Goal: Task Accomplishment & Management: Manage account settings

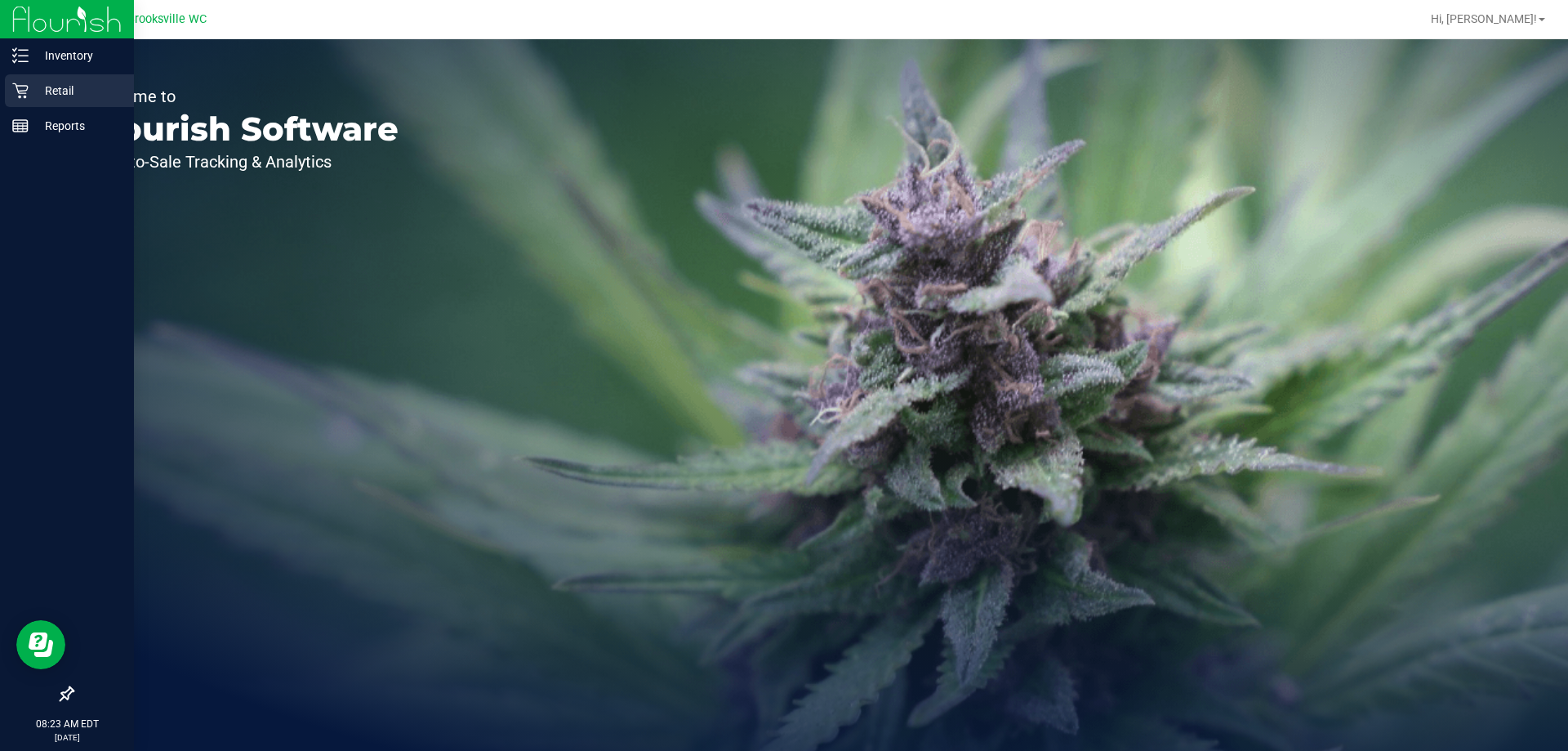
click at [27, 89] on icon at bounding box center [19, 91] width 16 height 16
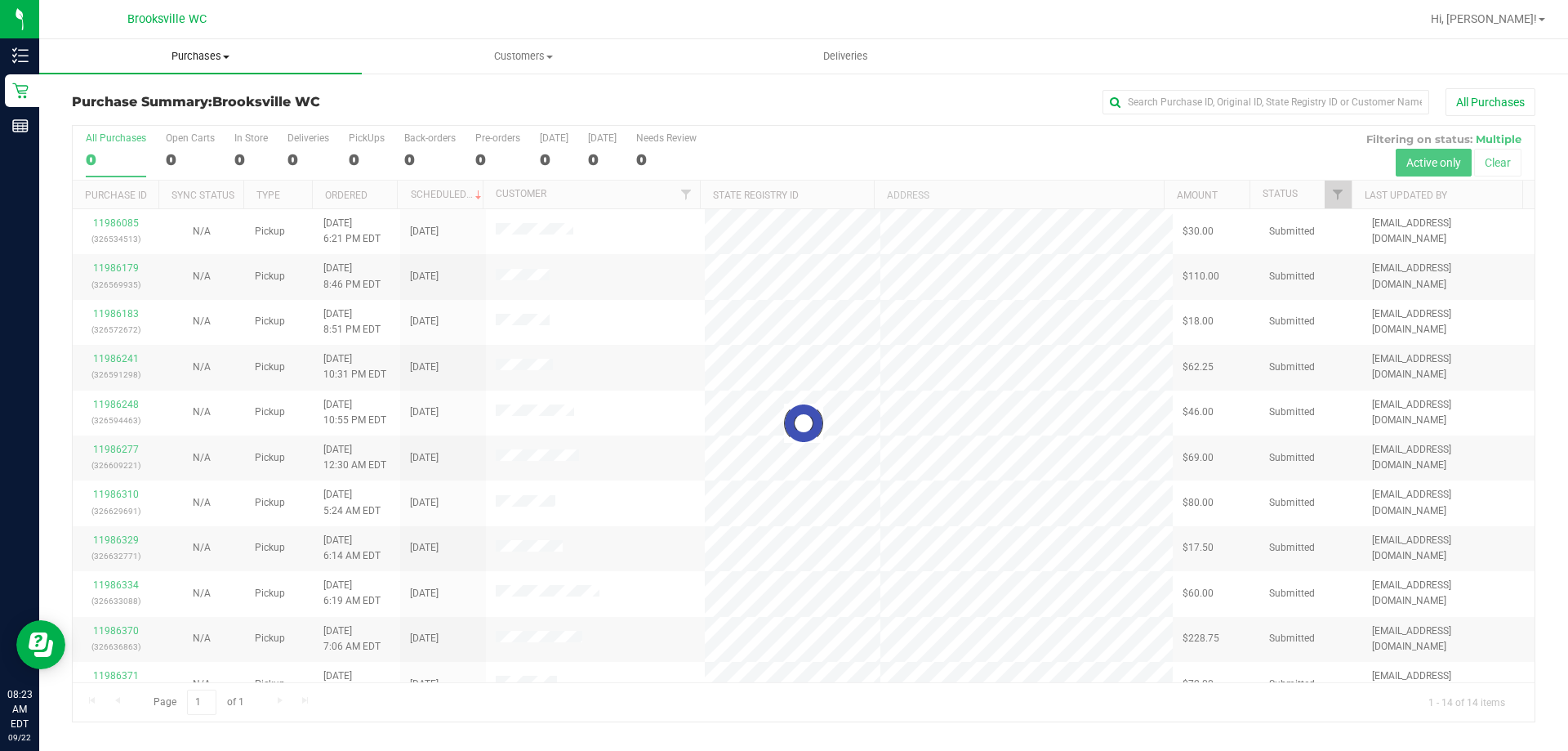
click at [197, 57] on span "Purchases" at bounding box center [200, 57] width 323 height 15
click at [179, 123] on li "Fulfillment" at bounding box center [200, 118] width 323 height 19
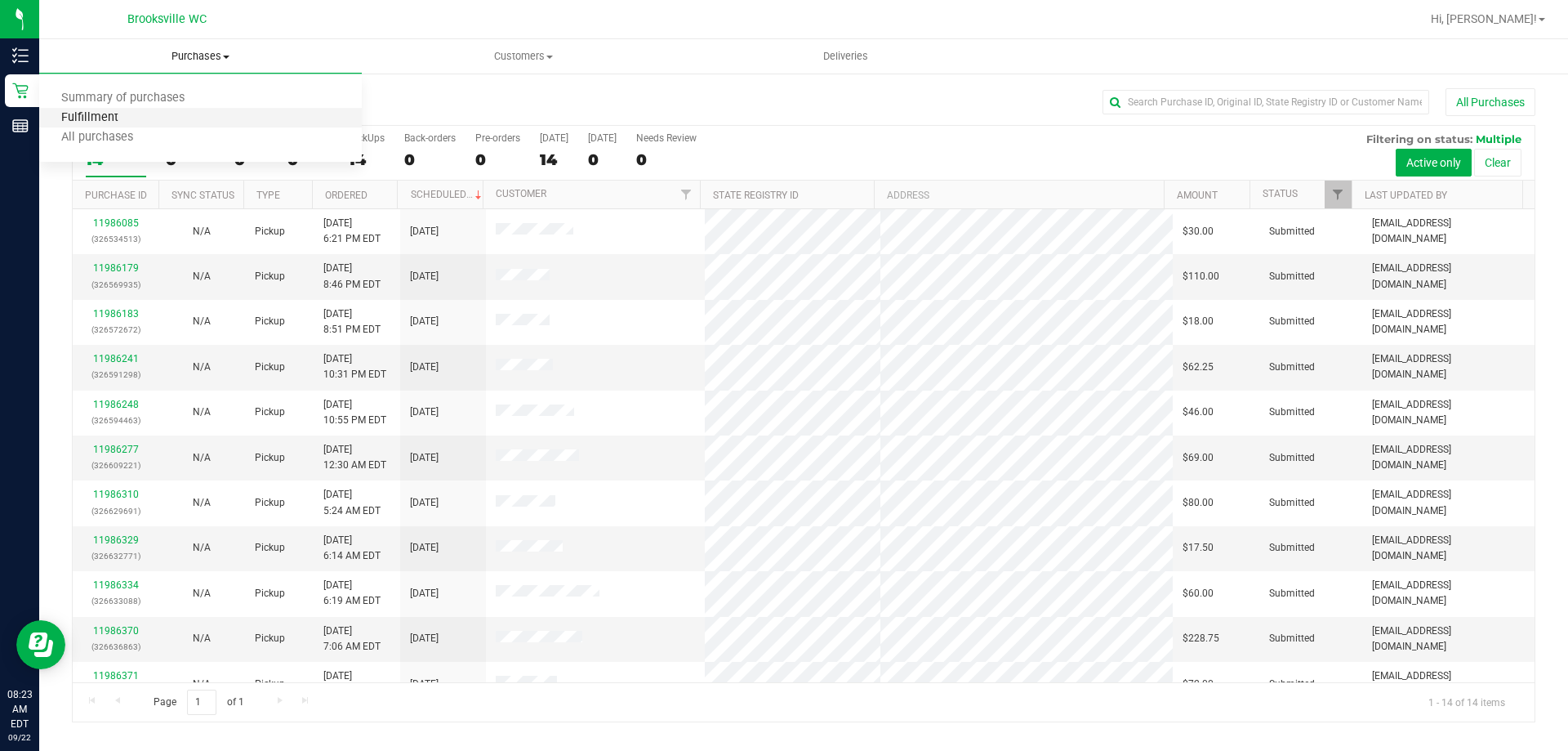
click at [133, 119] on span "Fulfillment" at bounding box center [90, 117] width 101 height 14
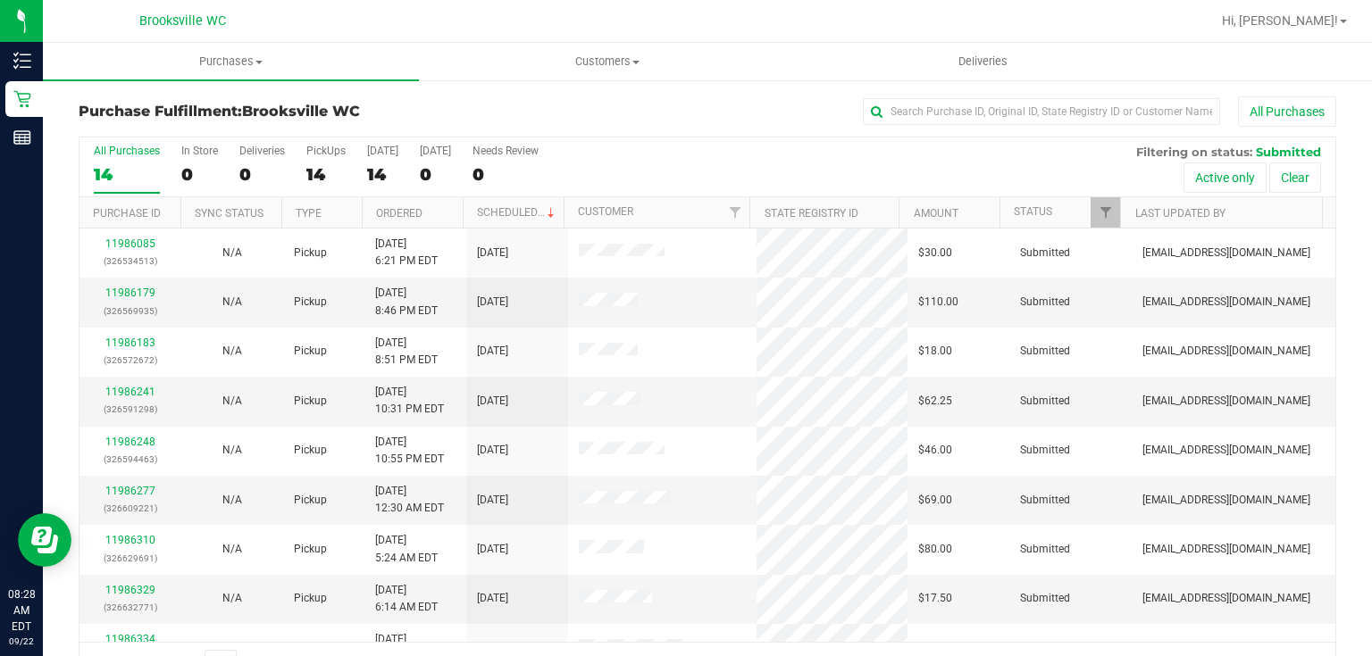
drag, startPoint x: 1700, startPoint y: 1, endPoint x: 681, endPoint y: 95, distance: 1024.2
click at [682, 95] on div "Purchase Fulfillment: Brooksville WC All Purchases All Purchases 14 In Store 0 …" at bounding box center [707, 391] width 1329 height 625
click at [430, 215] on th "Ordered" at bounding box center [412, 212] width 101 height 31
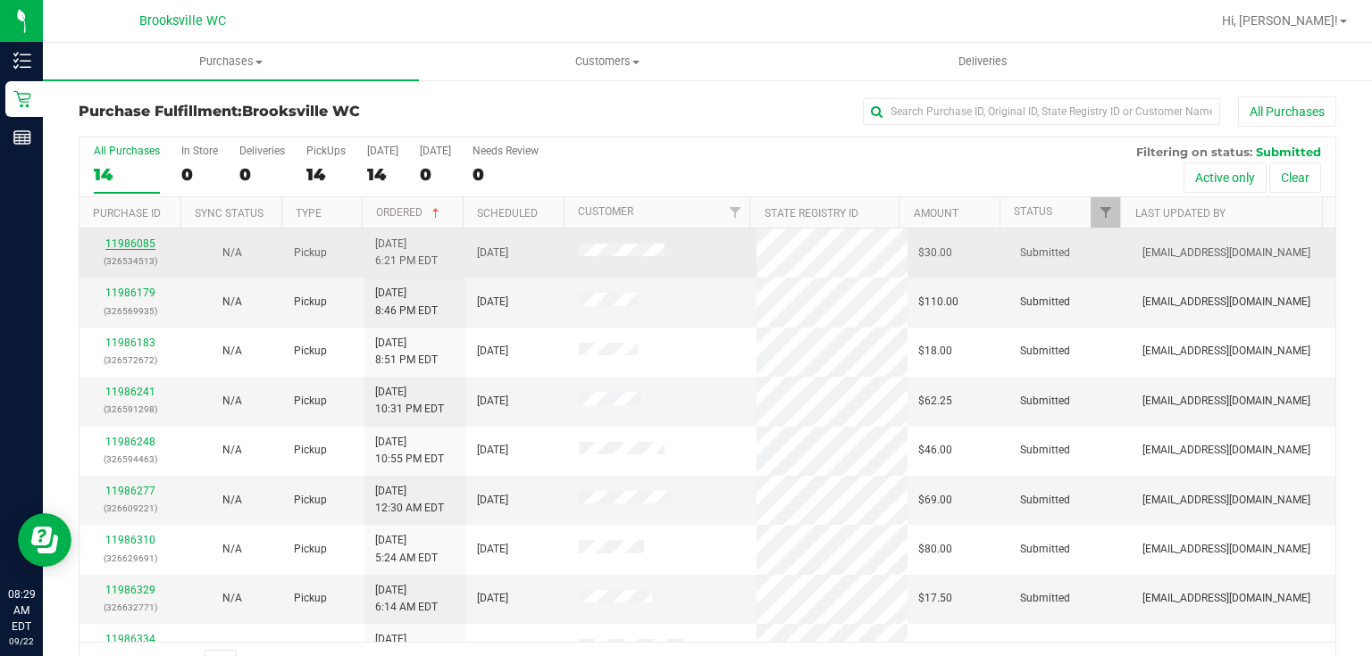
click at [130, 242] on link "11986085" at bounding box center [130, 244] width 50 height 13
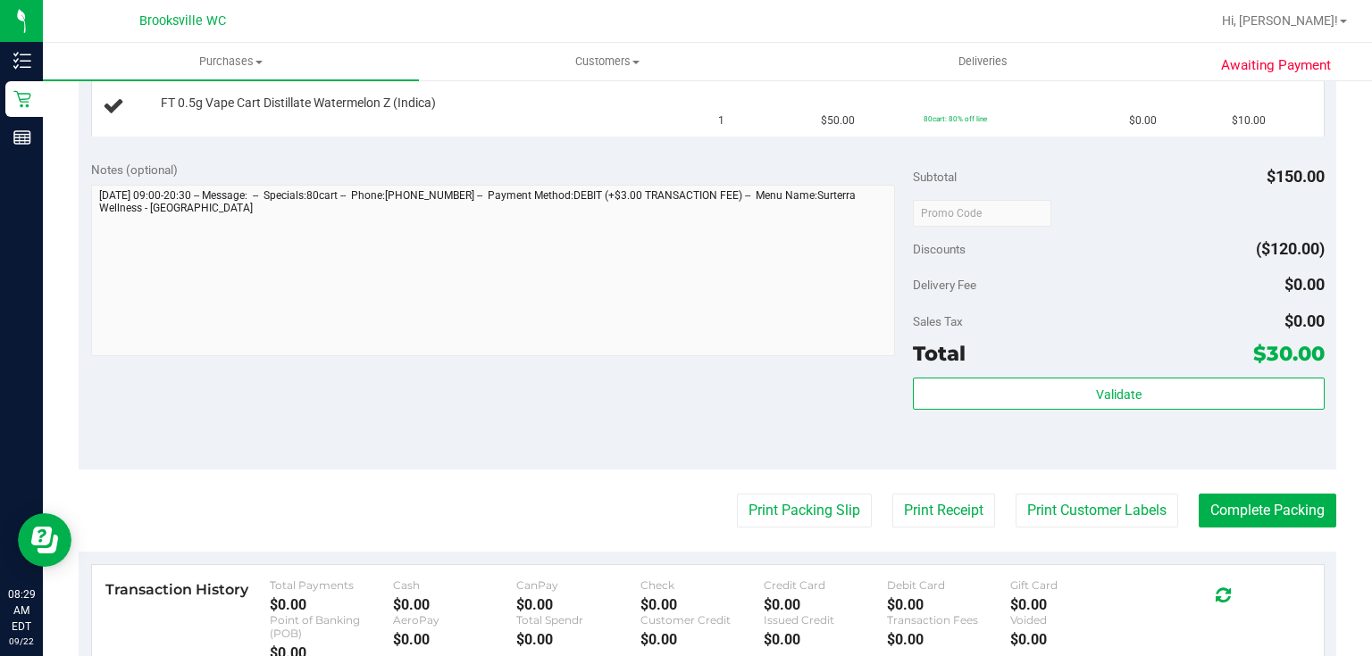
scroll to position [643, 0]
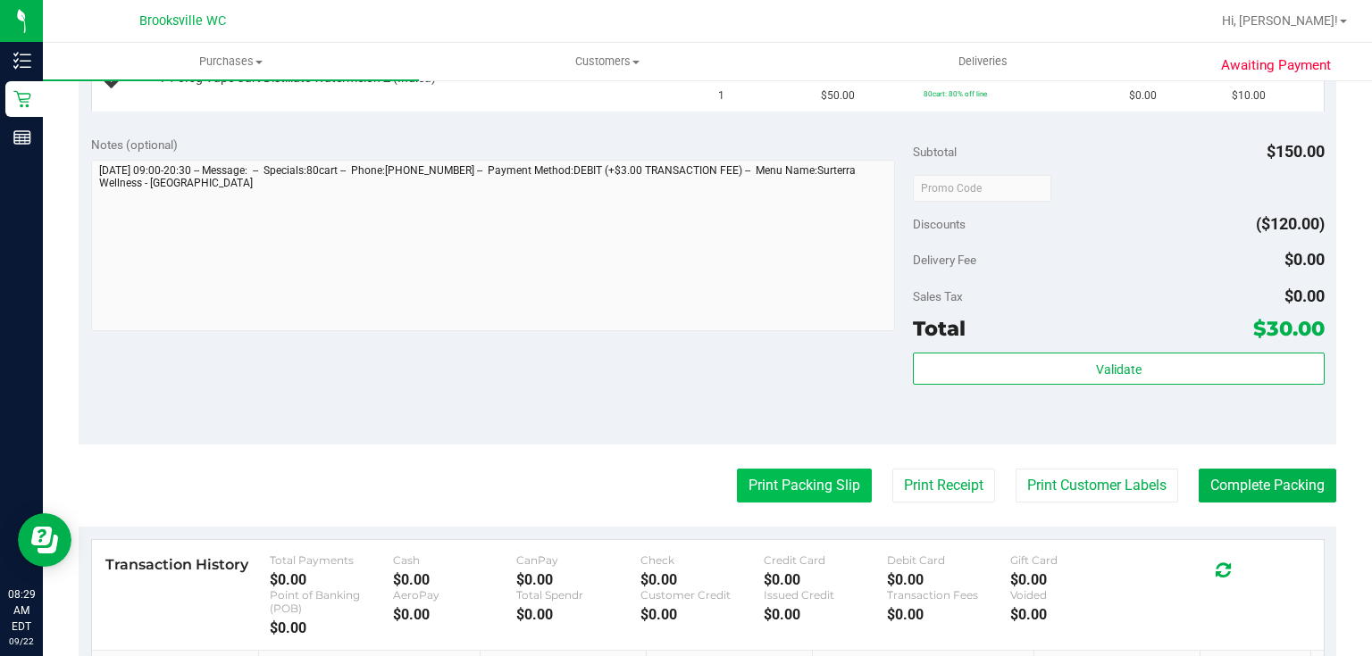
click at [835, 484] on button "Print Packing Slip" at bounding box center [804, 486] width 135 height 34
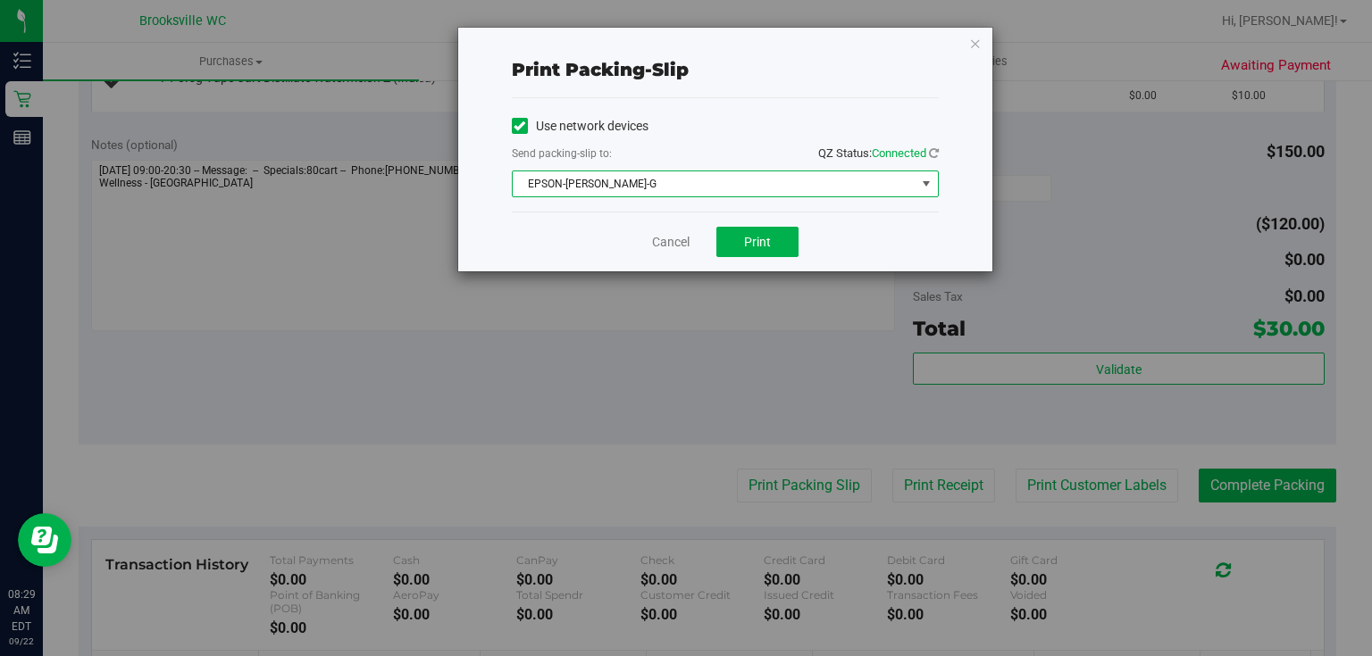
click at [722, 177] on span "EPSON-[PERSON_NAME]-G" at bounding box center [714, 183] width 403 height 25
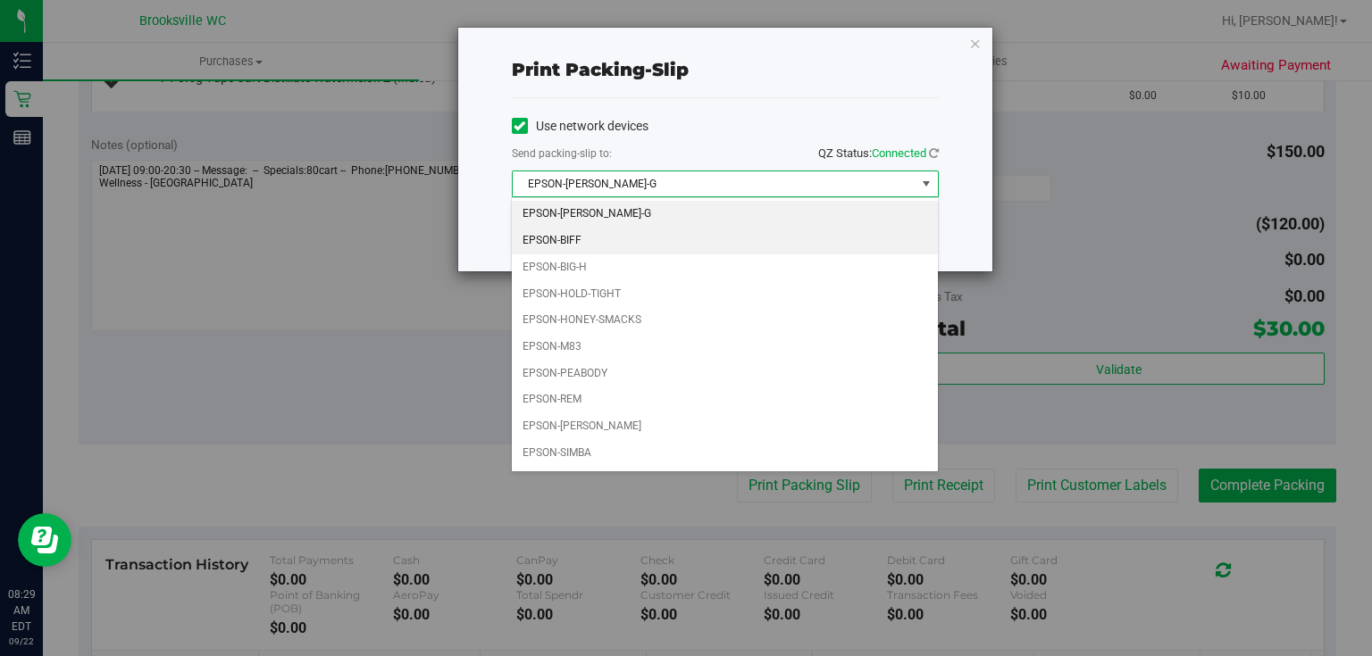
click at [655, 237] on li "EPSON-BIFF" at bounding box center [724, 241] width 425 height 27
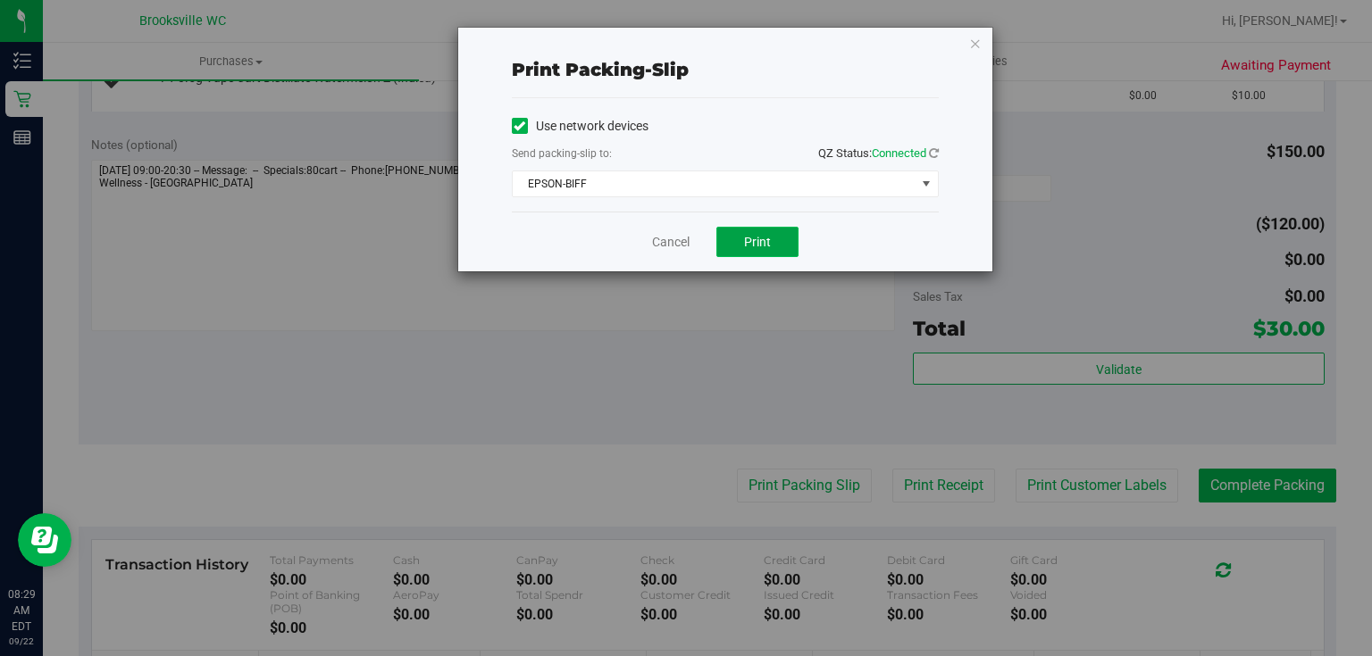
click at [768, 232] on button "Print" at bounding box center [757, 242] width 82 height 30
click at [973, 42] on icon "button" at bounding box center [975, 42] width 13 height 21
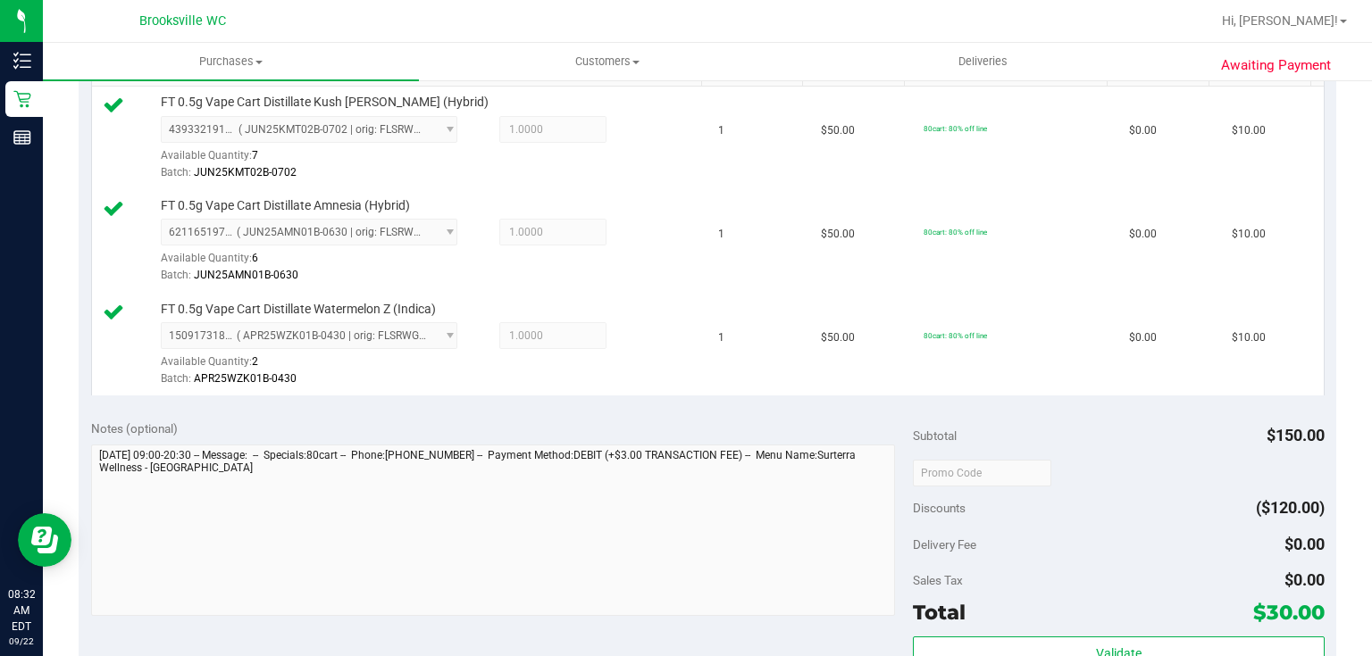
scroll to position [714, 0]
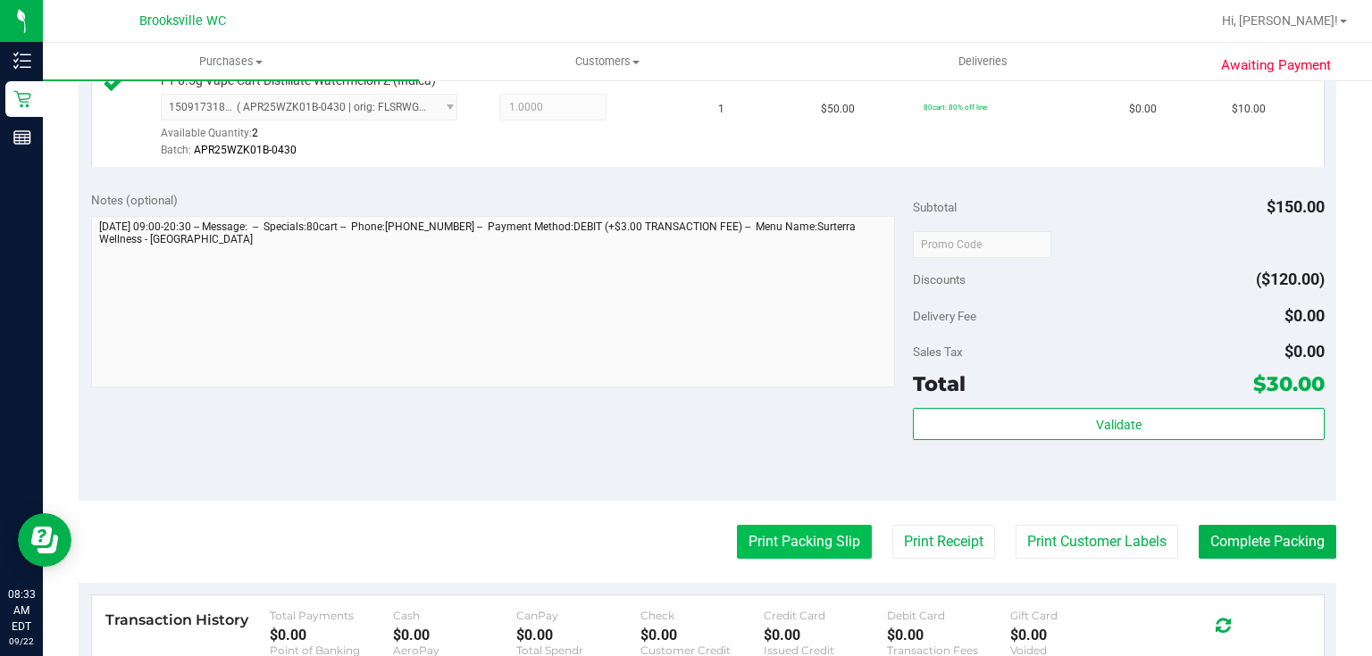
click at [745, 525] on button "Print Packing Slip" at bounding box center [804, 542] width 135 height 34
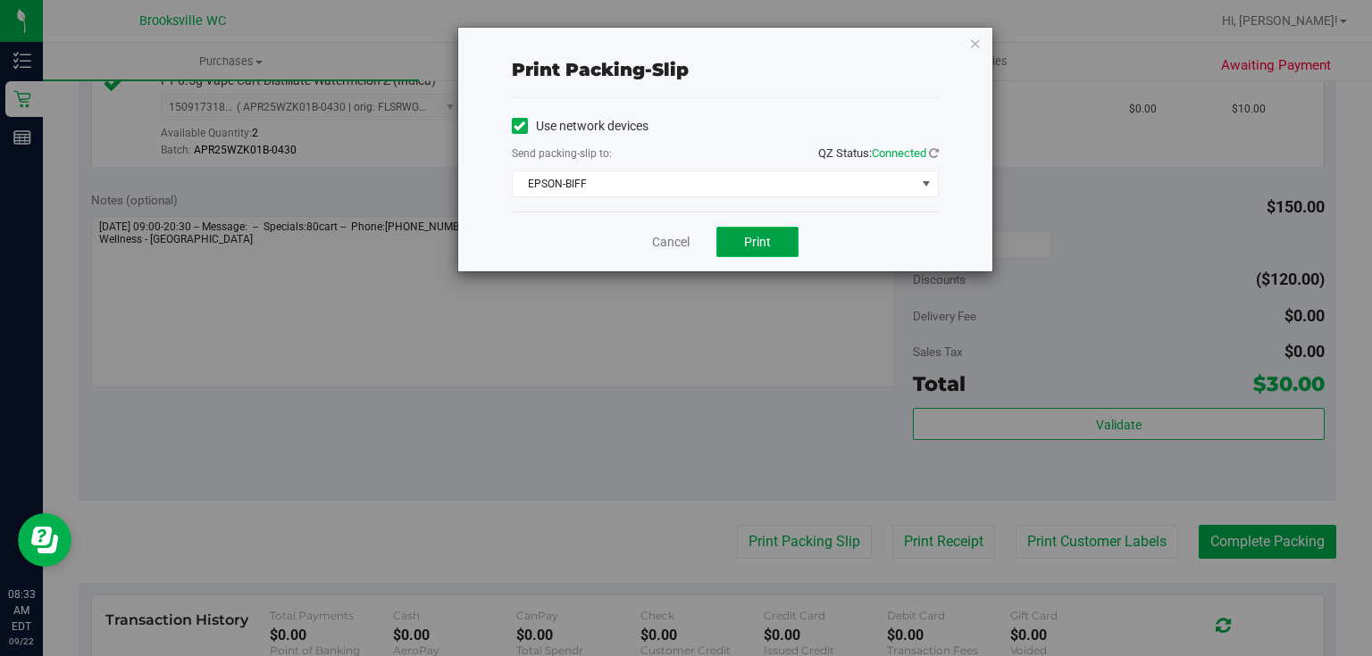
click at [790, 246] on button "Print" at bounding box center [757, 242] width 82 height 30
click at [979, 46] on icon "button" at bounding box center [975, 42] width 13 height 21
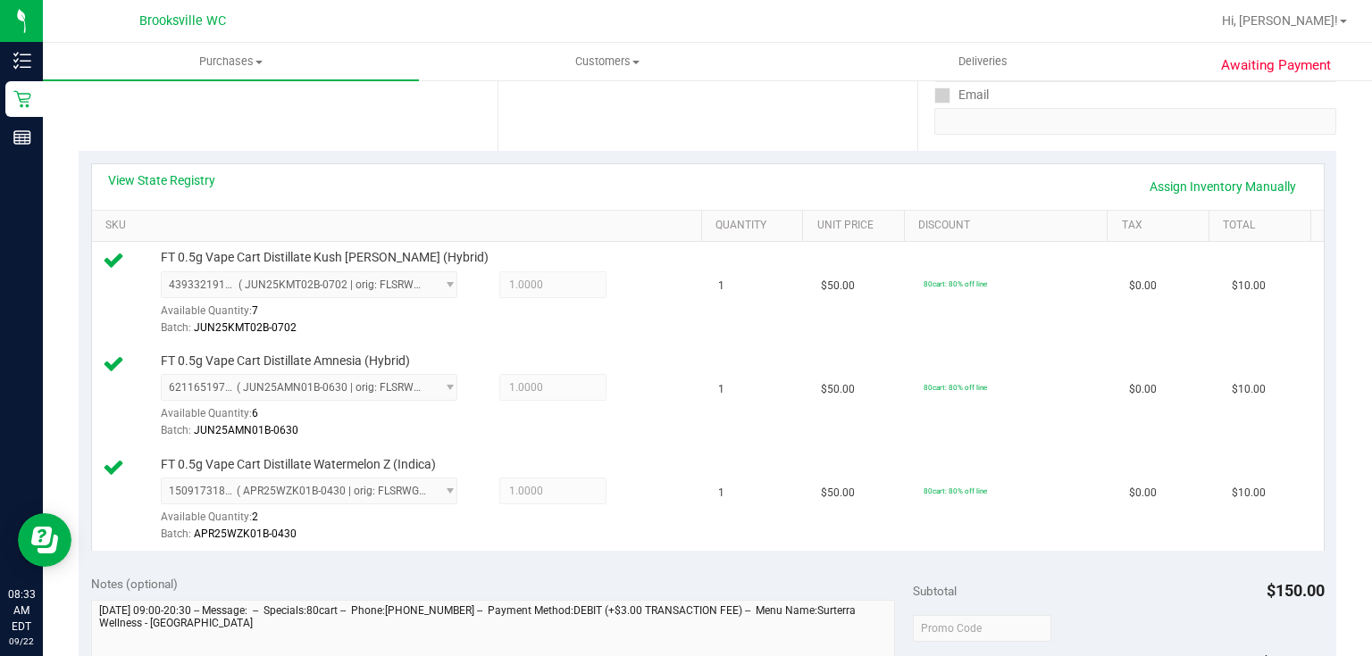
scroll to position [500, 0]
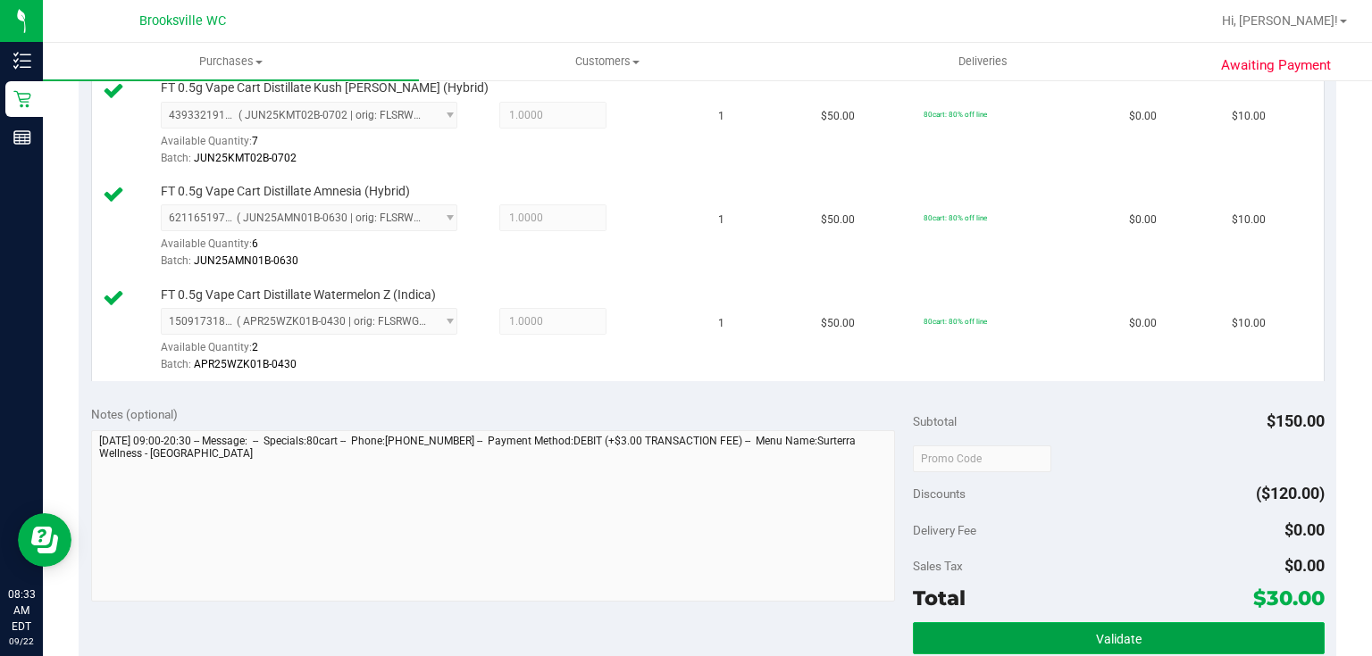
click at [1057, 643] on button "Validate" at bounding box center [1118, 639] width 411 height 32
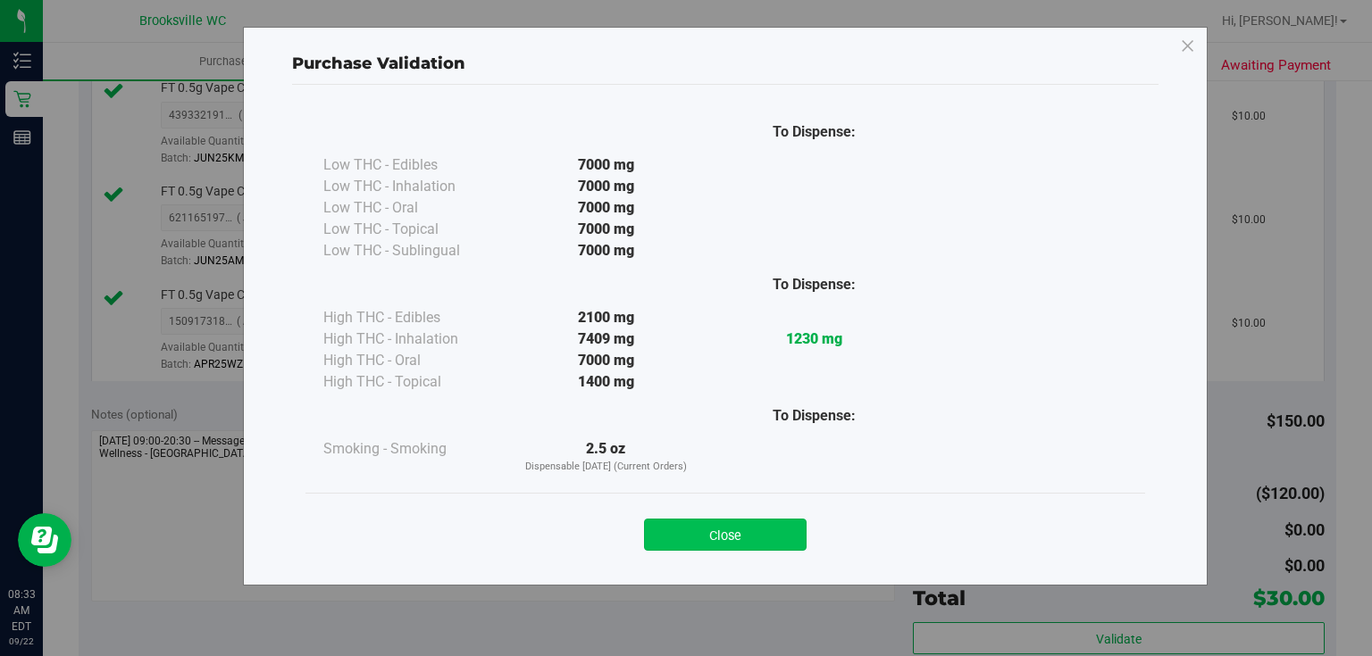
click at [766, 528] on button "Close" at bounding box center [725, 535] width 163 height 32
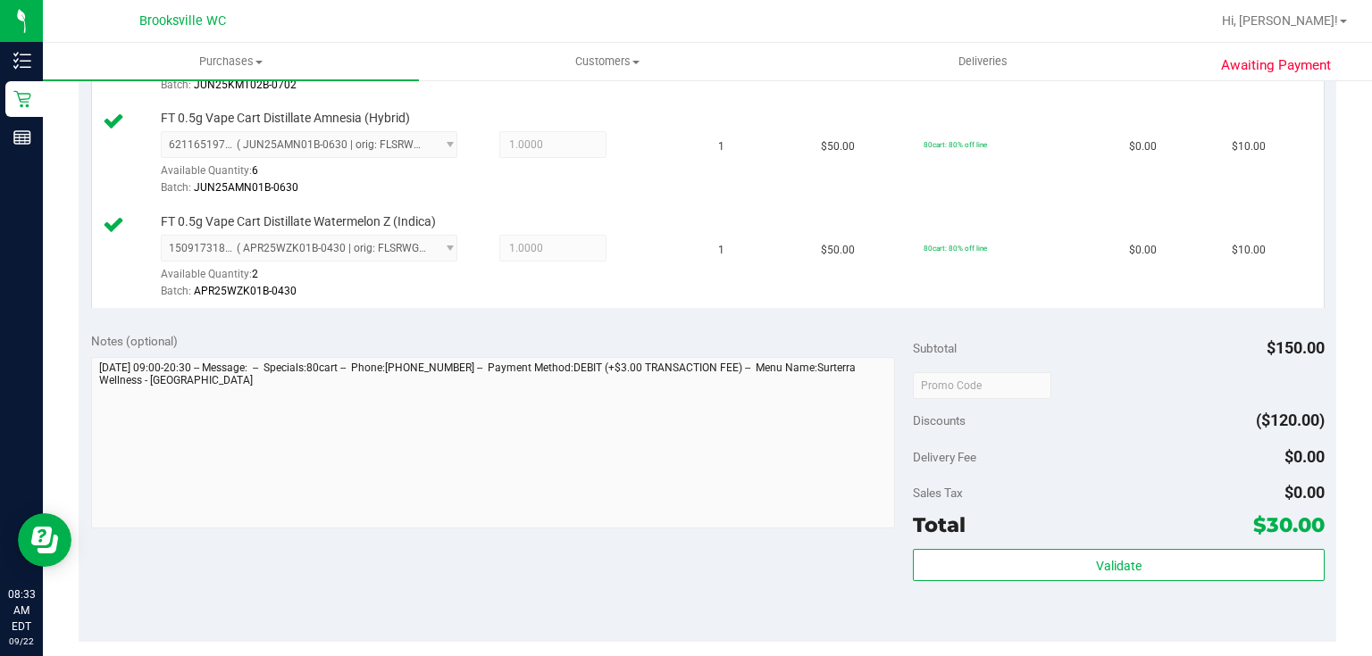
scroll to position [643, 0]
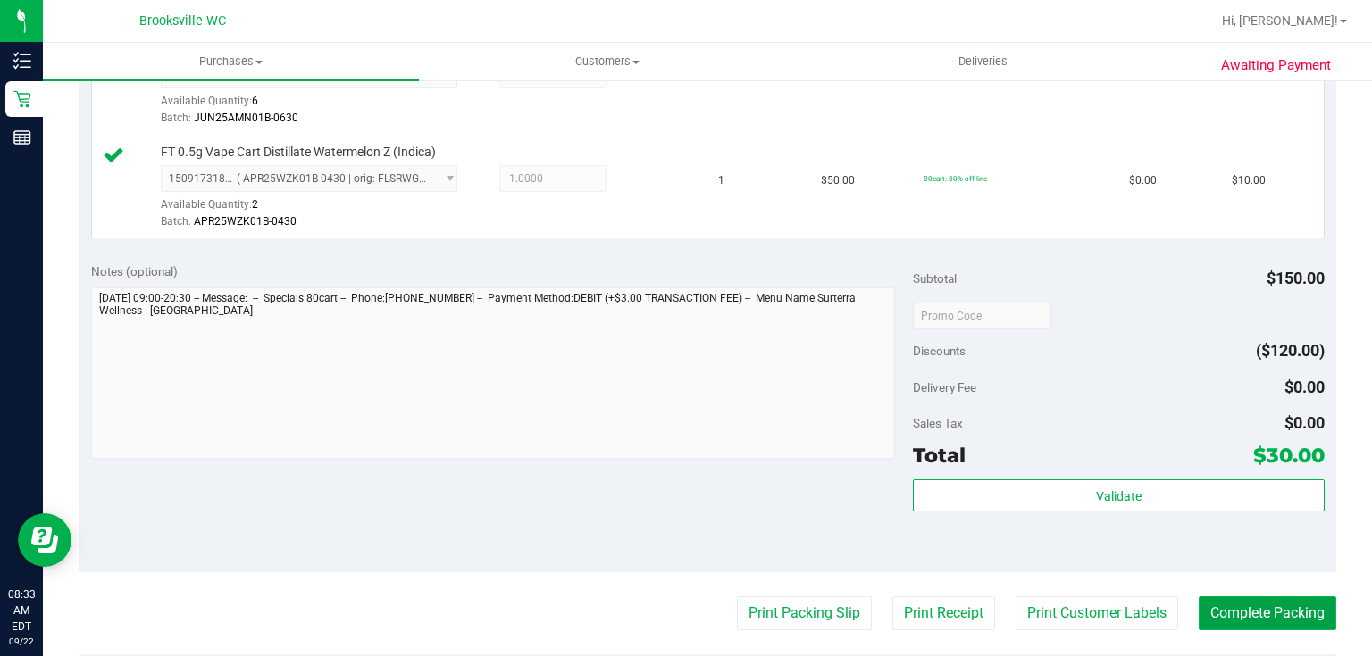
click at [1216, 611] on button "Complete Packing" at bounding box center [1268, 614] width 138 height 34
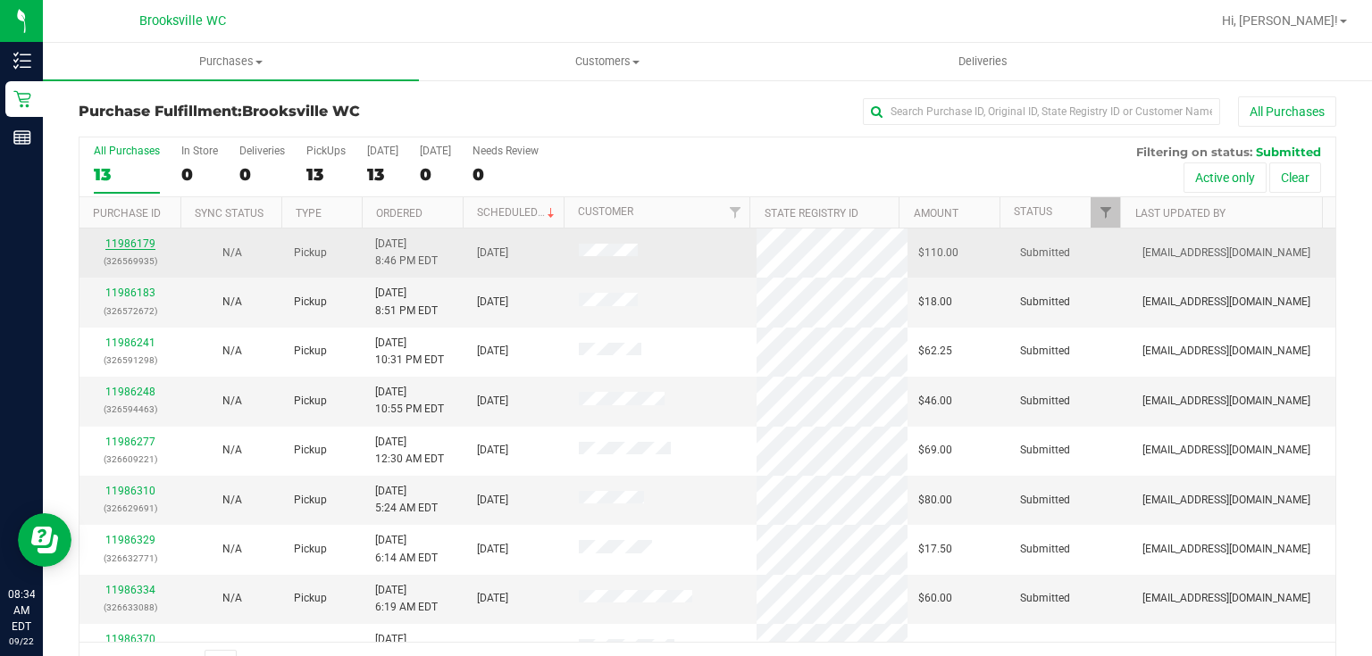
click at [115, 248] on link "11986179" at bounding box center [130, 244] width 50 height 13
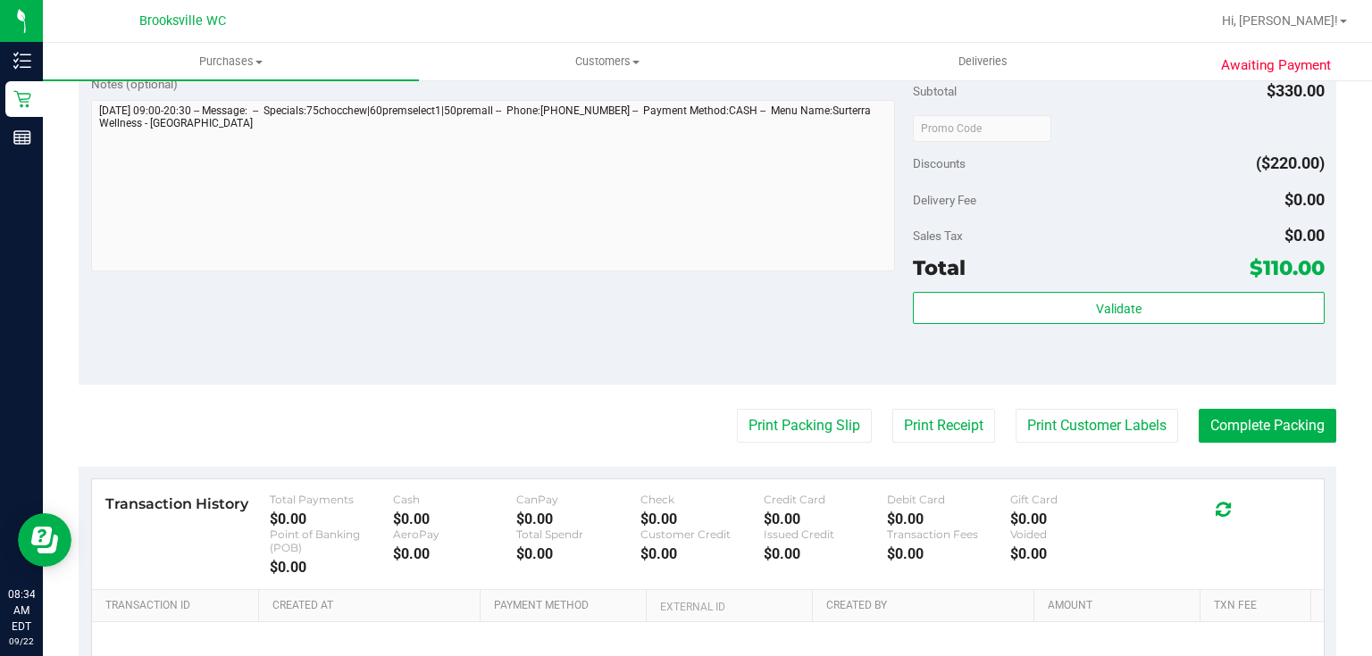
scroll to position [786, 0]
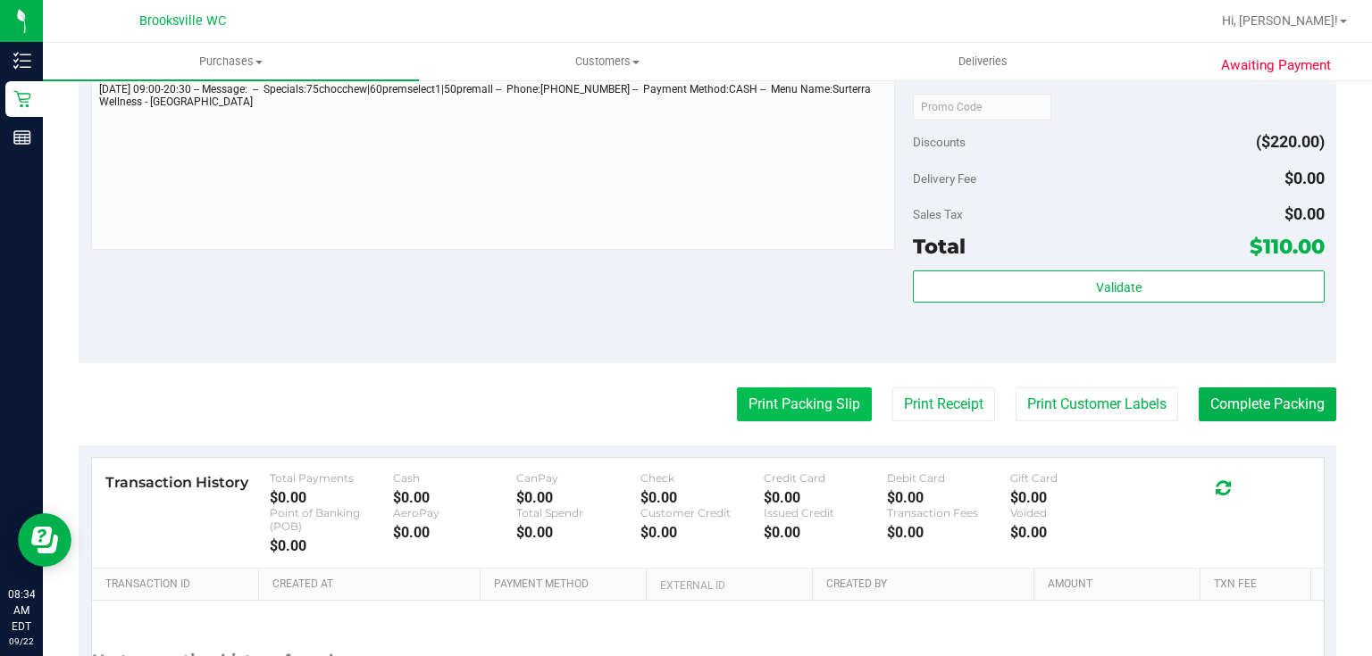
click at [776, 402] on button "Print Packing Slip" at bounding box center [804, 405] width 135 height 34
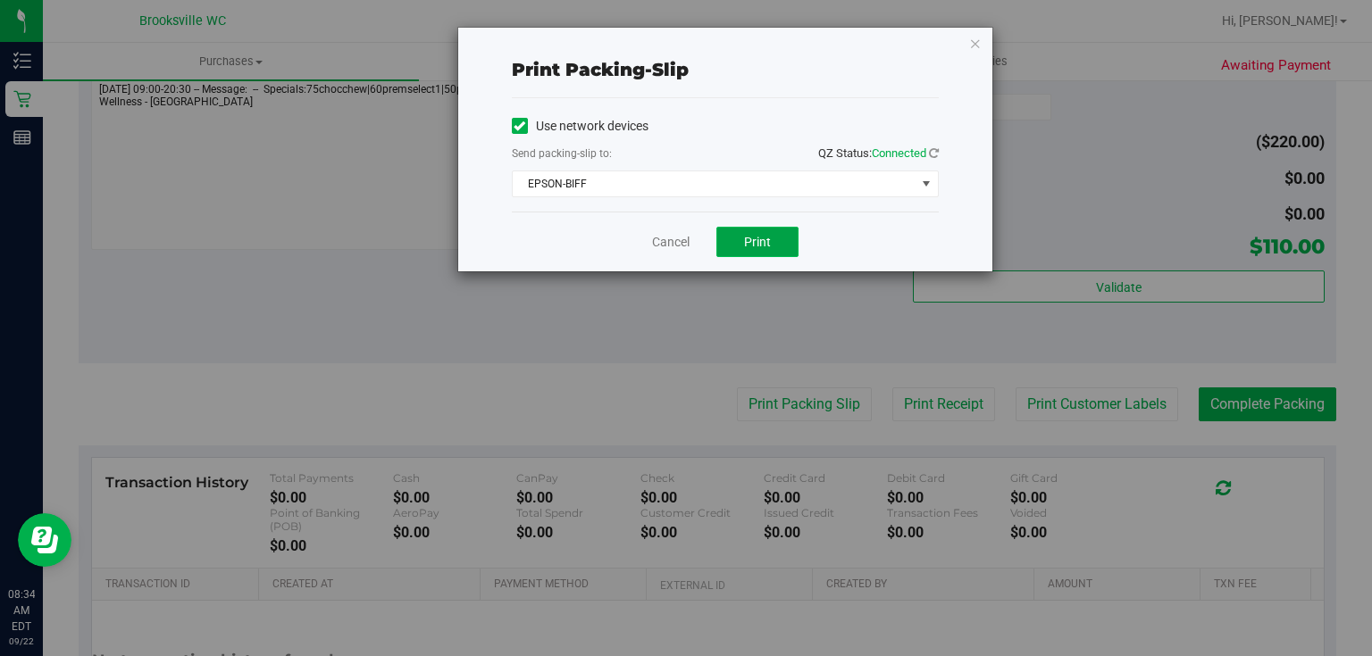
click at [744, 246] on span "Print" at bounding box center [757, 242] width 27 height 14
click at [975, 46] on icon "button" at bounding box center [975, 42] width 13 height 21
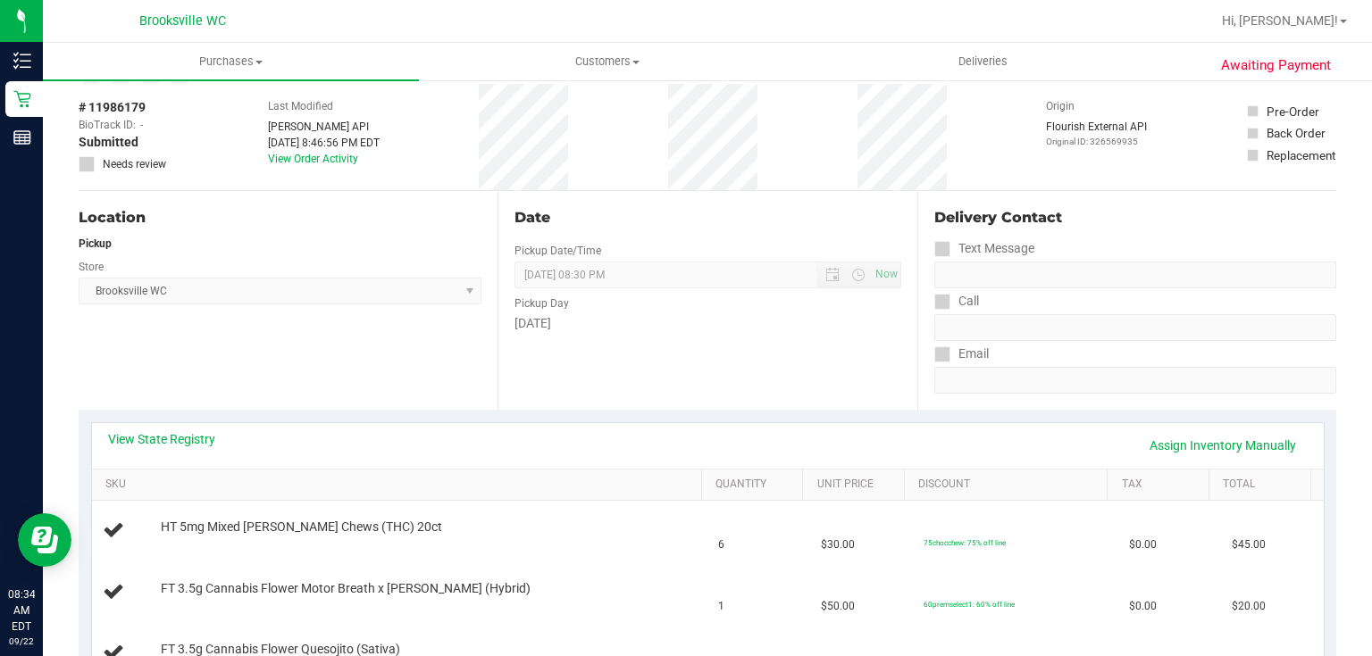
scroll to position [0, 0]
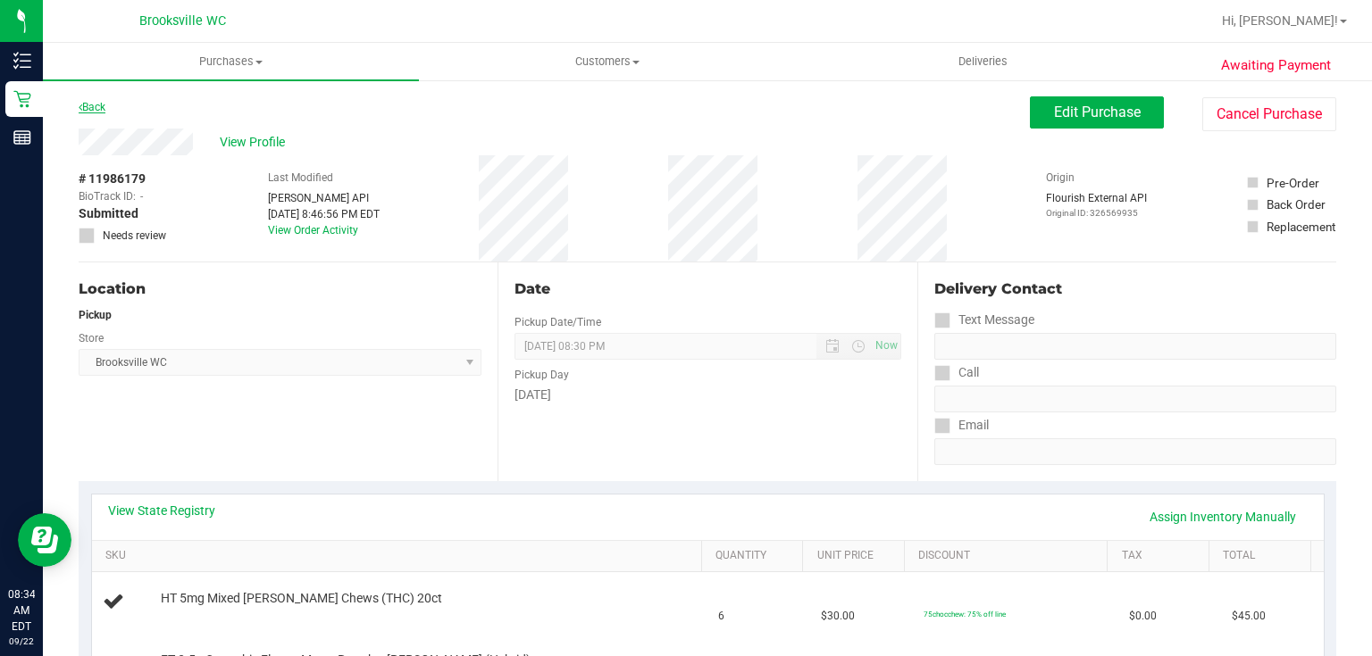
click at [94, 101] on link "Back" at bounding box center [92, 107] width 27 height 13
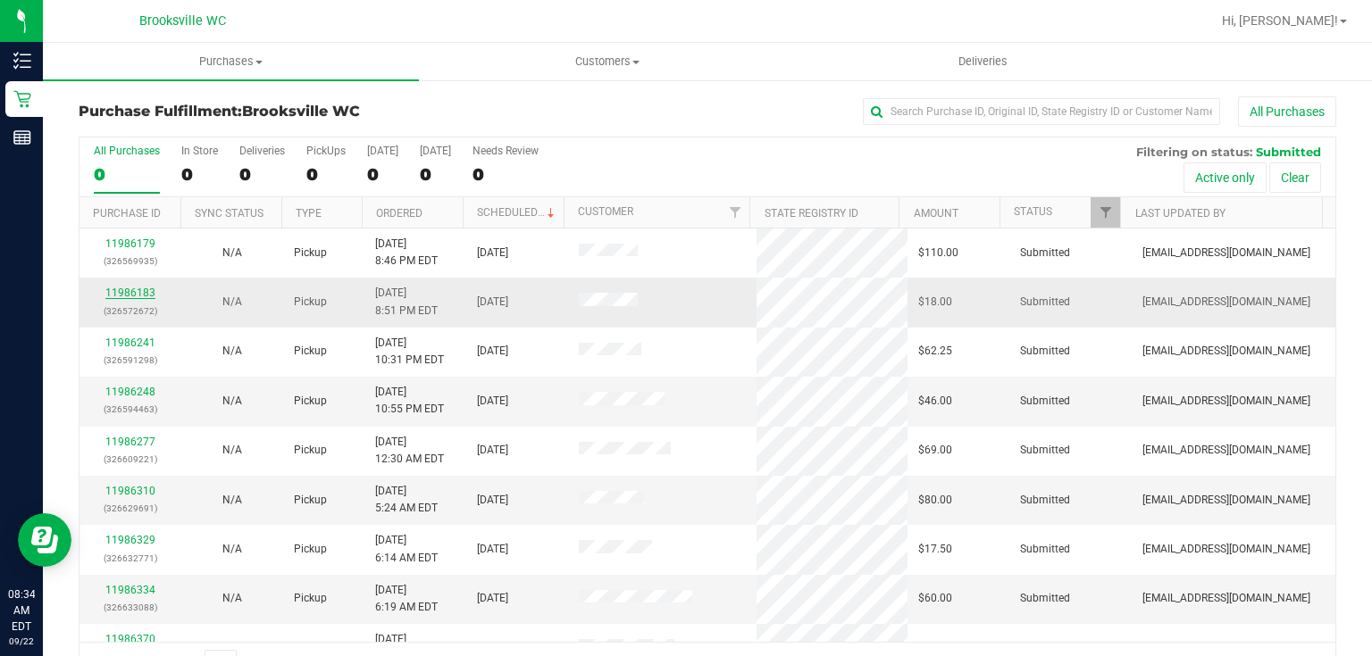
click at [125, 290] on link "11986183" at bounding box center [130, 293] width 50 height 13
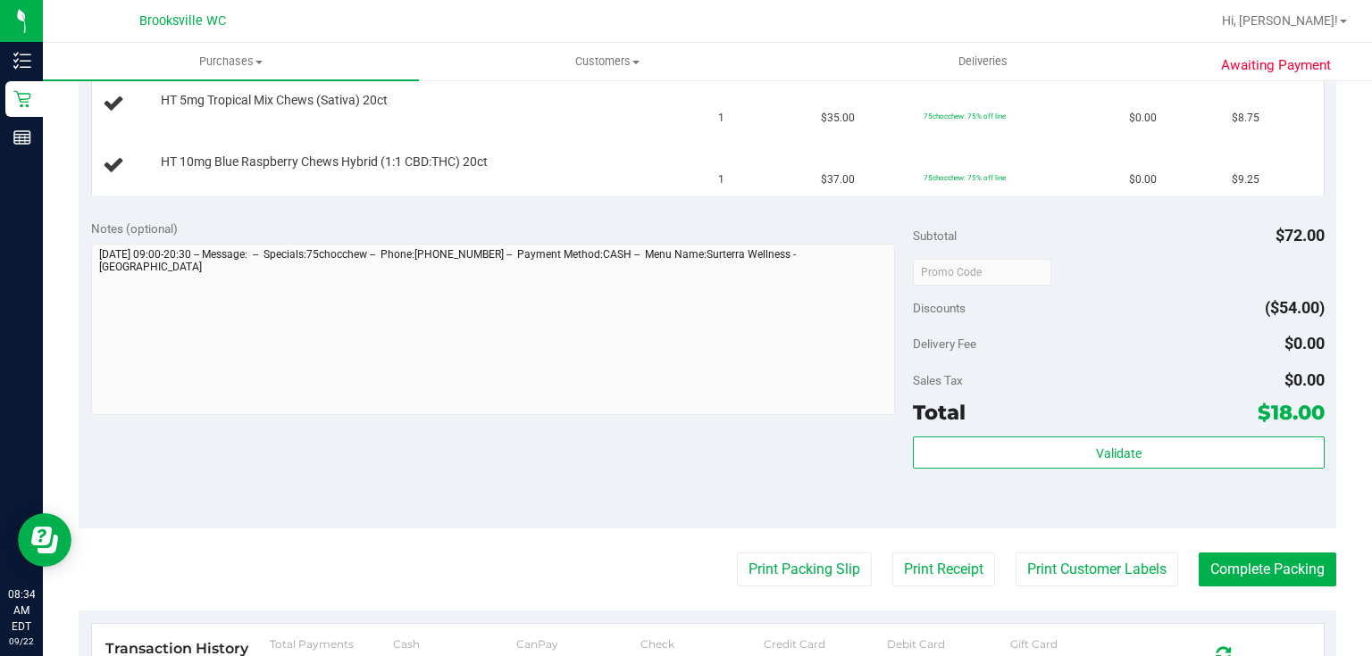
scroll to position [500, 0]
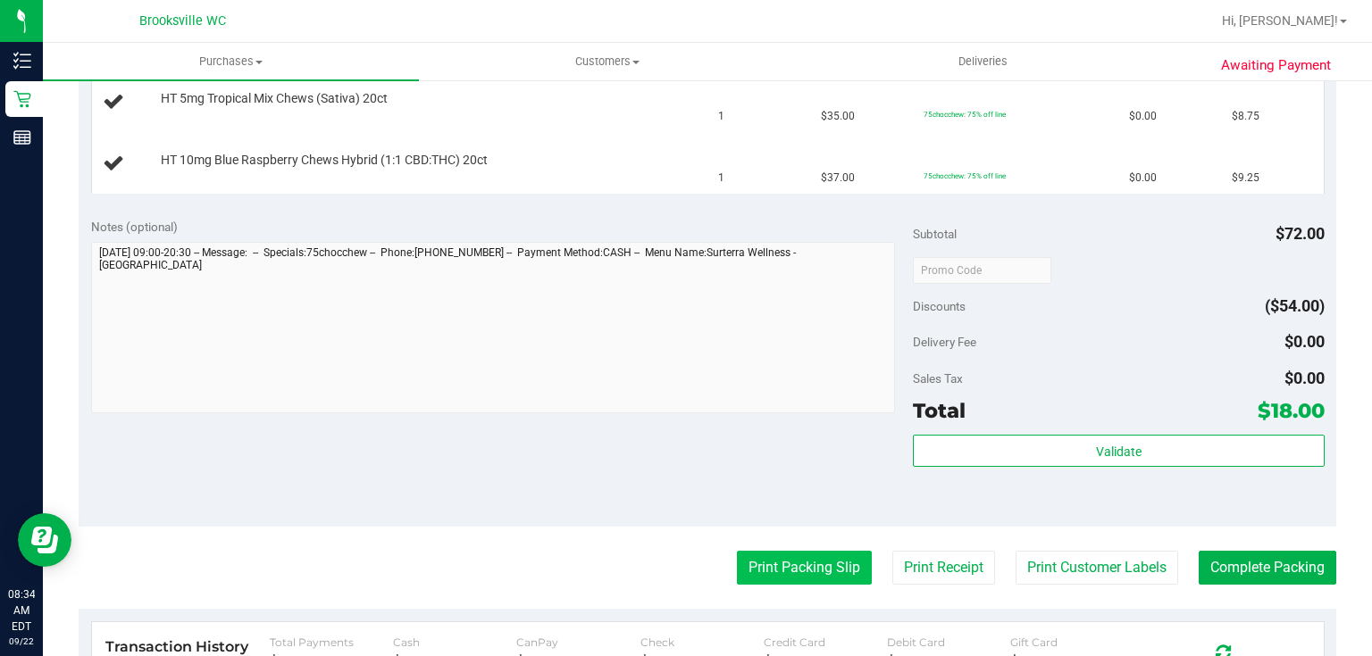
click at [813, 561] on button "Print Packing Slip" at bounding box center [804, 568] width 135 height 34
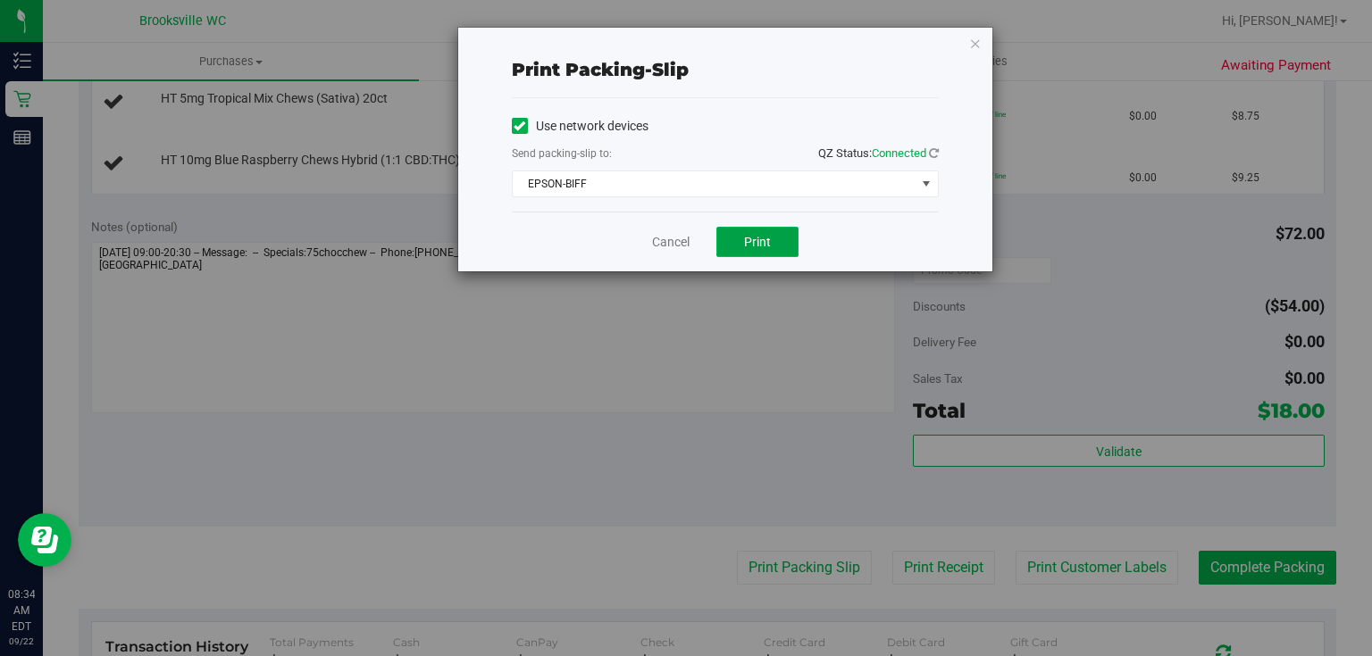
click at [750, 235] on span "Print" at bounding box center [757, 242] width 27 height 14
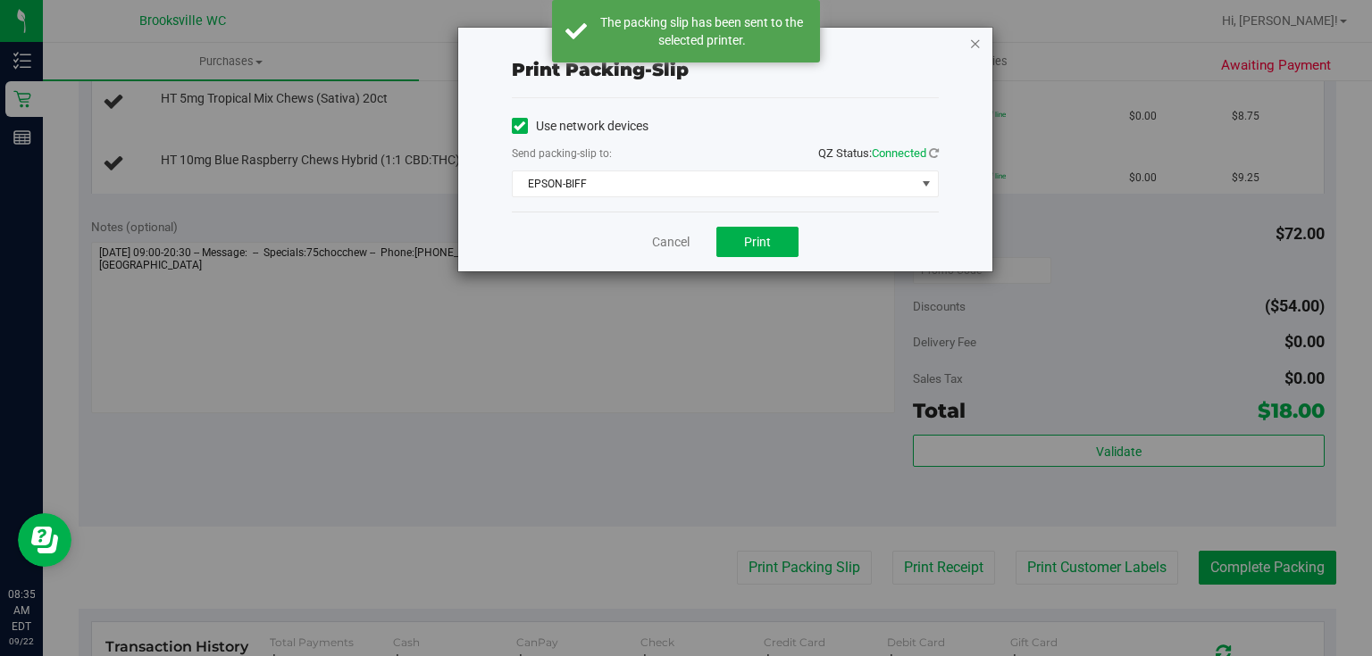
click at [975, 42] on icon "button" at bounding box center [975, 42] width 13 height 21
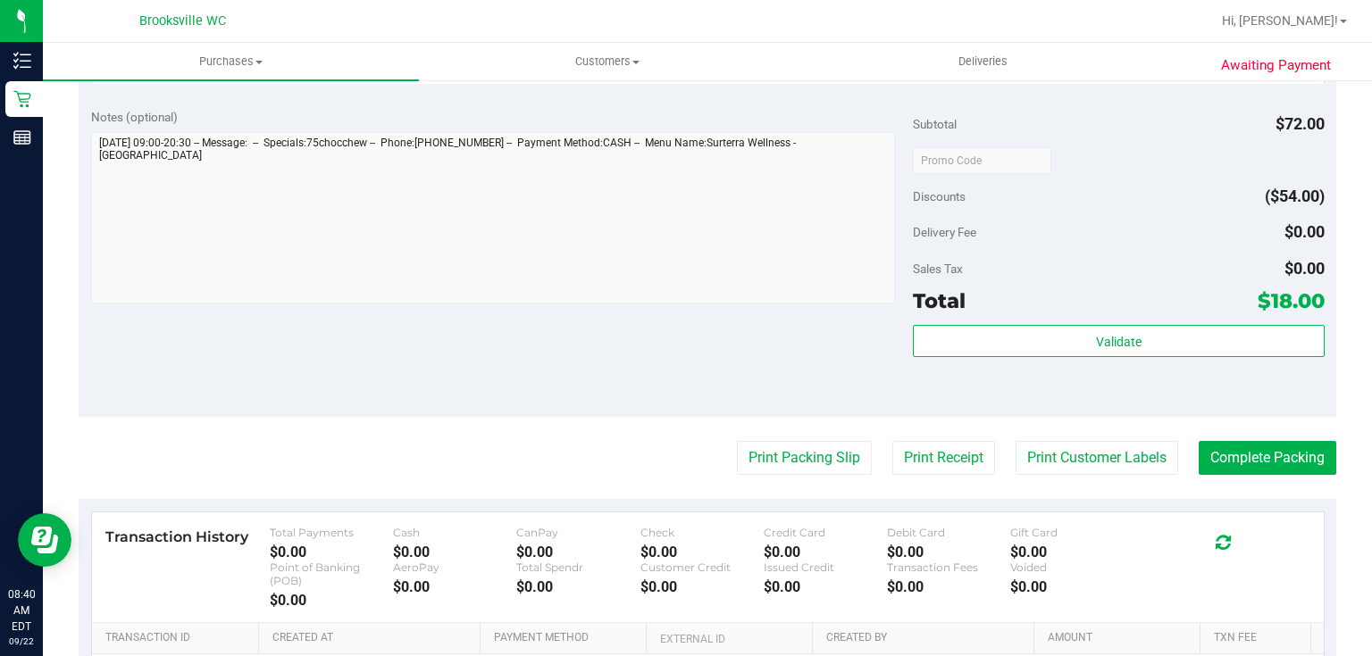
scroll to position [714, 0]
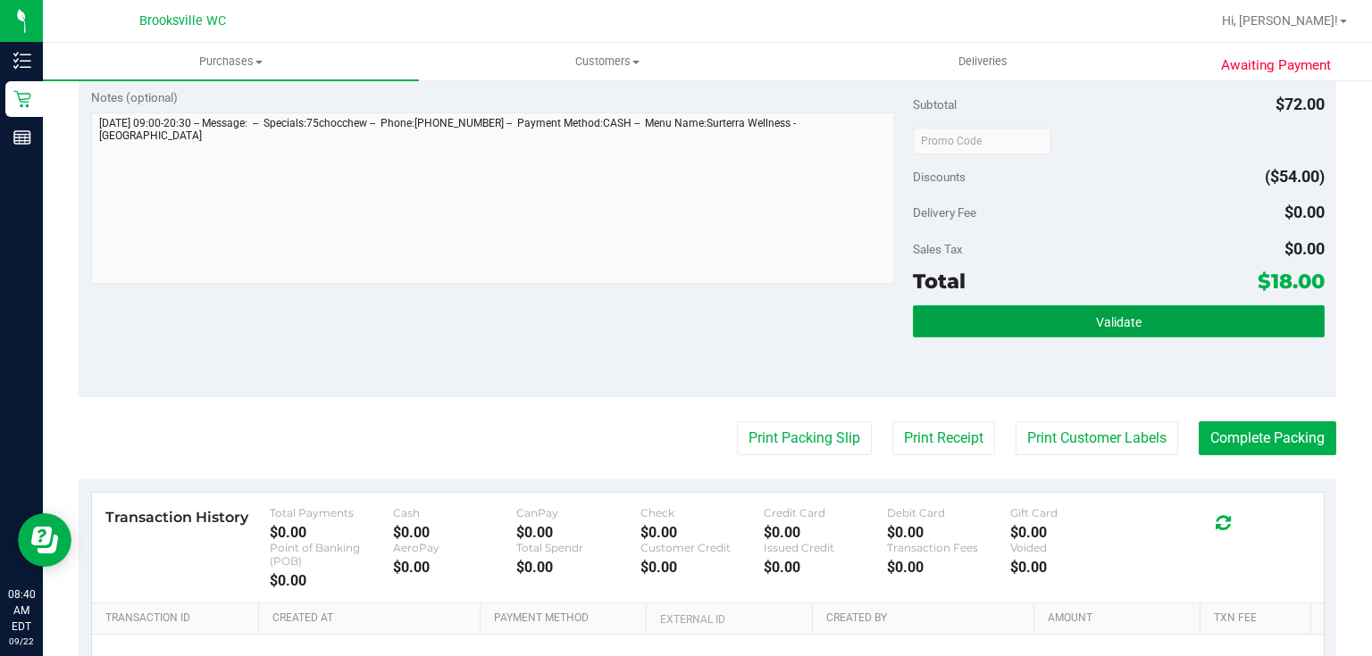
click at [1043, 305] on button "Validate" at bounding box center [1118, 321] width 411 height 32
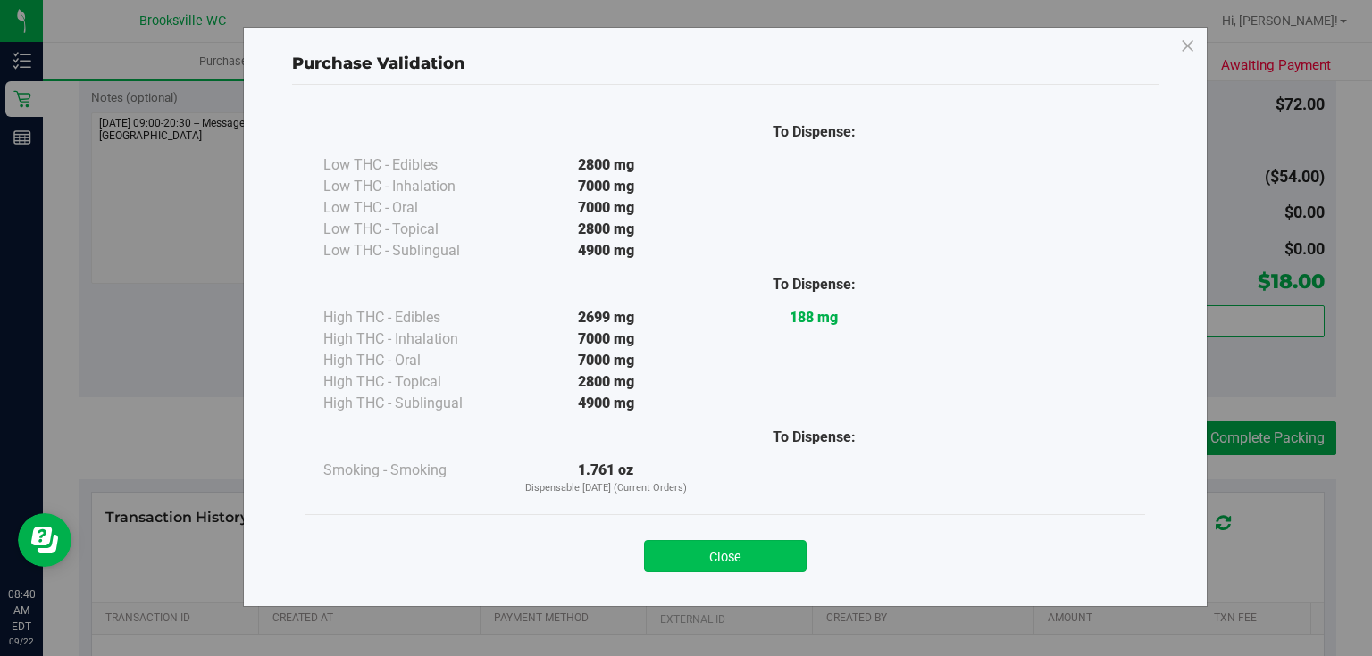
click at [738, 554] on button "Close" at bounding box center [725, 556] width 163 height 32
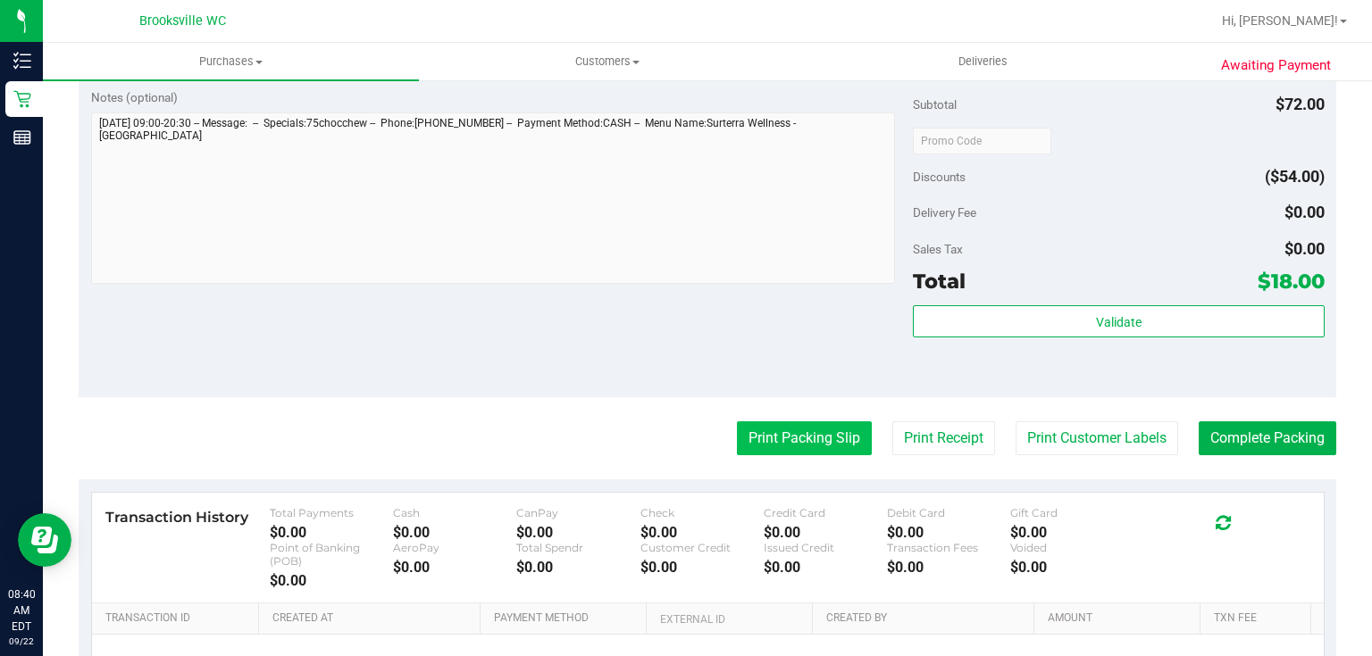
click at [789, 447] on button "Print Packing Slip" at bounding box center [804, 439] width 135 height 34
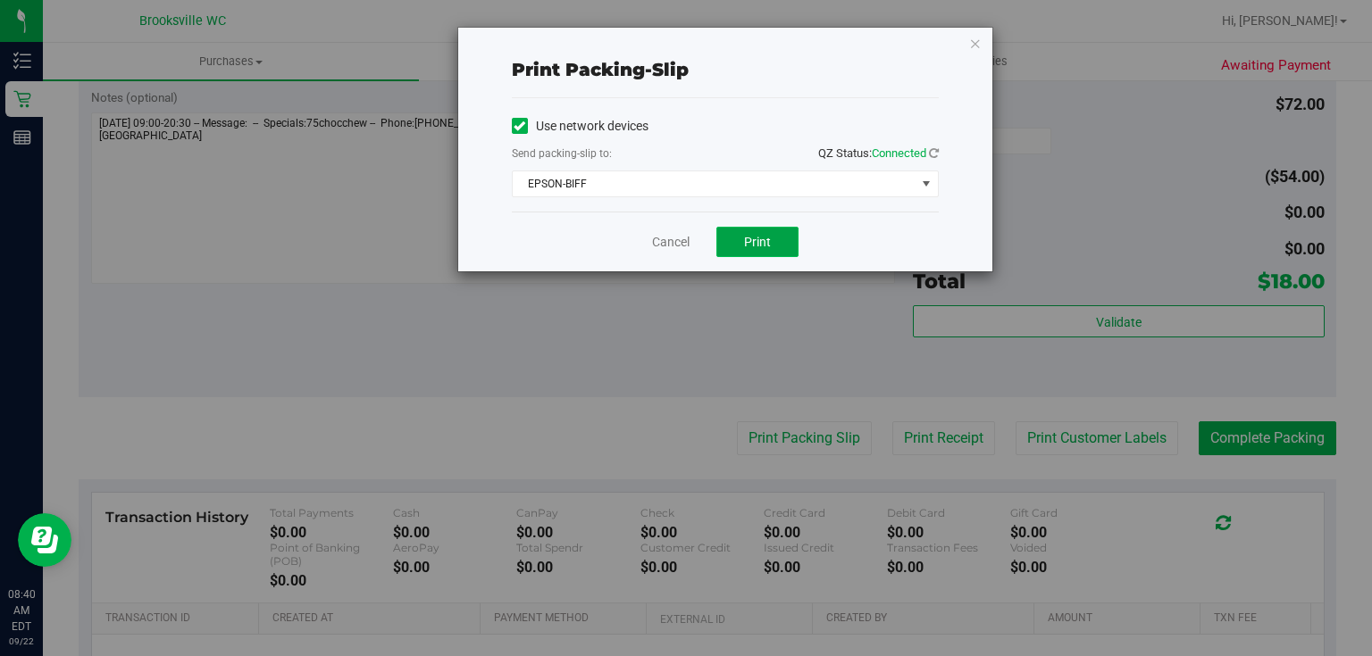
click at [754, 247] on span "Print" at bounding box center [757, 242] width 27 height 14
click at [967, 48] on div "Print packing-slip Use network devices Send packing-slip to: QZ Status: Connect…" at bounding box center [725, 150] width 534 height 244
click at [973, 40] on icon "button" at bounding box center [975, 42] width 13 height 21
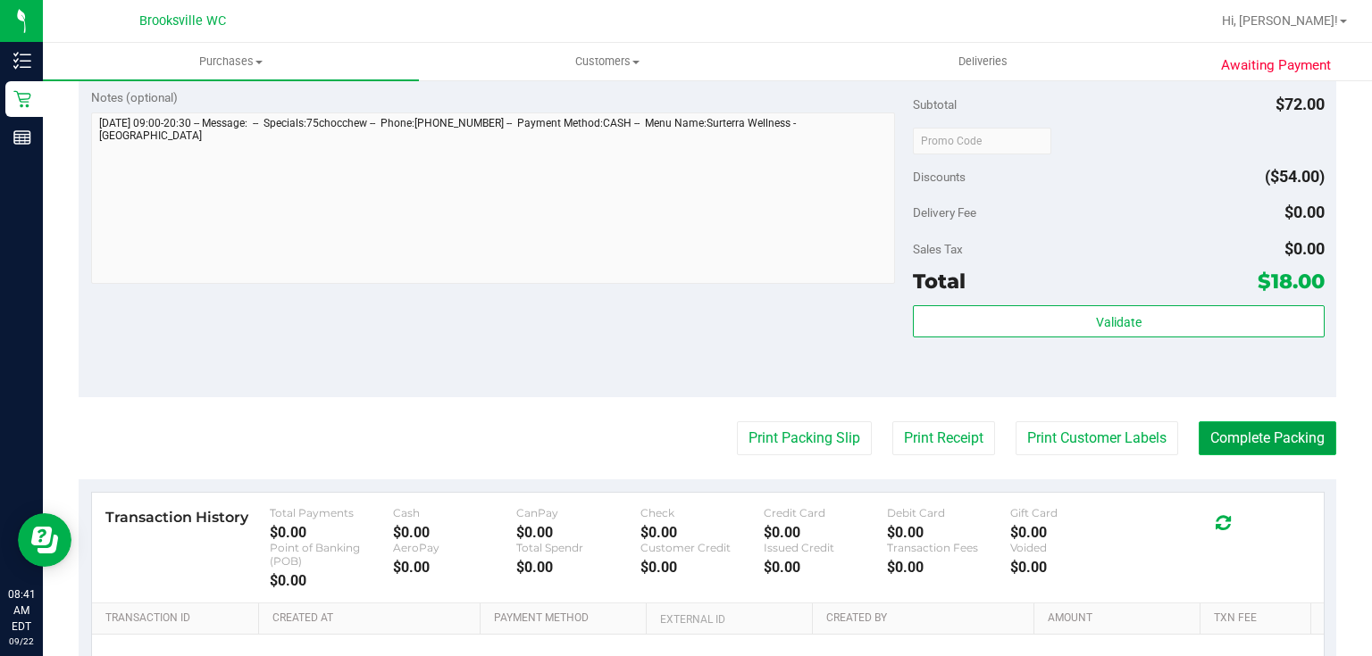
click at [1236, 439] on button "Complete Packing" at bounding box center [1268, 439] width 138 height 34
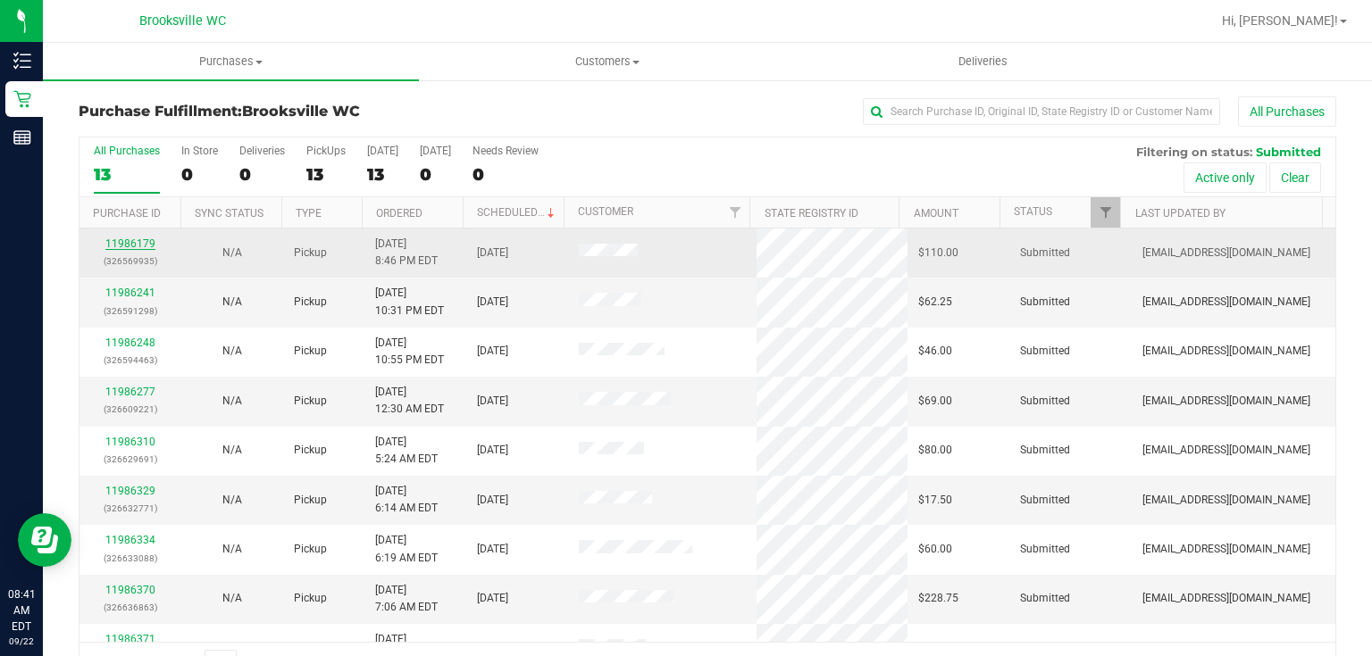
click at [139, 239] on link "11986179" at bounding box center [130, 244] width 50 height 13
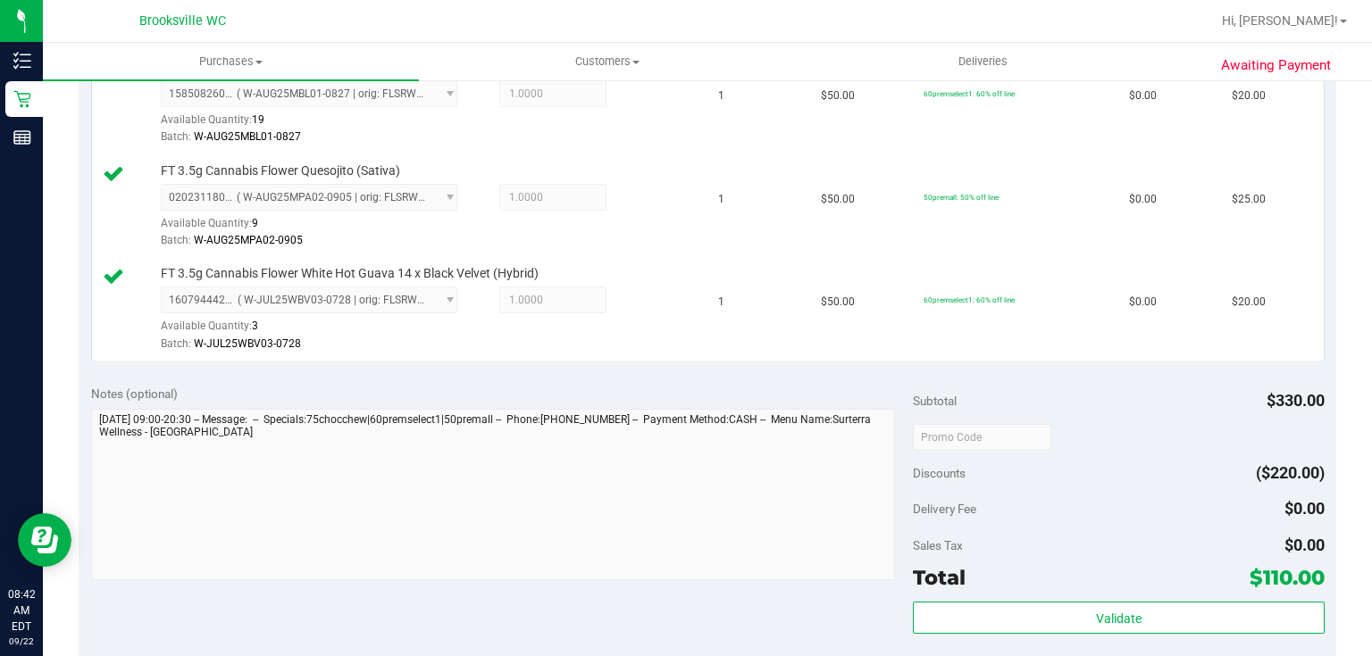
scroll to position [857, 0]
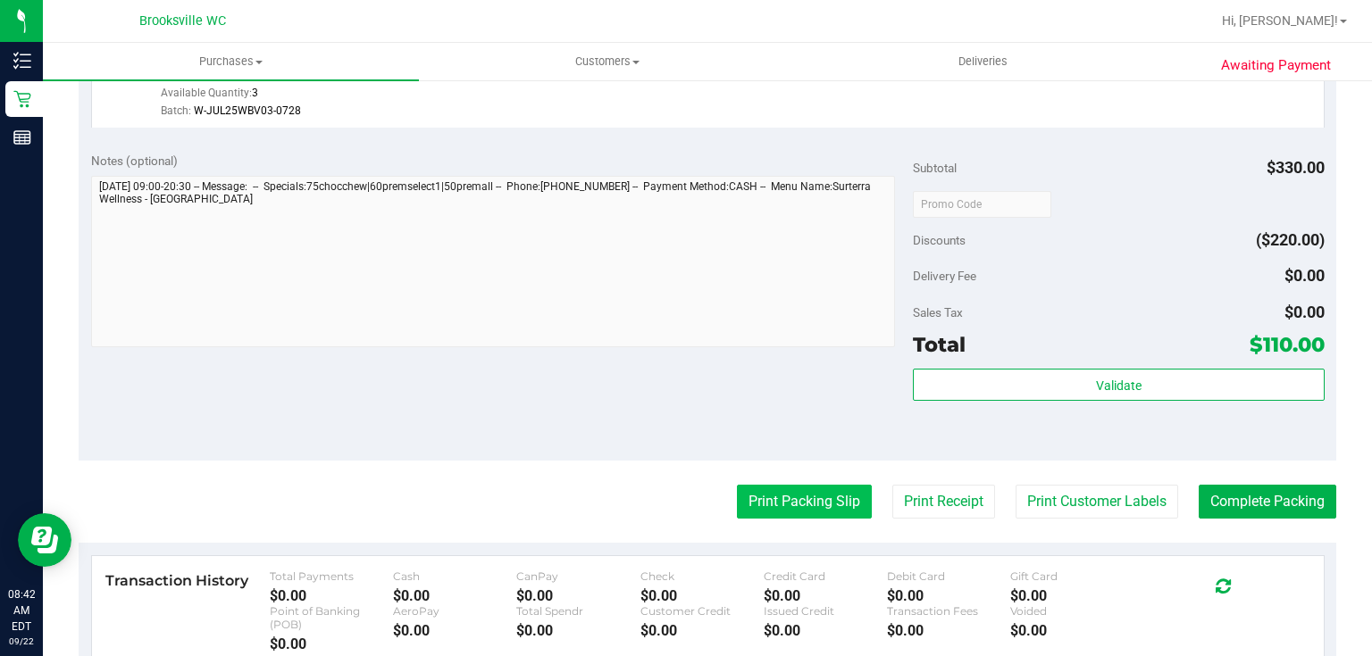
click at [790, 489] on button "Print Packing Slip" at bounding box center [804, 502] width 135 height 34
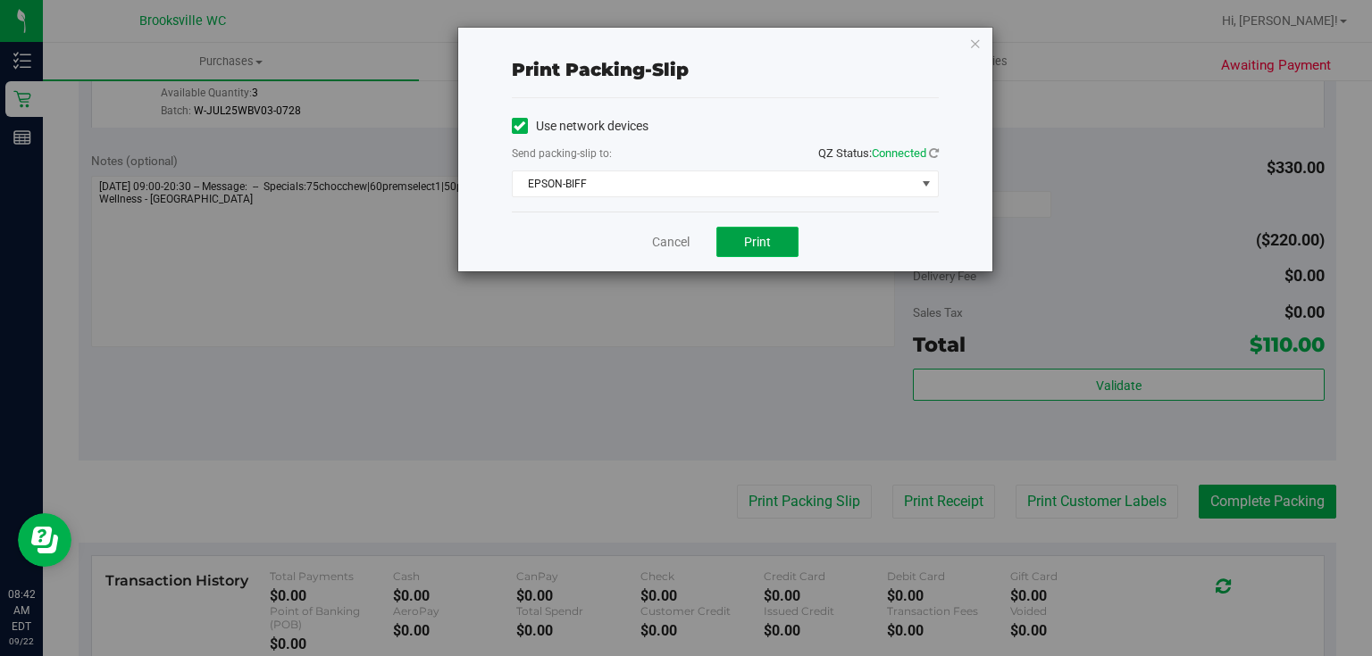
click at [732, 239] on button "Print" at bounding box center [757, 242] width 82 height 30
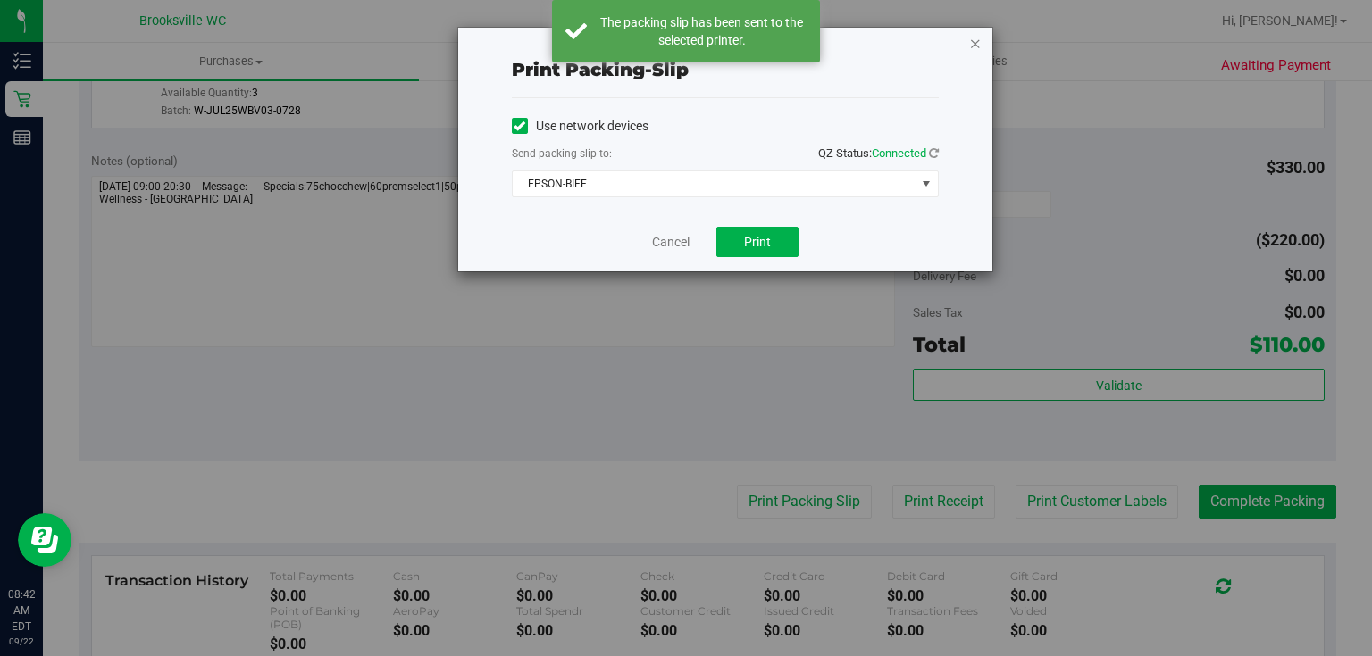
click at [979, 43] on icon "button" at bounding box center [975, 42] width 13 height 21
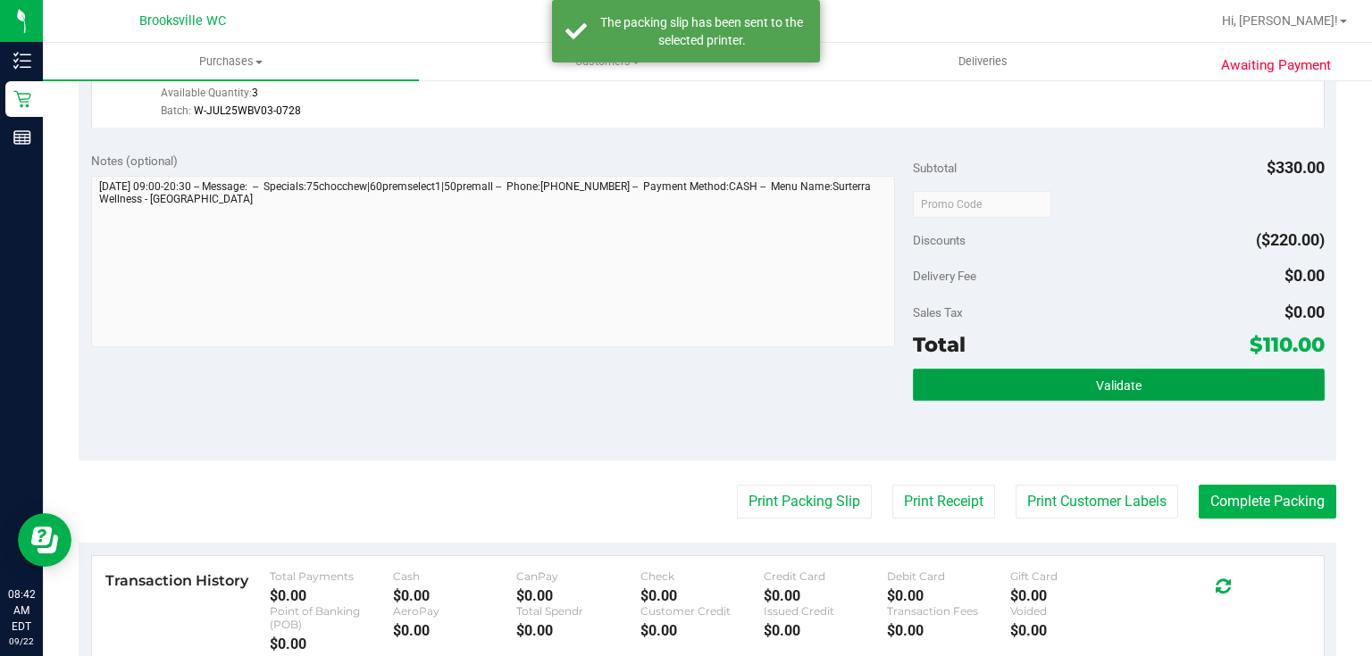
click at [1096, 379] on span "Validate" at bounding box center [1119, 386] width 46 height 14
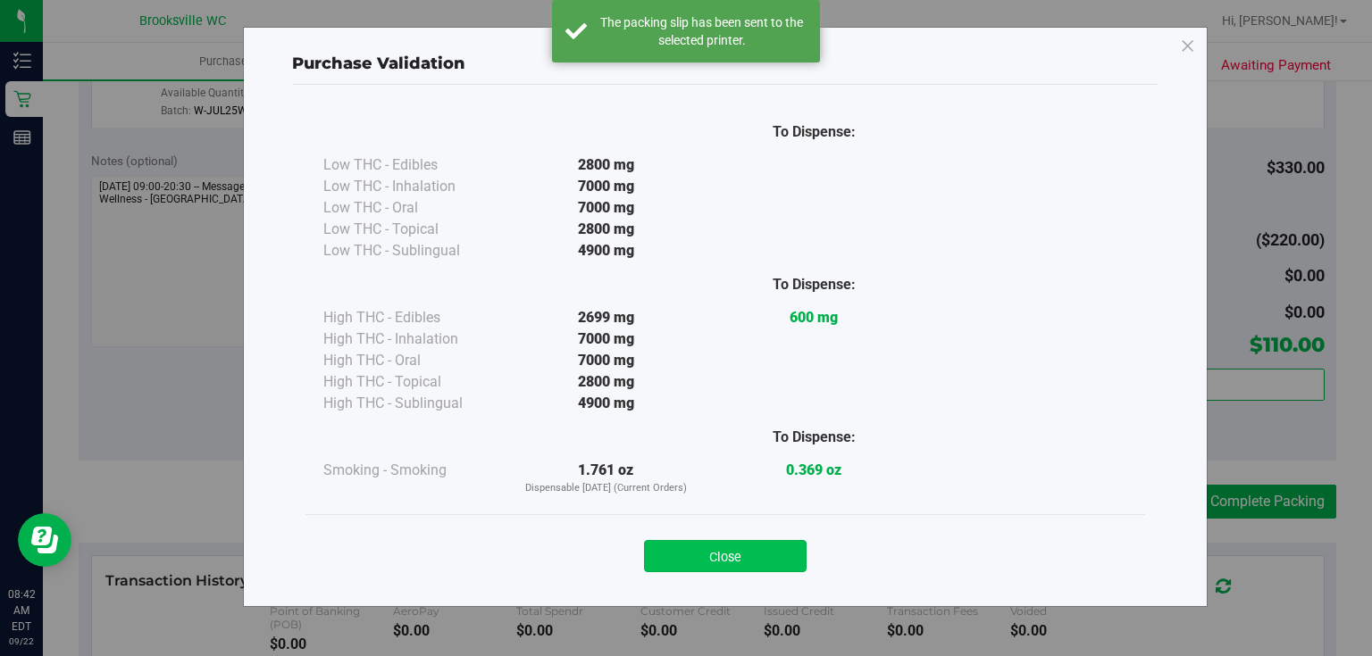
click at [684, 557] on button "Close" at bounding box center [725, 556] width 163 height 32
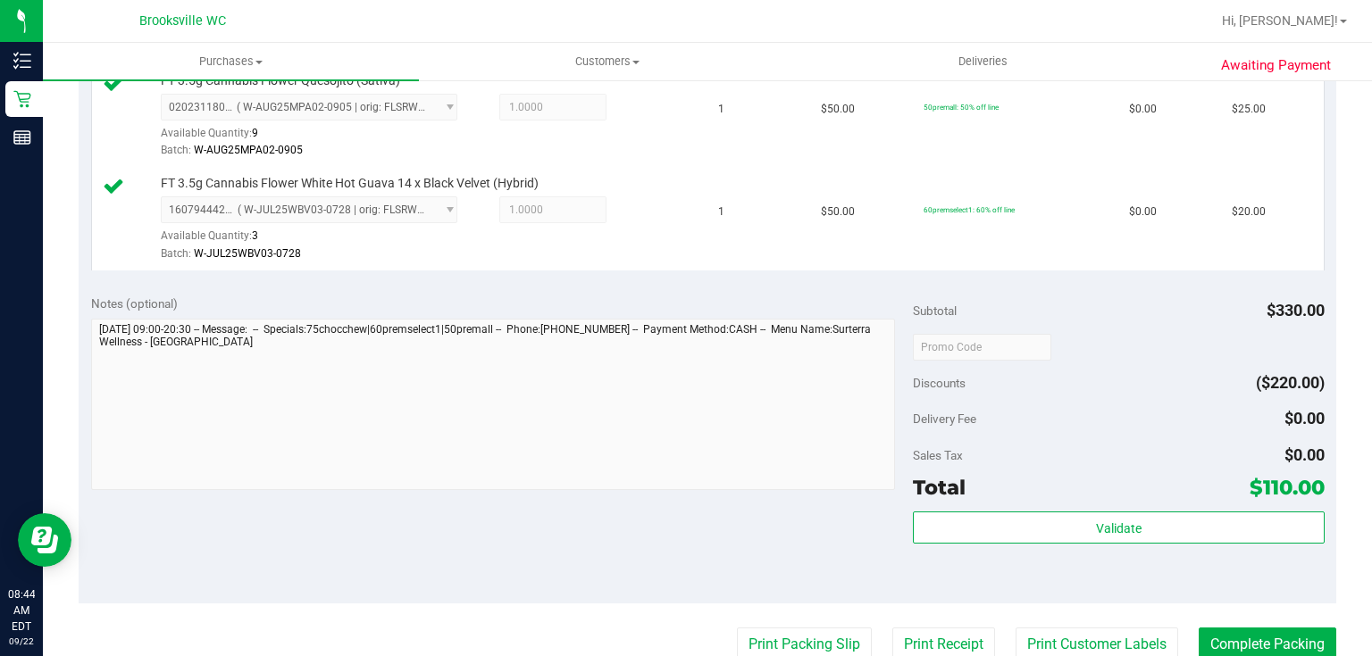
scroll to position [1072, 0]
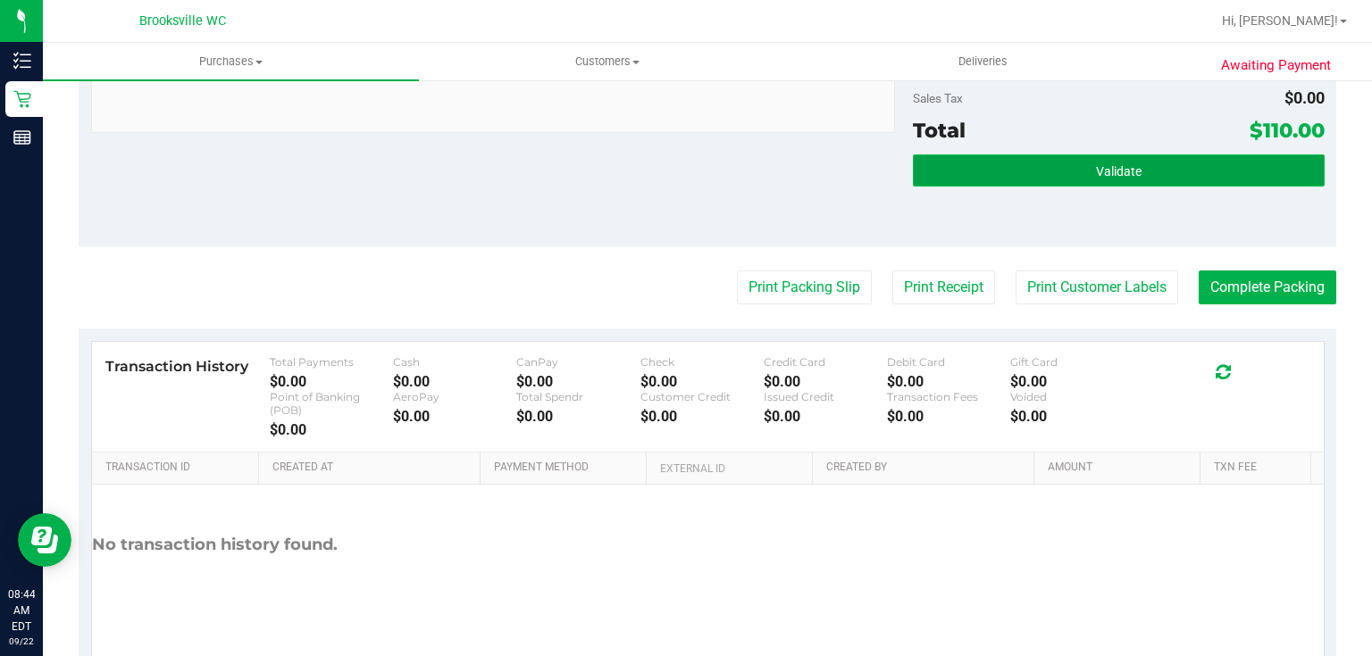
click at [1202, 174] on button "Validate" at bounding box center [1118, 171] width 411 height 32
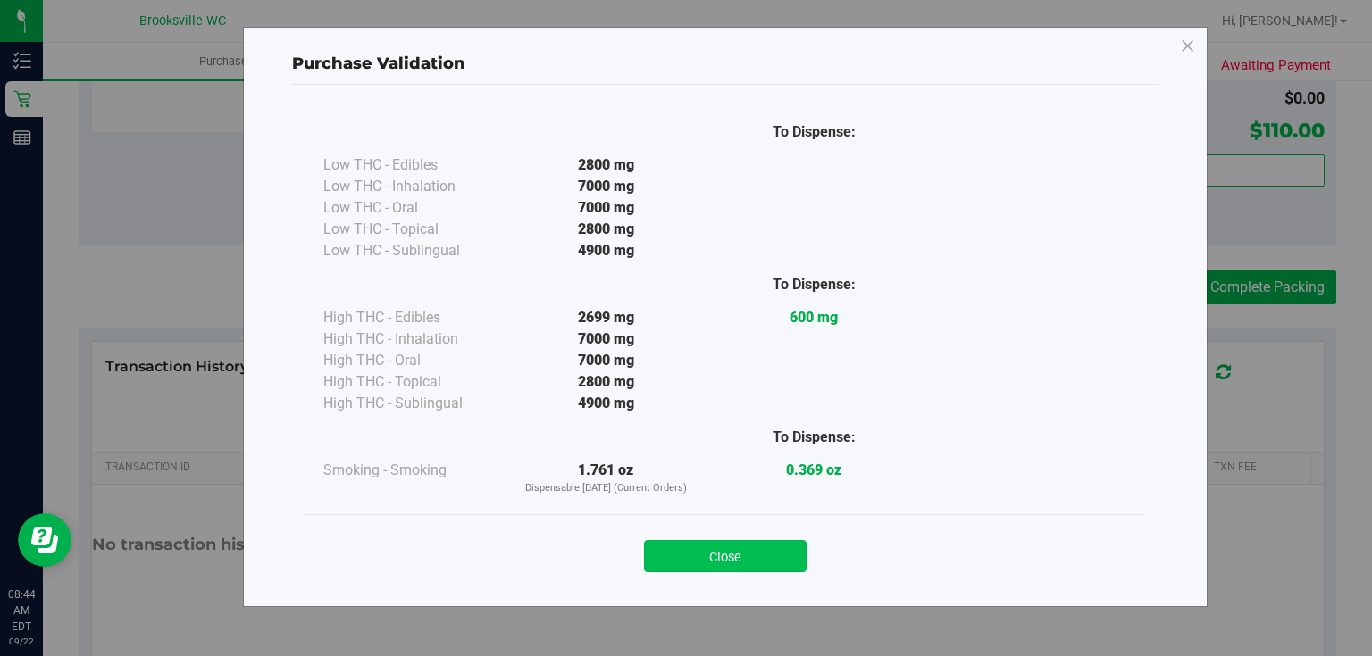
click at [714, 564] on button "Close" at bounding box center [725, 556] width 163 height 32
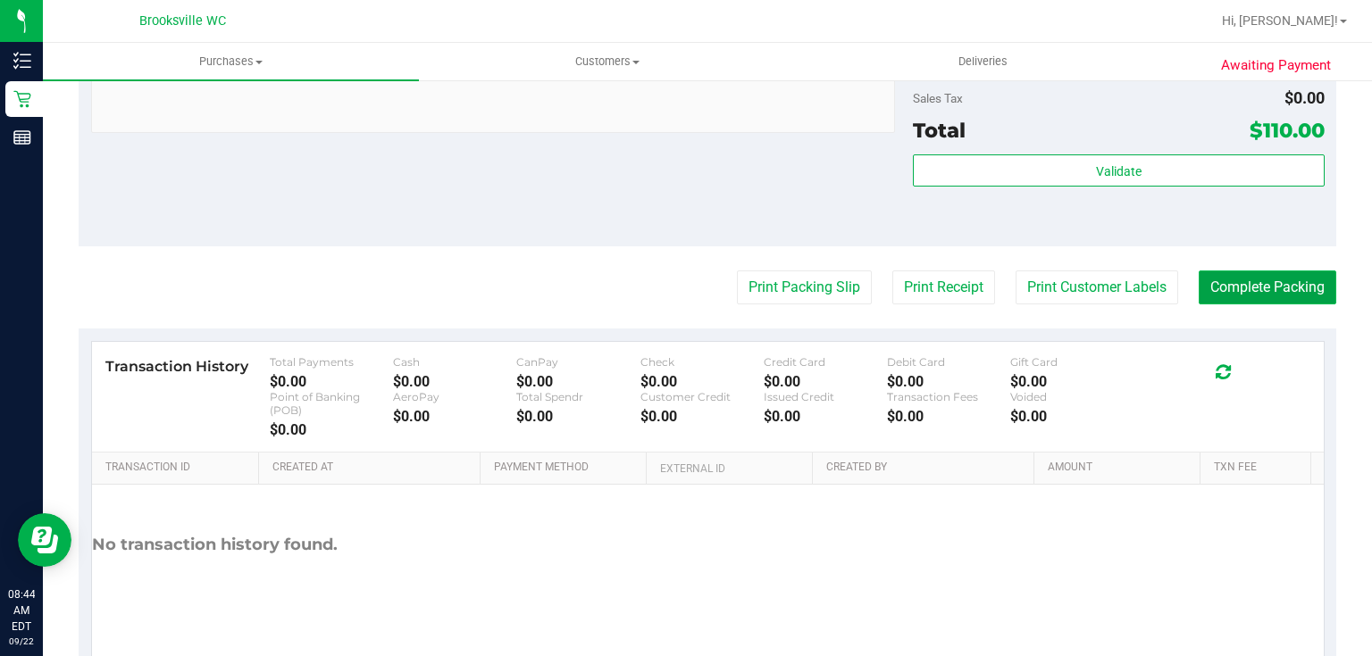
click at [1211, 297] on button "Complete Packing" at bounding box center [1268, 288] width 138 height 34
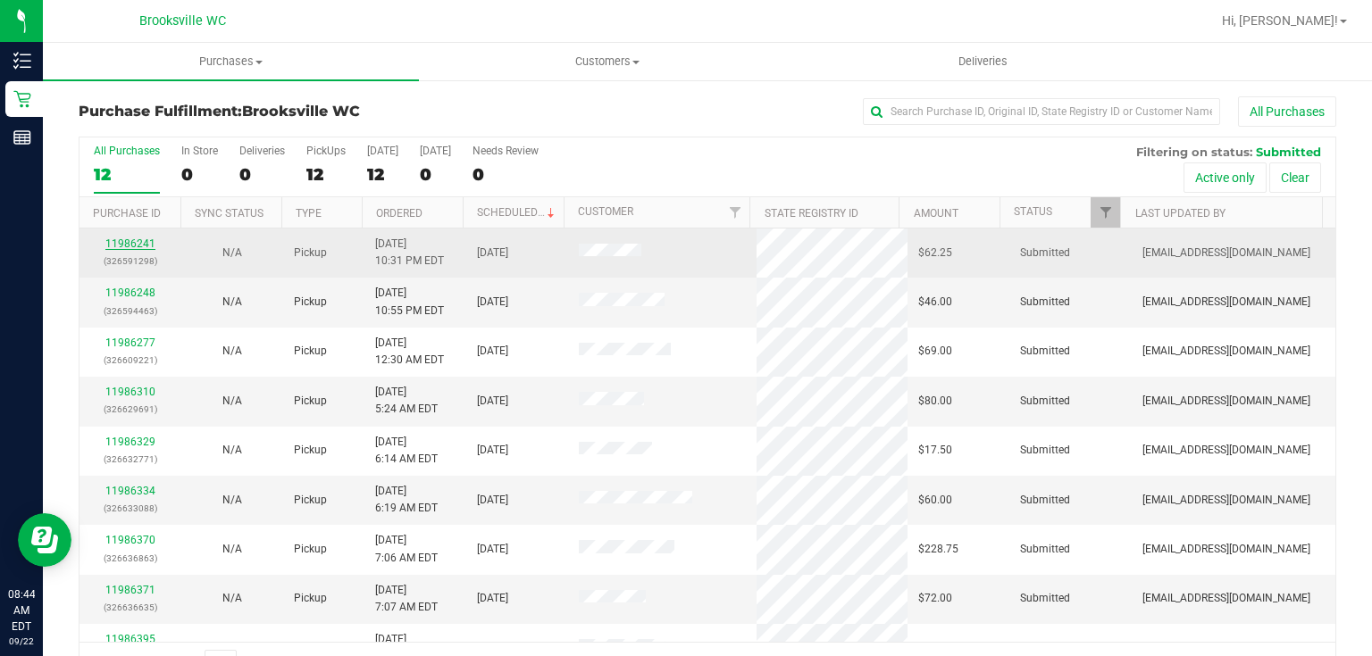
click at [130, 238] on link "11986241" at bounding box center [130, 244] width 50 height 13
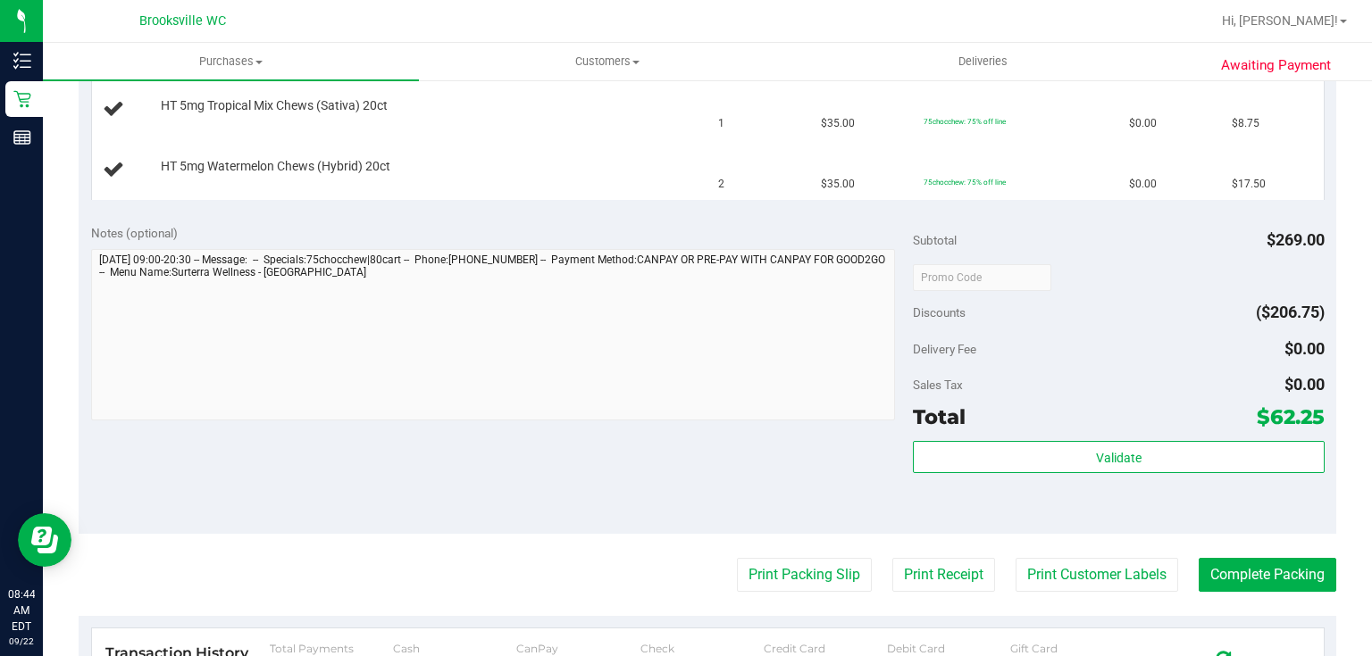
scroll to position [714, 0]
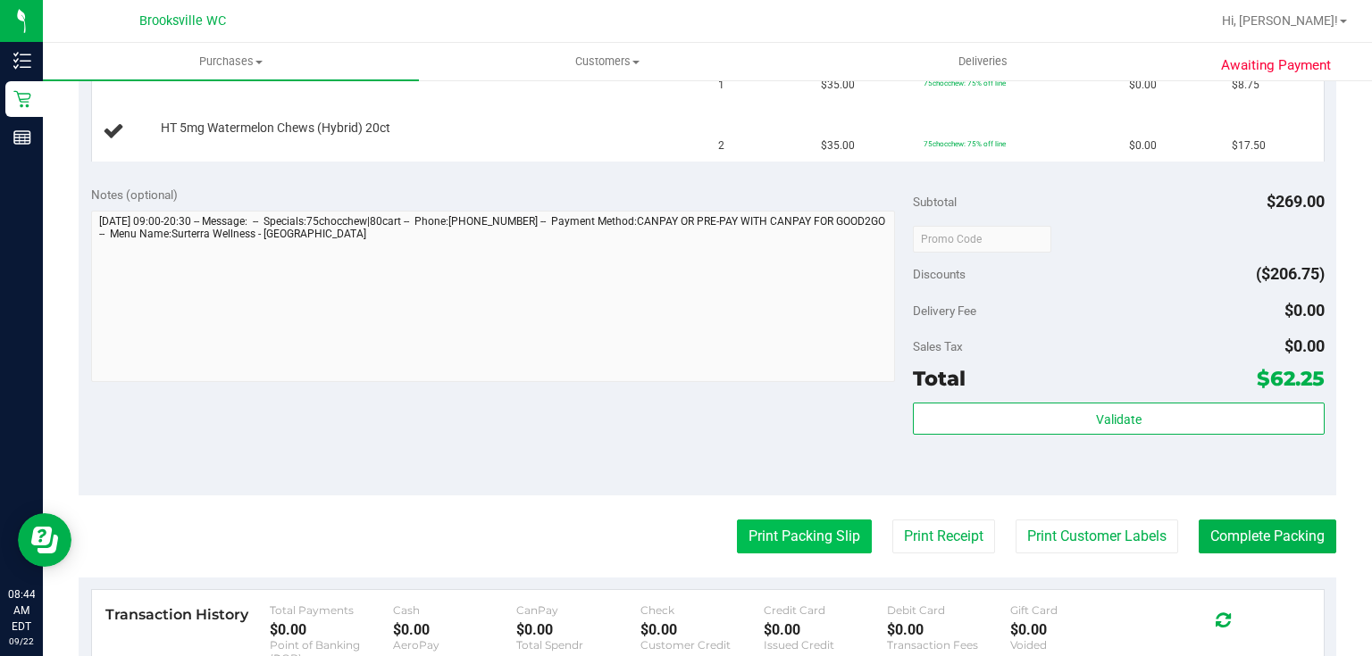
click at [773, 527] on button "Print Packing Slip" at bounding box center [804, 537] width 135 height 34
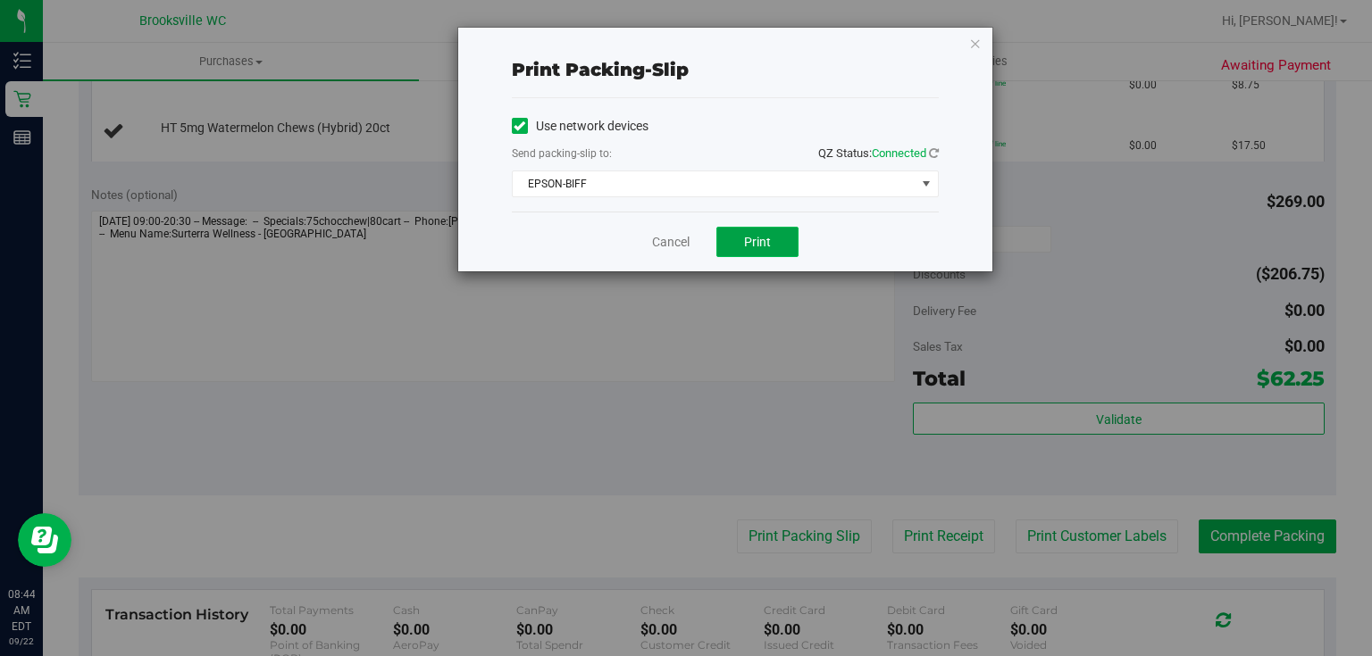
click at [756, 250] on button "Print" at bounding box center [757, 242] width 82 height 30
click at [976, 39] on icon "button" at bounding box center [975, 42] width 13 height 21
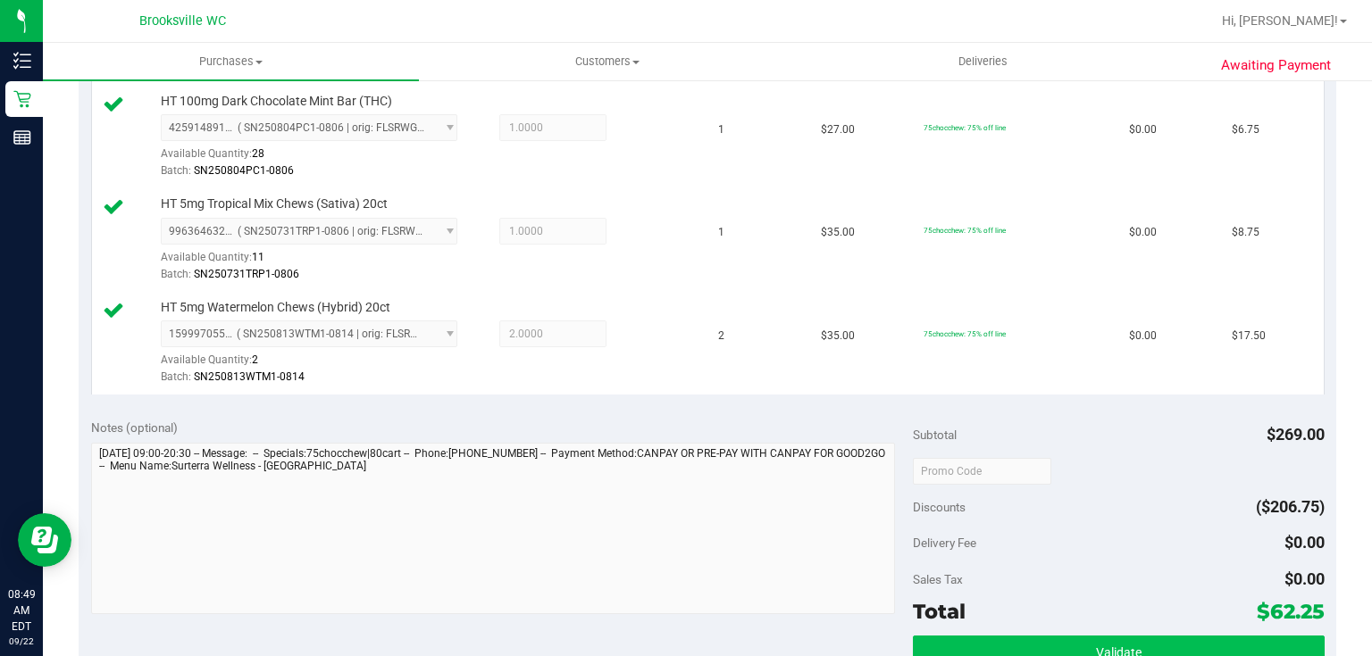
scroll to position [929, 0]
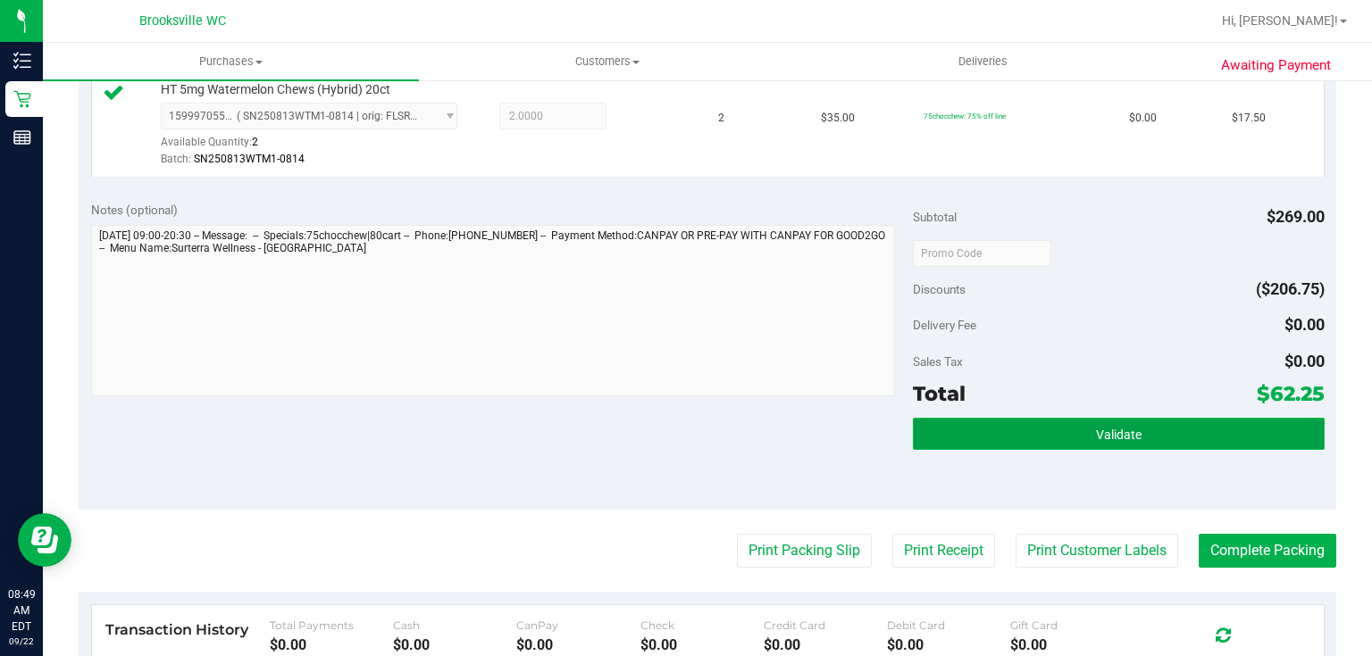
drag, startPoint x: 1200, startPoint y: 428, endPoint x: 1103, endPoint y: 425, distance: 97.4
click at [1200, 427] on button "Validate" at bounding box center [1118, 434] width 411 height 32
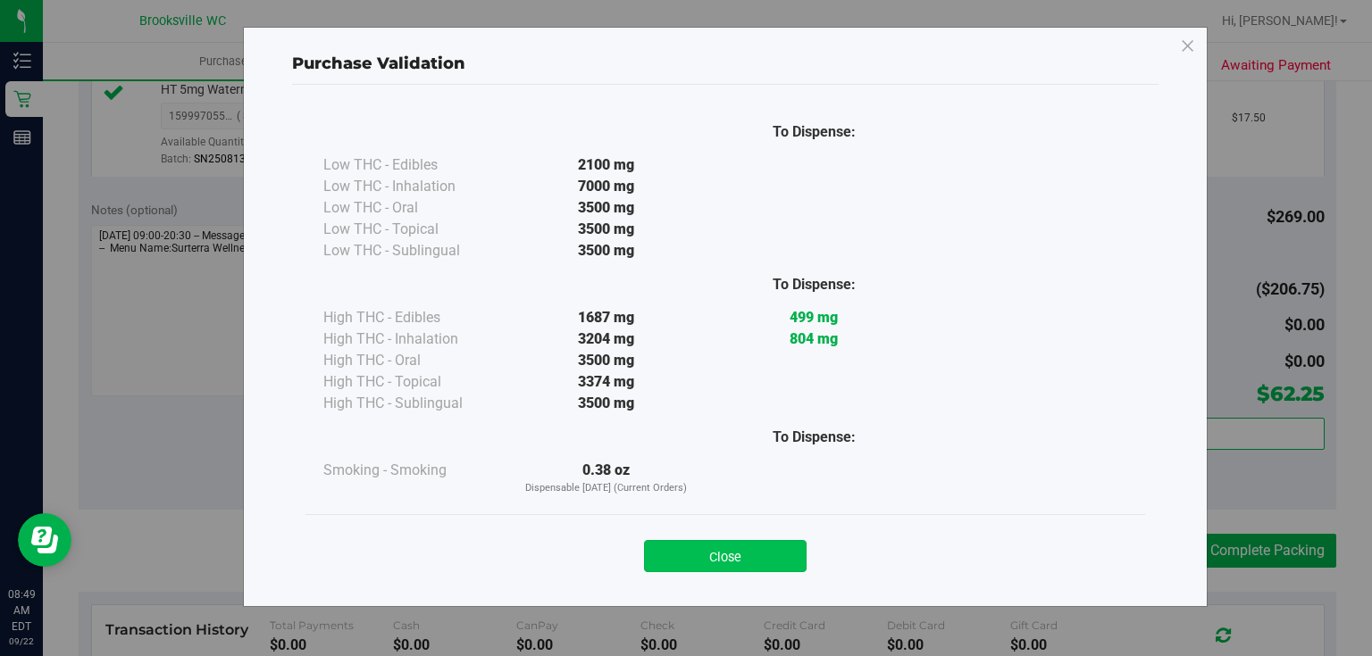
click at [755, 561] on button "Close" at bounding box center [725, 556] width 163 height 32
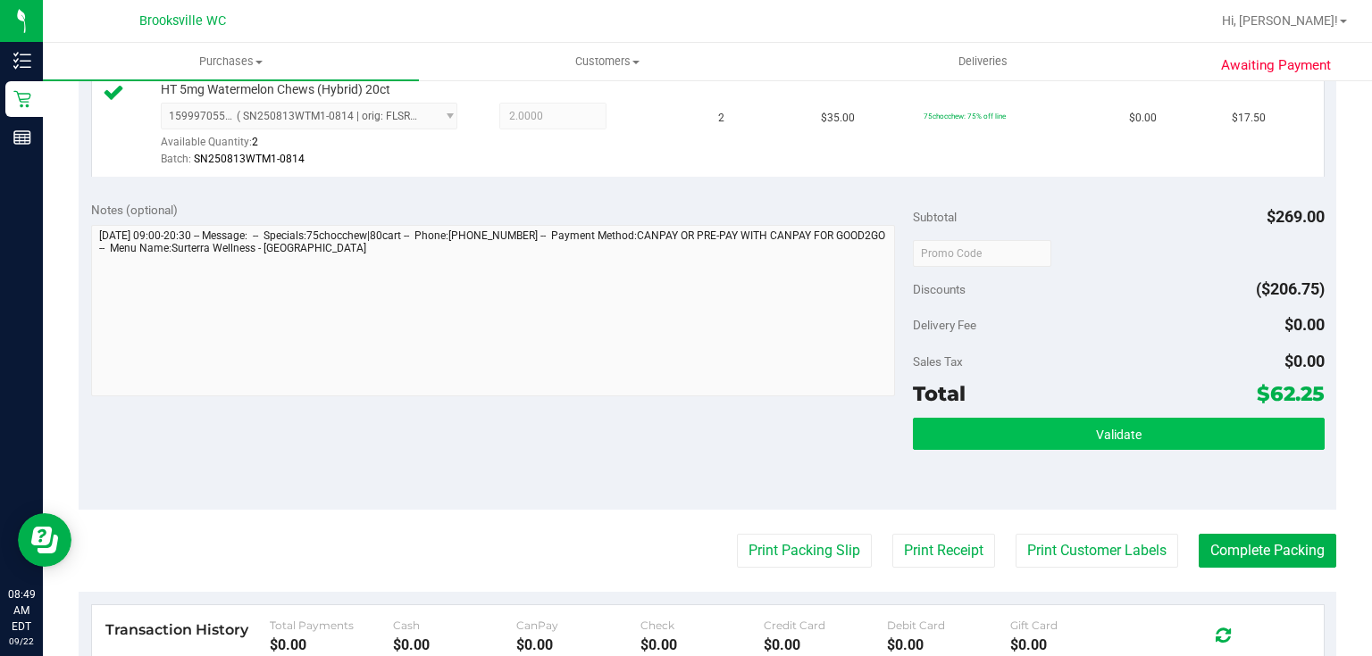
drag, startPoint x: 966, startPoint y: 411, endPoint x: 957, endPoint y: 418, distance: 11.4
click at [964, 414] on div "Subtotal $269.00 Discounts ($206.75) Delivery Fee $0.00 Sales Tax $0.00 Total $…" at bounding box center [1118, 349] width 411 height 297
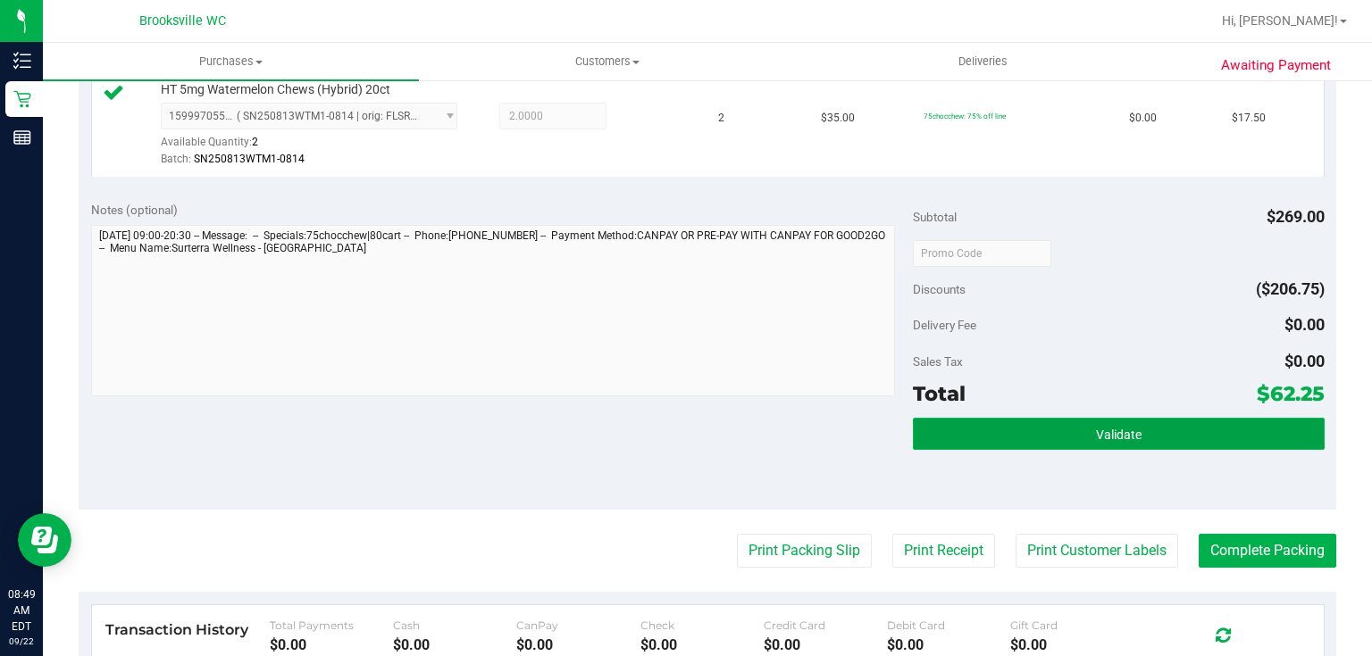
click at [950, 420] on button "Validate" at bounding box center [1118, 434] width 411 height 32
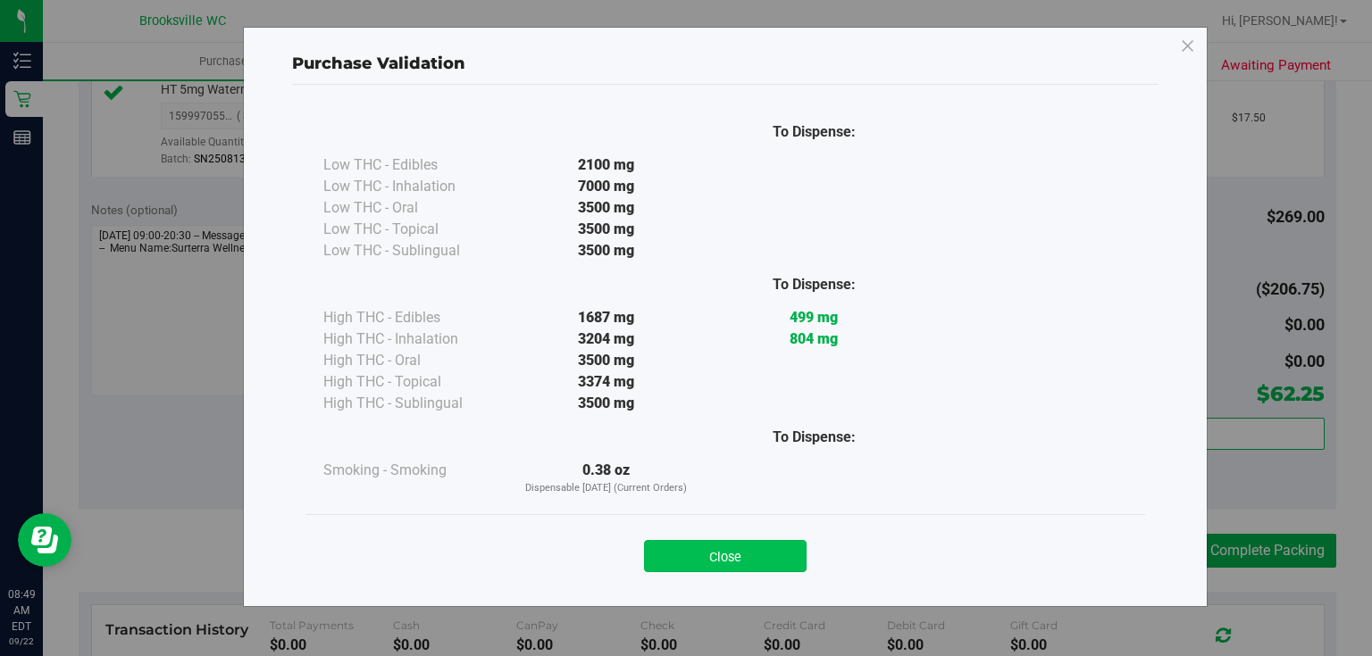
click at [704, 547] on button "Close" at bounding box center [725, 556] width 163 height 32
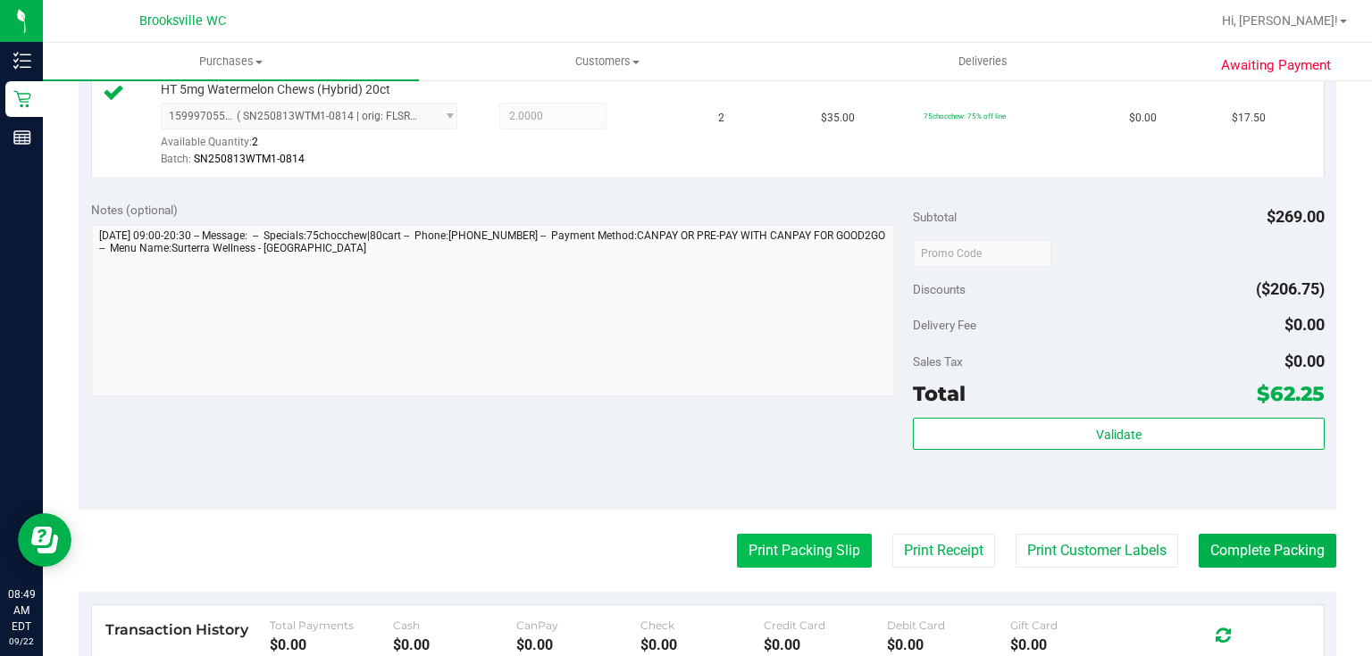
click at [792, 539] on button "Print Packing Slip" at bounding box center [804, 551] width 135 height 34
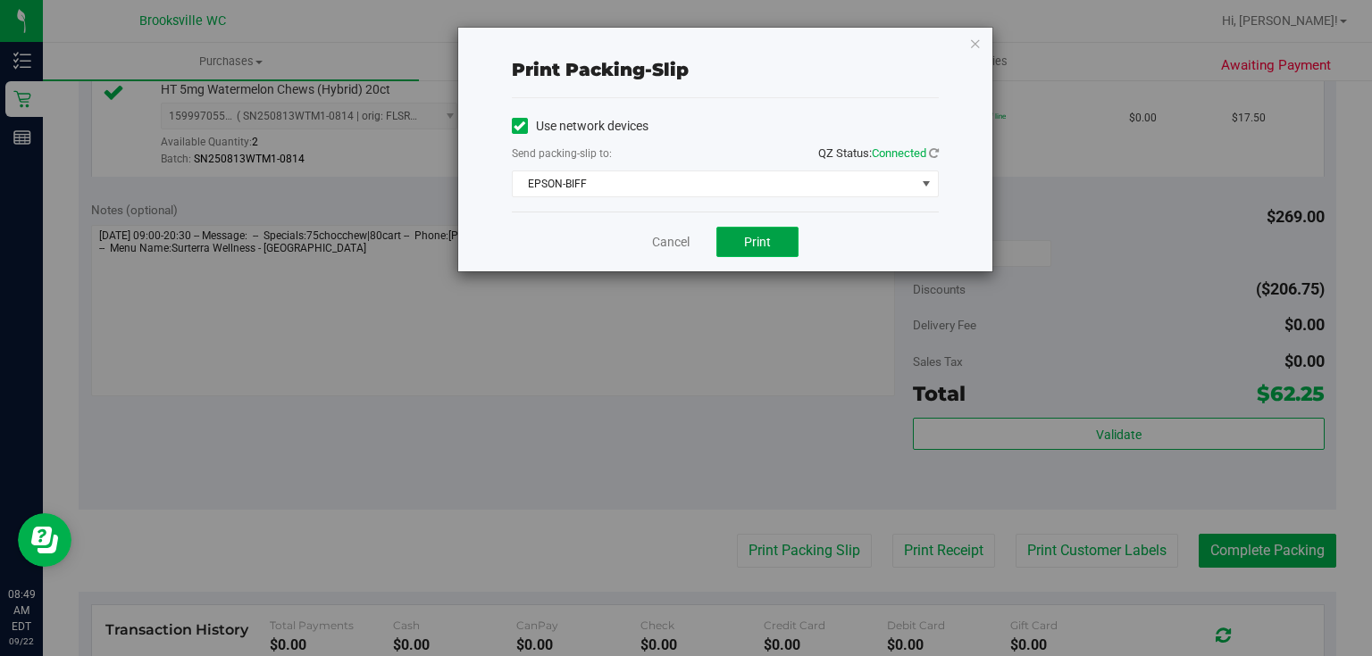
click at [754, 236] on span "Print" at bounding box center [757, 242] width 27 height 14
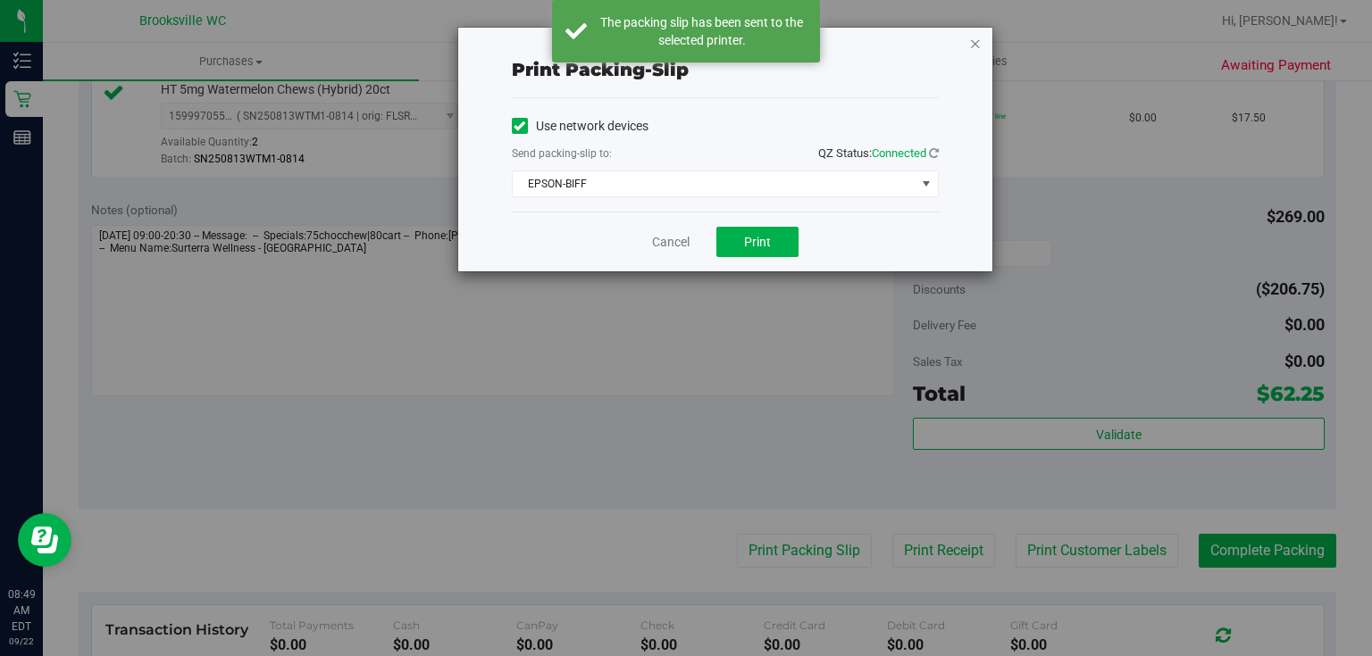
click at [982, 39] on div "Print packing-slip Use network devices Send packing-slip to: QZ Status: Connect…" at bounding box center [725, 150] width 534 height 244
click at [978, 42] on icon "button" at bounding box center [975, 42] width 13 height 21
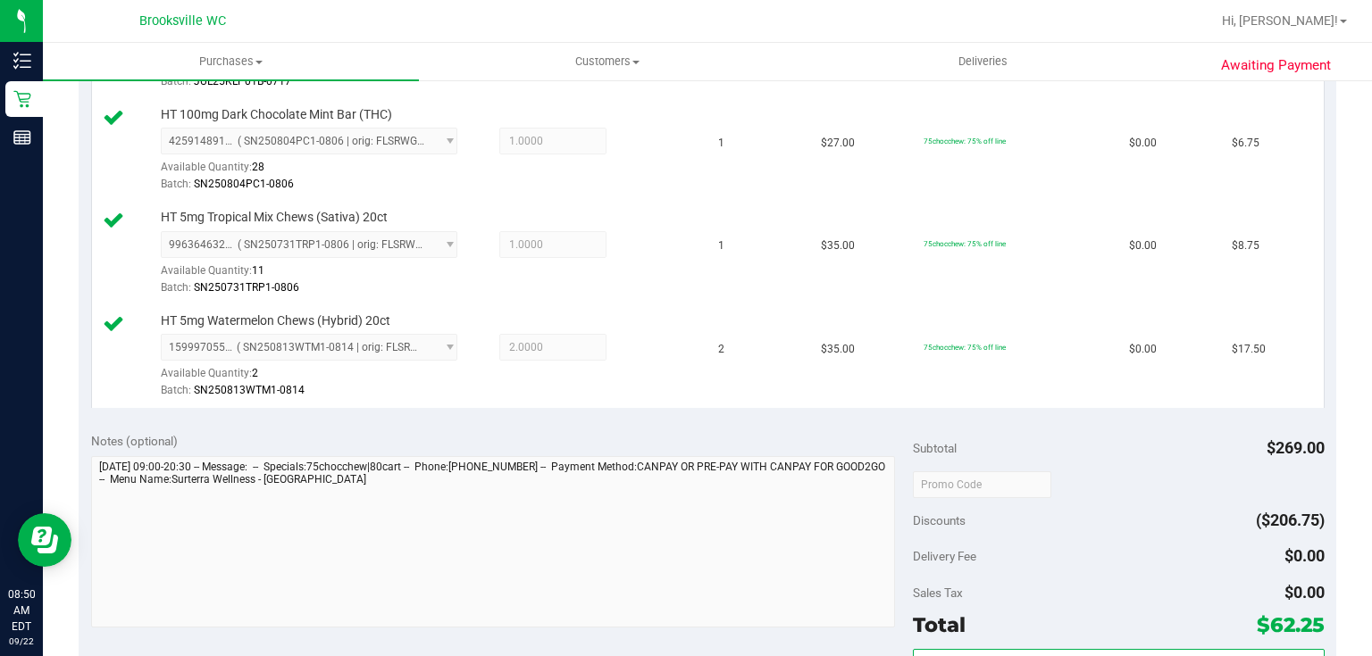
scroll to position [857, 0]
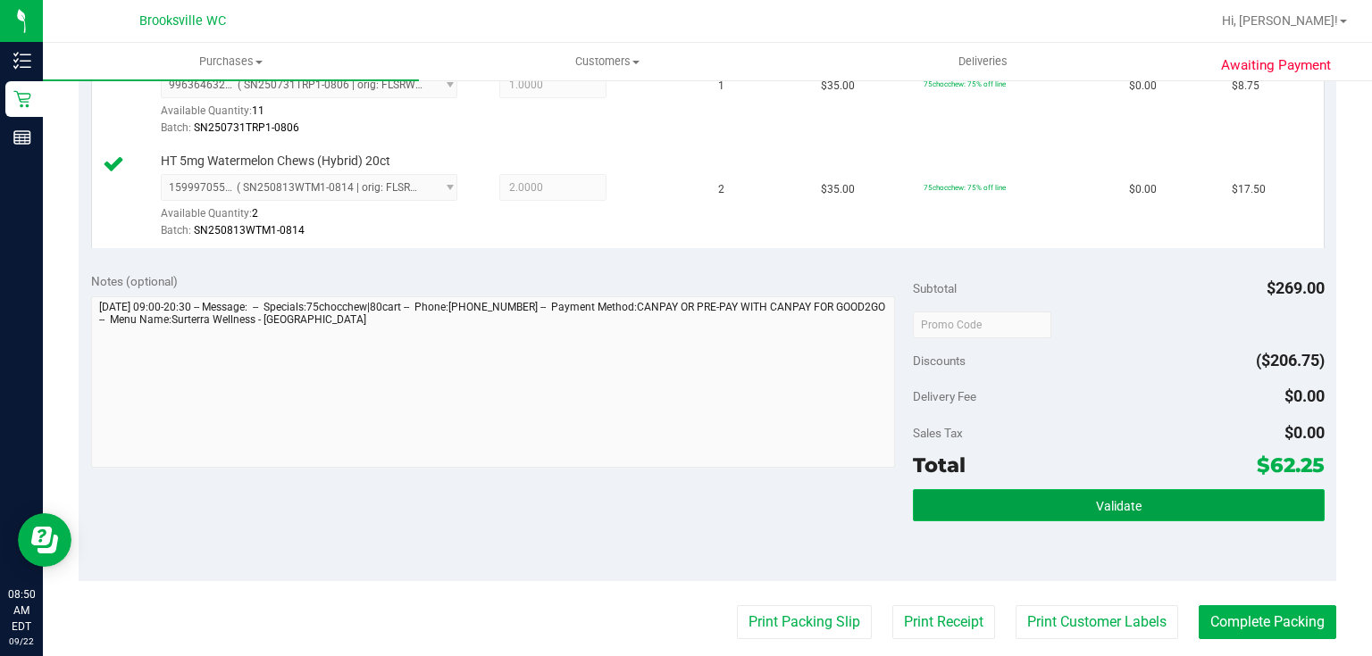
click at [943, 490] on button "Validate" at bounding box center [1118, 505] width 411 height 32
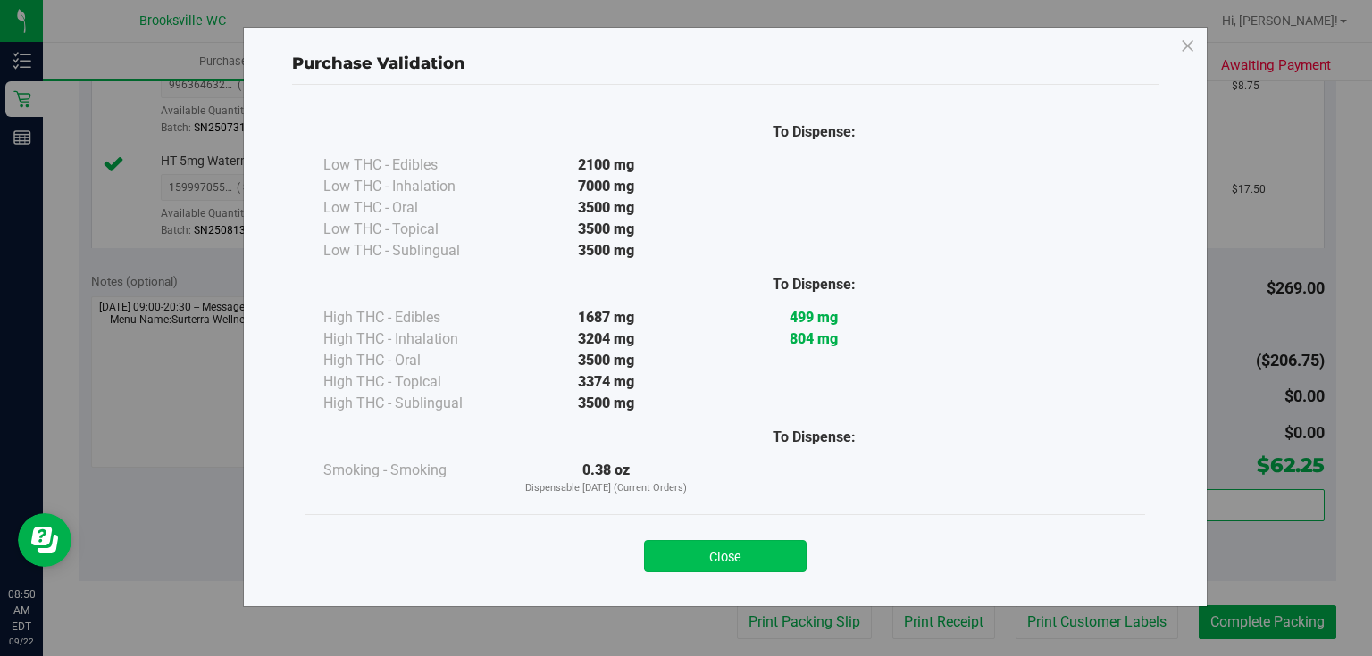
click at [717, 562] on button "Close" at bounding box center [725, 556] width 163 height 32
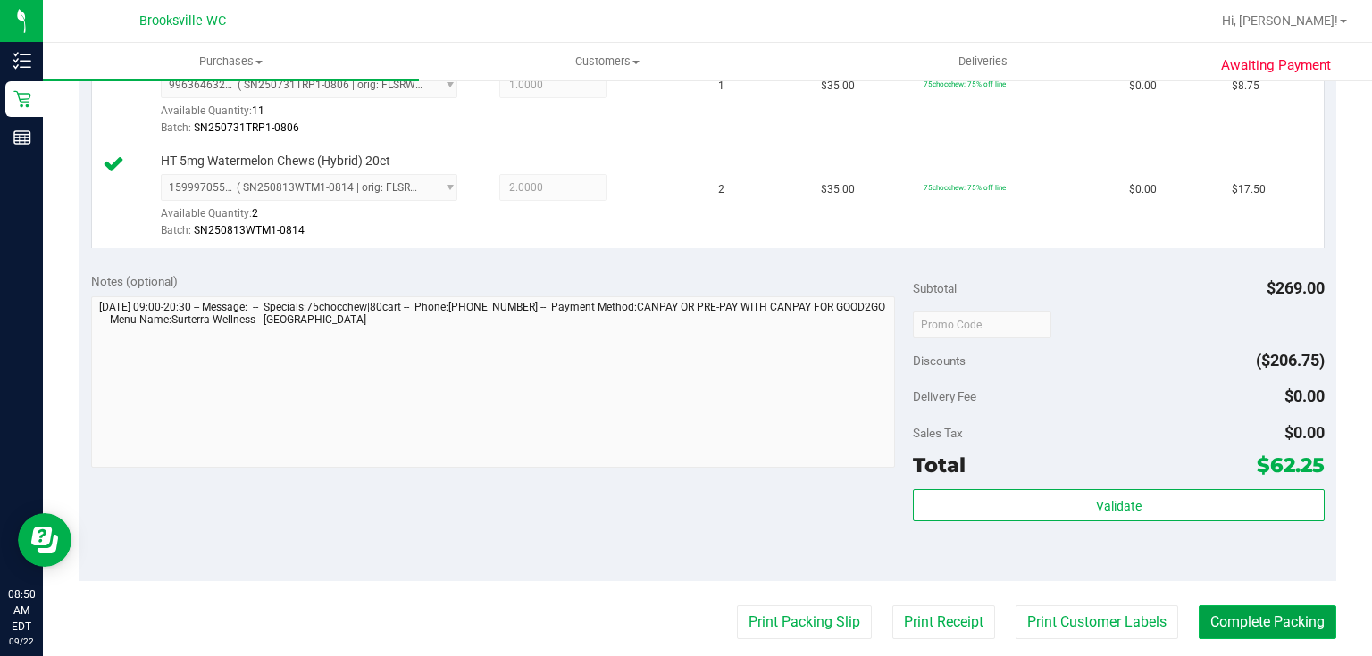
click at [1246, 609] on button "Complete Packing" at bounding box center [1268, 623] width 138 height 34
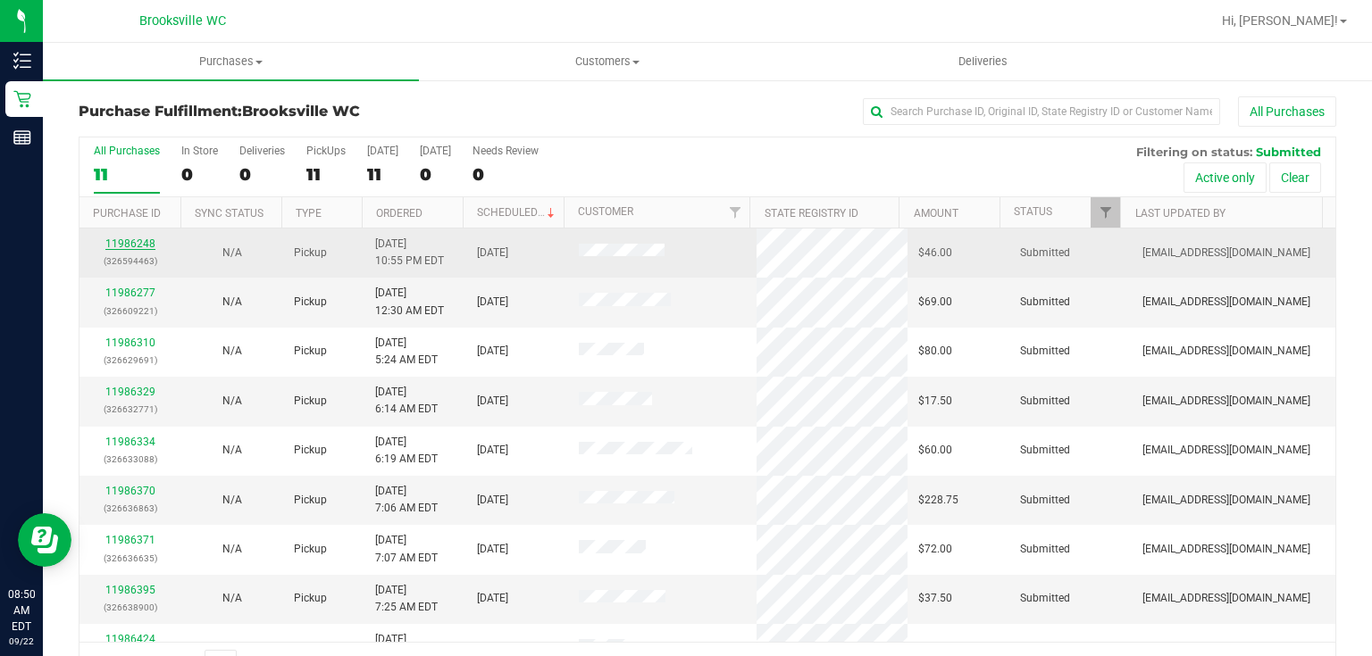
click at [113, 243] on link "11986248" at bounding box center [130, 244] width 50 height 13
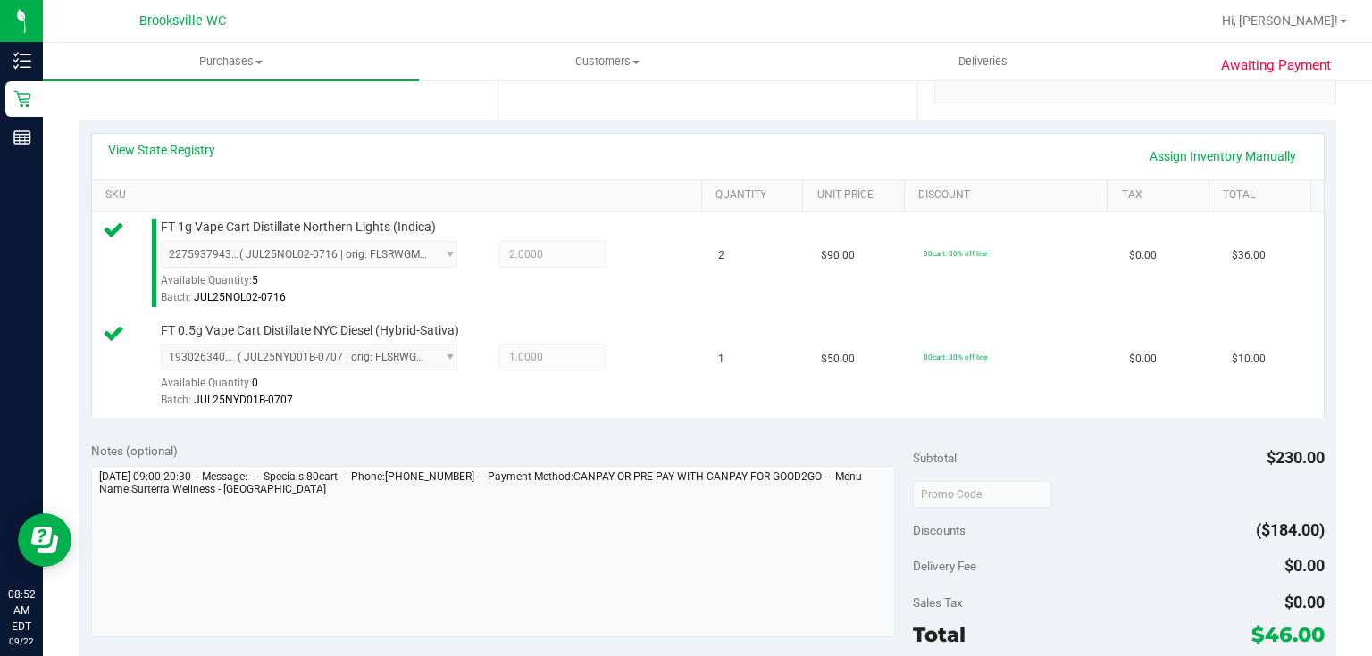
scroll to position [429, 0]
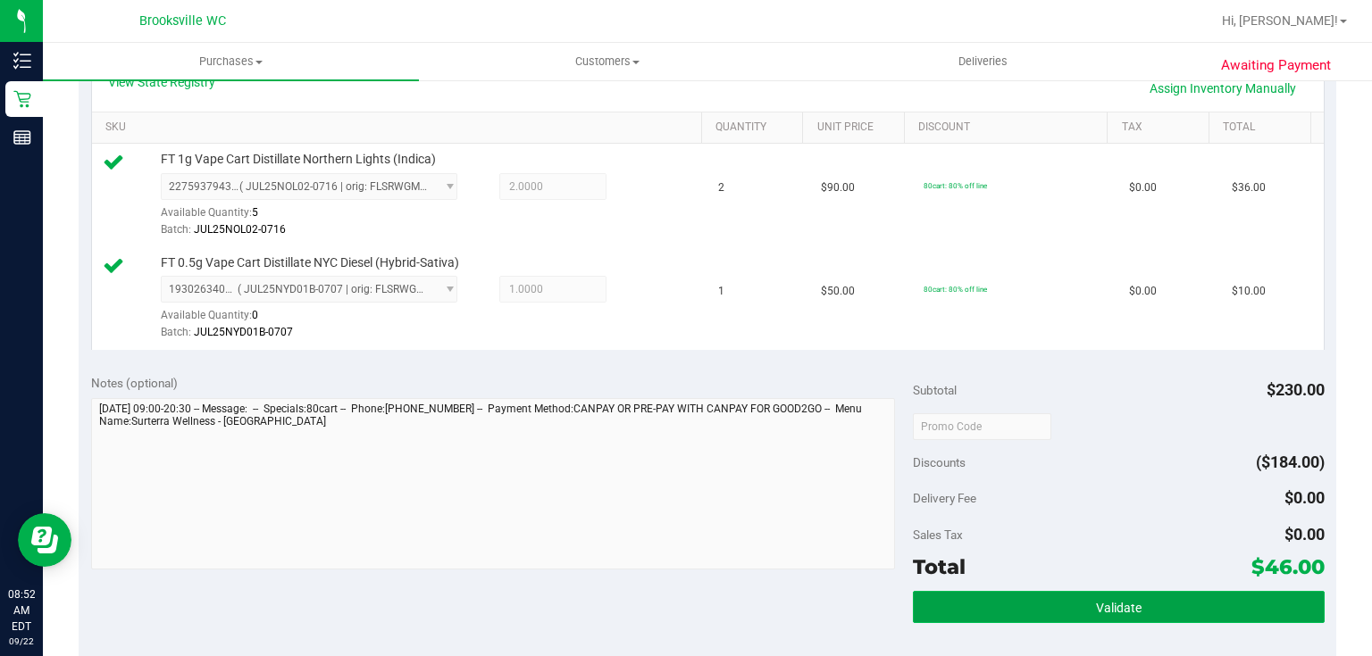
click at [989, 597] on button "Validate" at bounding box center [1118, 607] width 411 height 32
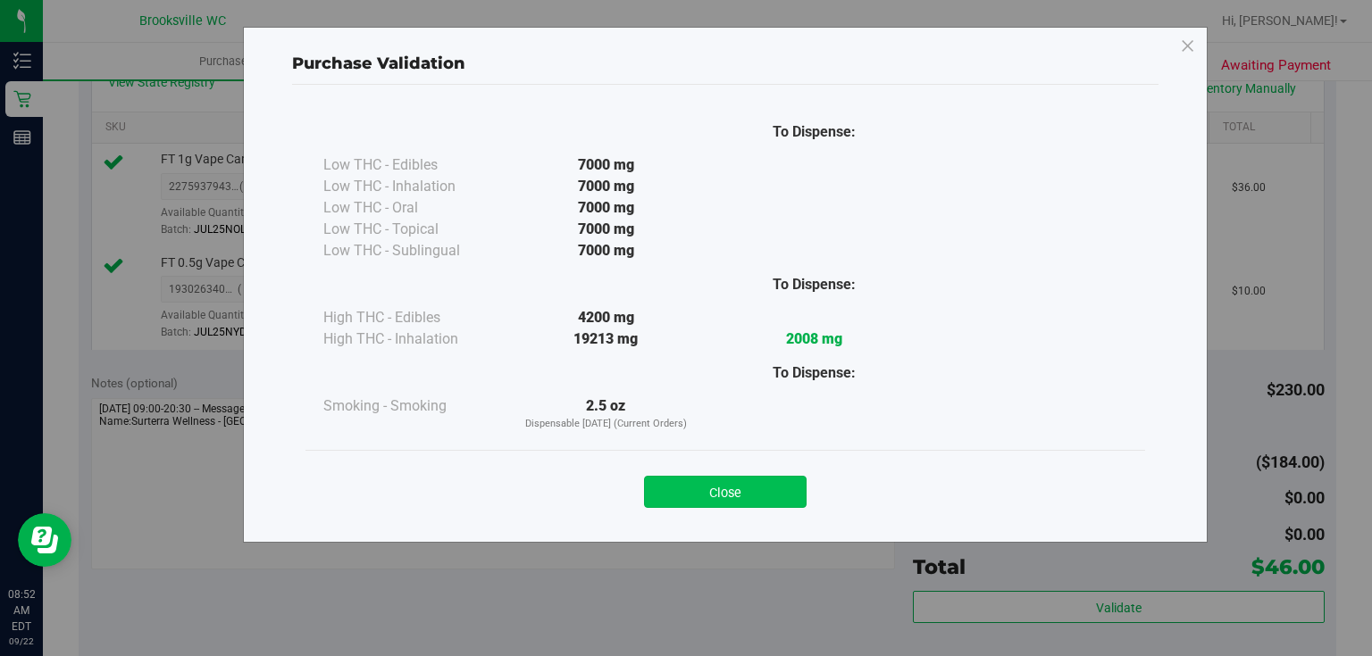
click at [754, 494] on button "Close" at bounding box center [725, 492] width 163 height 32
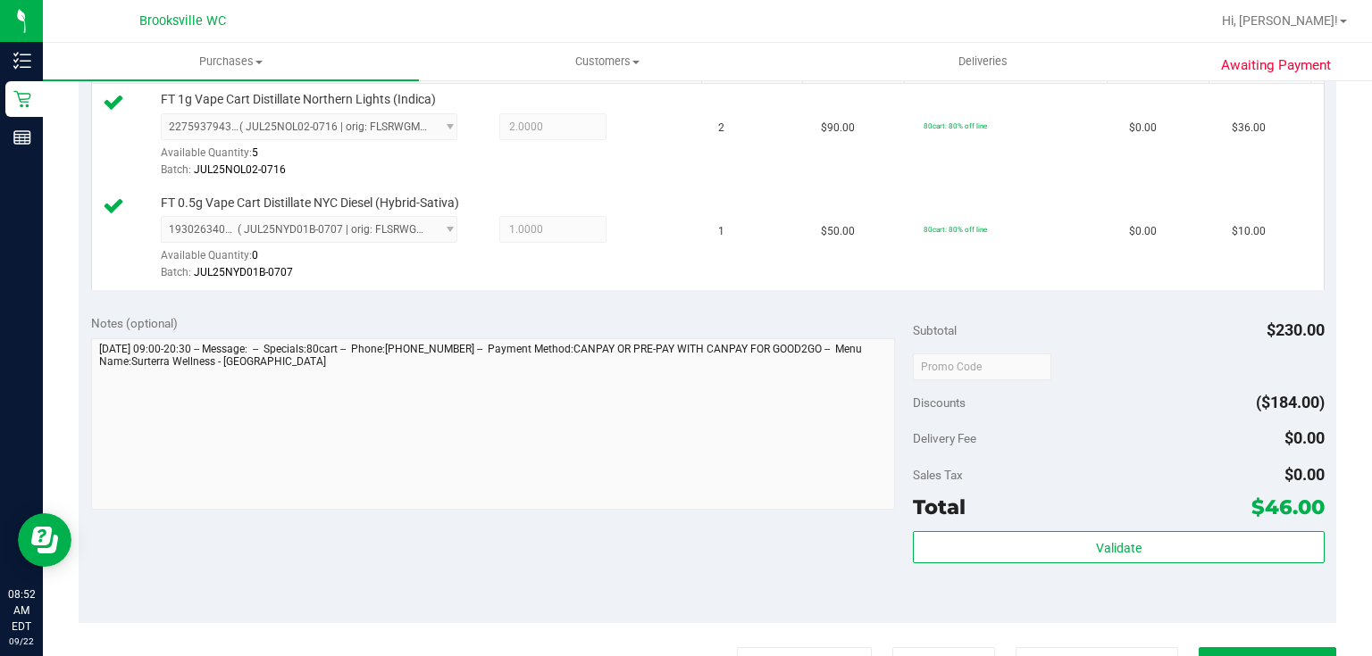
scroll to position [786, 0]
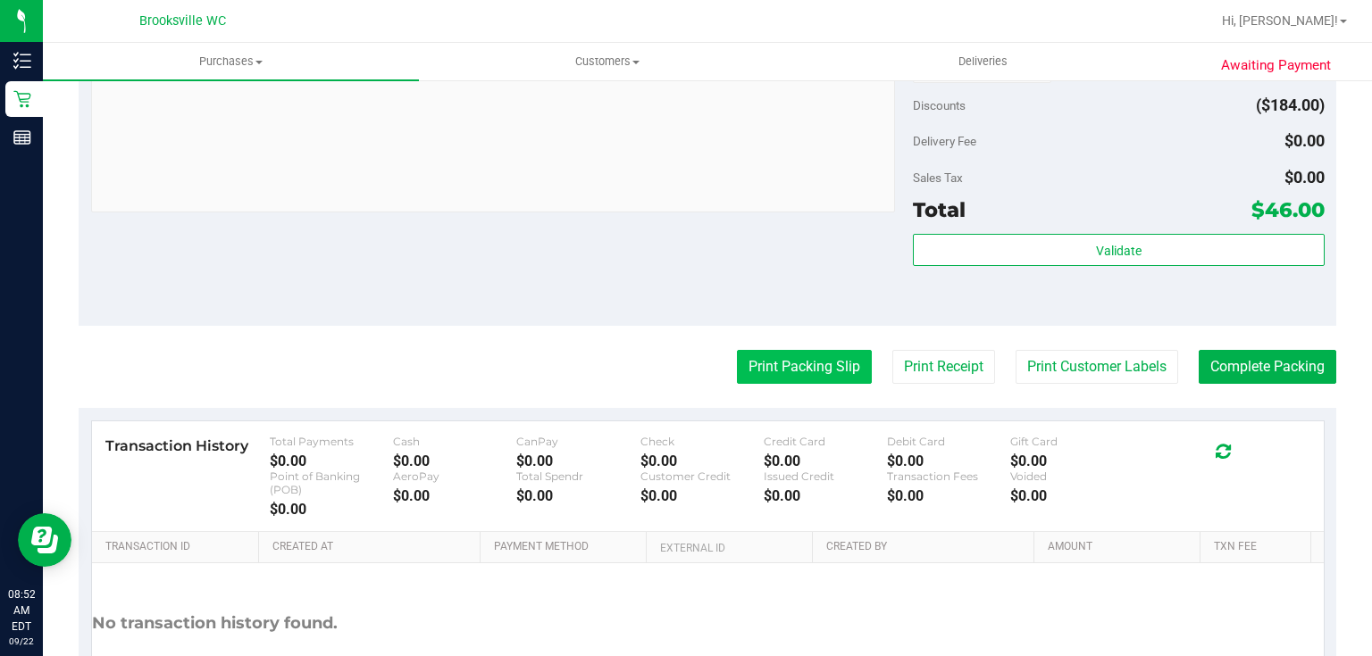
click at [797, 350] on button "Print Packing Slip" at bounding box center [804, 367] width 135 height 34
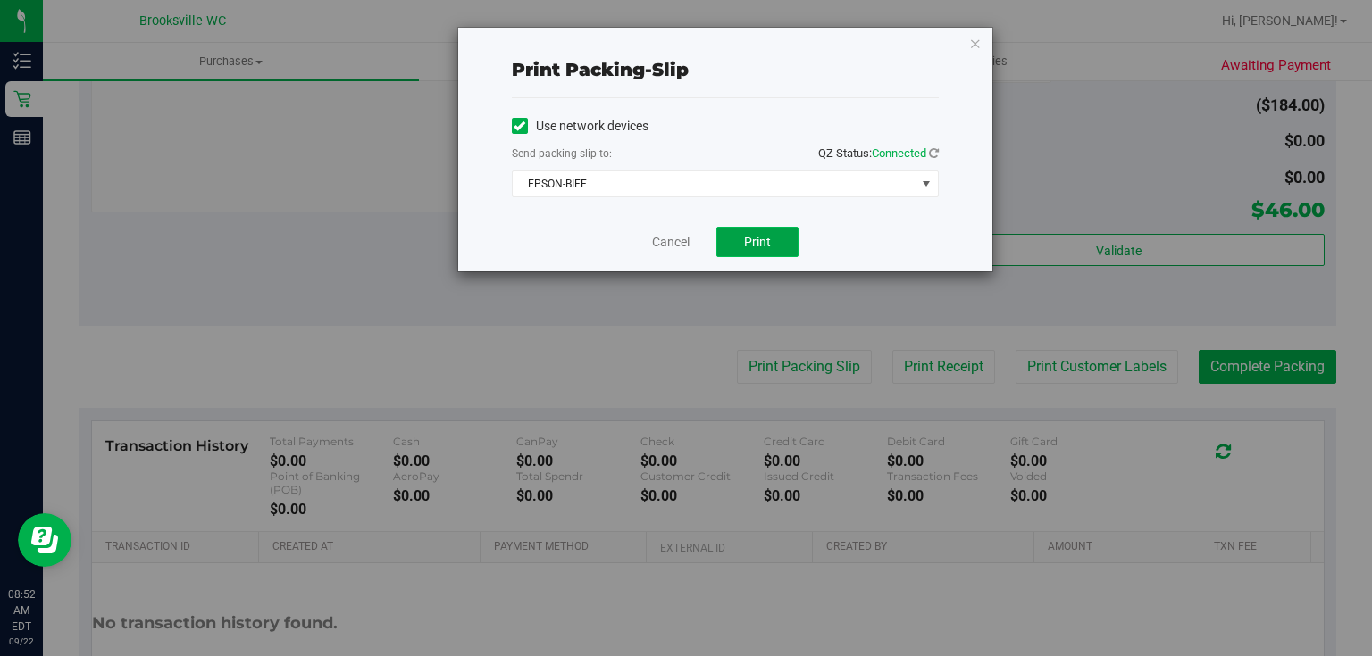
click at [774, 242] on button "Print" at bounding box center [757, 242] width 82 height 30
click at [973, 40] on icon "button" at bounding box center [975, 42] width 13 height 21
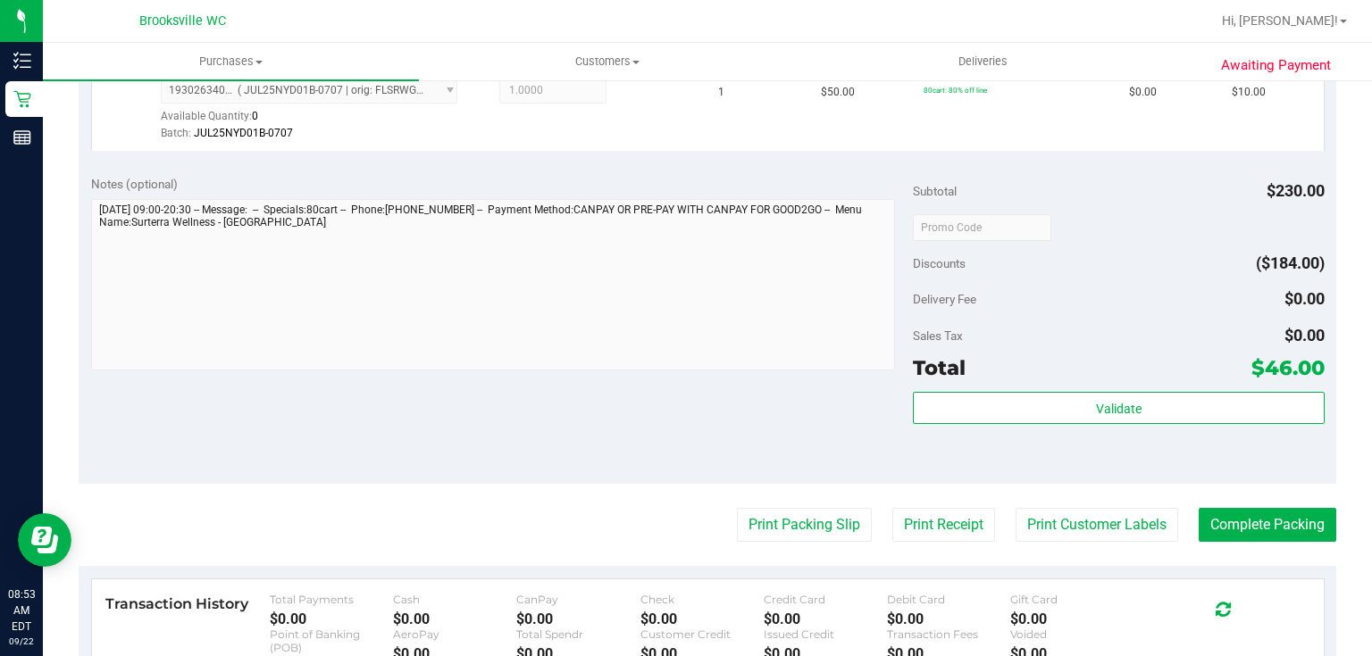
scroll to position [643, 0]
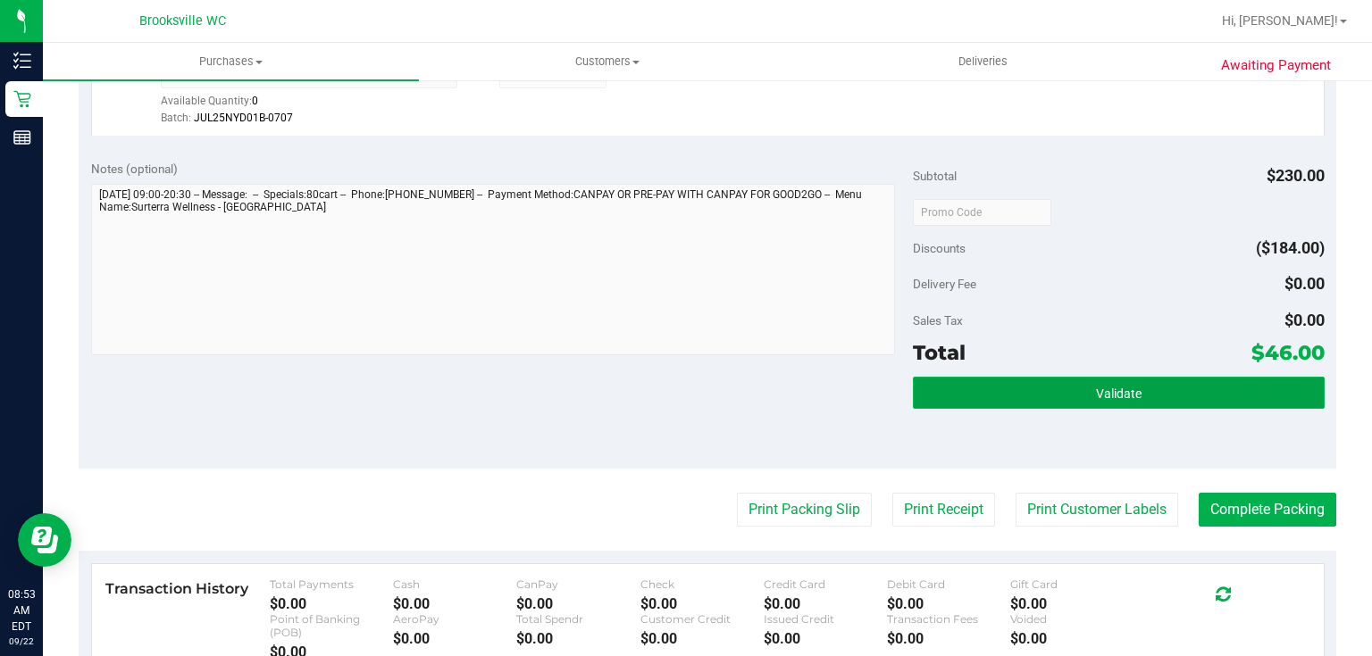
click at [975, 389] on button "Validate" at bounding box center [1118, 393] width 411 height 32
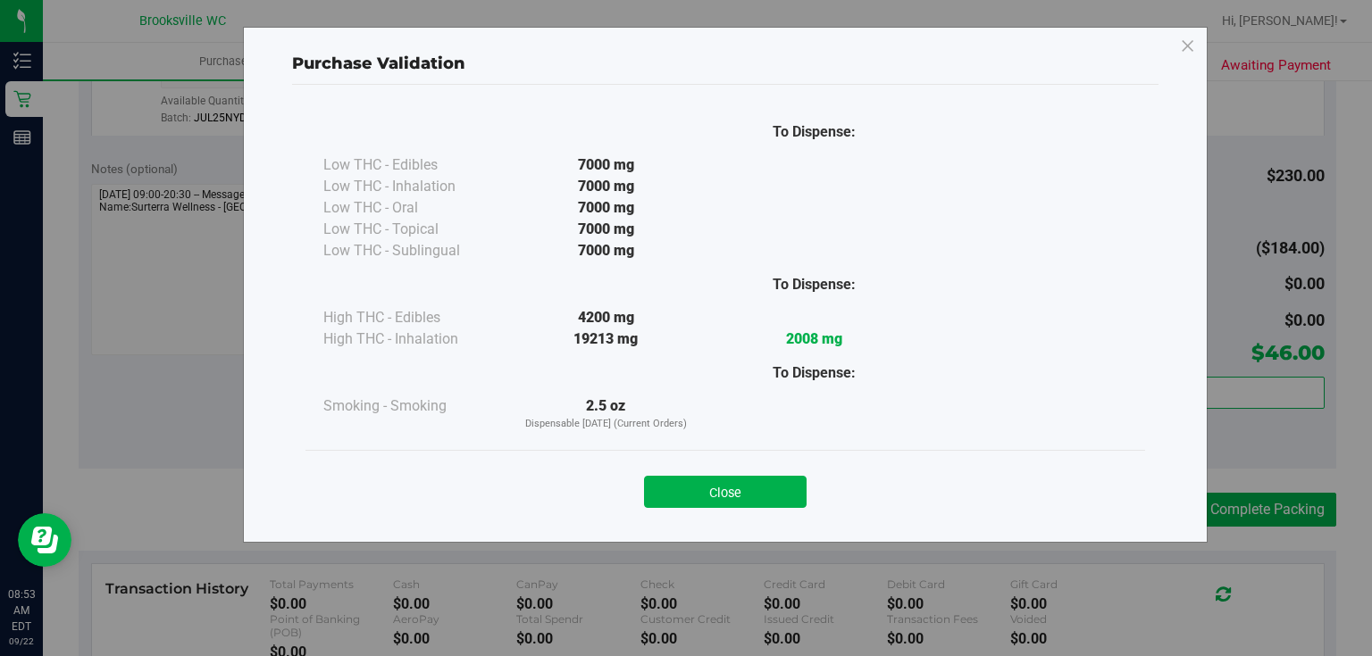
drag, startPoint x: 744, startPoint y: 494, endPoint x: 918, endPoint y: 532, distance: 178.3
click at [746, 497] on button "Close" at bounding box center [725, 492] width 163 height 32
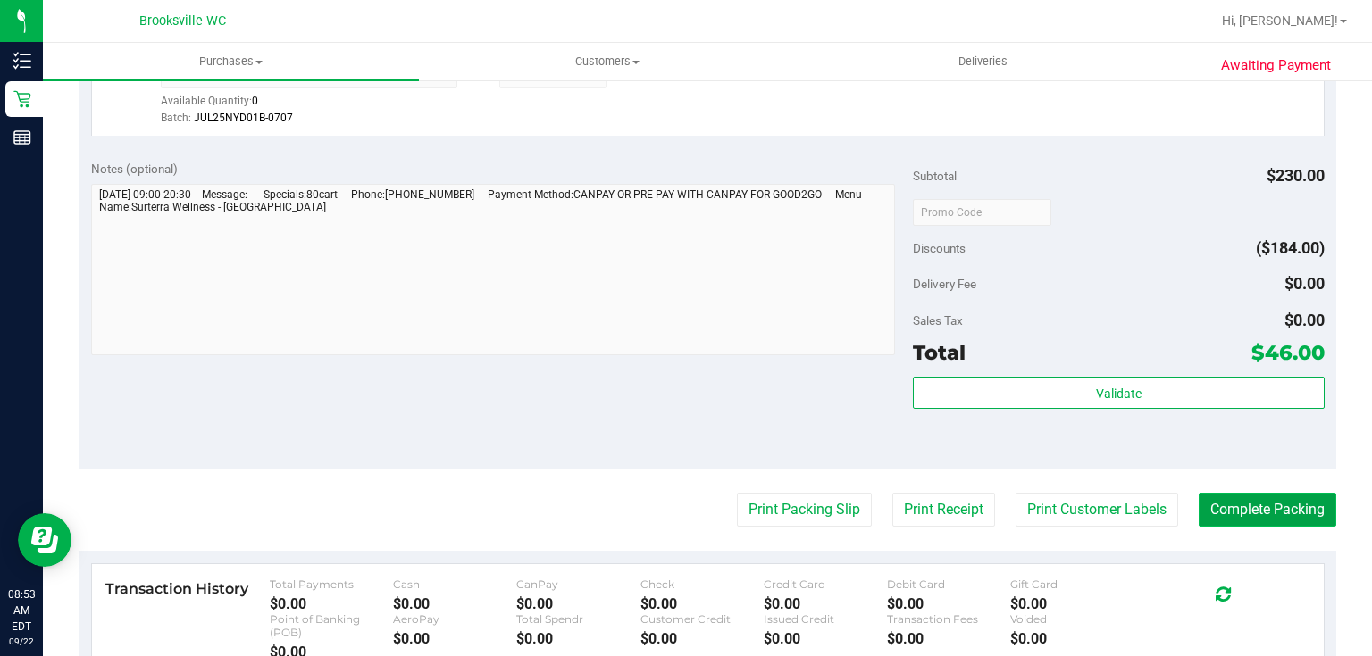
click at [1272, 514] on button "Complete Packing" at bounding box center [1268, 510] width 138 height 34
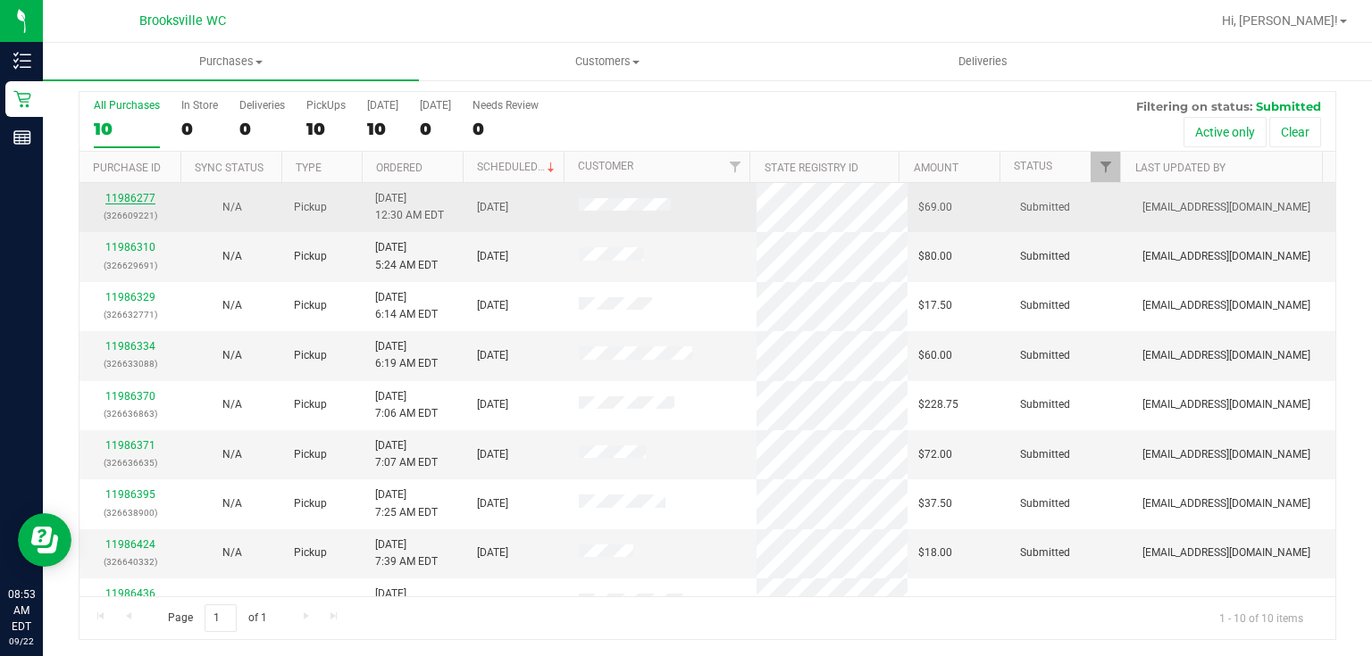
click at [131, 200] on link "11986277" at bounding box center [130, 198] width 50 height 13
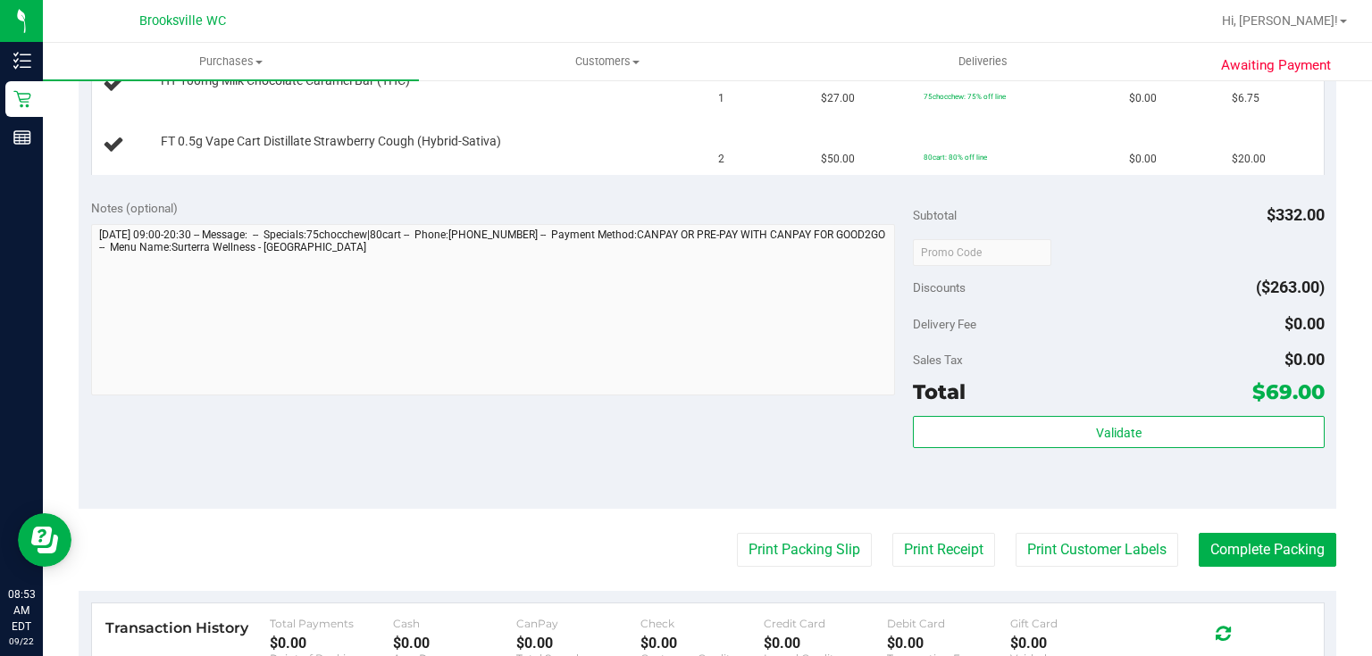
scroll to position [689, 0]
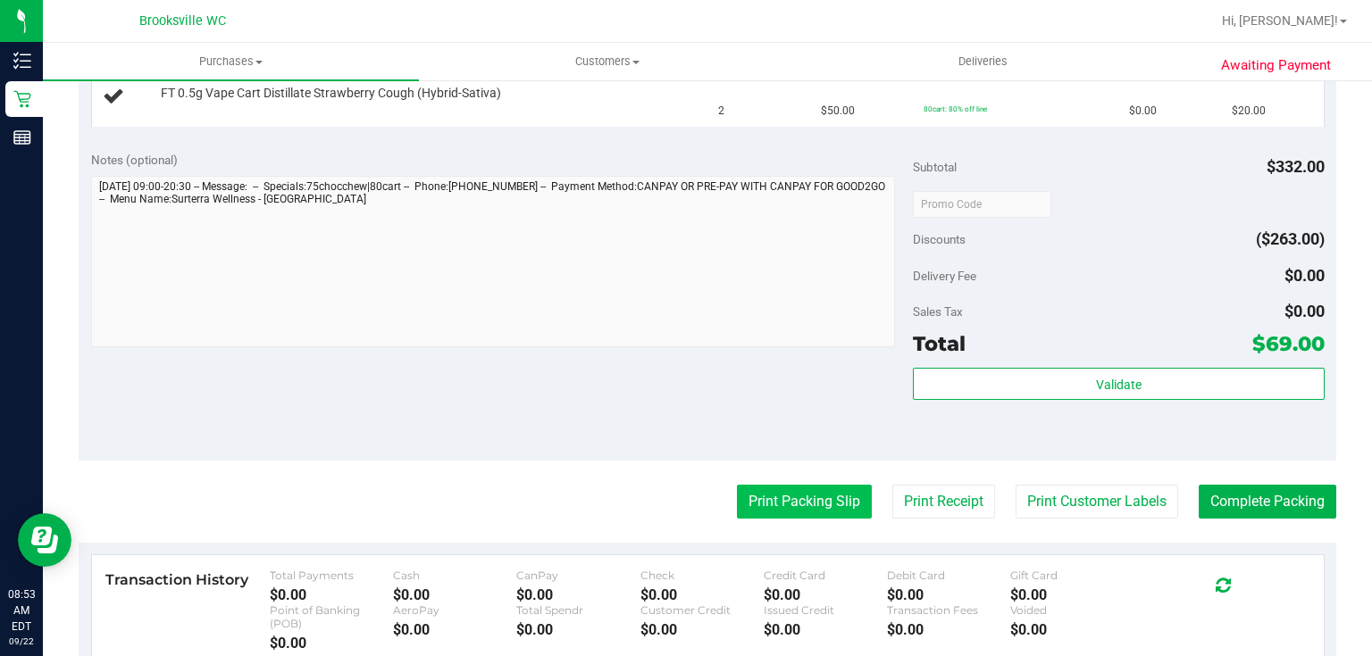
click at [804, 512] on button "Print Packing Slip" at bounding box center [804, 502] width 135 height 34
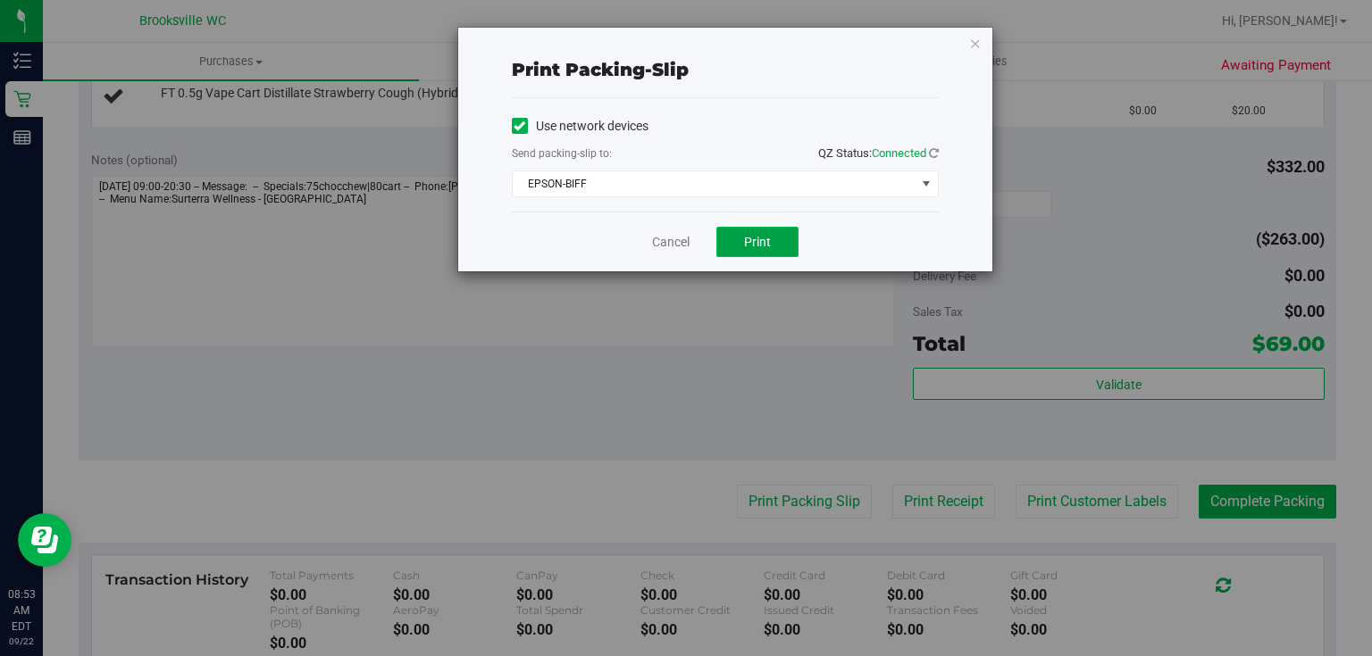
click at [748, 252] on button "Print" at bounding box center [757, 242] width 82 height 30
click at [977, 46] on icon "button" at bounding box center [975, 42] width 13 height 21
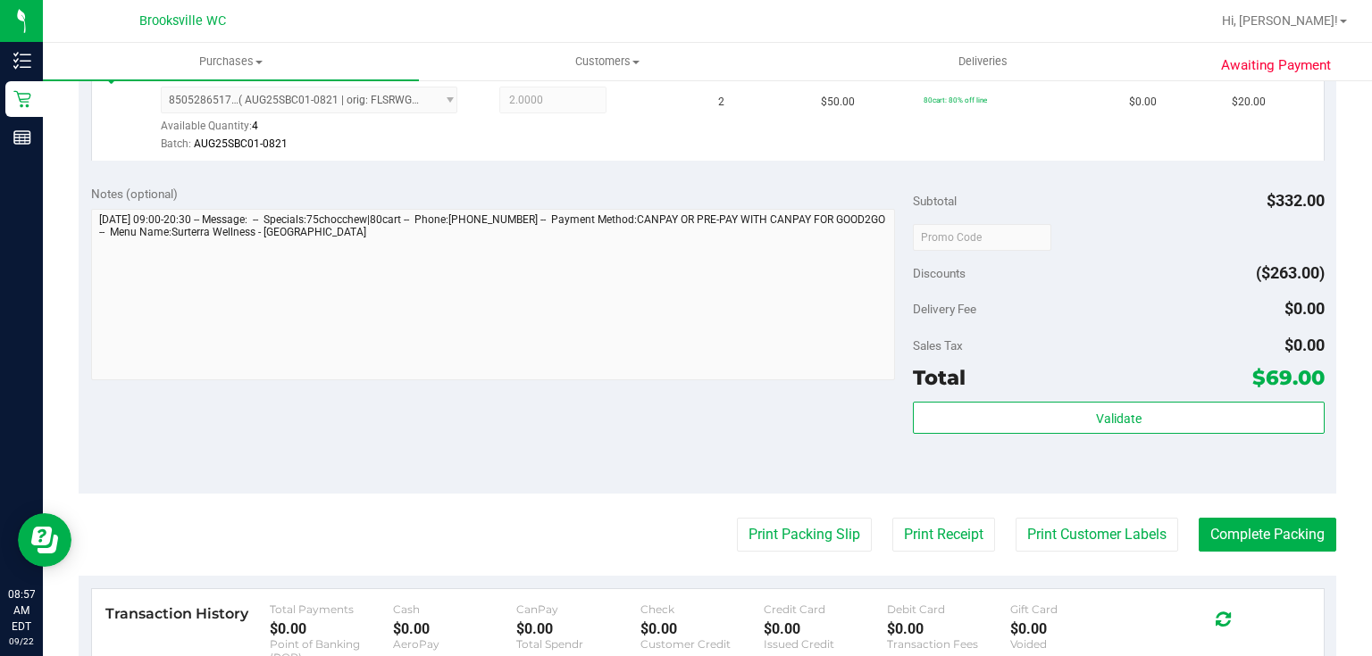
scroll to position [831, 0]
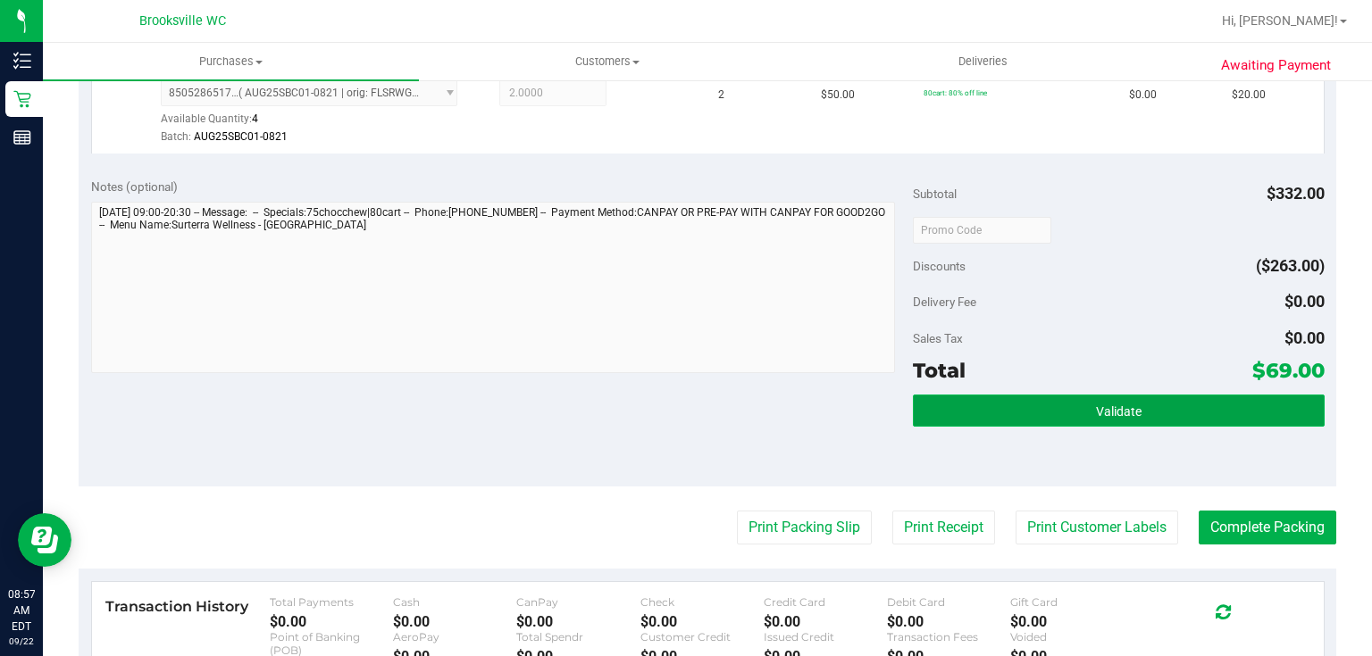
click at [1058, 410] on button "Validate" at bounding box center [1118, 411] width 411 height 32
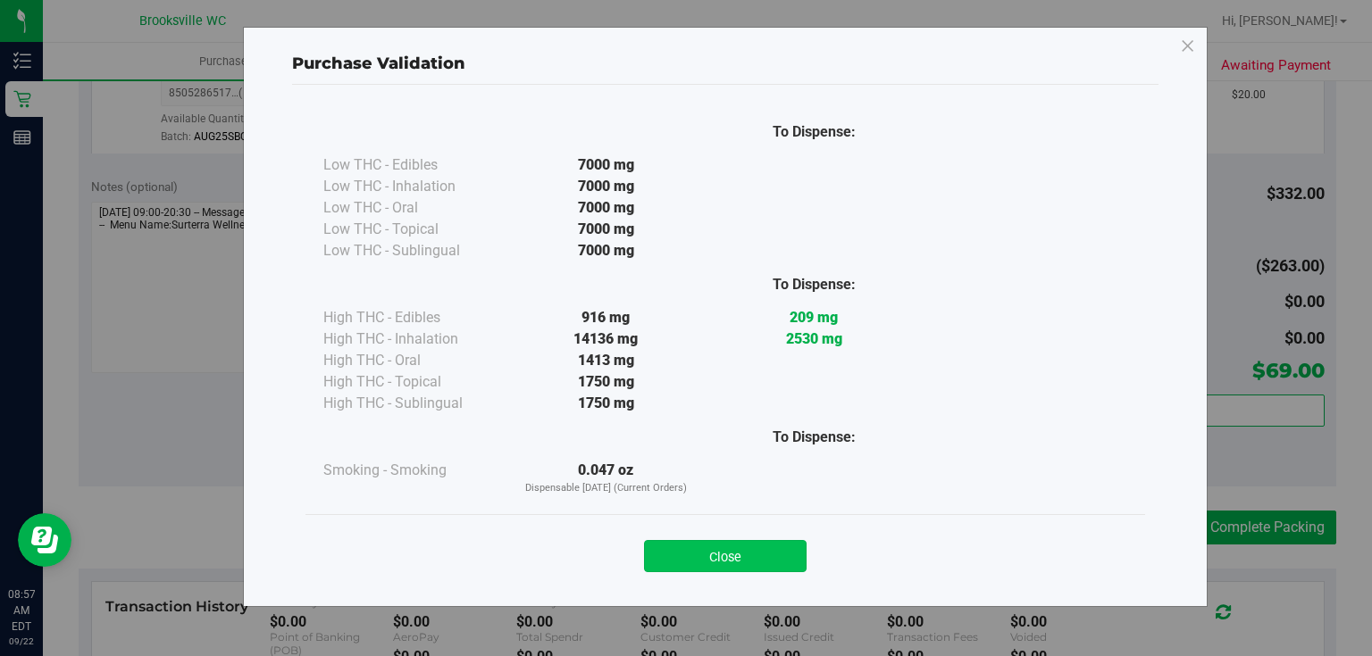
click at [729, 556] on button "Close" at bounding box center [725, 556] width 163 height 32
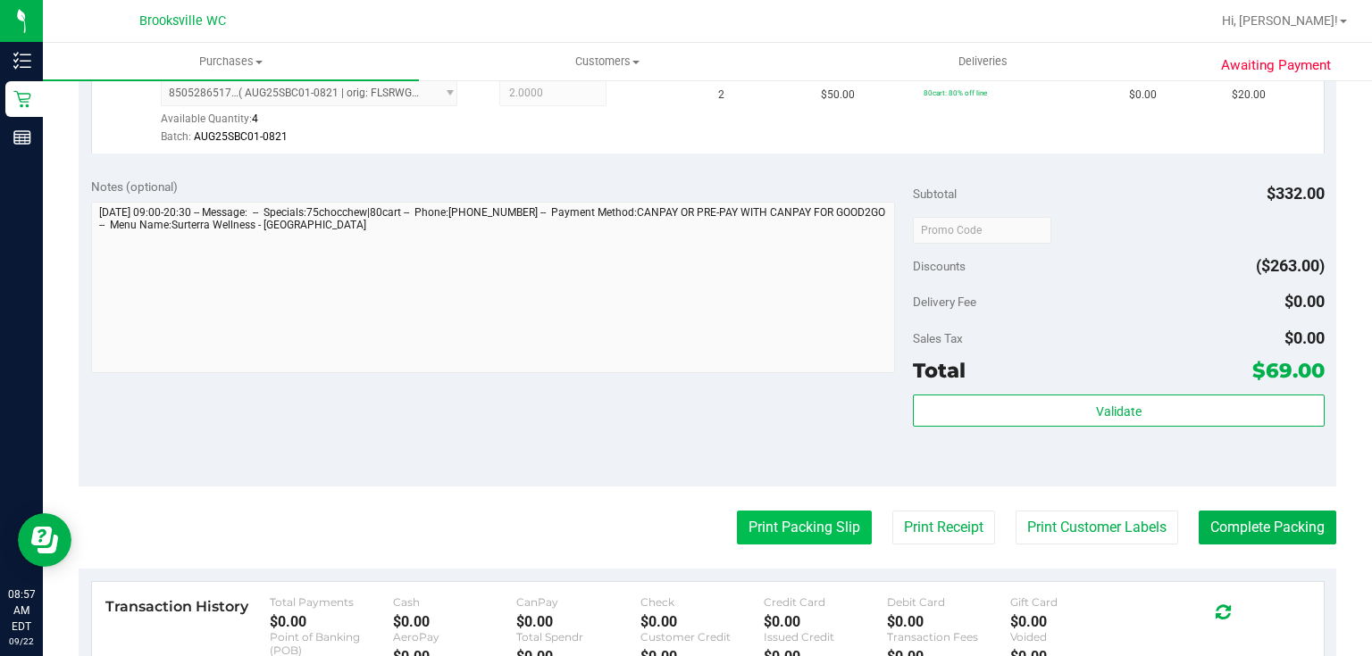
click at [811, 526] on button "Print Packing Slip" at bounding box center [804, 528] width 135 height 34
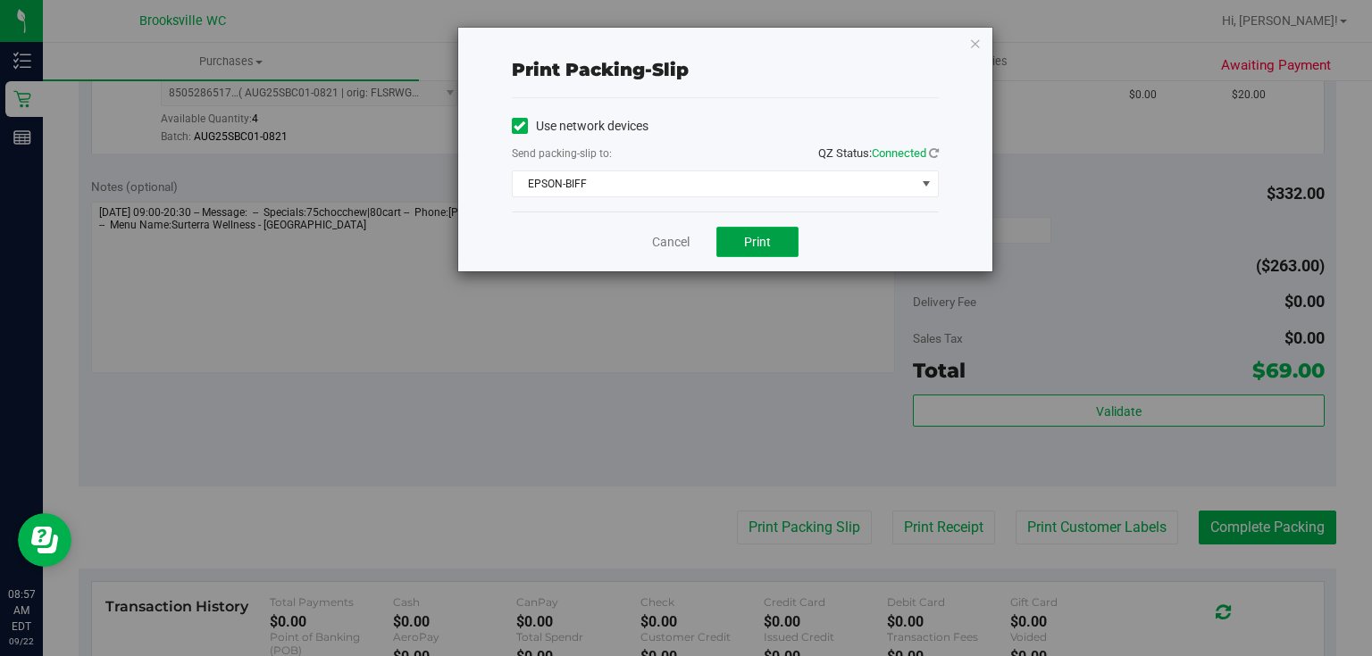
click at [740, 239] on button "Print" at bounding box center [757, 242] width 82 height 30
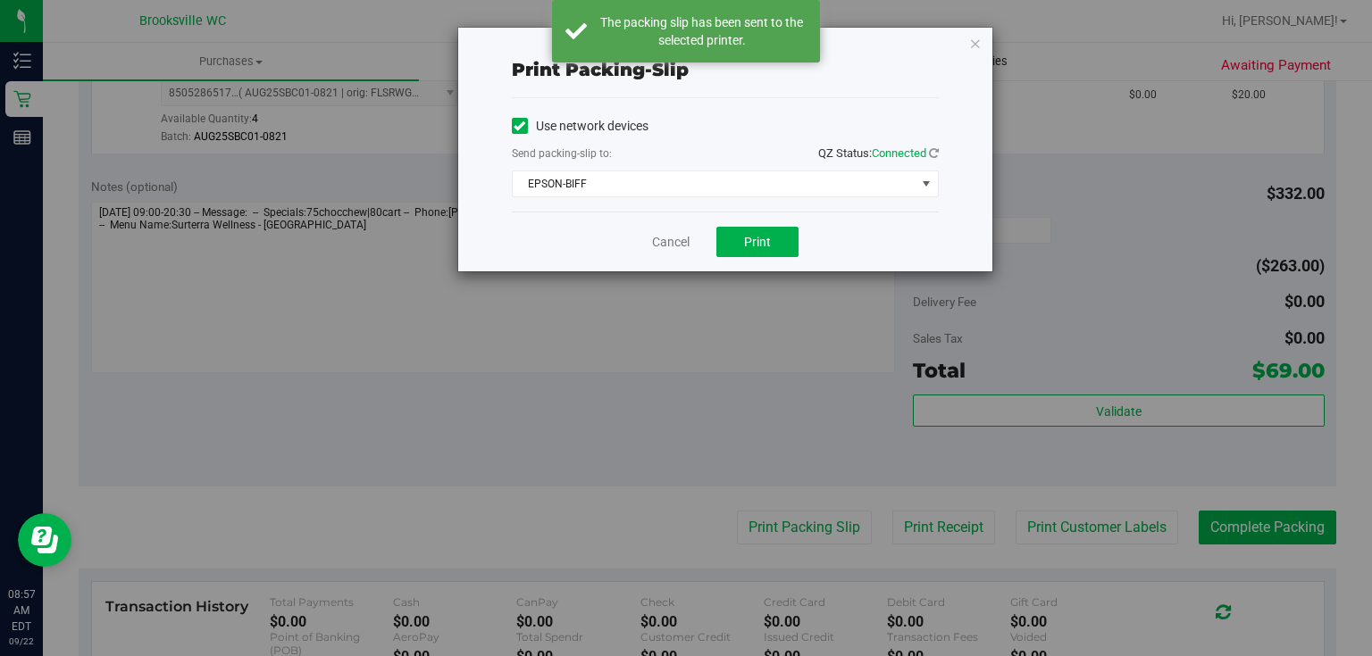
click at [975, 43] on icon "button" at bounding box center [975, 42] width 13 height 21
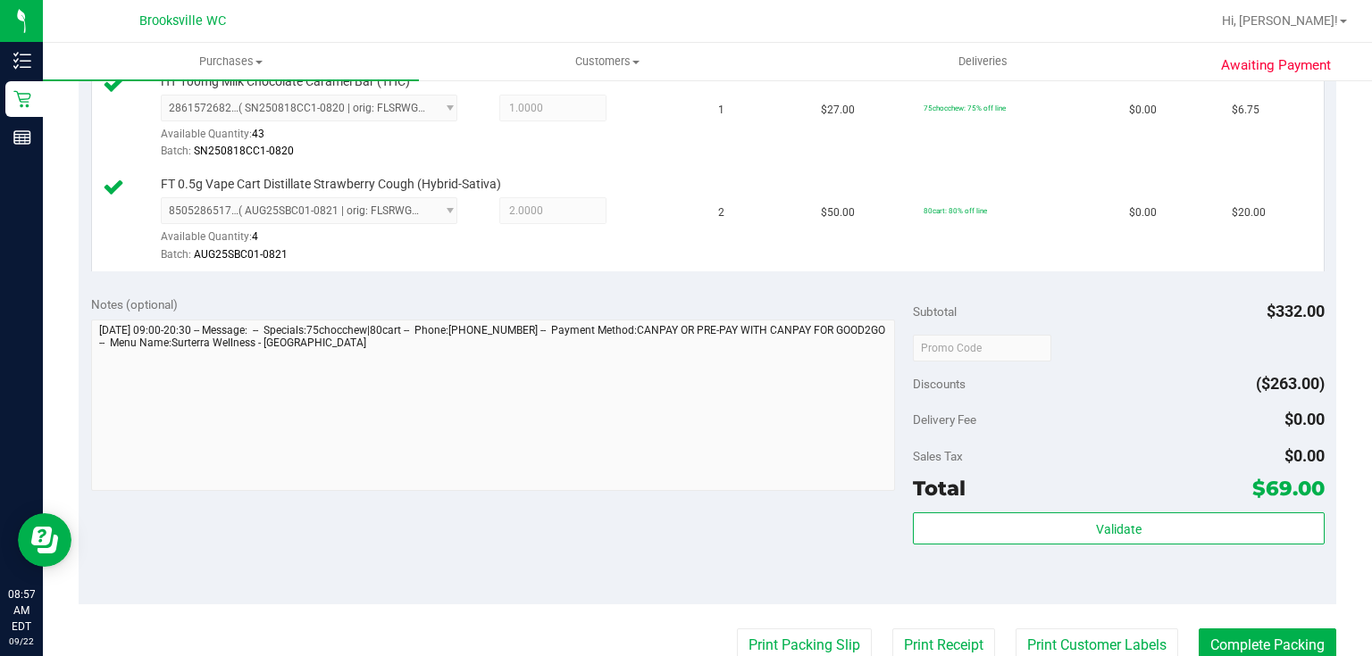
scroll to position [714, 0]
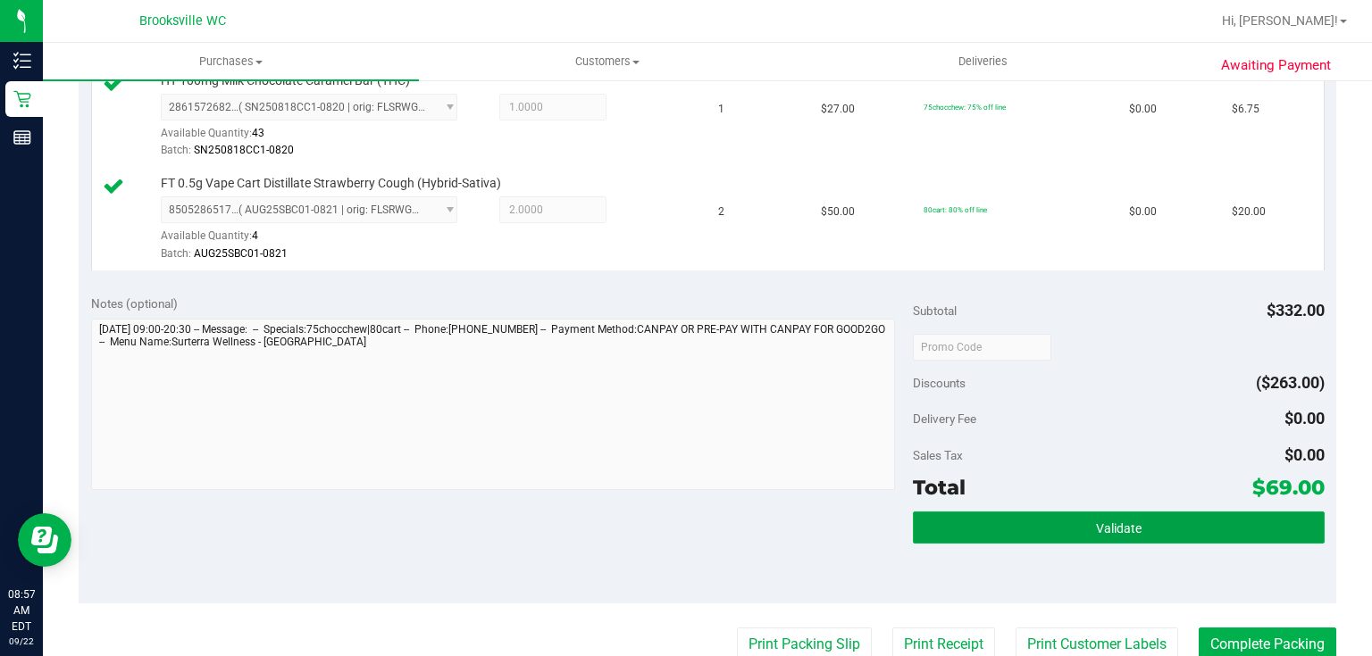
click at [1104, 536] on button "Validate" at bounding box center [1118, 528] width 411 height 32
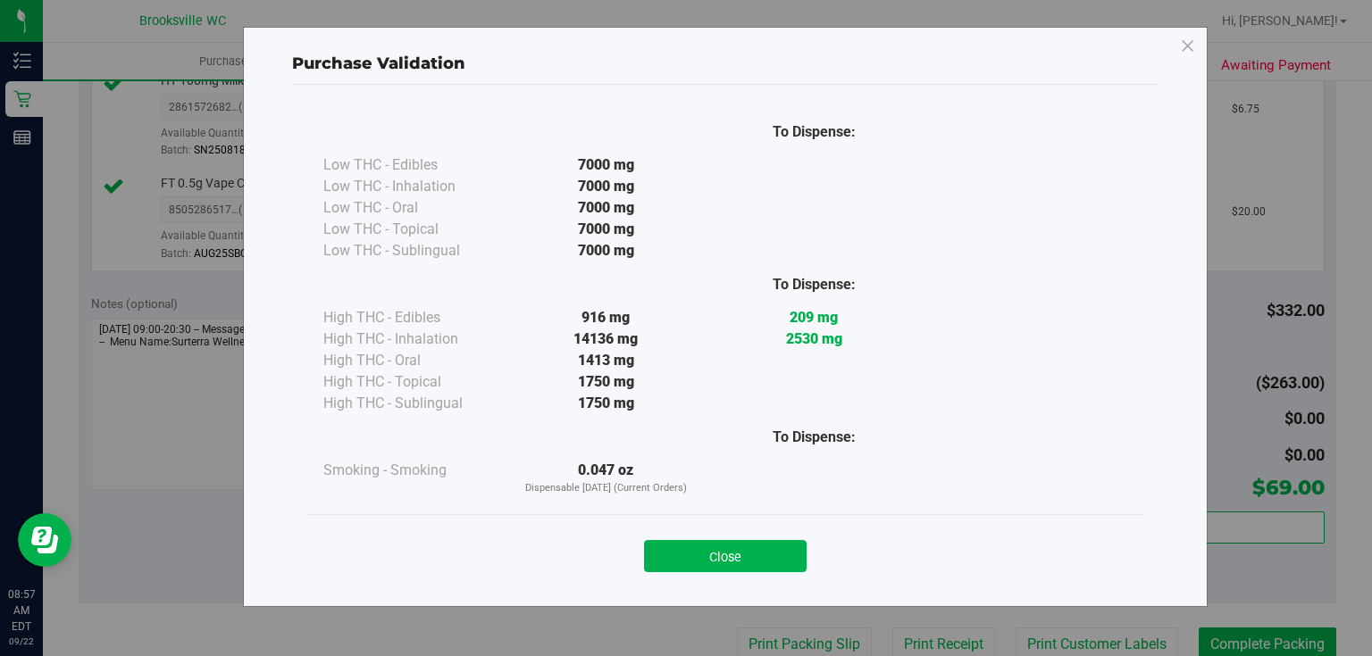
click at [757, 548] on button "Close" at bounding box center [725, 556] width 163 height 32
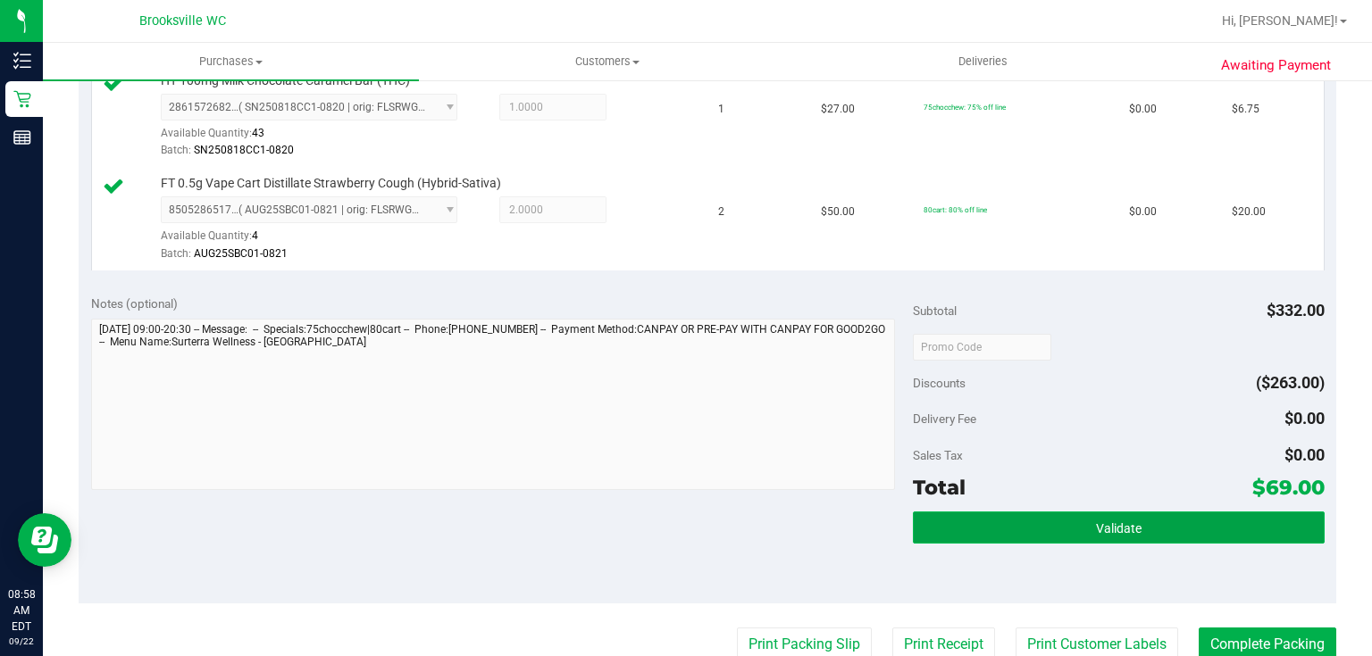
click at [1182, 532] on button "Validate" at bounding box center [1118, 528] width 411 height 32
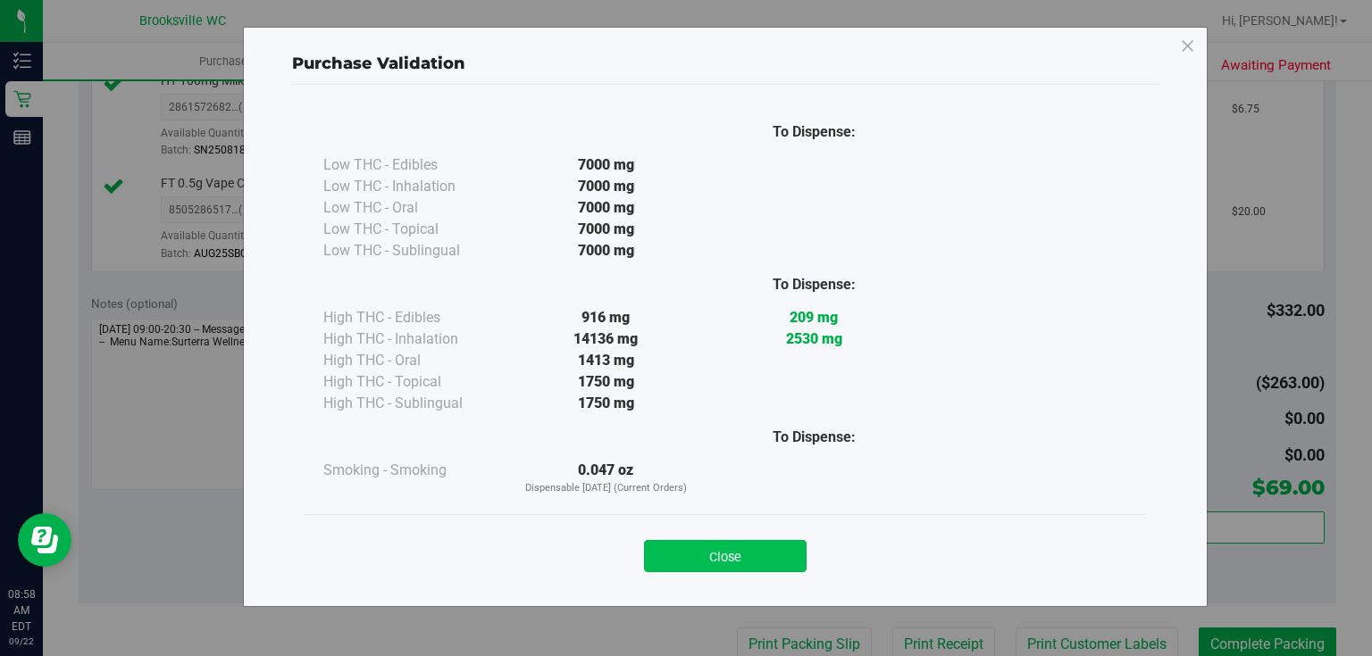
click at [693, 550] on button "Close" at bounding box center [725, 556] width 163 height 32
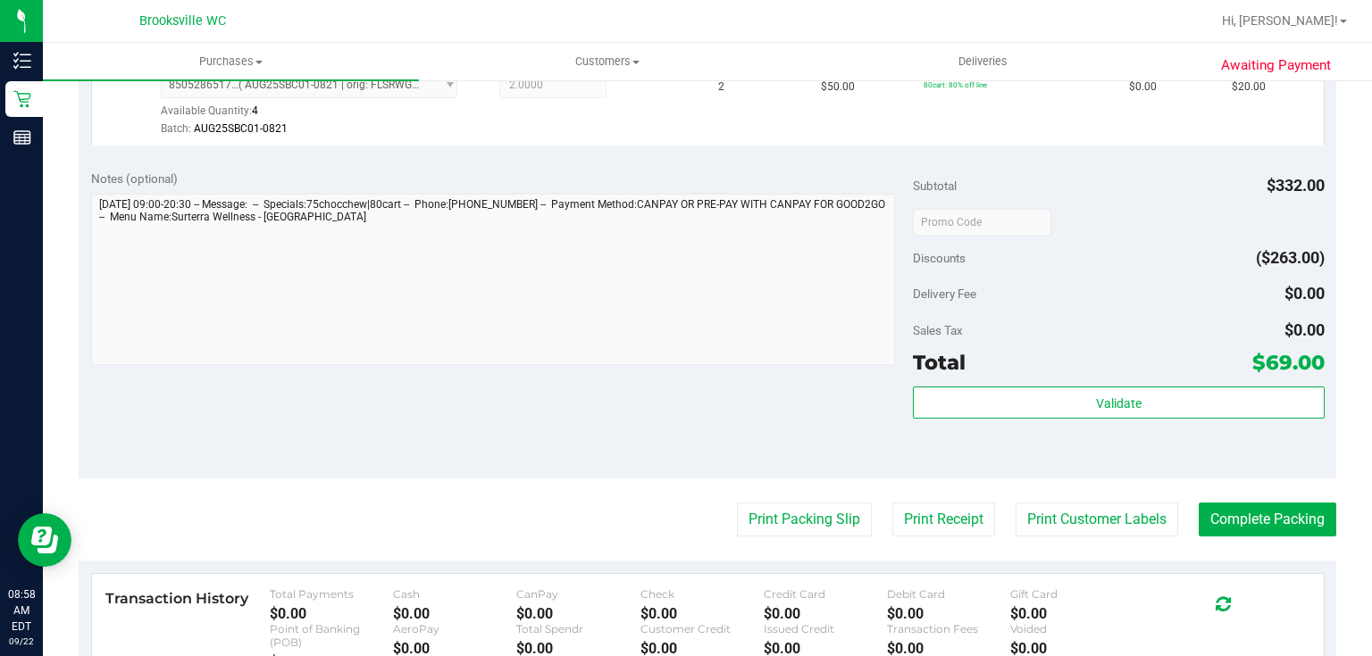
scroll to position [929, 0]
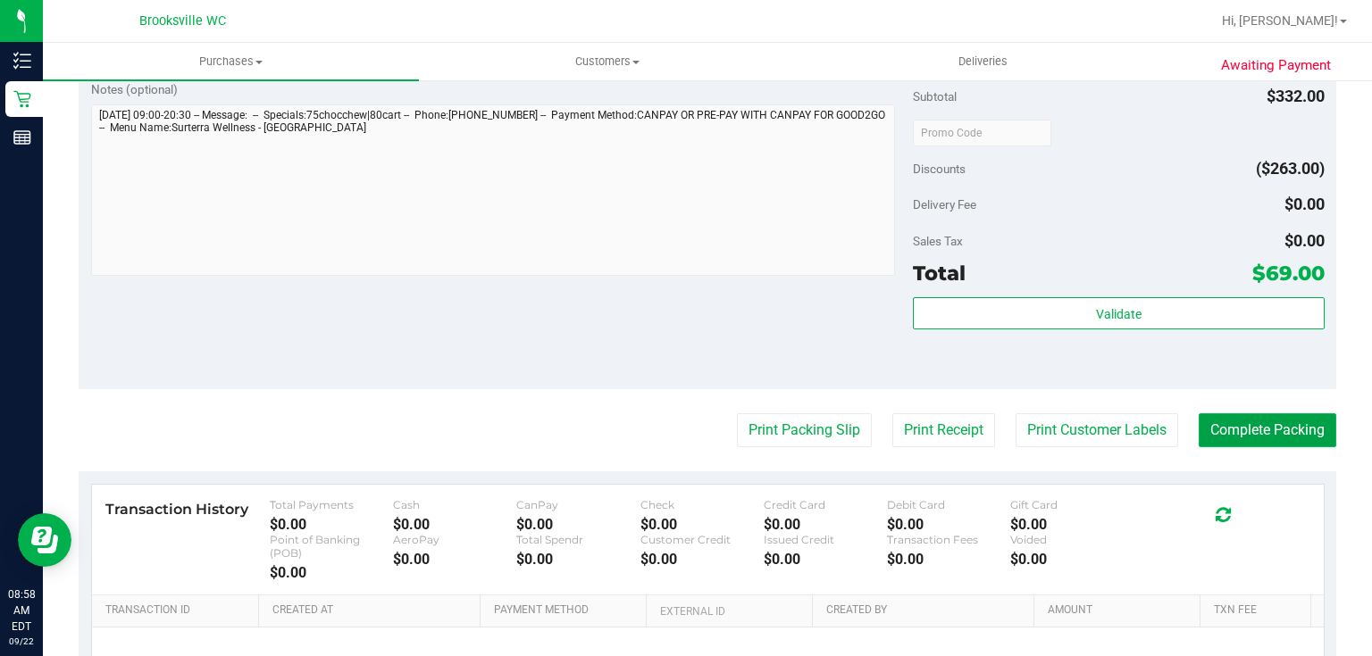
click at [1272, 425] on button "Complete Packing" at bounding box center [1268, 431] width 138 height 34
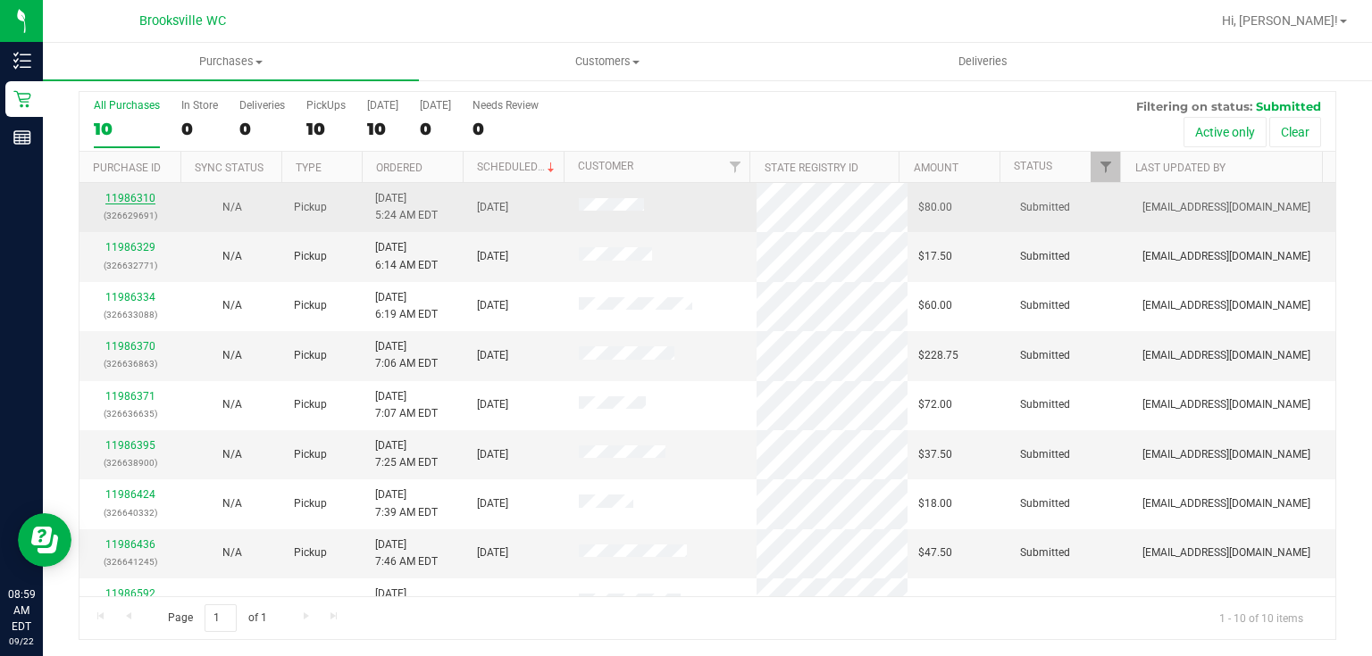
click at [141, 194] on link "11986310" at bounding box center [130, 198] width 50 height 13
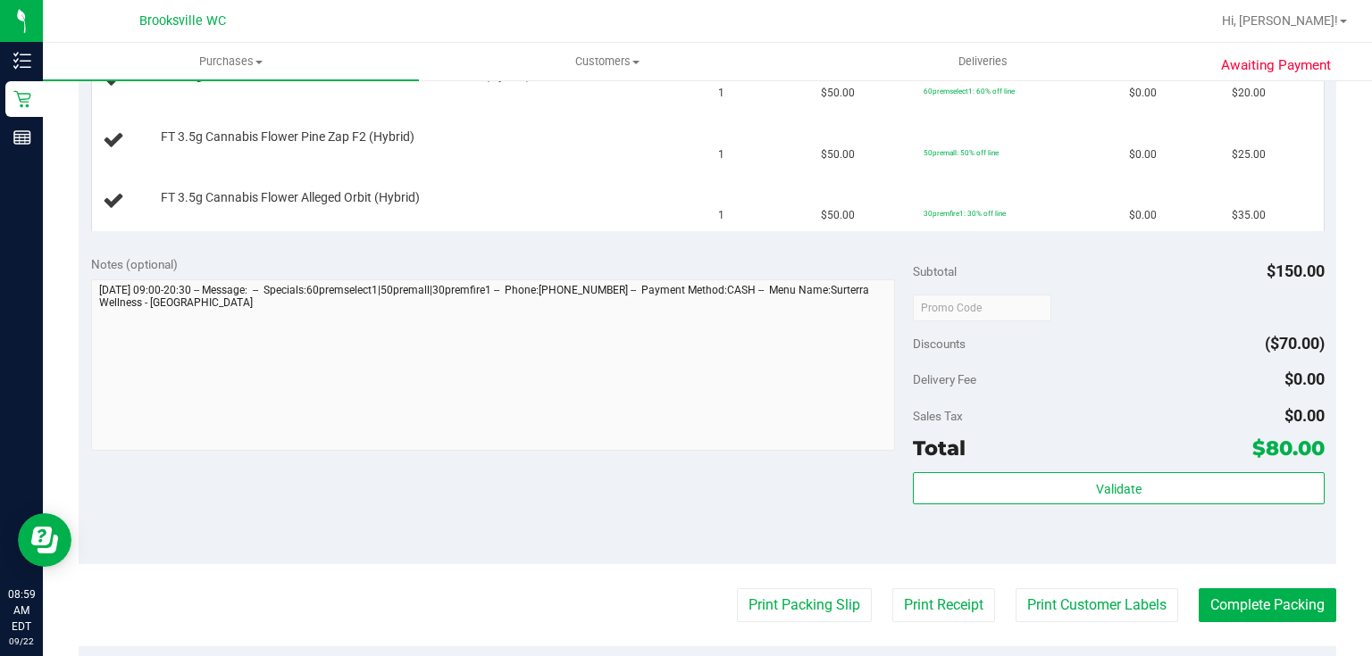
scroll to position [546, 0]
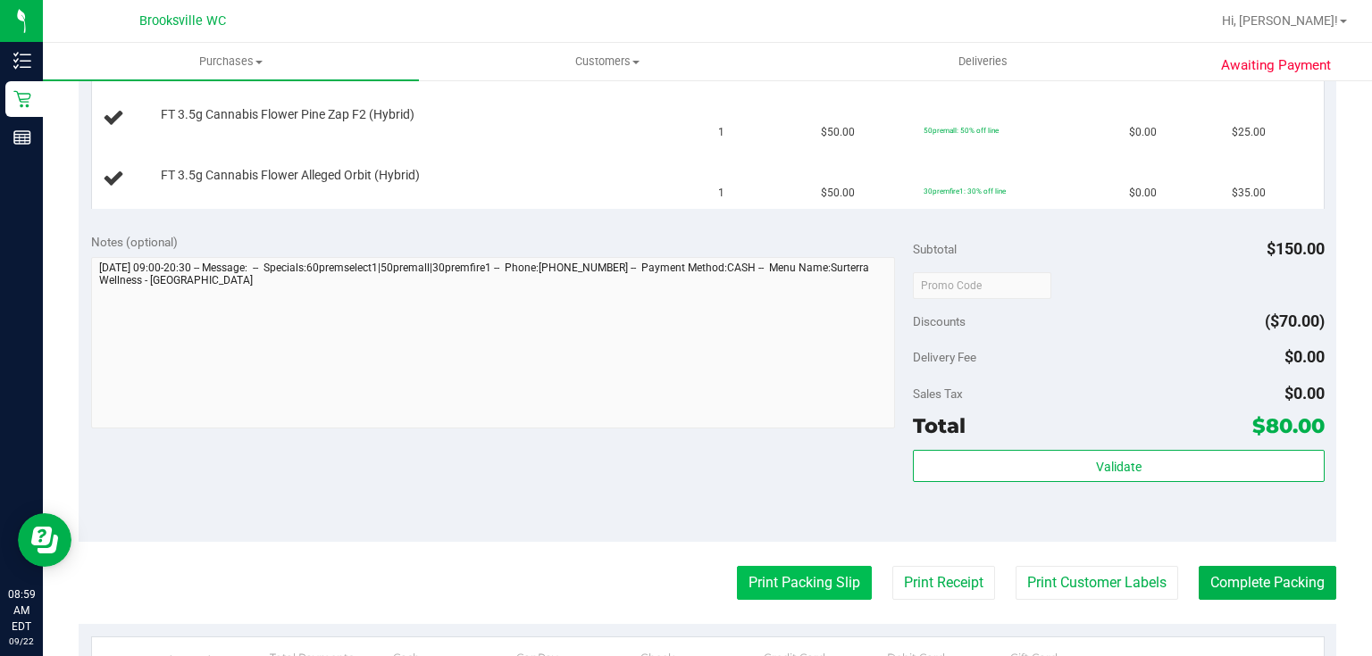
click at [822, 570] on button "Print Packing Slip" at bounding box center [804, 583] width 135 height 34
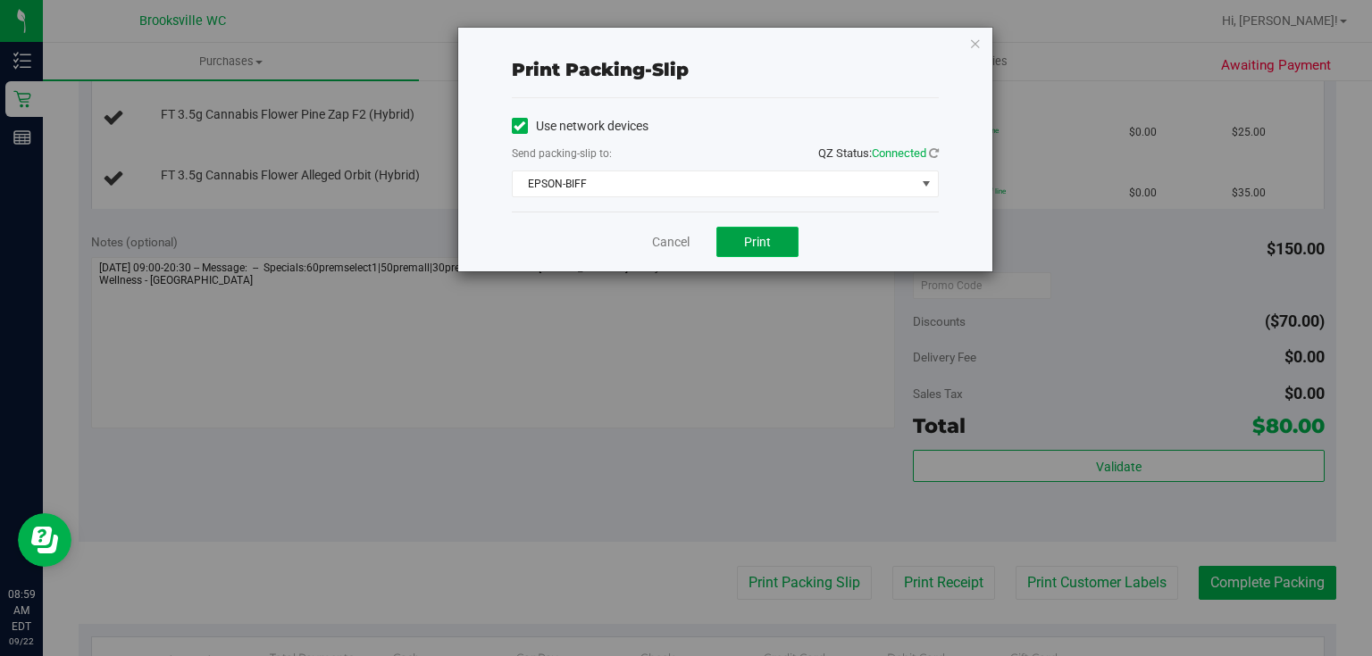
click at [768, 232] on button "Print" at bounding box center [757, 242] width 82 height 30
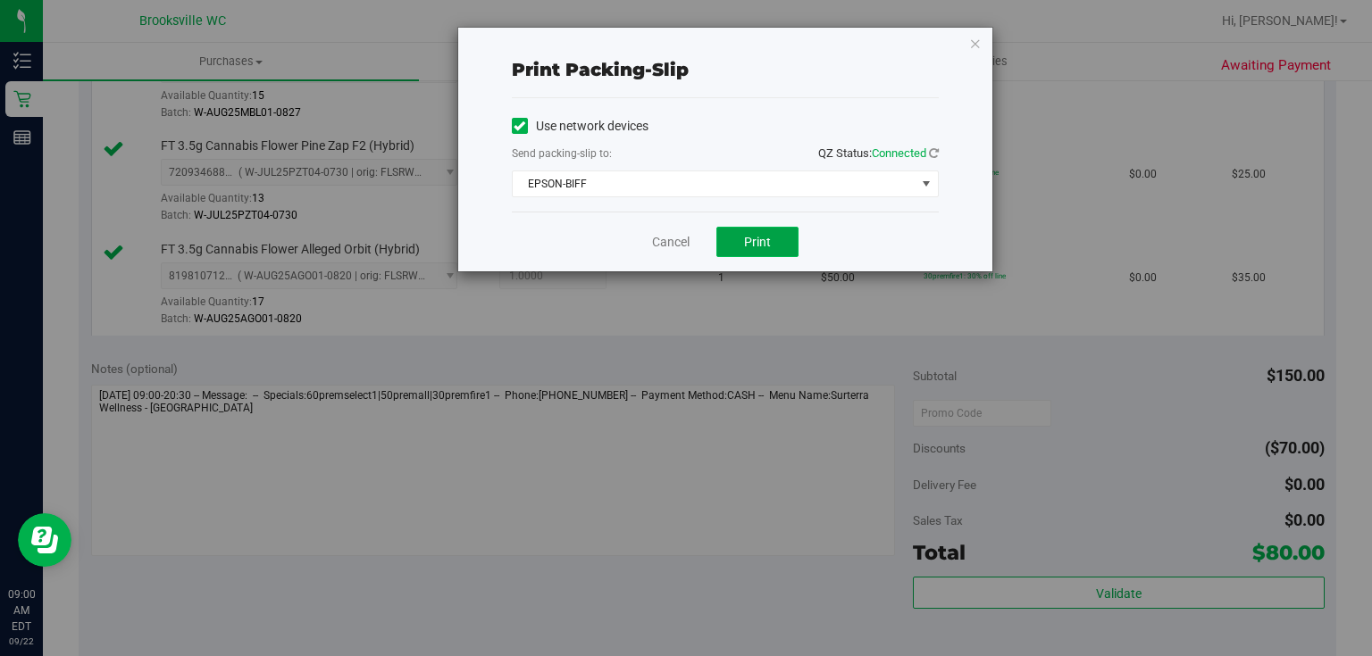
click at [744, 238] on span "Print" at bounding box center [757, 242] width 27 height 14
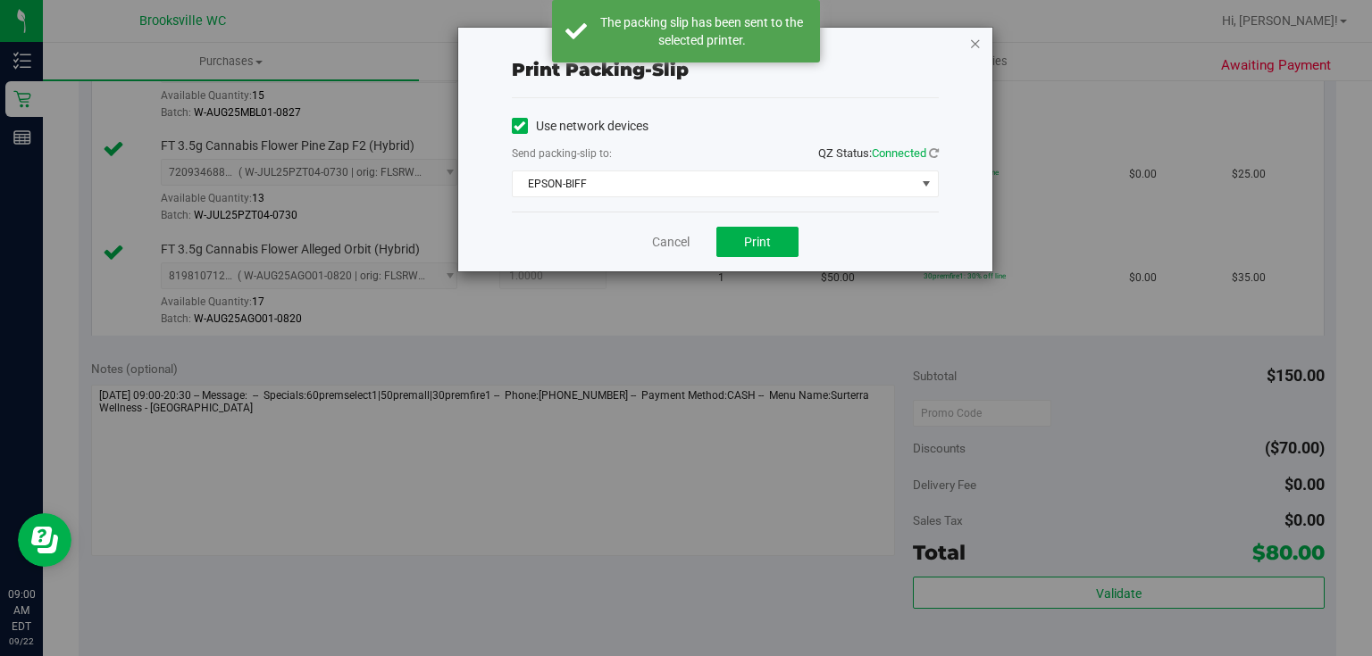
click at [973, 44] on icon "button" at bounding box center [975, 42] width 13 height 21
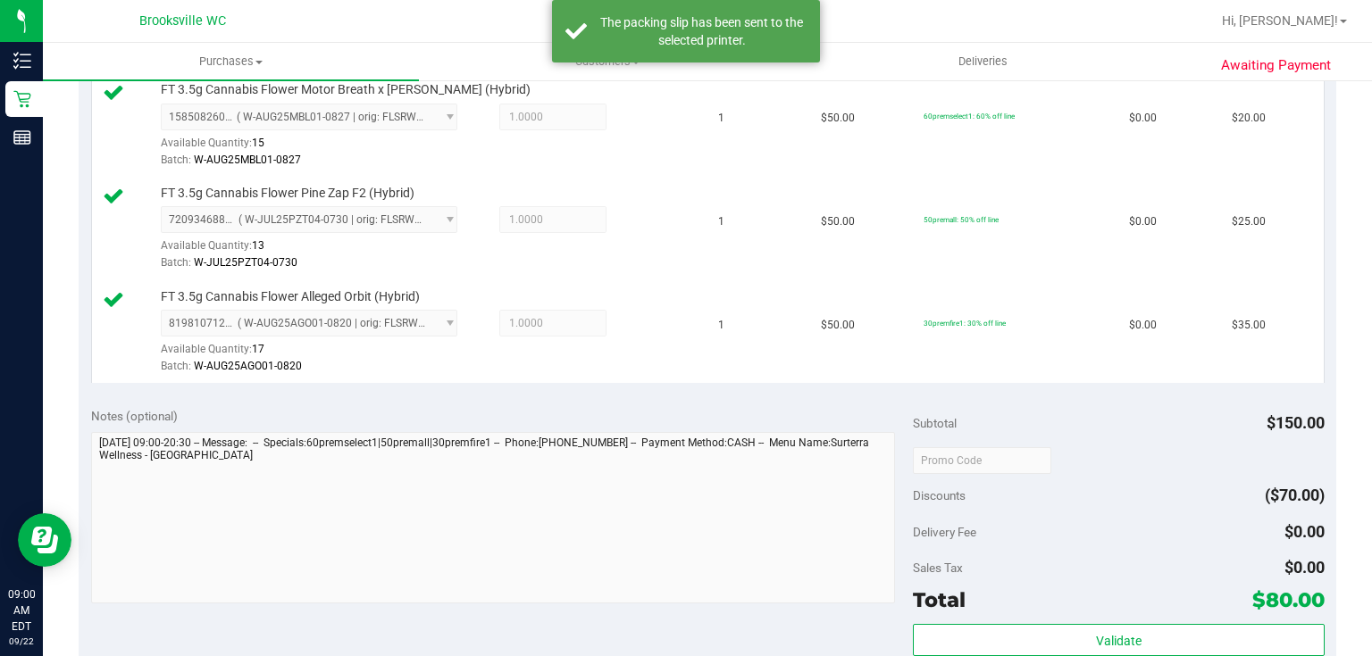
scroll to position [761, 0]
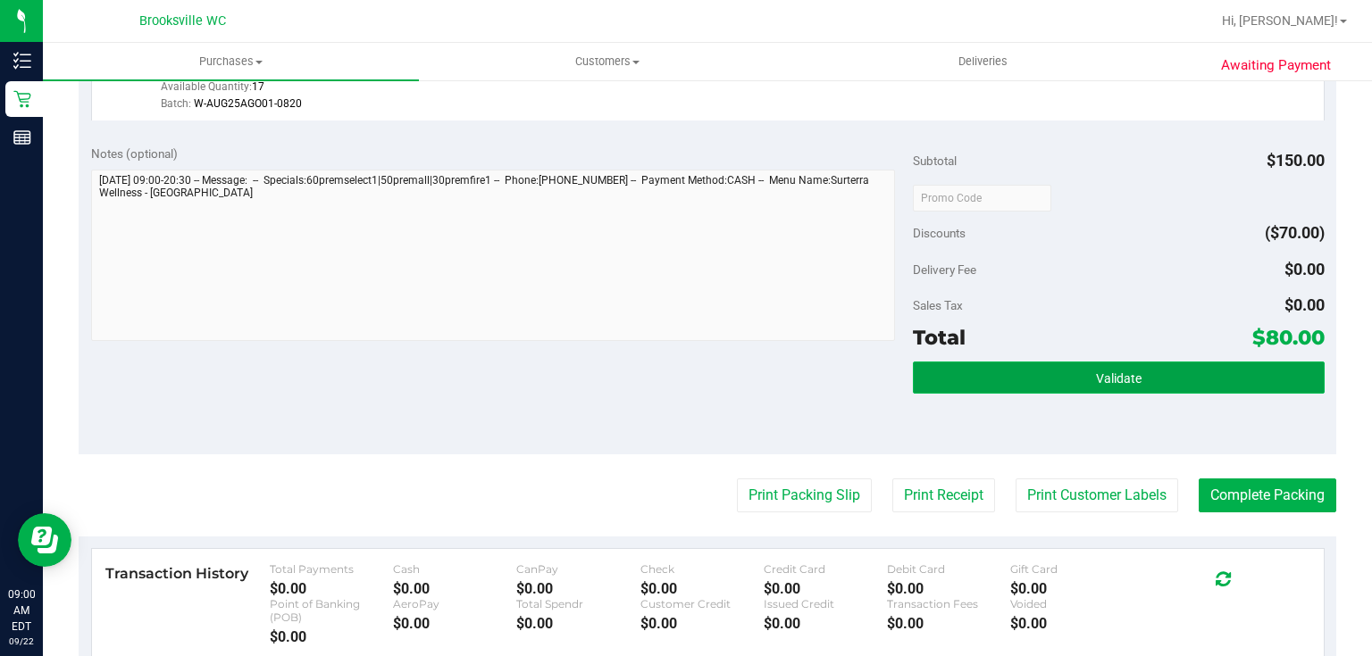
click at [1047, 373] on button "Validate" at bounding box center [1118, 378] width 411 height 32
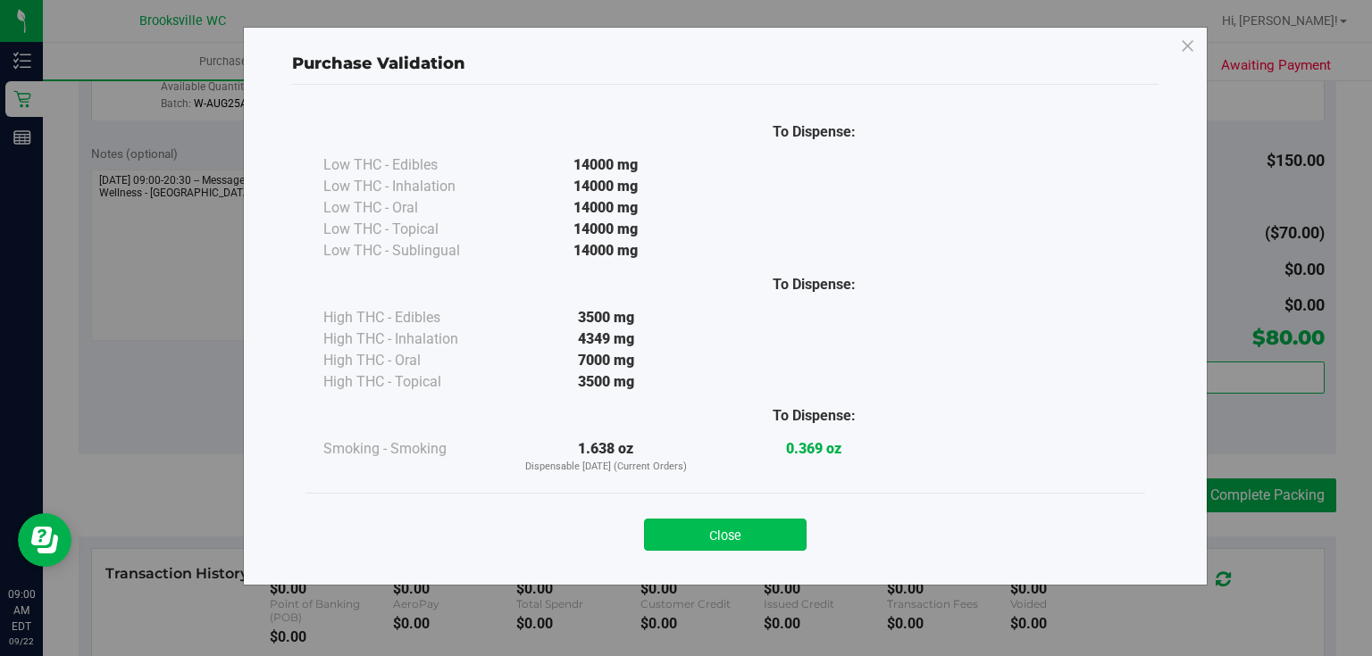
click at [698, 539] on button "Close" at bounding box center [725, 535] width 163 height 32
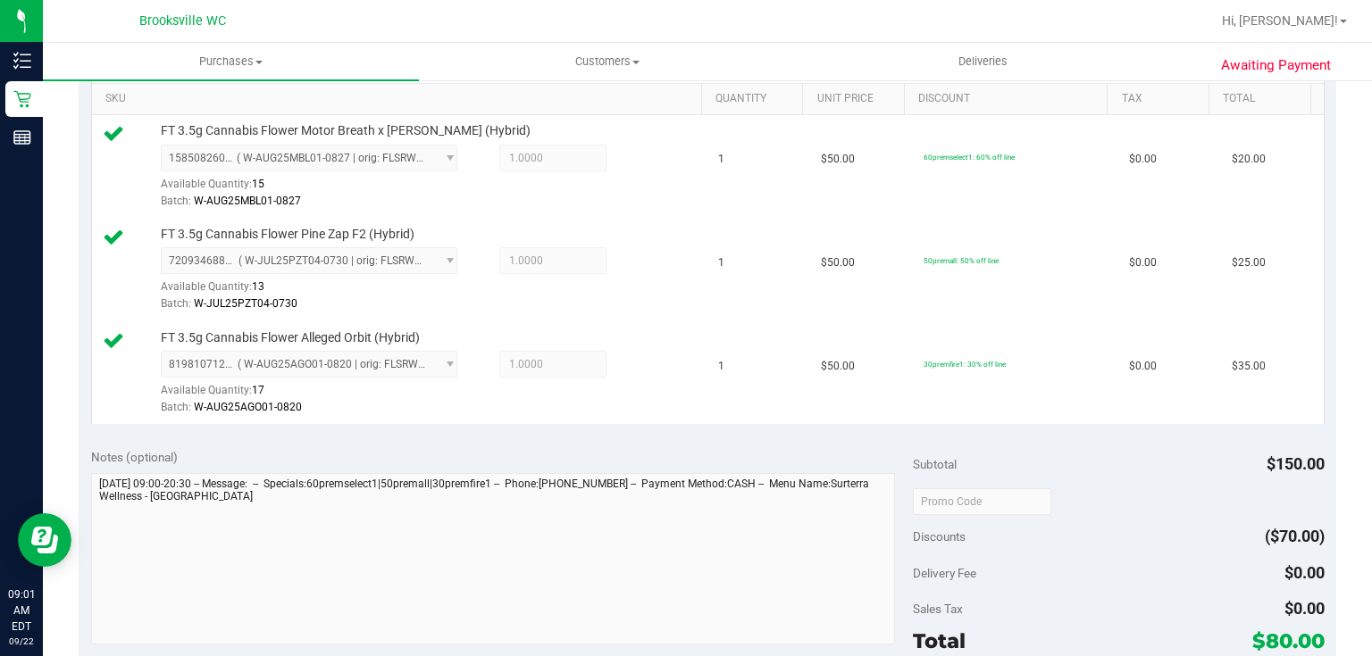
scroll to position [714, 0]
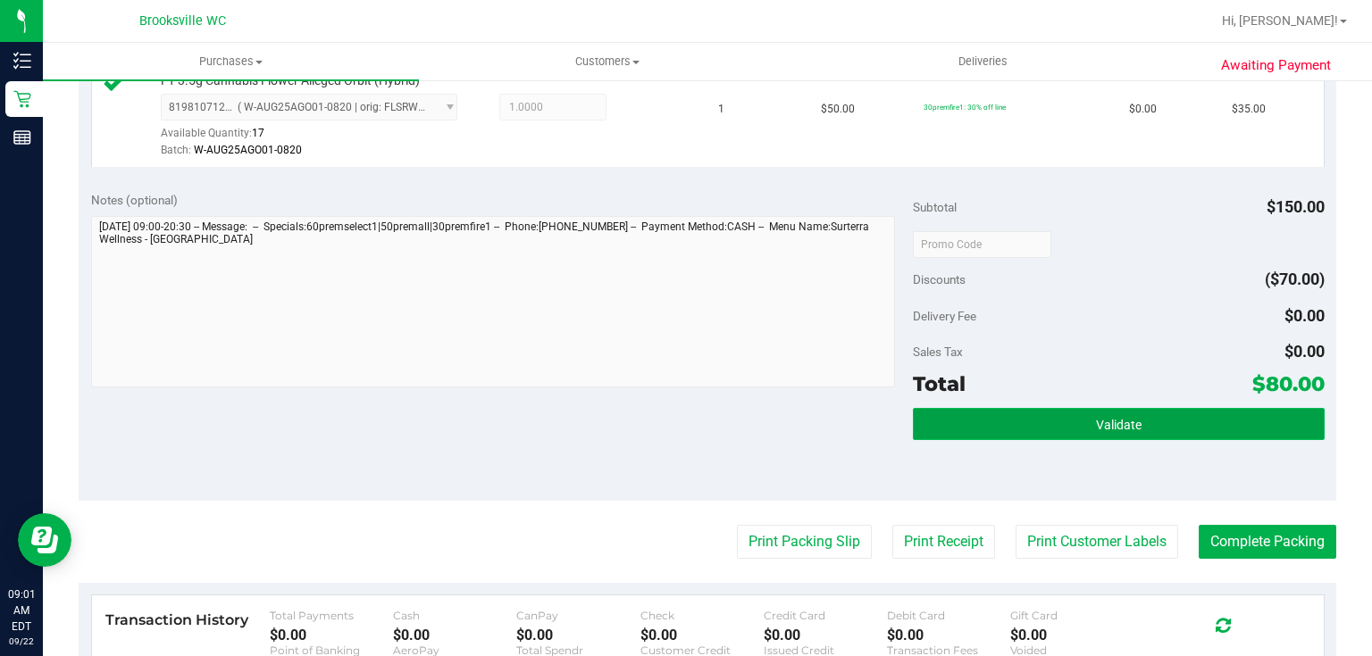
click at [1074, 428] on button "Validate" at bounding box center [1118, 424] width 411 height 32
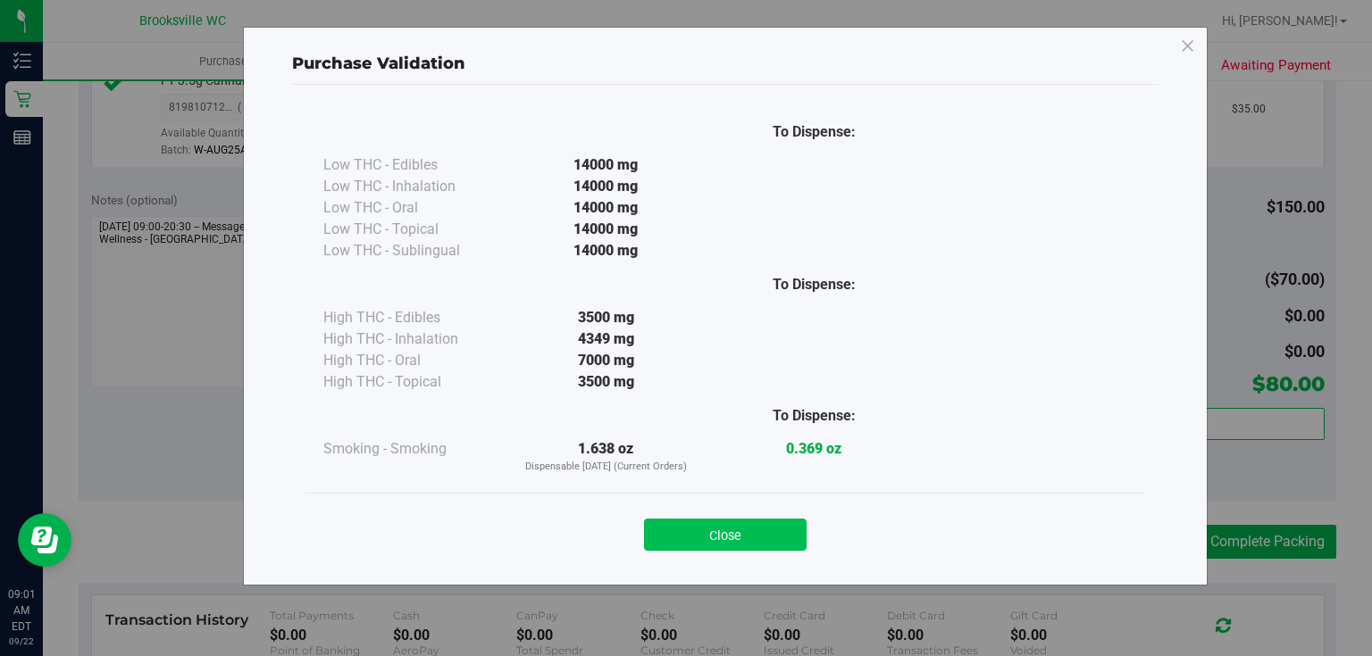
click at [753, 543] on button "Close" at bounding box center [725, 535] width 163 height 32
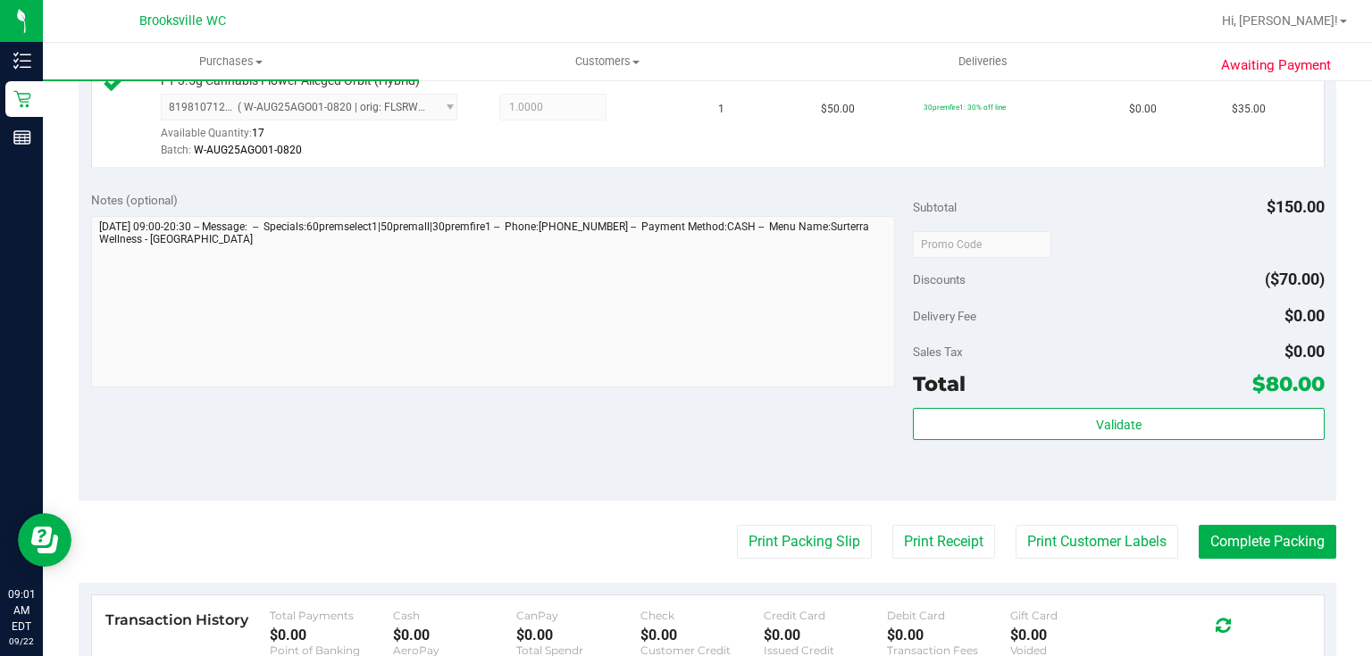
scroll to position [643, 0]
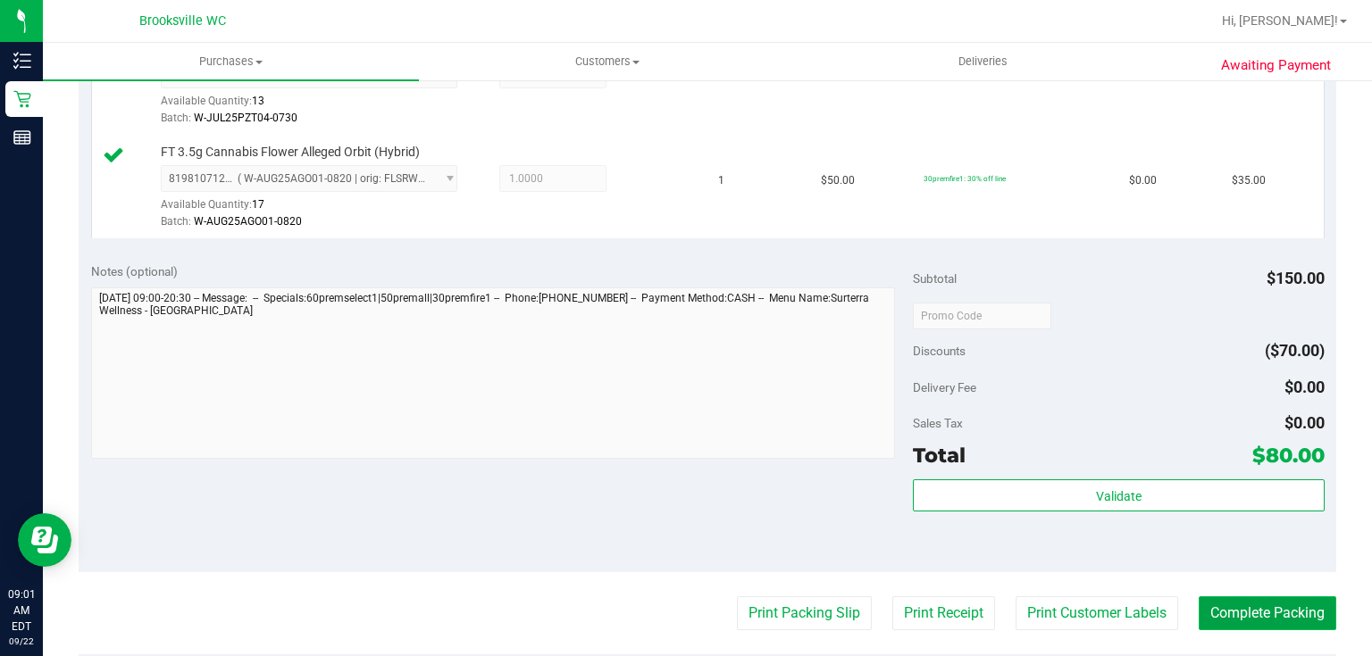
click at [1260, 606] on button "Complete Packing" at bounding box center [1268, 614] width 138 height 34
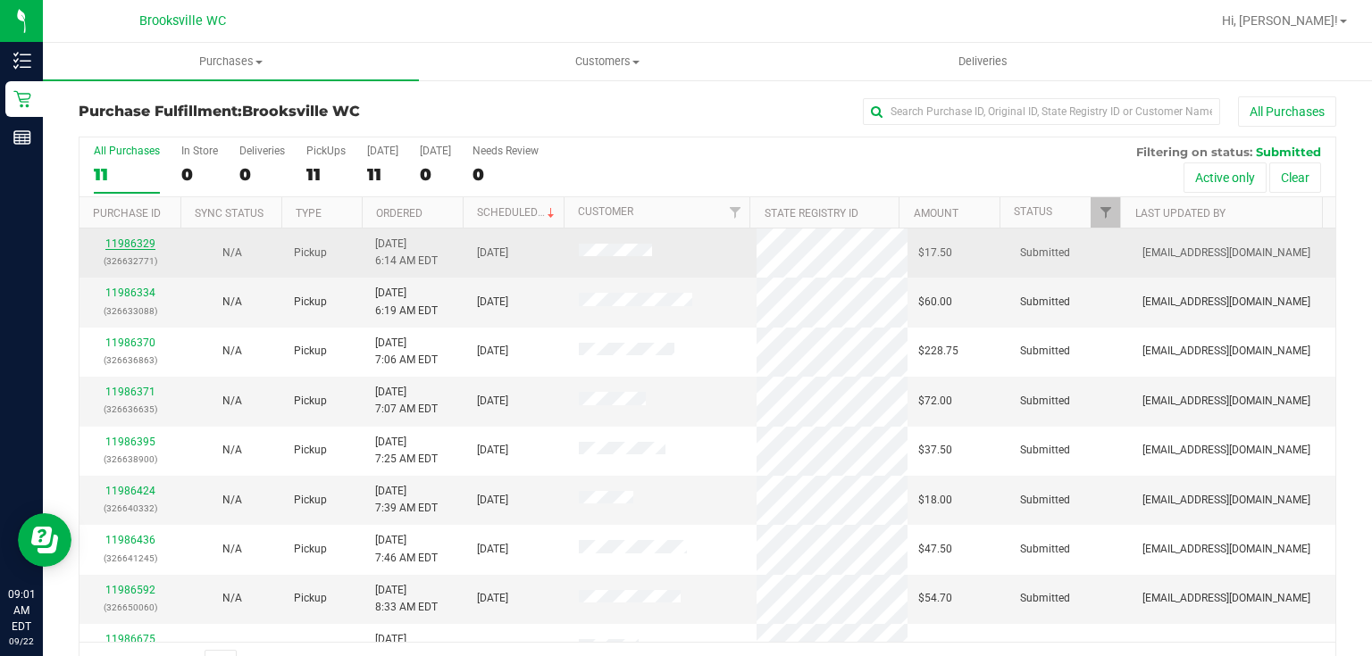
click at [140, 241] on link "11986329" at bounding box center [130, 244] width 50 height 13
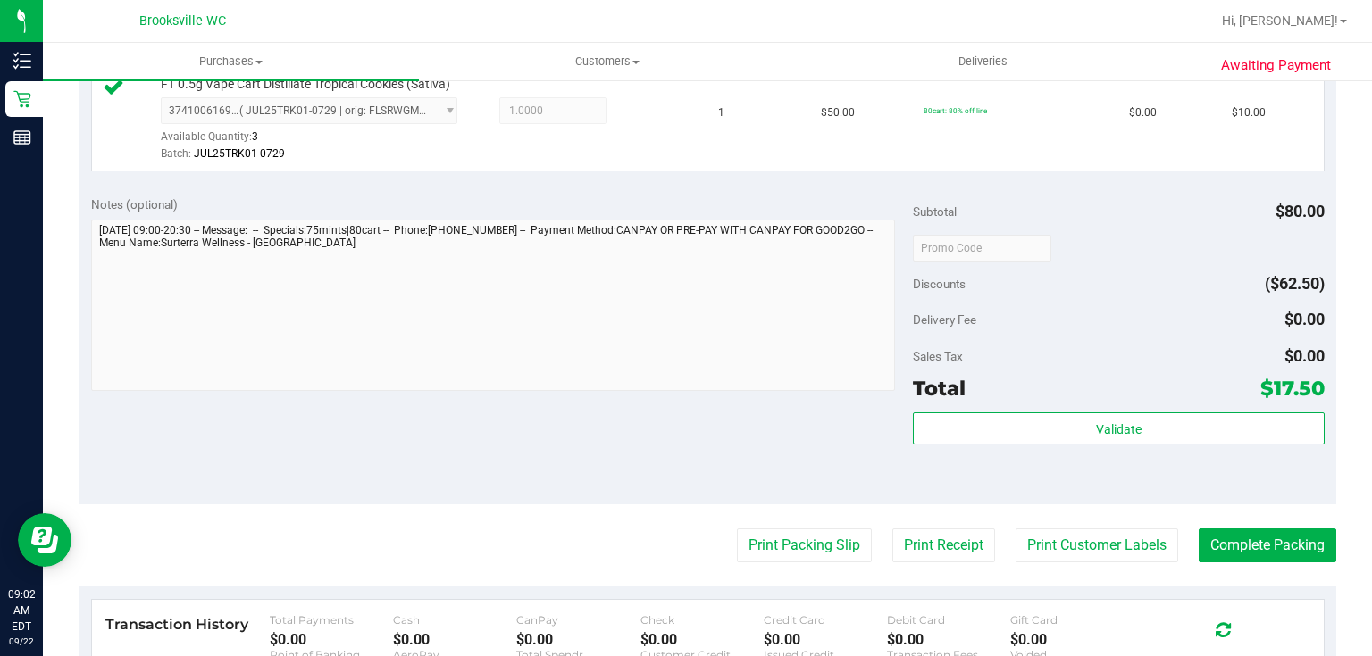
scroll to position [643, 0]
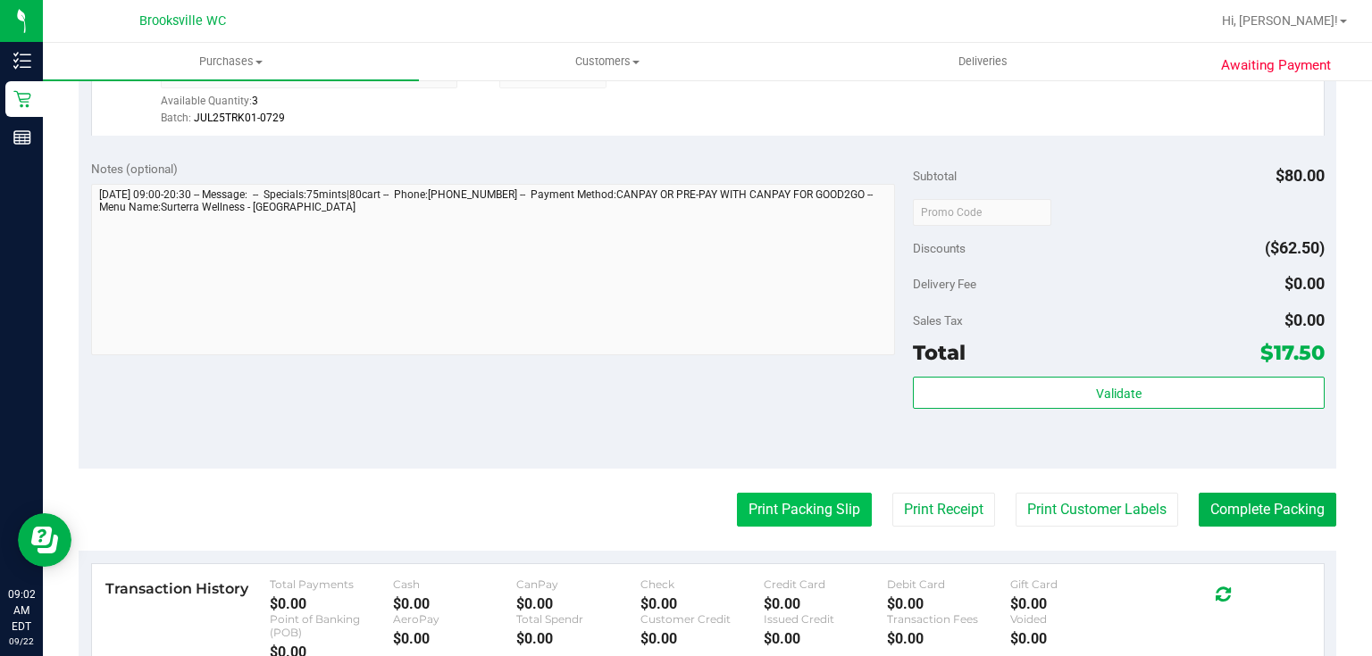
click at [809, 500] on button "Print Packing Slip" at bounding box center [804, 510] width 135 height 34
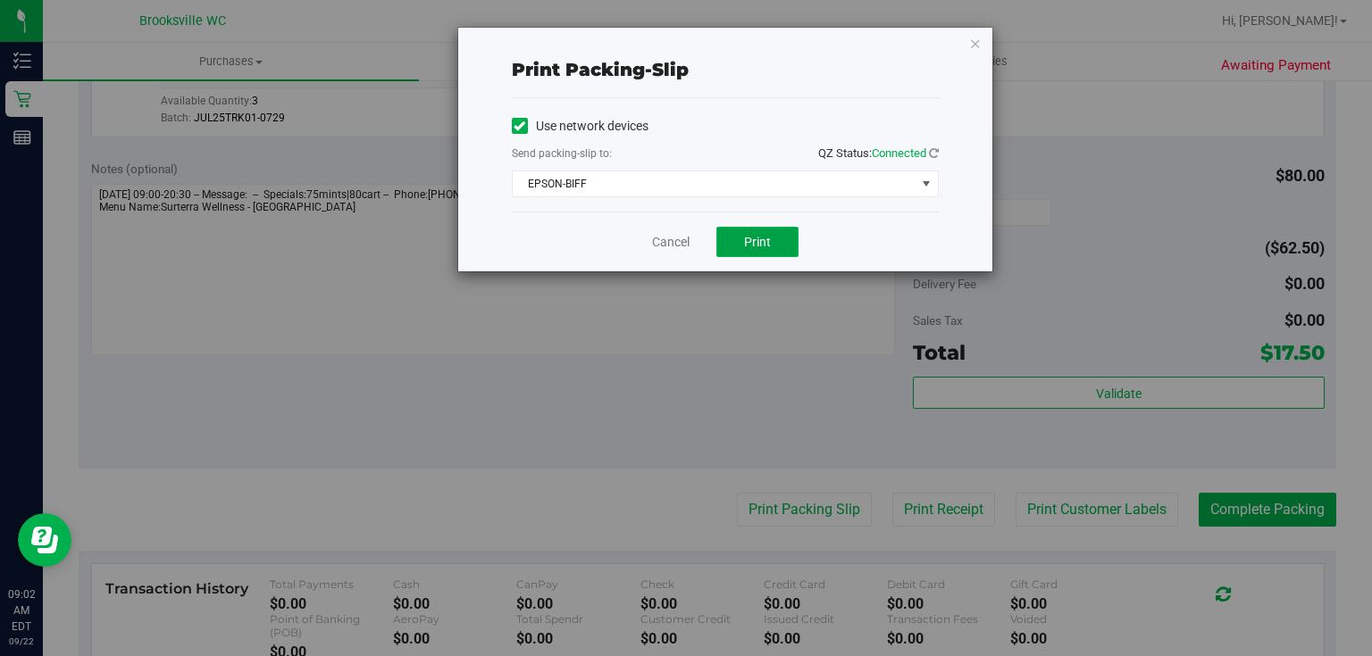
click at [756, 235] on span "Print" at bounding box center [757, 242] width 27 height 14
click at [973, 46] on icon "button" at bounding box center [975, 42] width 13 height 21
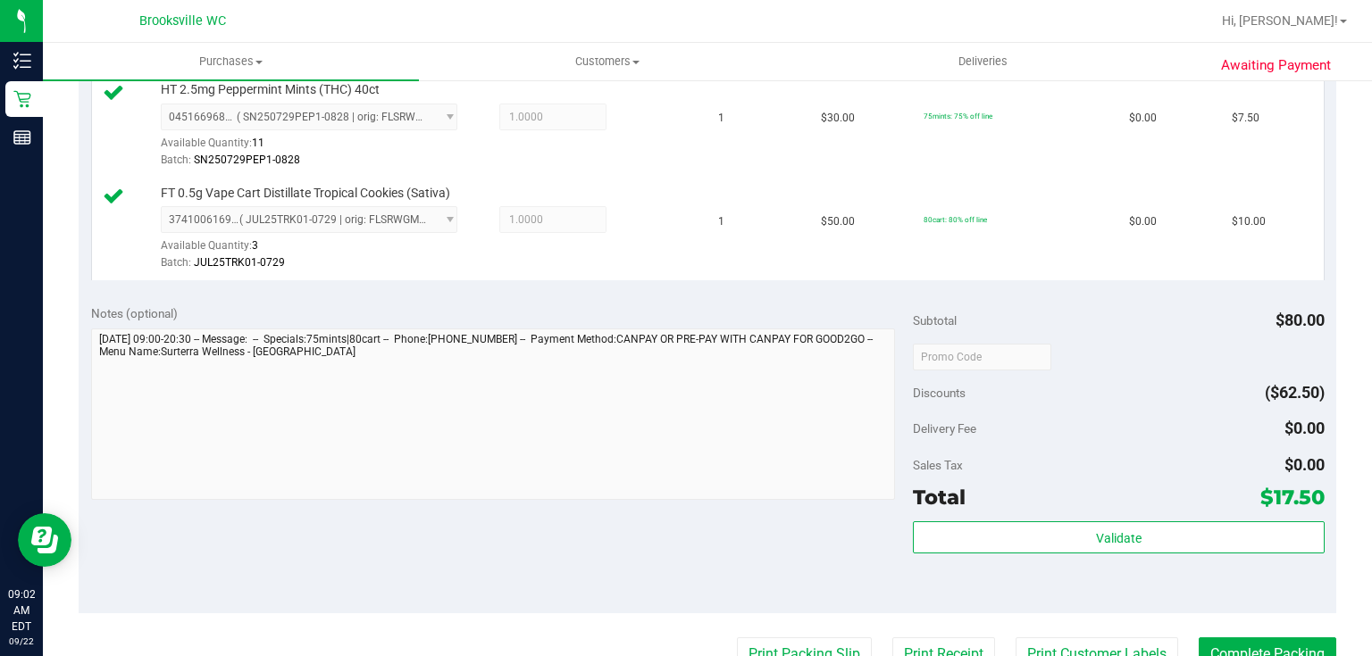
scroll to position [500, 0]
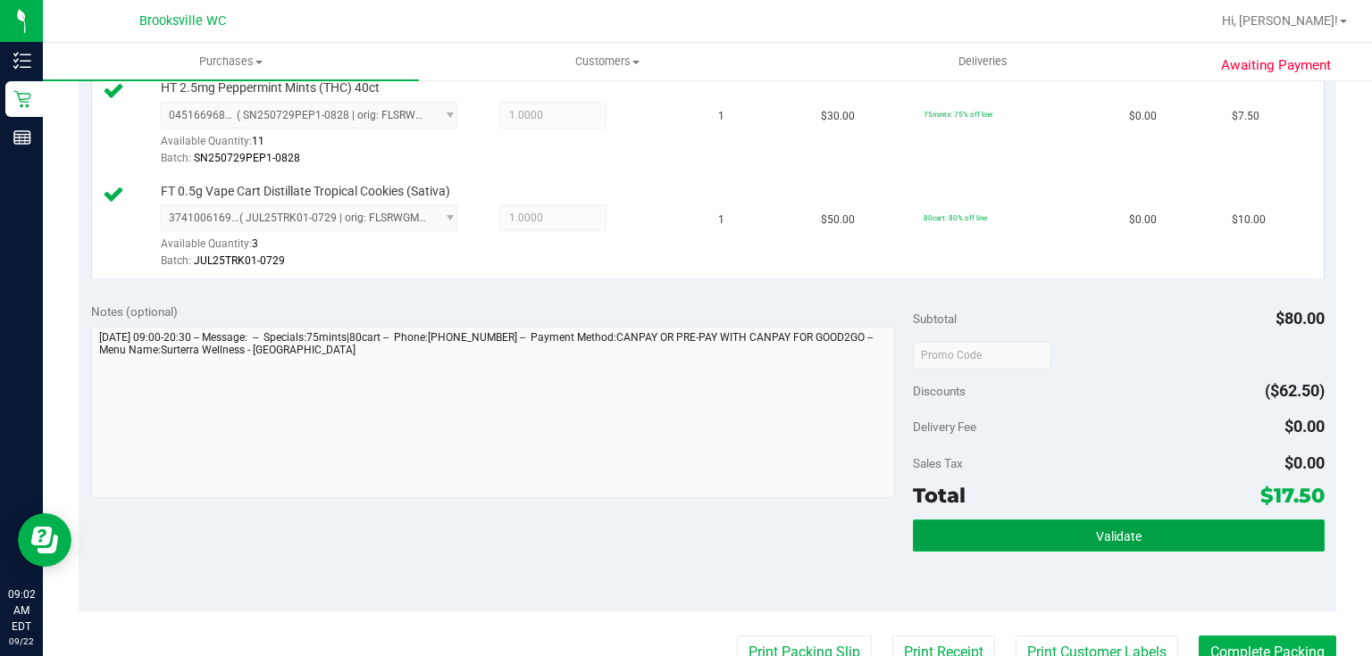
click at [1036, 526] on button "Validate" at bounding box center [1118, 536] width 411 height 32
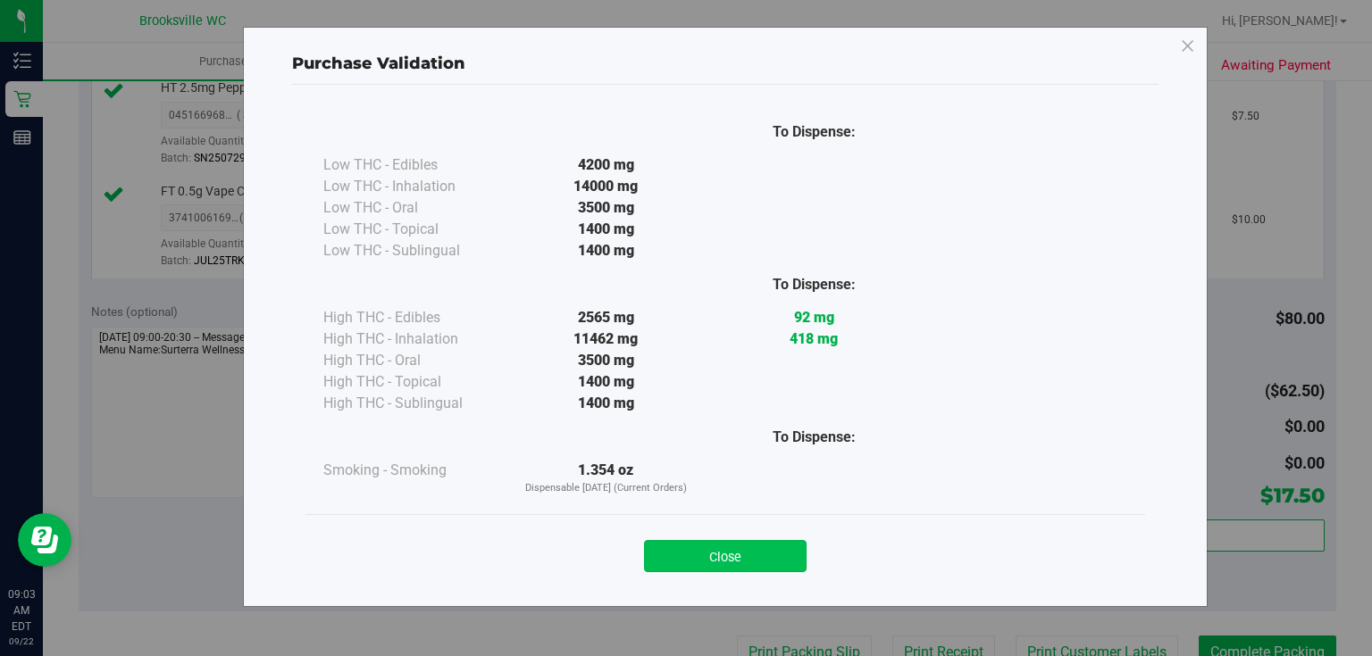
click at [765, 547] on button "Close" at bounding box center [725, 556] width 163 height 32
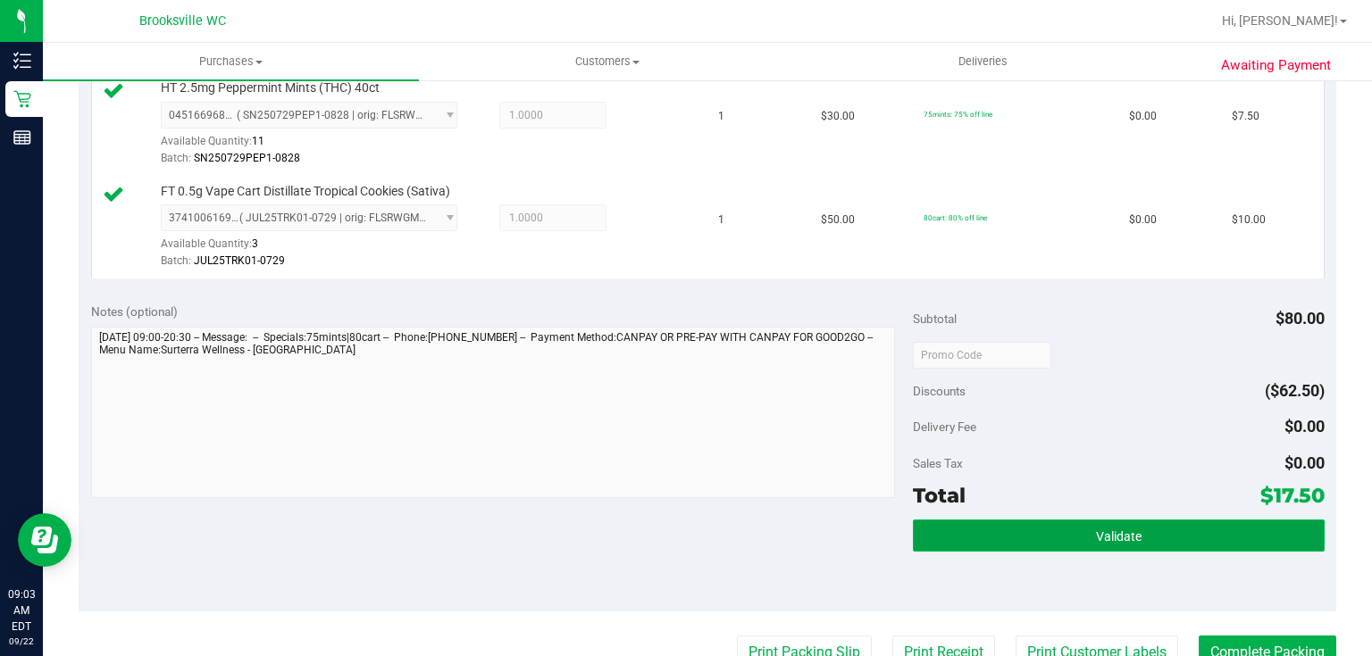
drag, startPoint x: 1081, startPoint y: 523, endPoint x: 1073, endPoint y: 517, distance: 10.2
click at [1082, 522] on button "Validate" at bounding box center [1118, 536] width 411 height 32
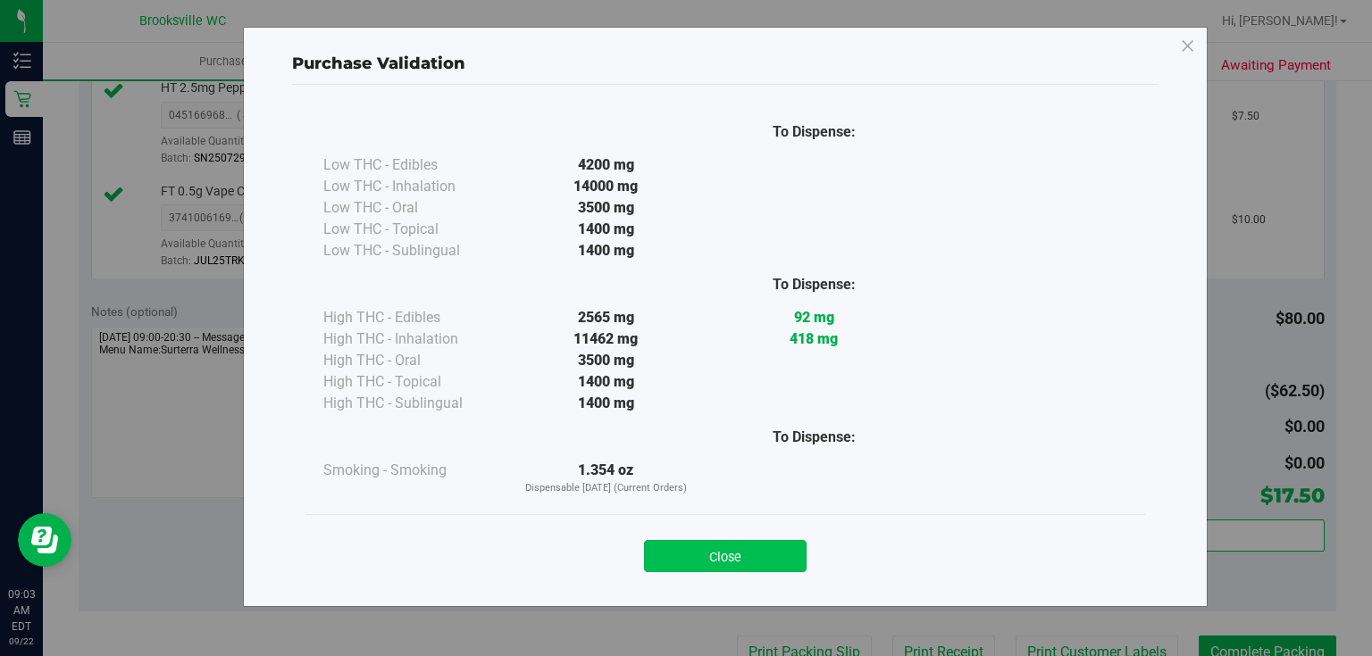
click at [689, 550] on button "Close" at bounding box center [725, 556] width 163 height 32
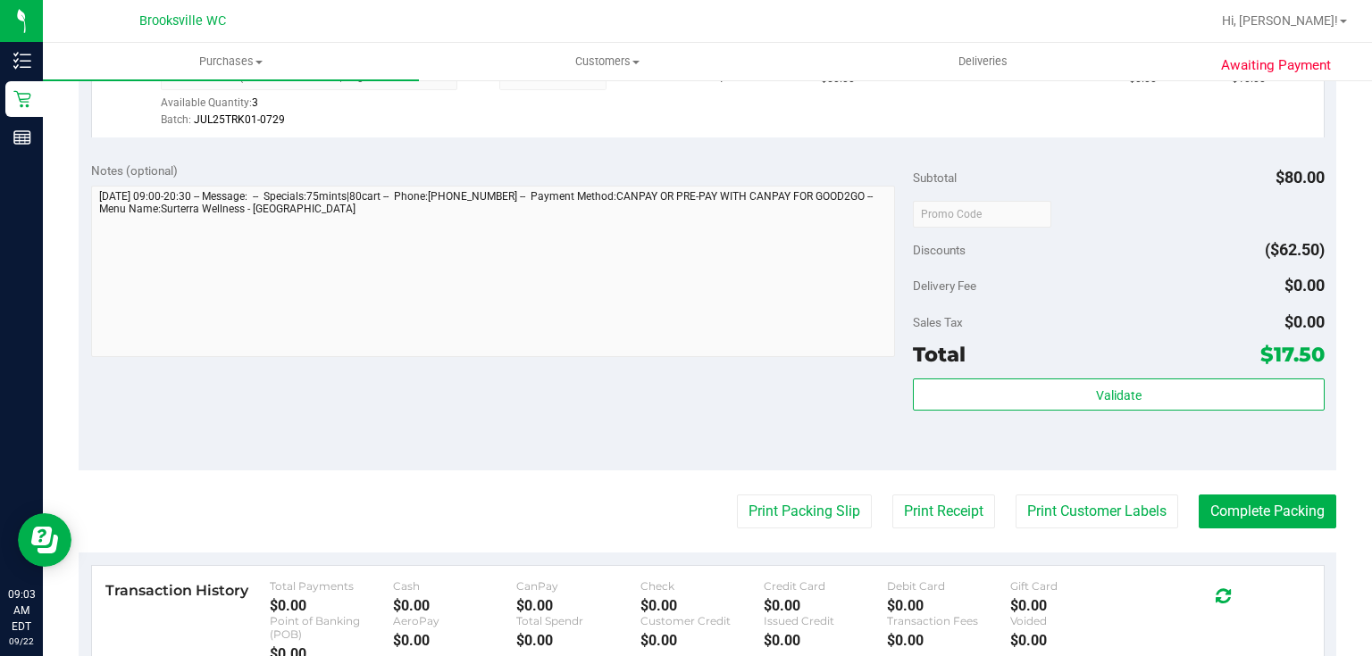
scroll to position [643, 0]
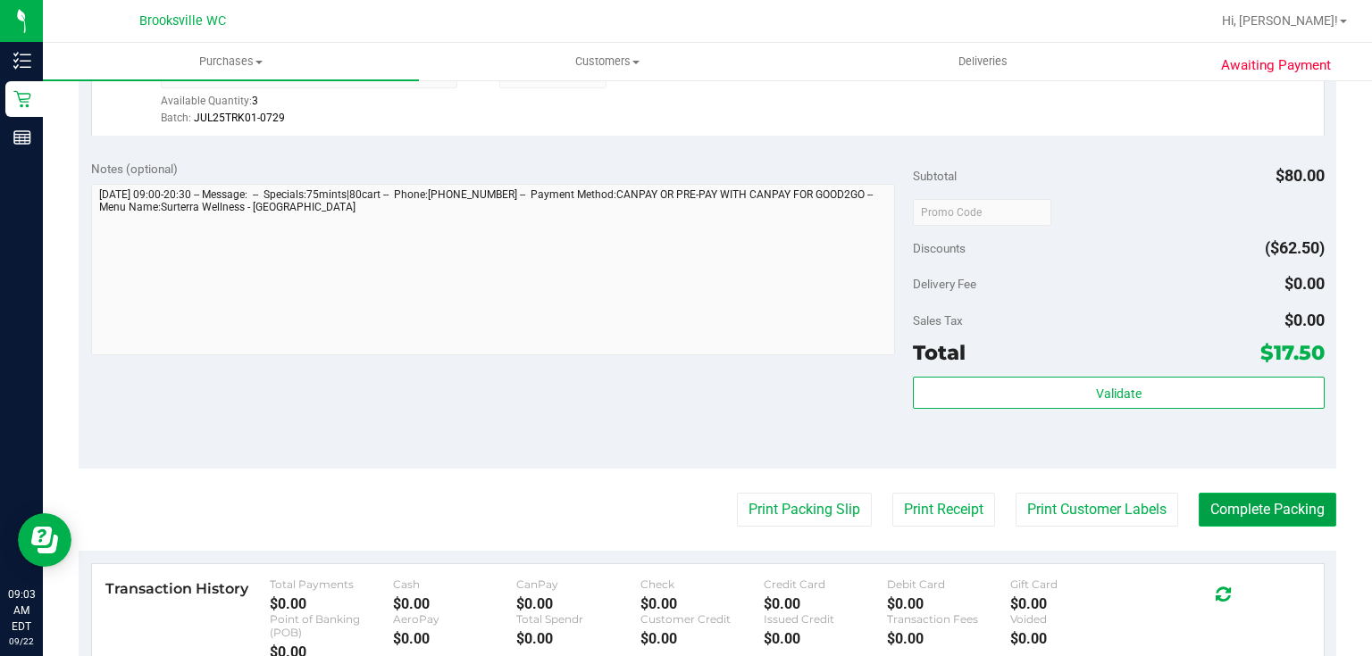
click at [1232, 500] on button "Complete Packing" at bounding box center [1268, 510] width 138 height 34
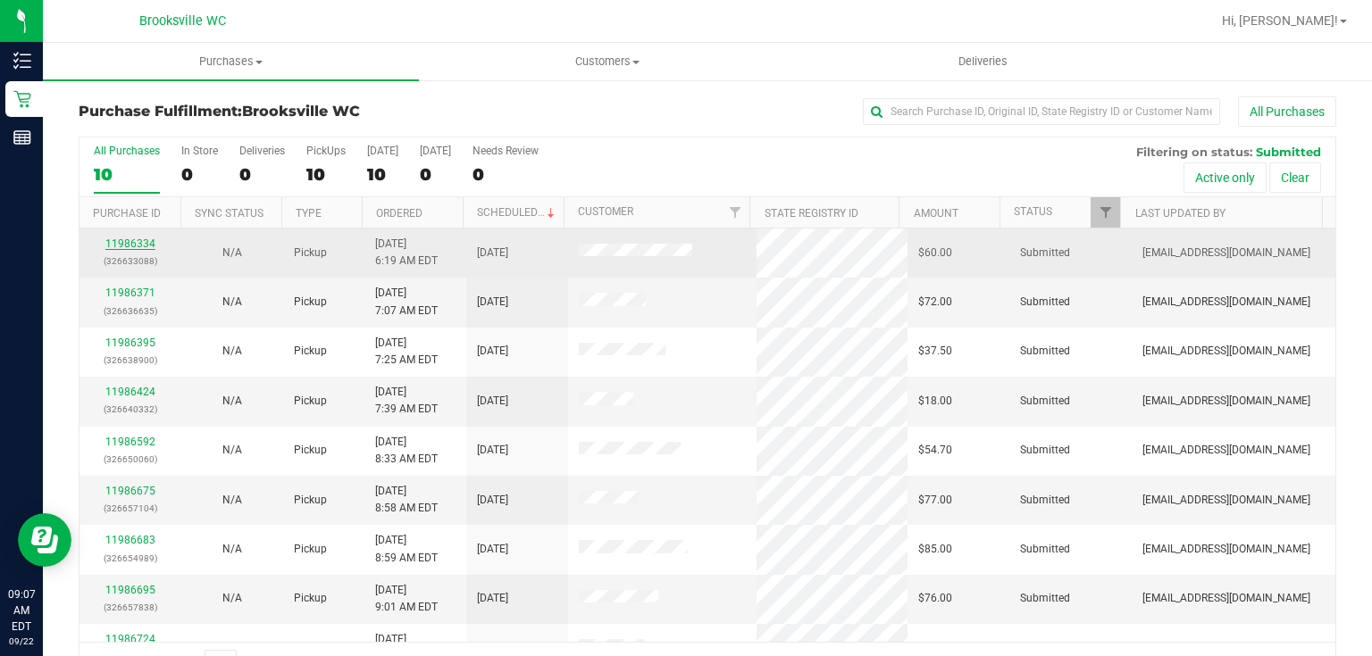
click at [138, 246] on link "11986334" at bounding box center [130, 244] width 50 height 13
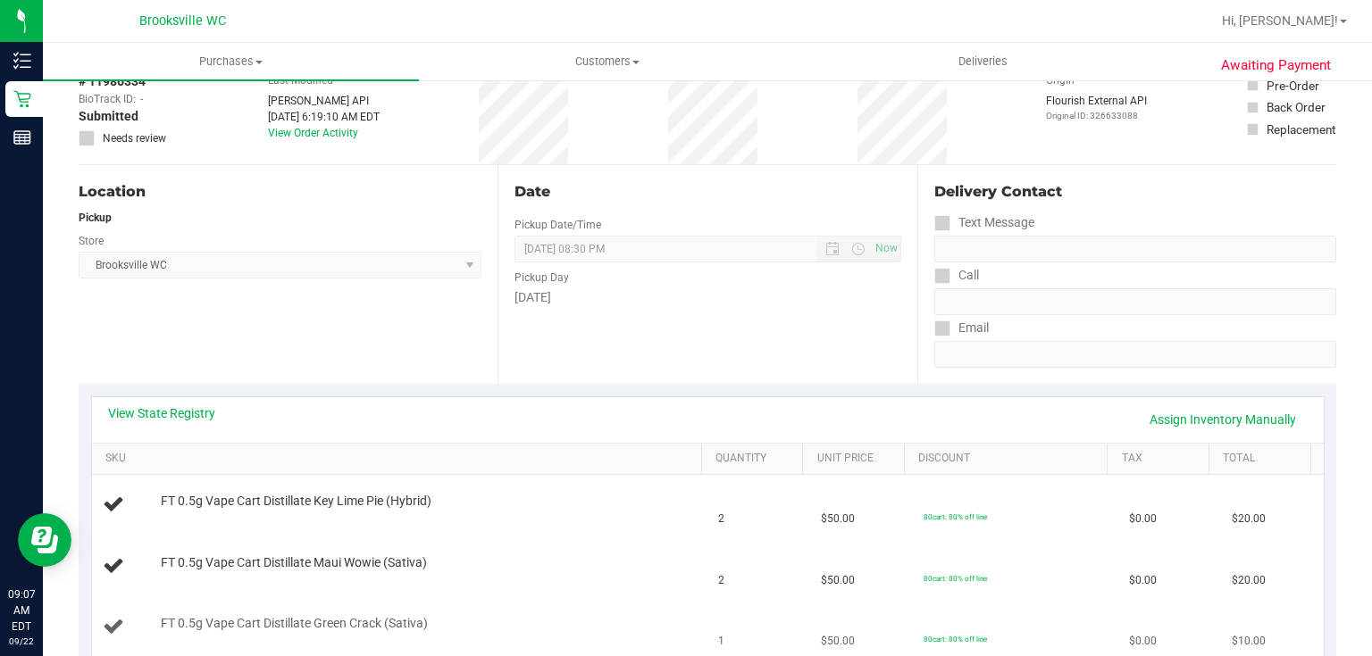
scroll to position [286, 0]
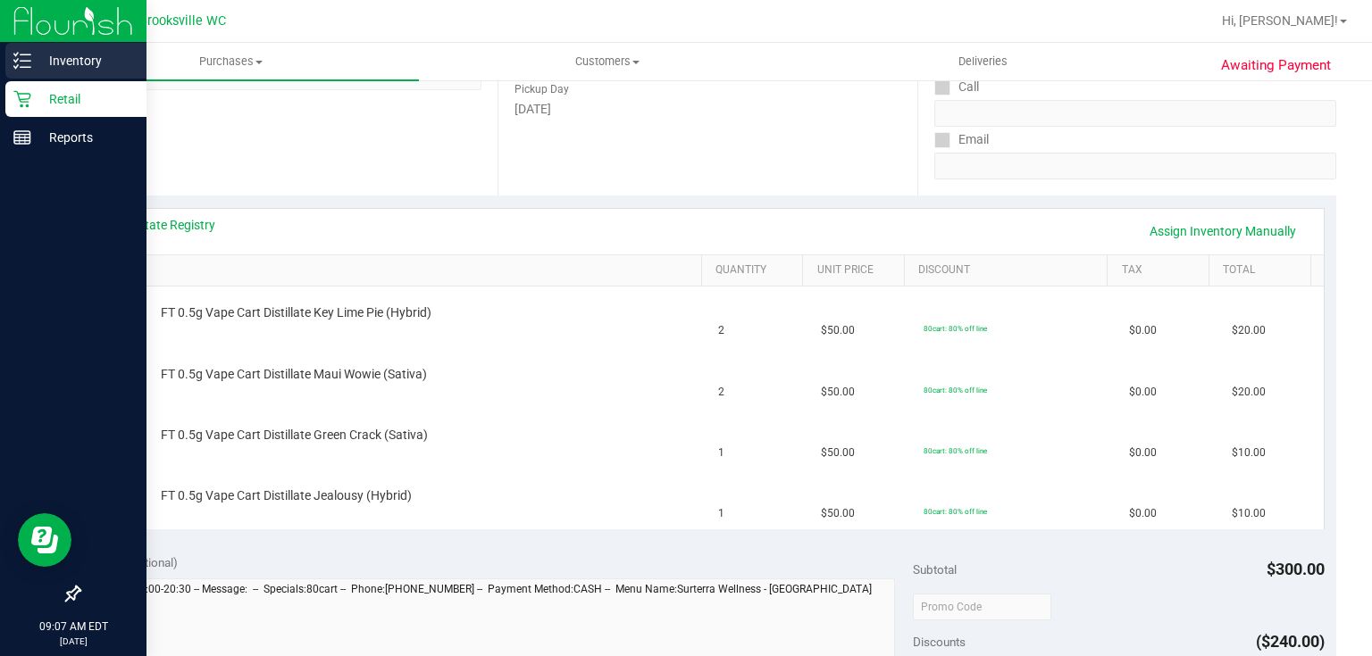
click at [69, 63] on p "Inventory" at bounding box center [84, 60] width 107 height 21
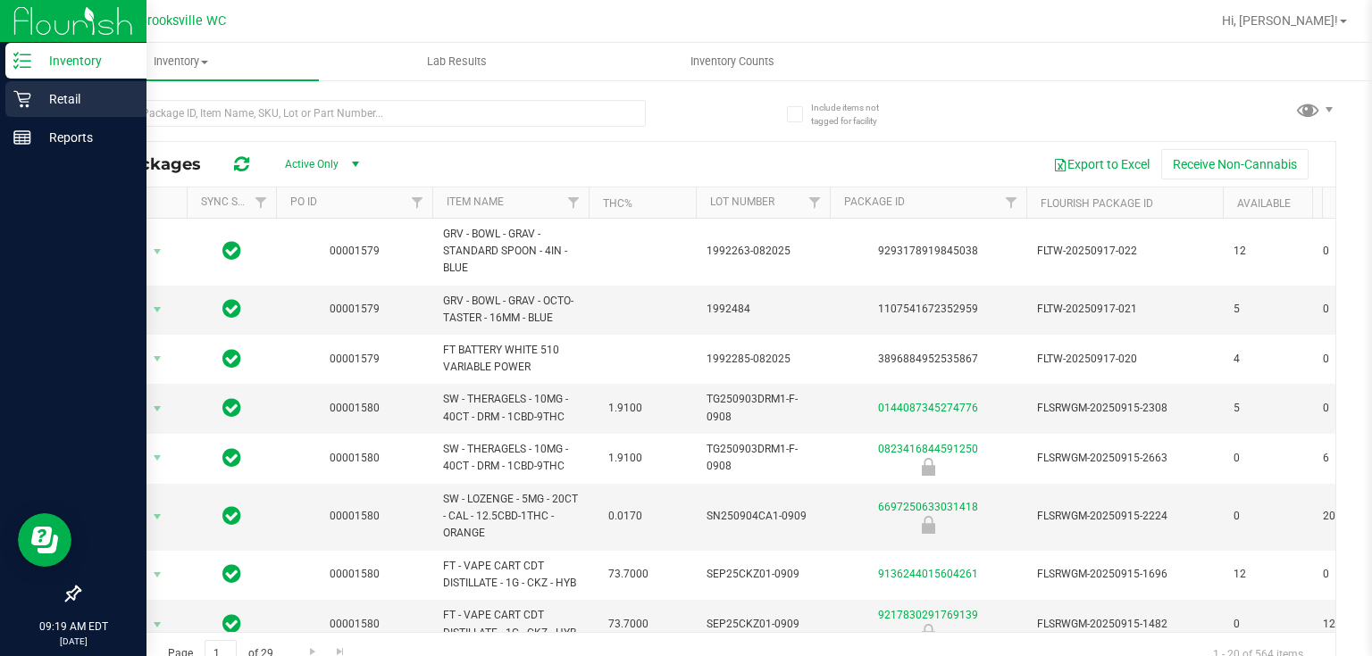
click at [43, 97] on p "Retail" at bounding box center [84, 98] width 107 height 21
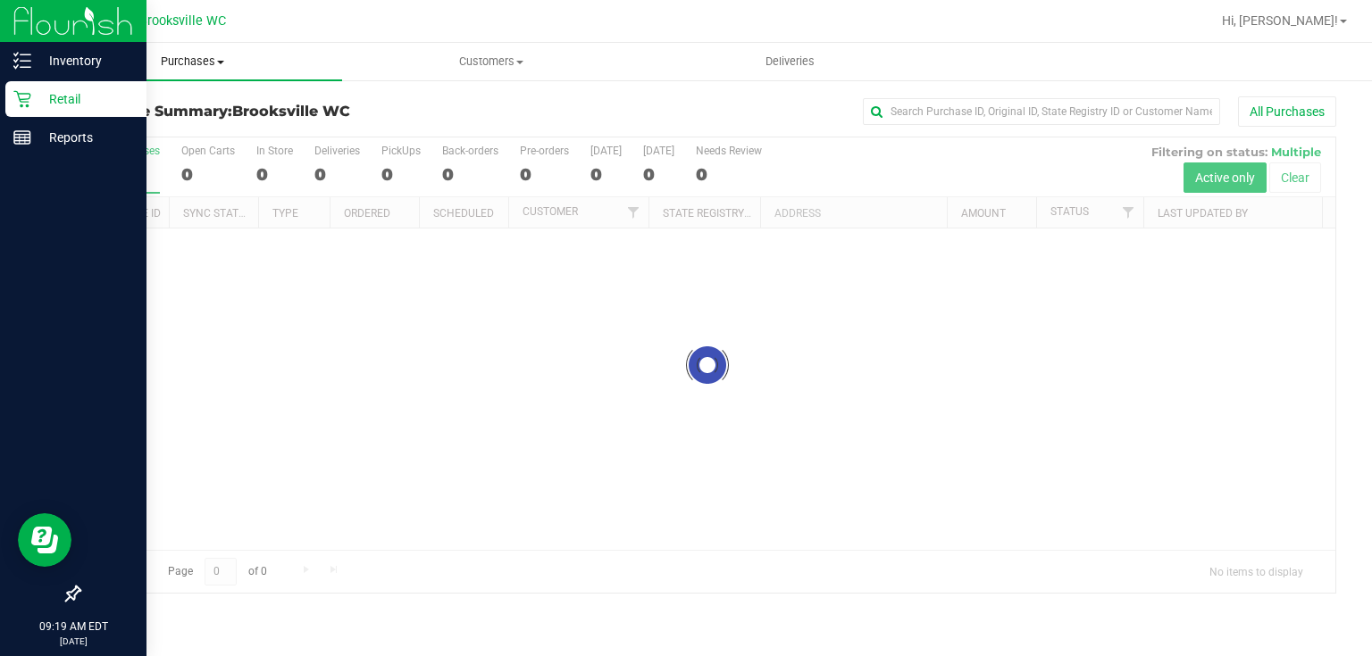
click at [169, 64] on span "Purchases" at bounding box center [192, 62] width 299 height 16
click at [154, 124] on li "Fulfillment" at bounding box center [192, 129] width 299 height 21
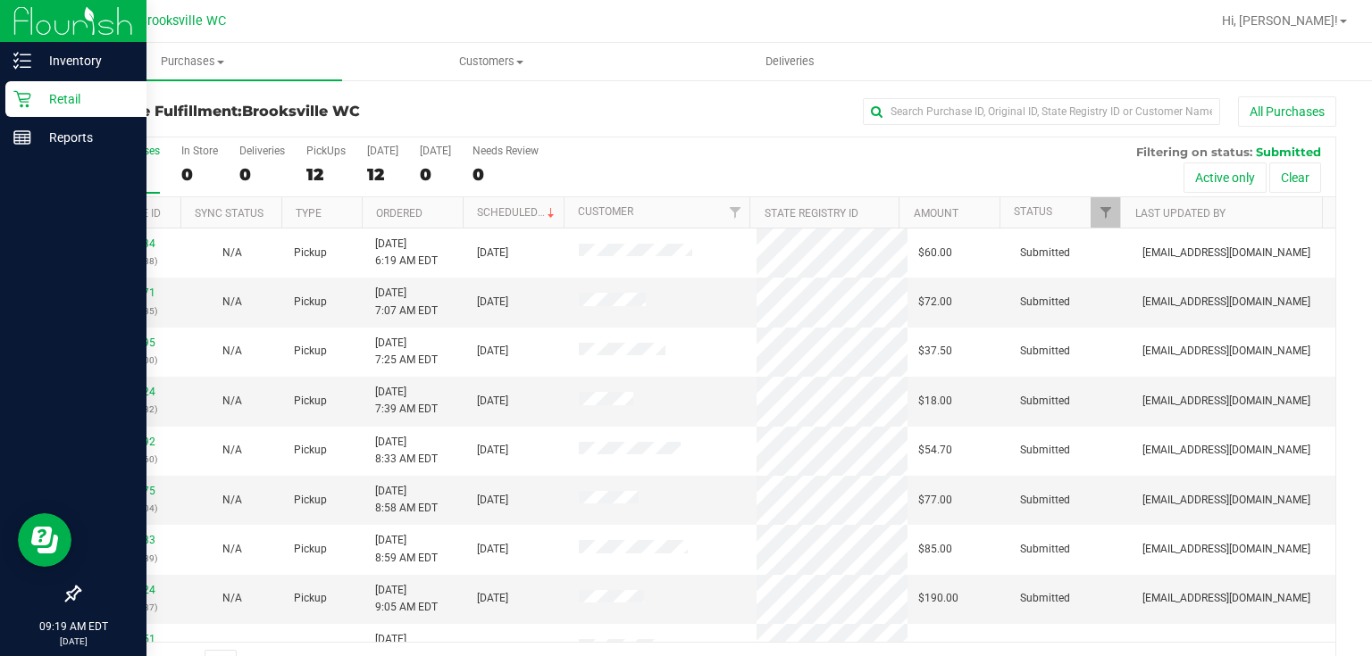
click at [427, 210] on th "Ordered" at bounding box center [412, 212] width 101 height 31
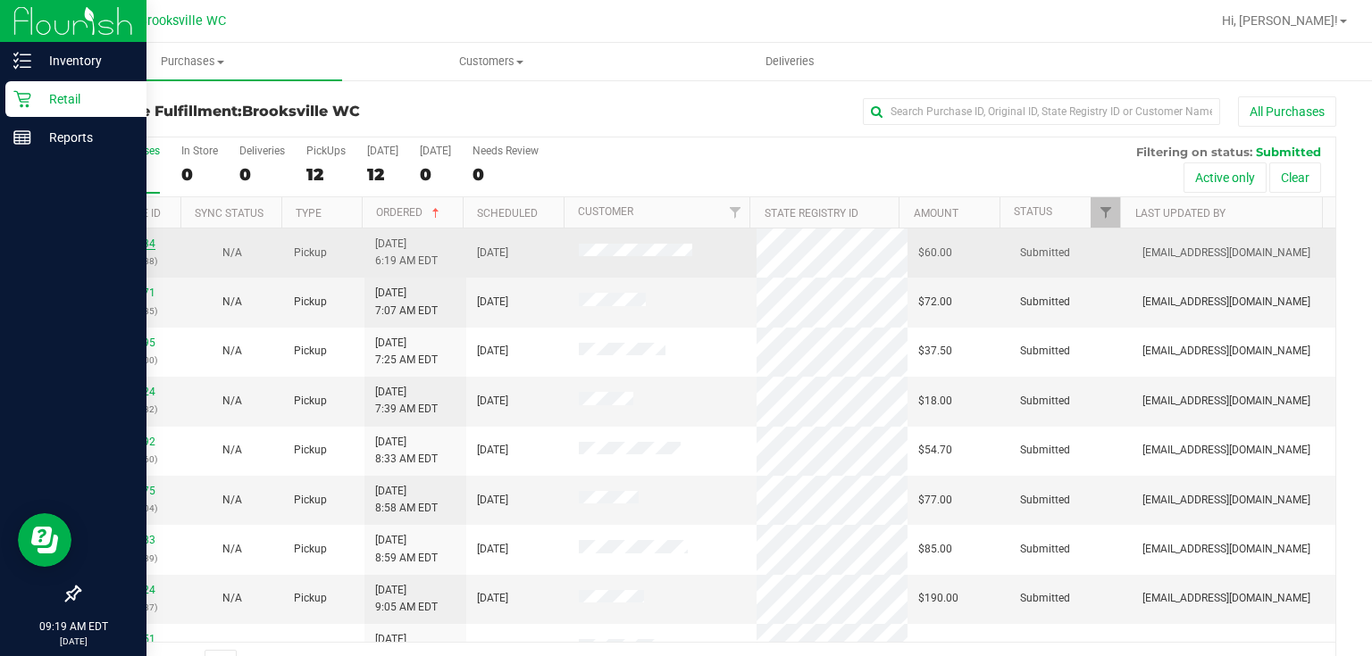
click at [131, 238] on link "11986334" at bounding box center [130, 244] width 50 height 13
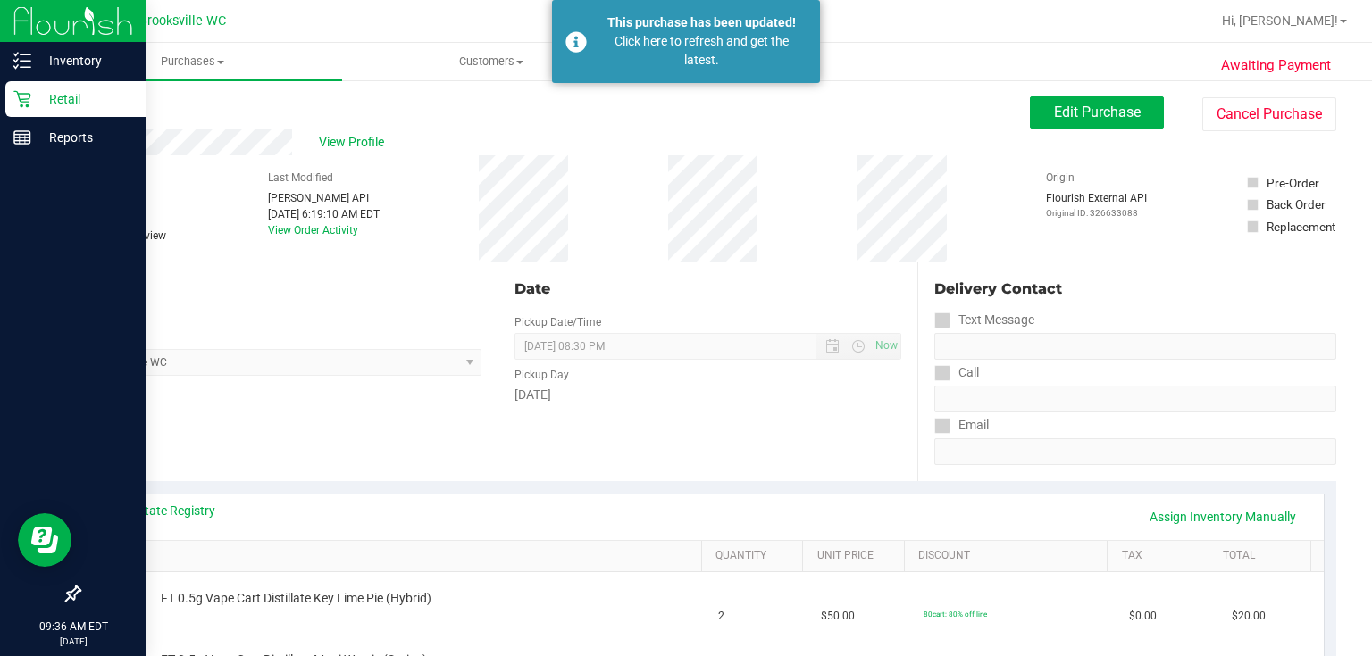
click at [102, 101] on link "Back" at bounding box center [92, 107] width 27 height 13
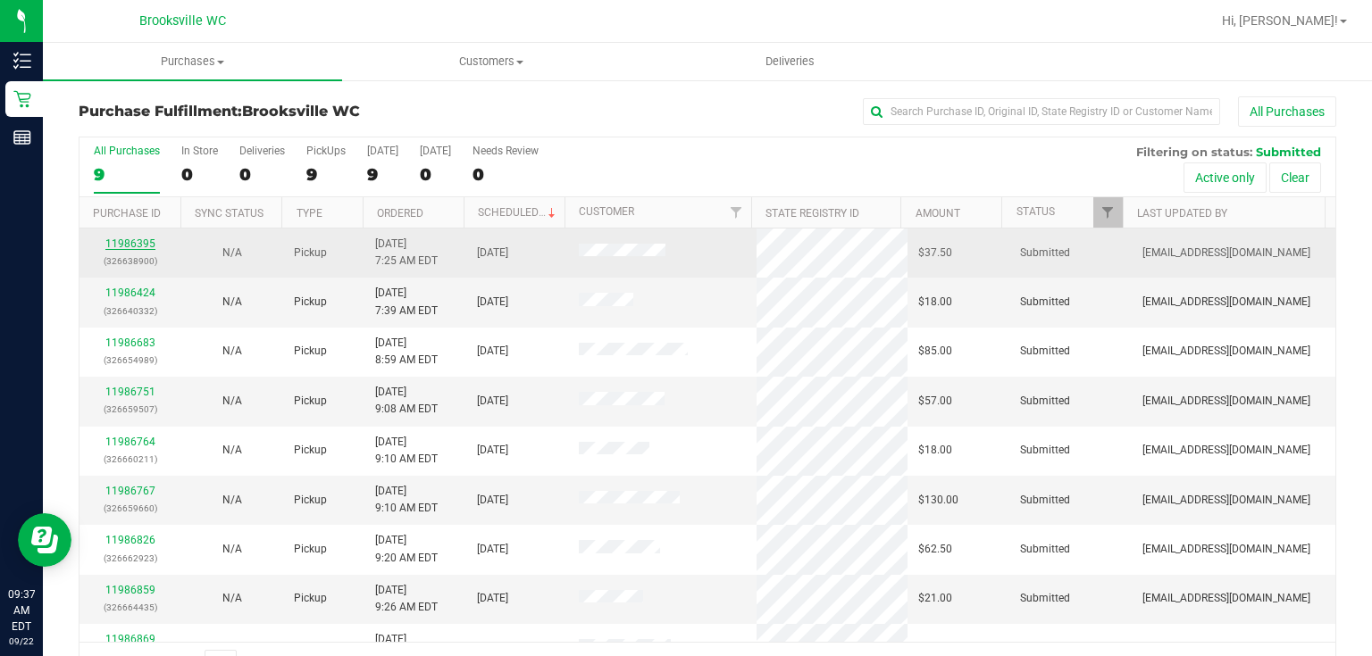
click at [147, 244] on link "11986395" at bounding box center [130, 244] width 50 height 13
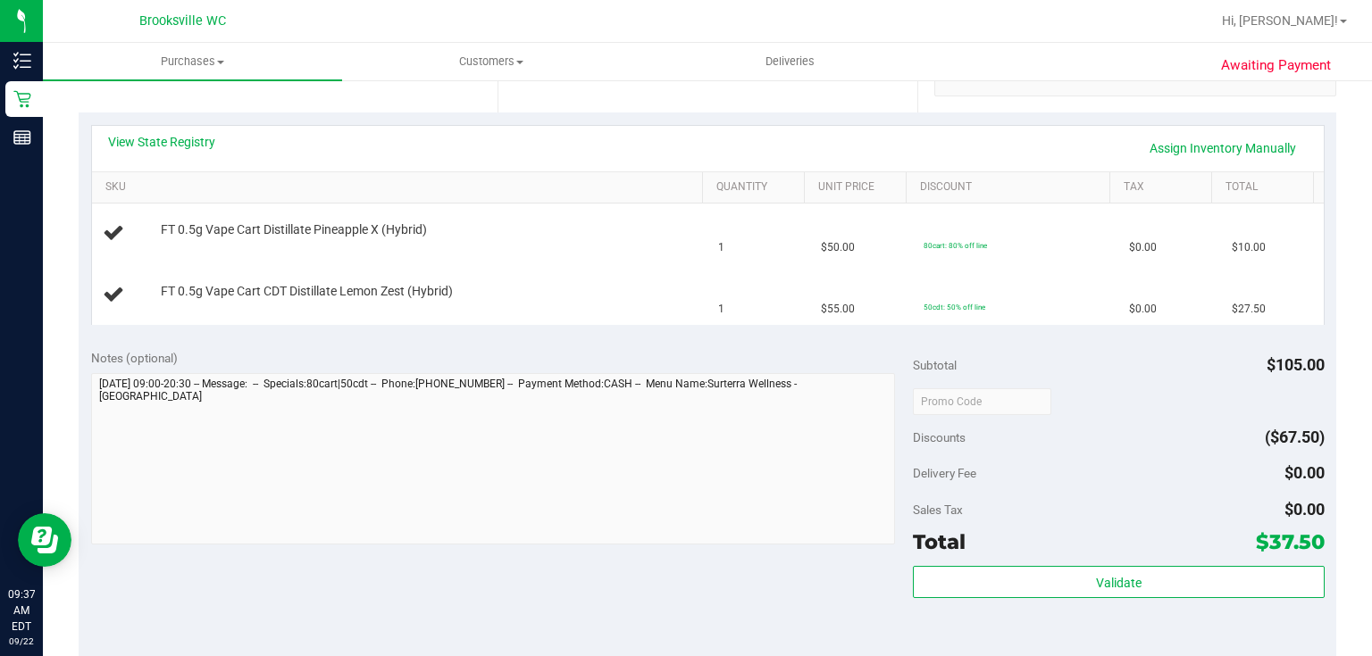
scroll to position [500, 0]
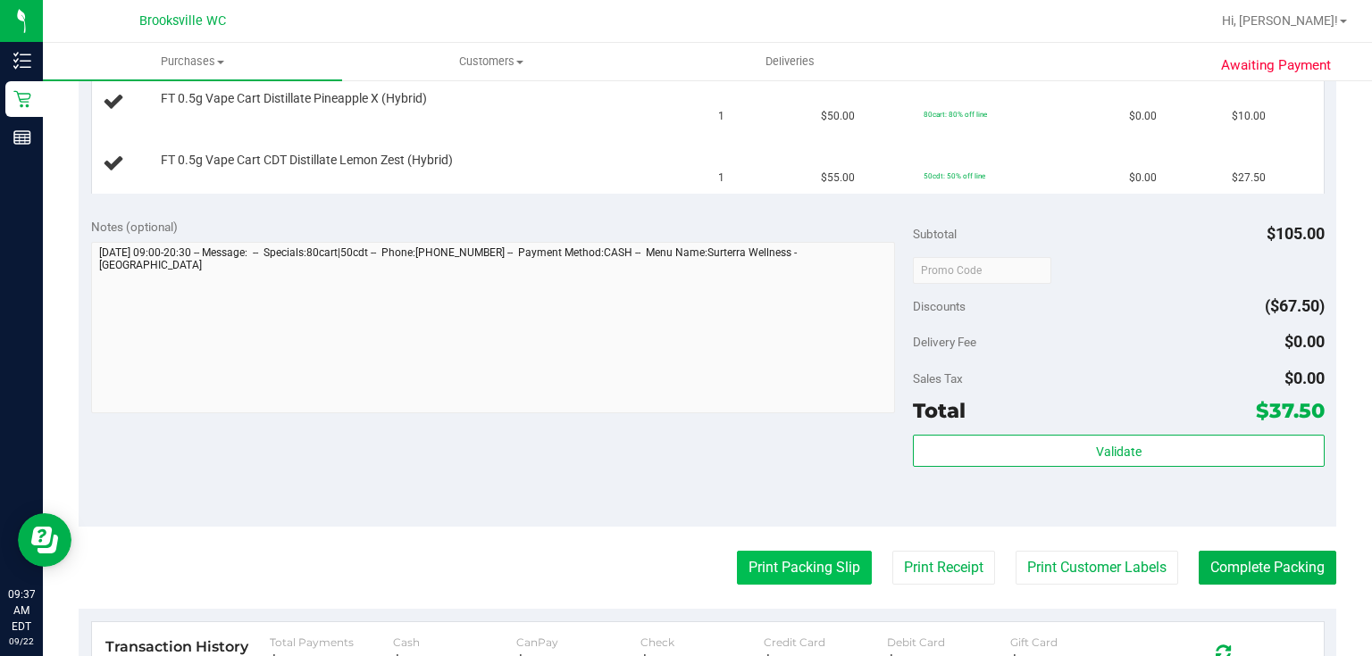
click at [815, 574] on button "Print Packing Slip" at bounding box center [804, 568] width 135 height 34
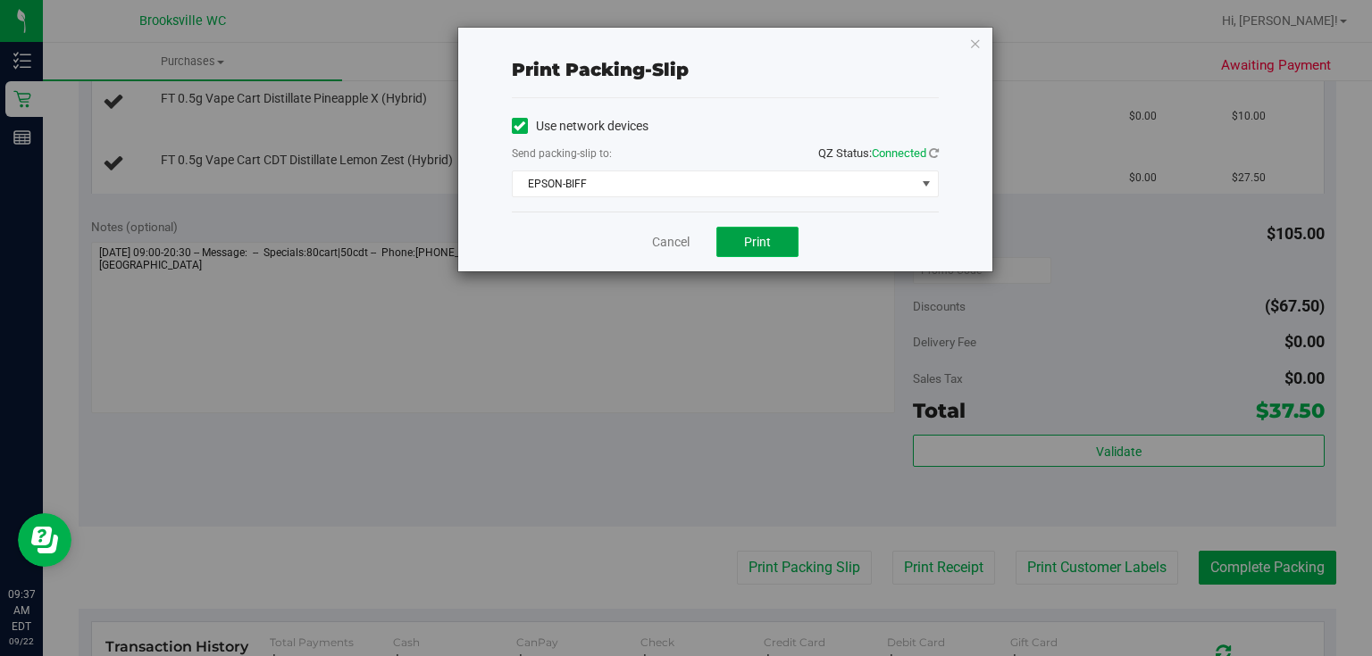
click at [751, 246] on span "Print" at bounding box center [757, 242] width 27 height 14
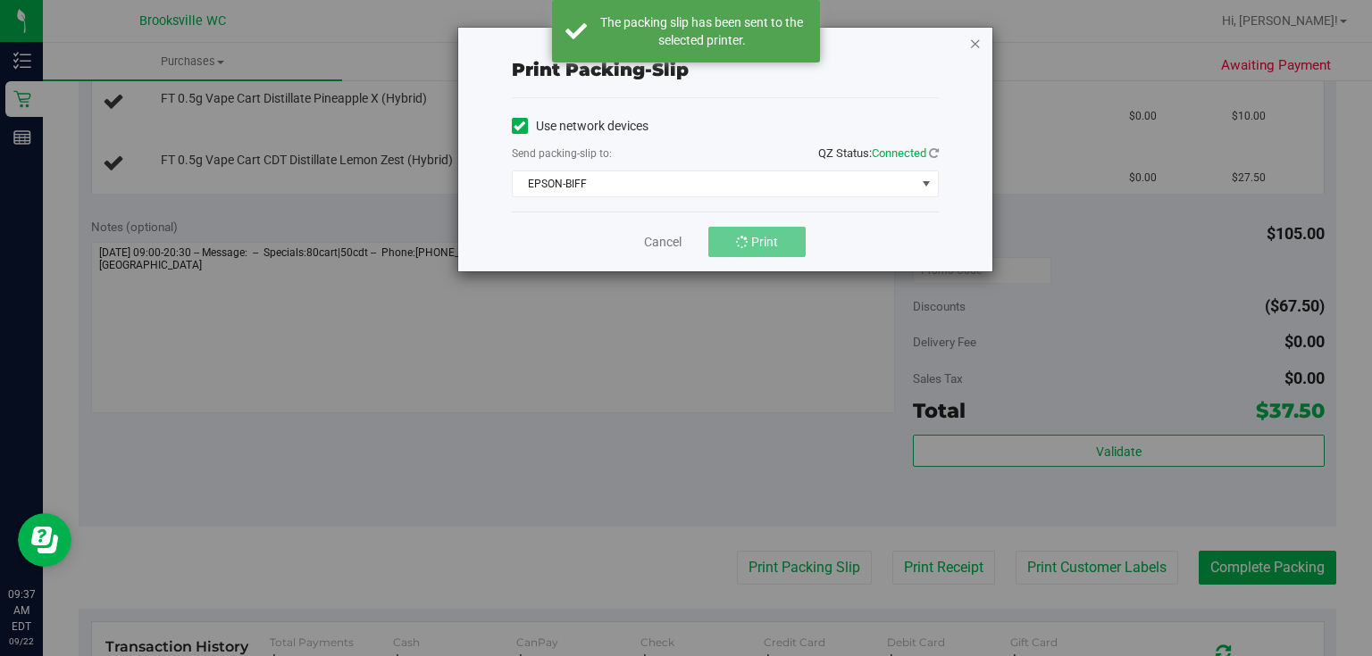
click at [976, 36] on icon "button" at bounding box center [975, 42] width 13 height 21
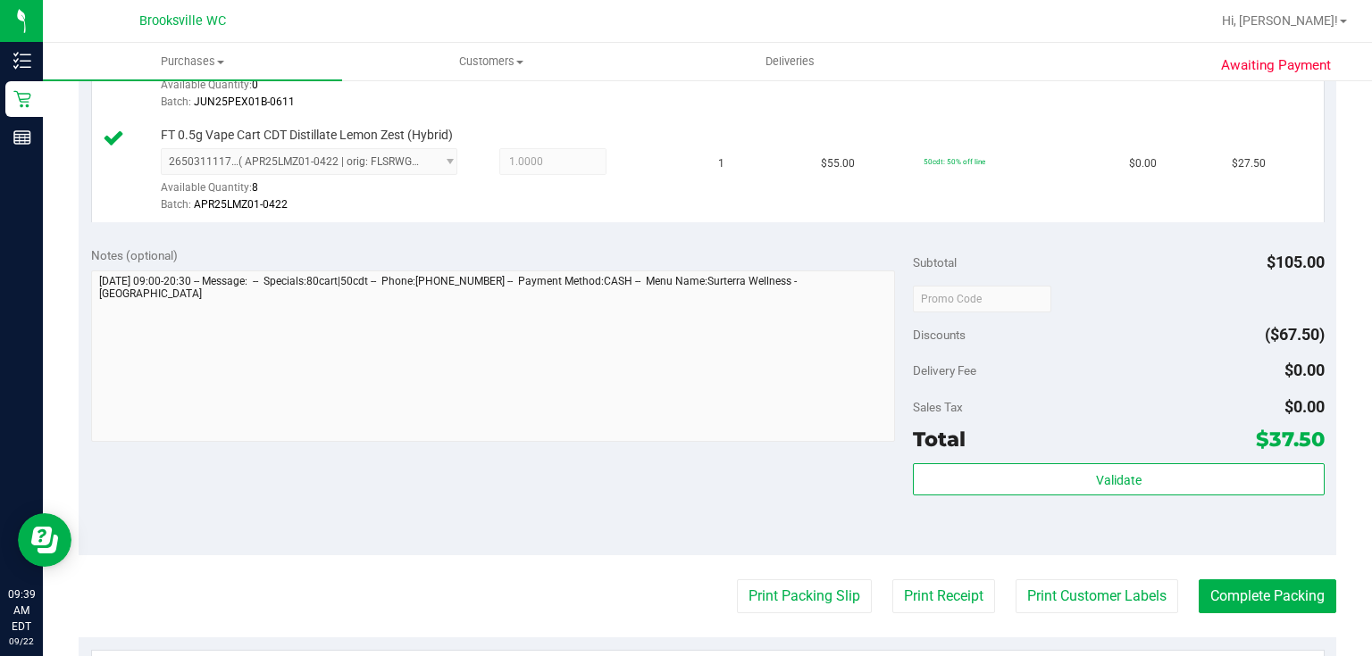
scroll to position [572, 0]
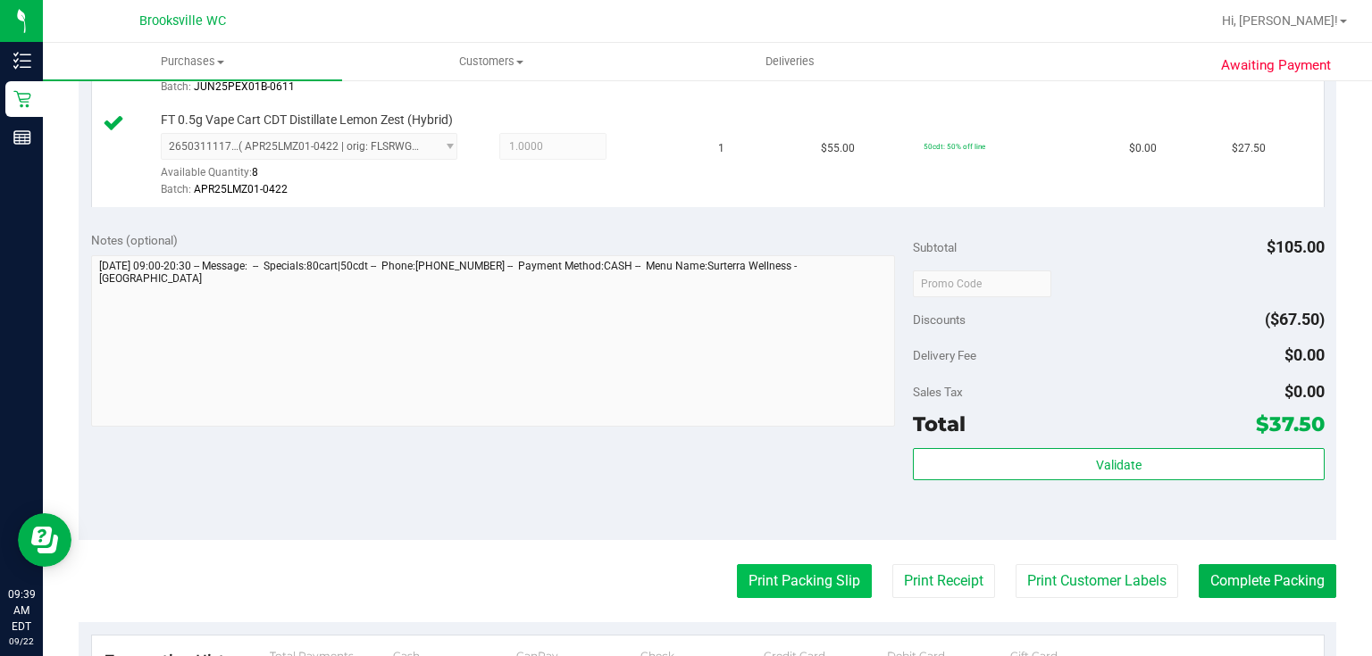
click at [744, 583] on button "Print Packing Slip" at bounding box center [804, 581] width 135 height 34
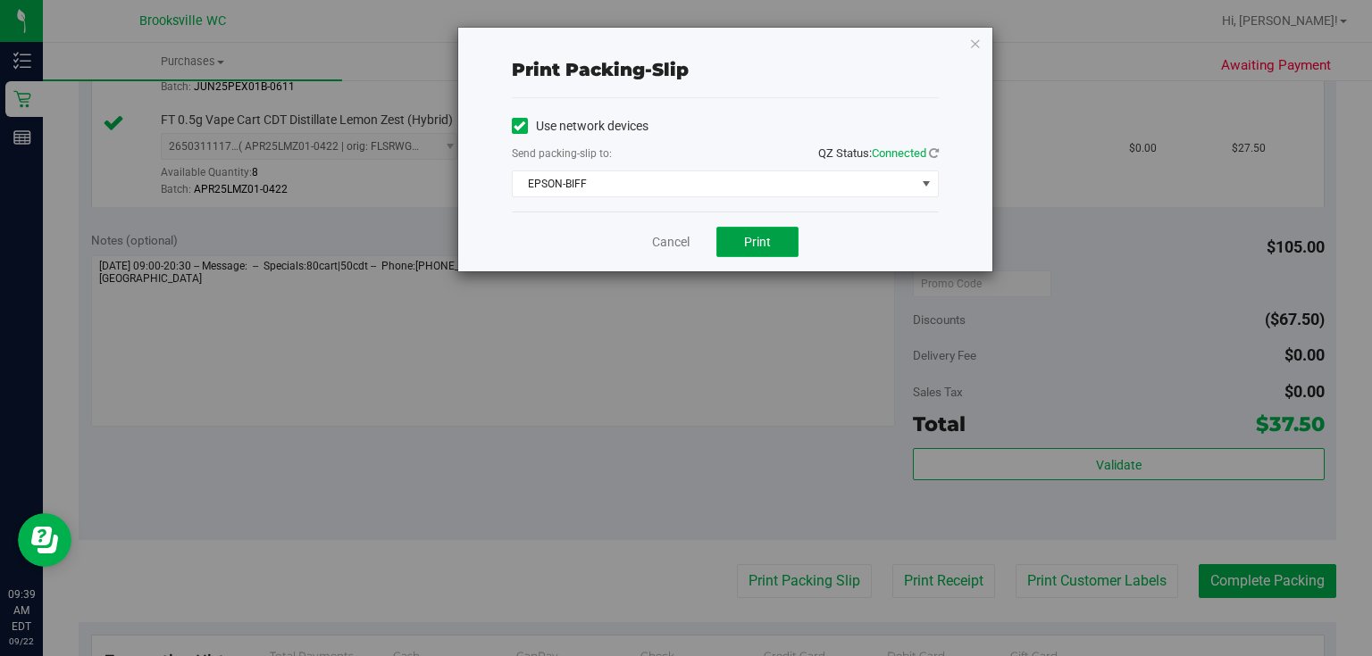
click at [750, 231] on button "Print" at bounding box center [757, 242] width 82 height 30
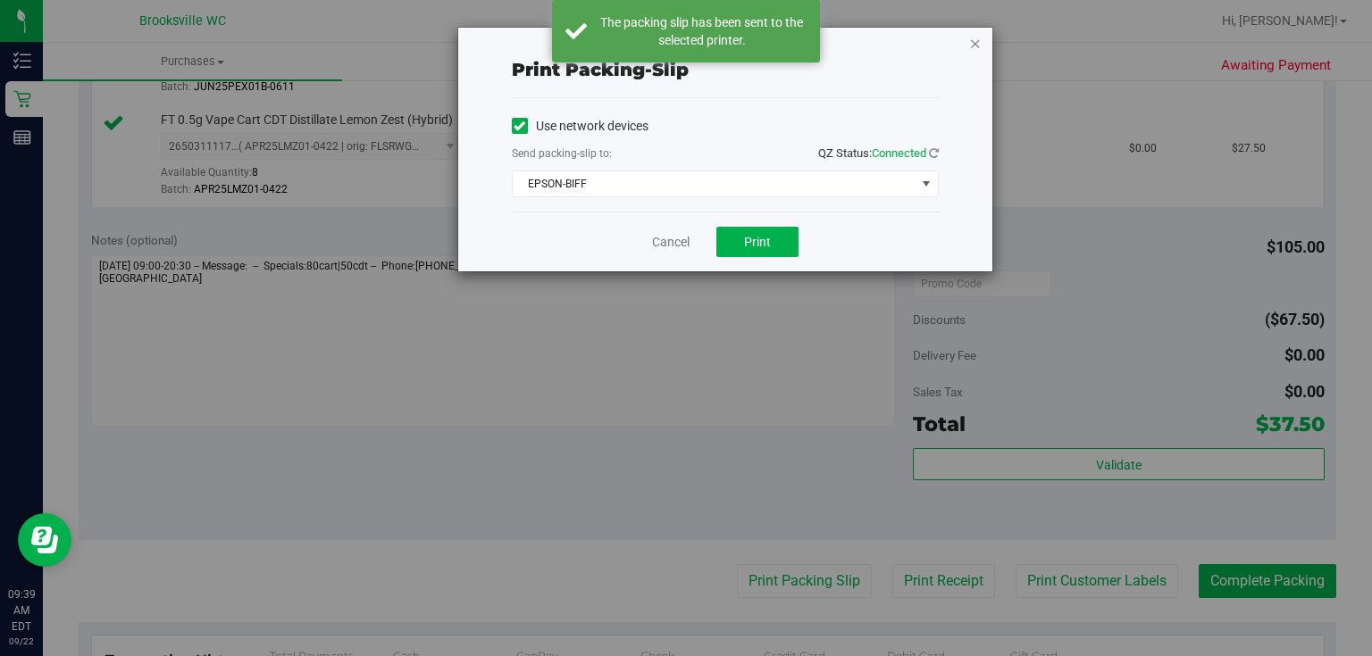
click at [973, 47] on icon "button" at bounding box center [975, 42] width 13 height 21
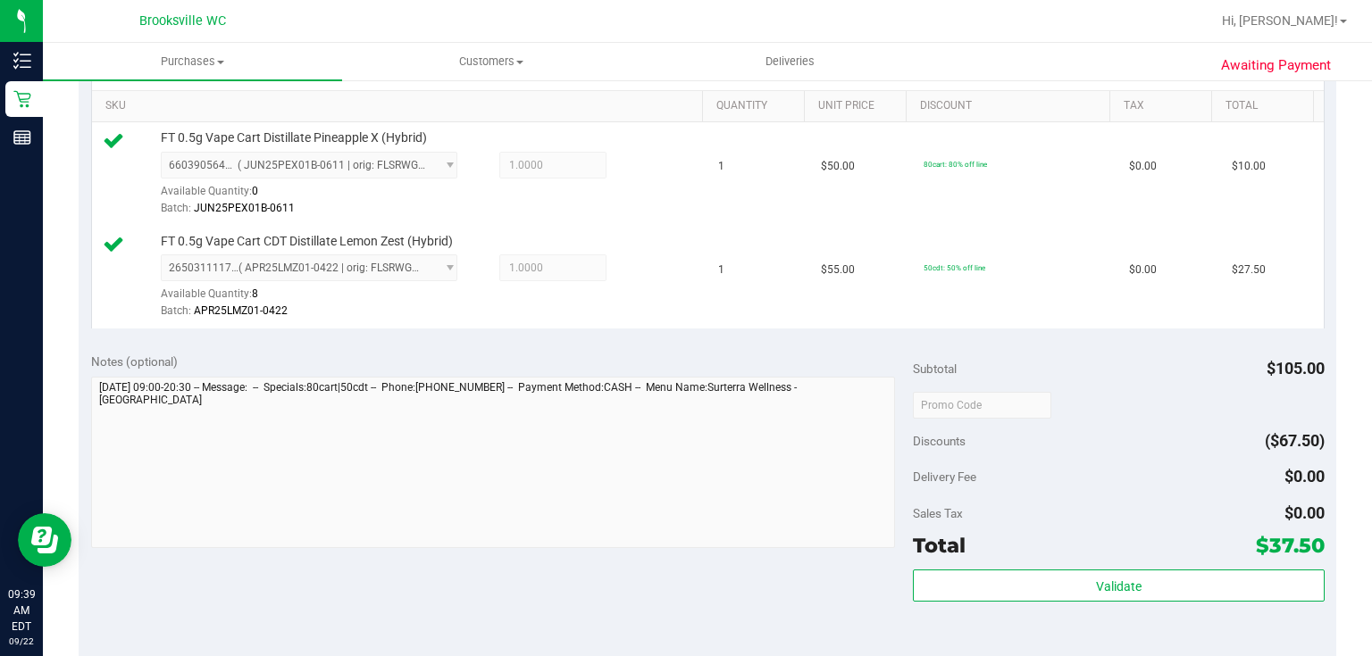
scroll to position [643, 0]
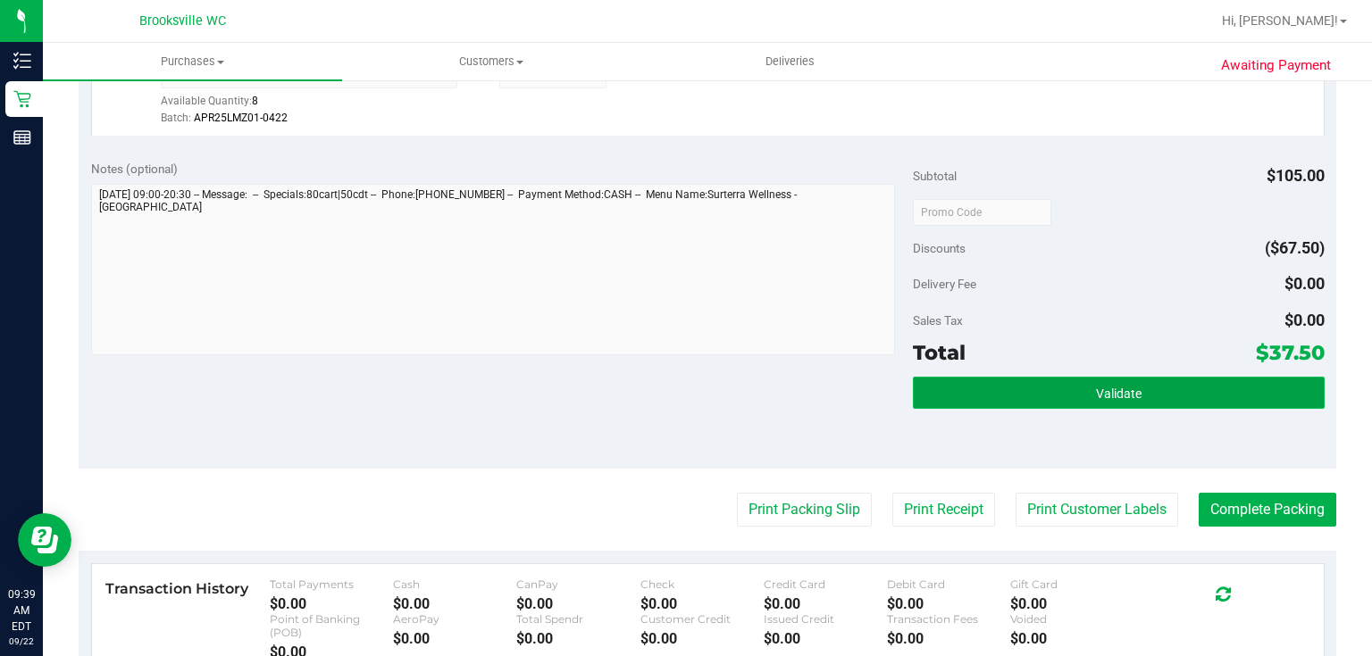
click at [1155, 401] on button "Validate" at bounding box center [1118, 393] width 411 height 32
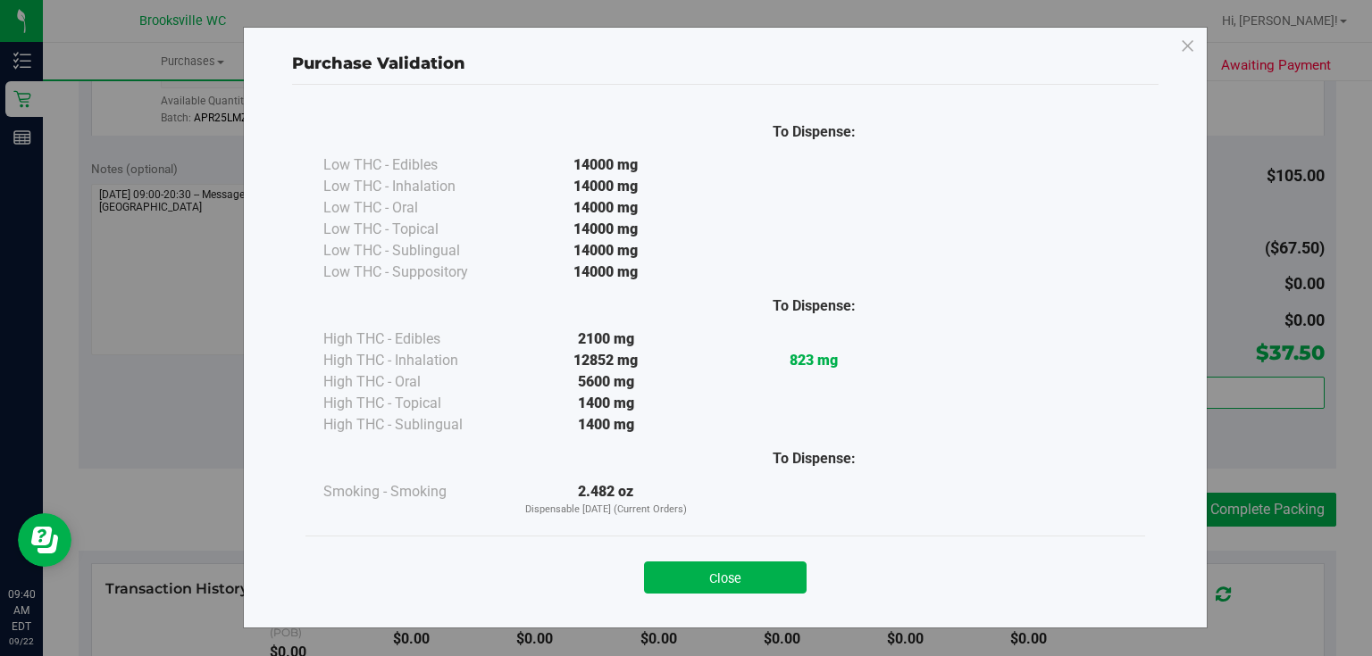
click at [797, 580] on button "Close" at bounding box center [725, 578] width 163 height 32
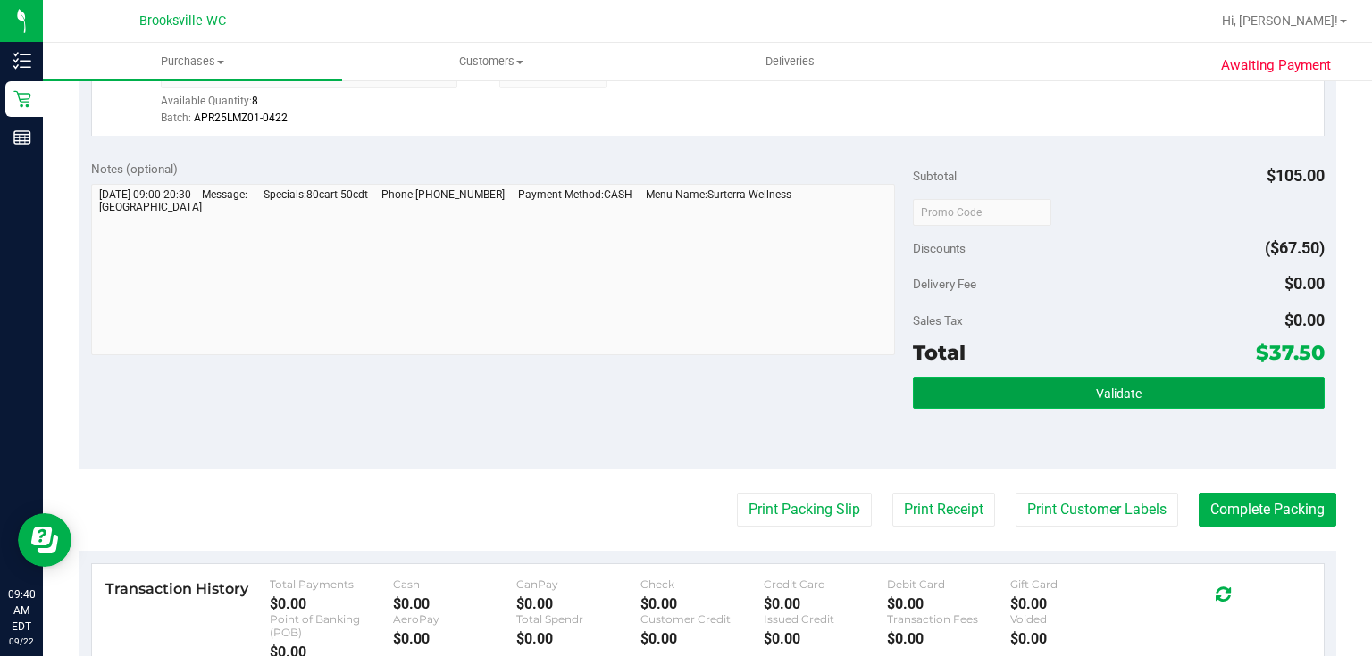
click at [1097, 390] on span "Validate" at bounding box center [1119, 394] width 46 height 14
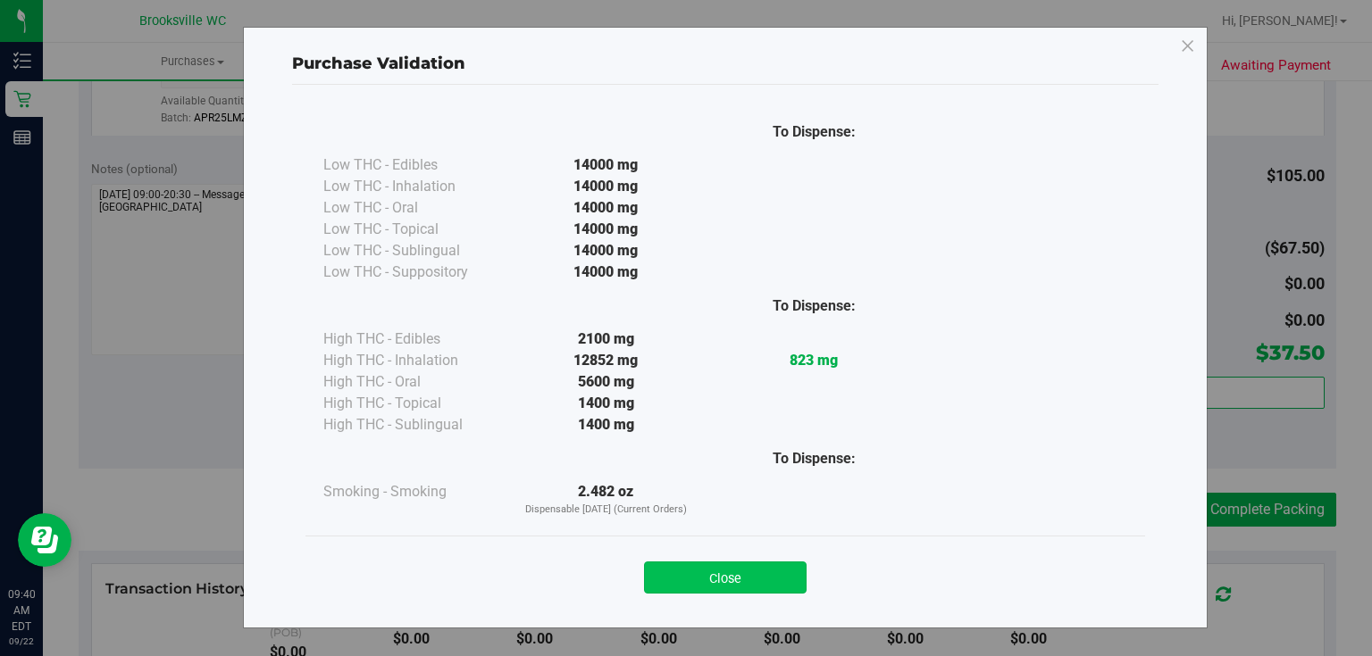
click at [756, 583] on button "Close" at bounding box center [725, 578] width 163 height 32
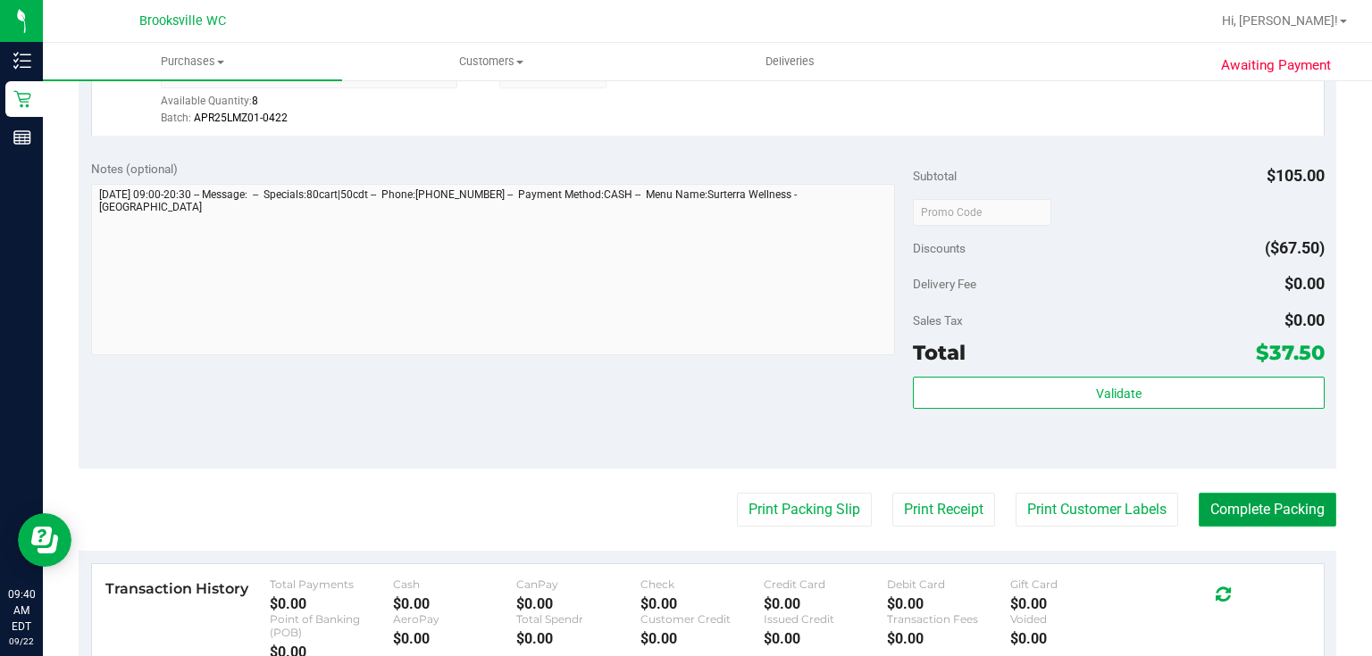
click at [1241, 512] on button "Complete Packing" at bounding box center [1268, 510] width 138 height 34
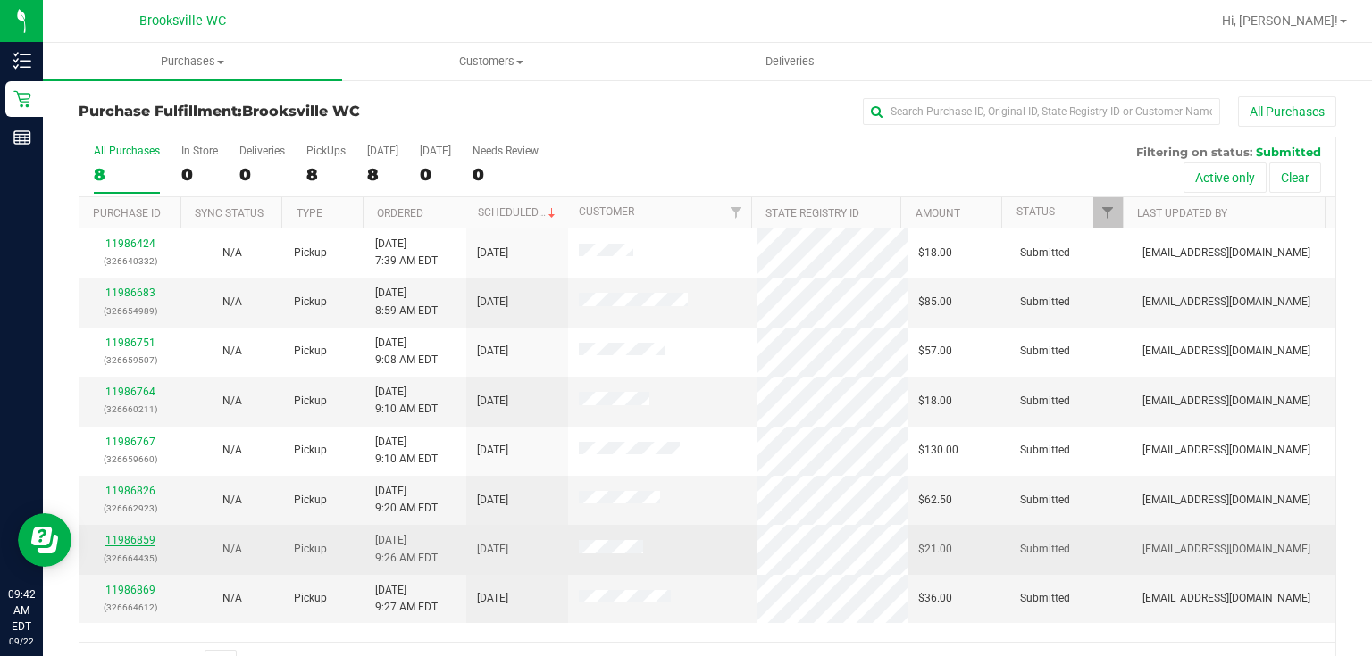
click at [123, 534] on link "11986859" at bounding box center [130, 540] width 50 height 13
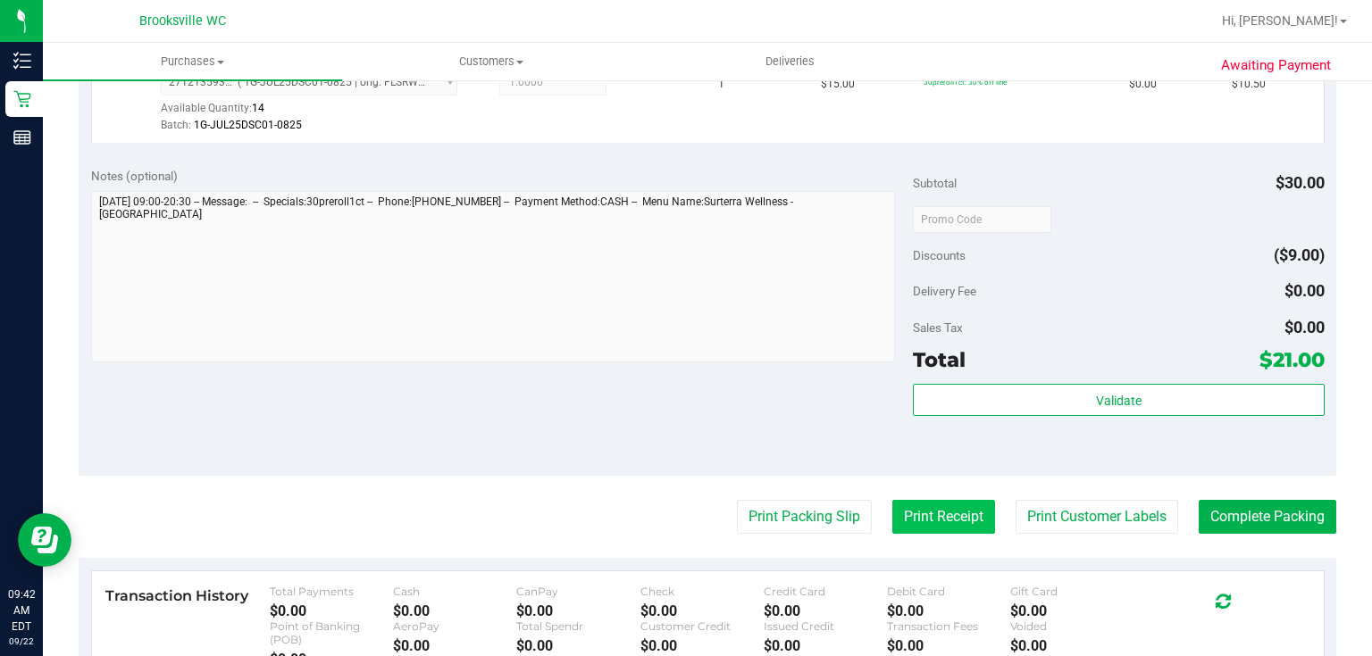
scroll to position [643, 0]
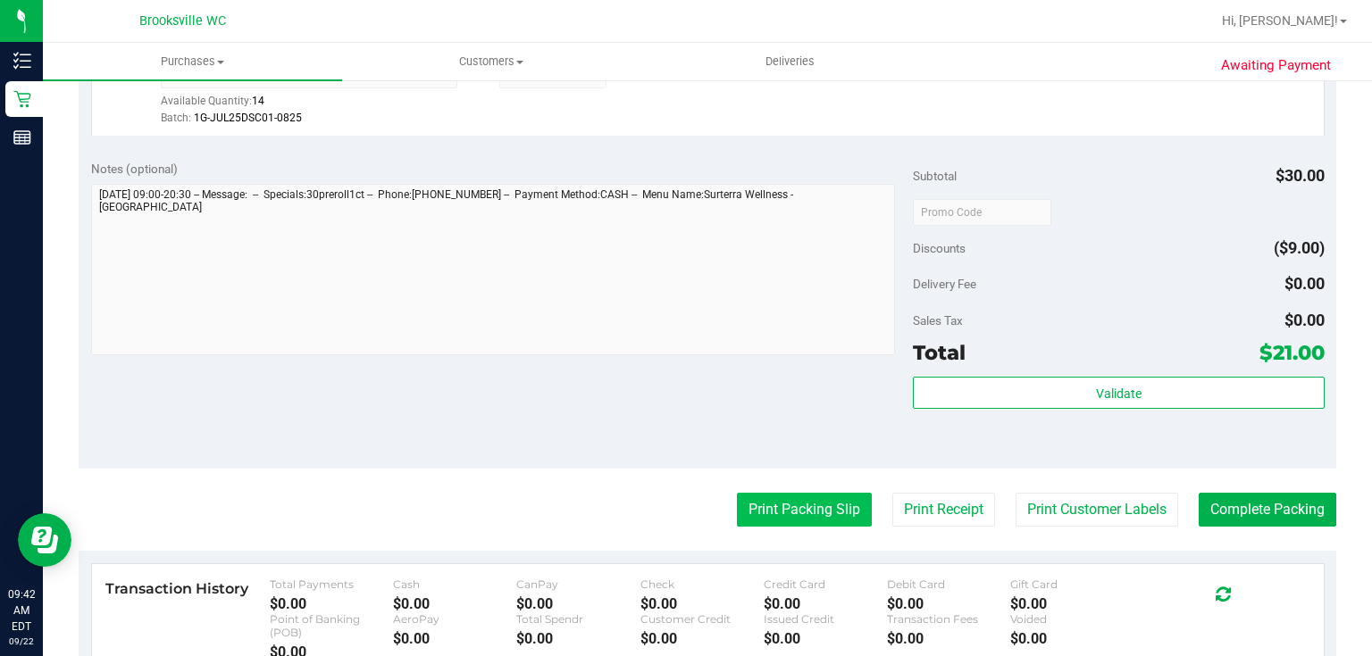
click at [836, 516] on button "Print Packing Slip" at bounding box center [804, 510] width 135 height 34
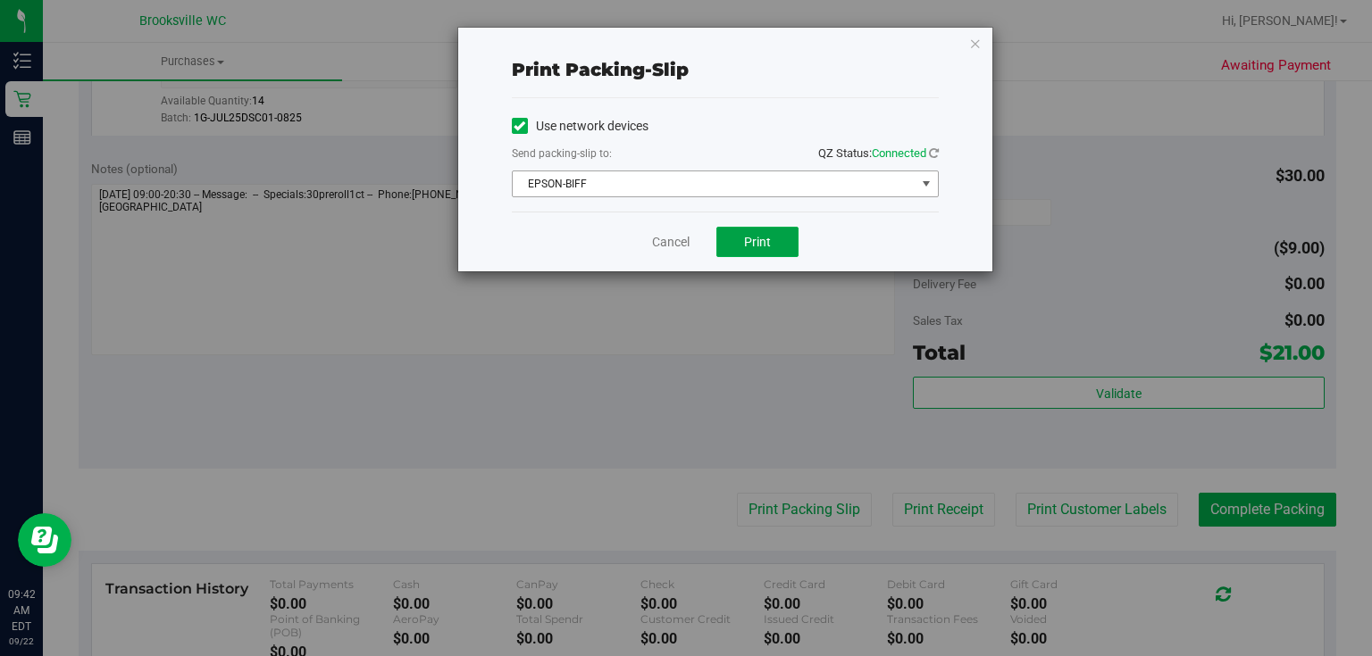
drag, startPoint x: 740, startPoint y: 239, endPoint x: 986, endPoint y: 48, distance: 311.2
click at [986, 48] on div "Print packing-slip Use network devices Send packing-slip to: QZ Status: Connect…" at bounding box center [725, 150] width 534 height 244
click at [967, 44] on div "Print packing-slip Use network devices Send packing-slip to: QZ Status: Connect…" at bounding box center [725, 150] width 534 height 244
click at [971, 41] on icon "button" at bounding box center [975, 42] width 13 height 21
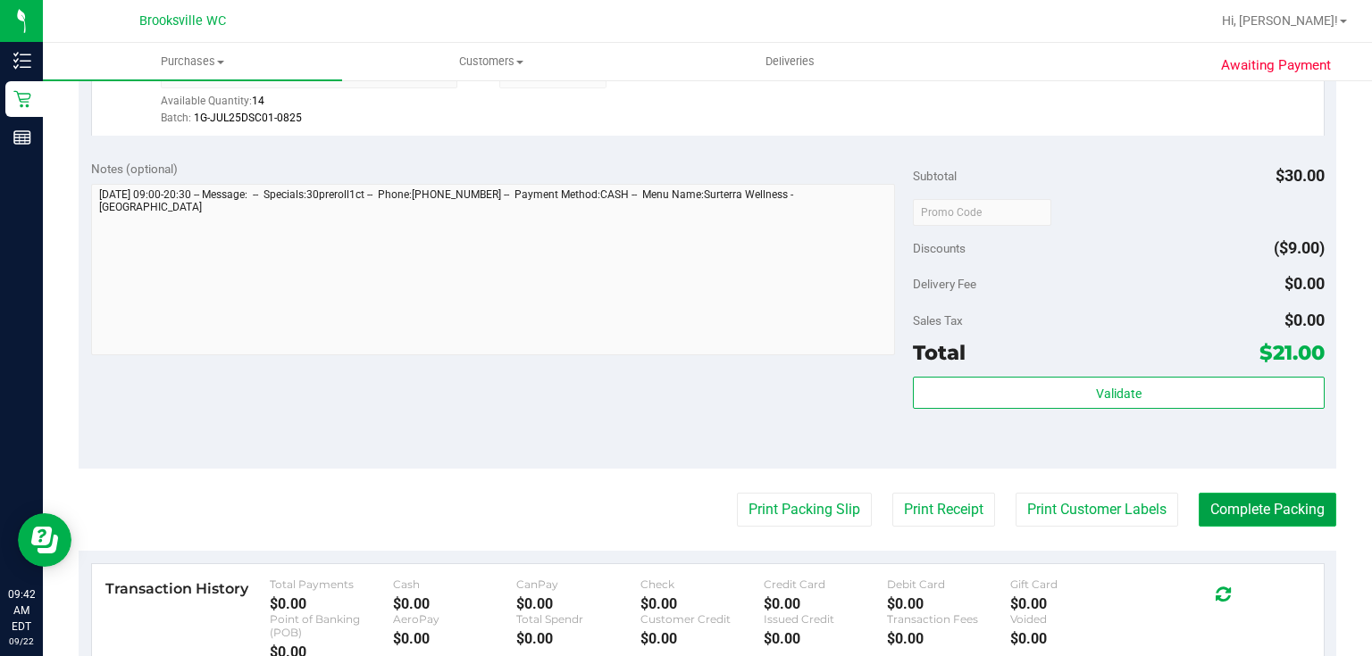
click at [1243, 522] on button "Complete Packing" at bounding box center [1268, 510] width 138 height 34
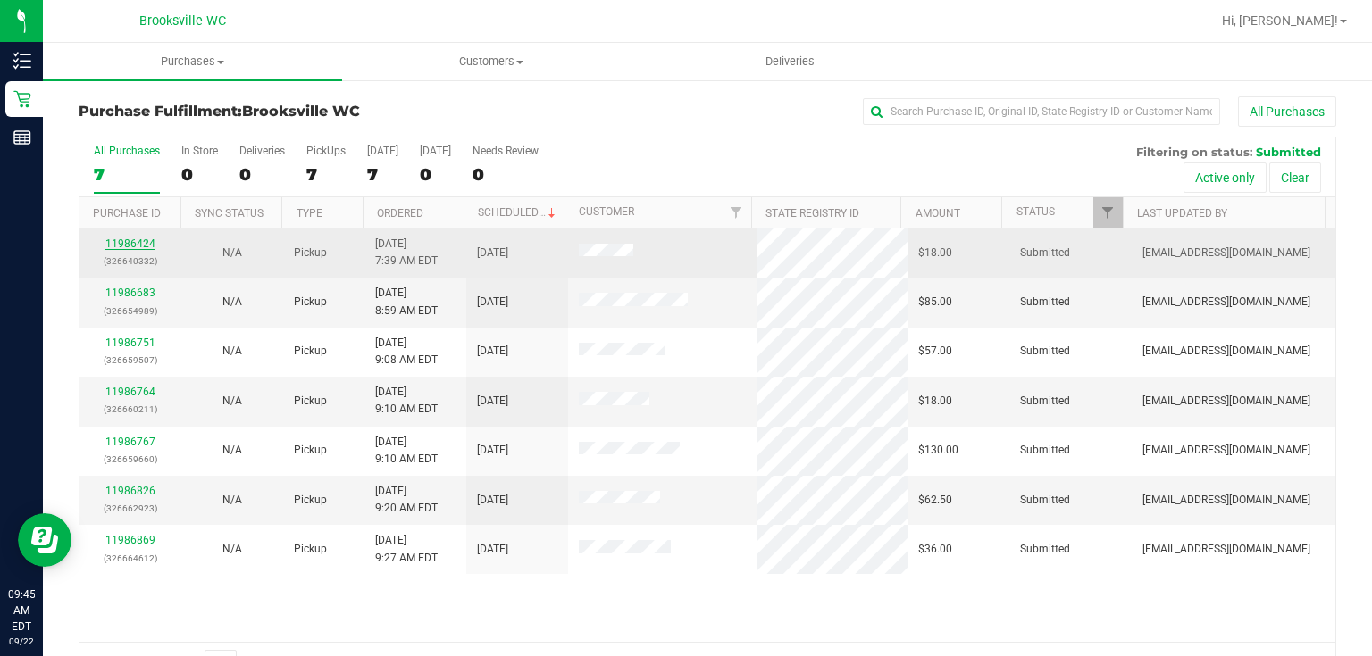
click at [144, 238] on link "11986424" at bounding box center [130, 244] width 50 height 13
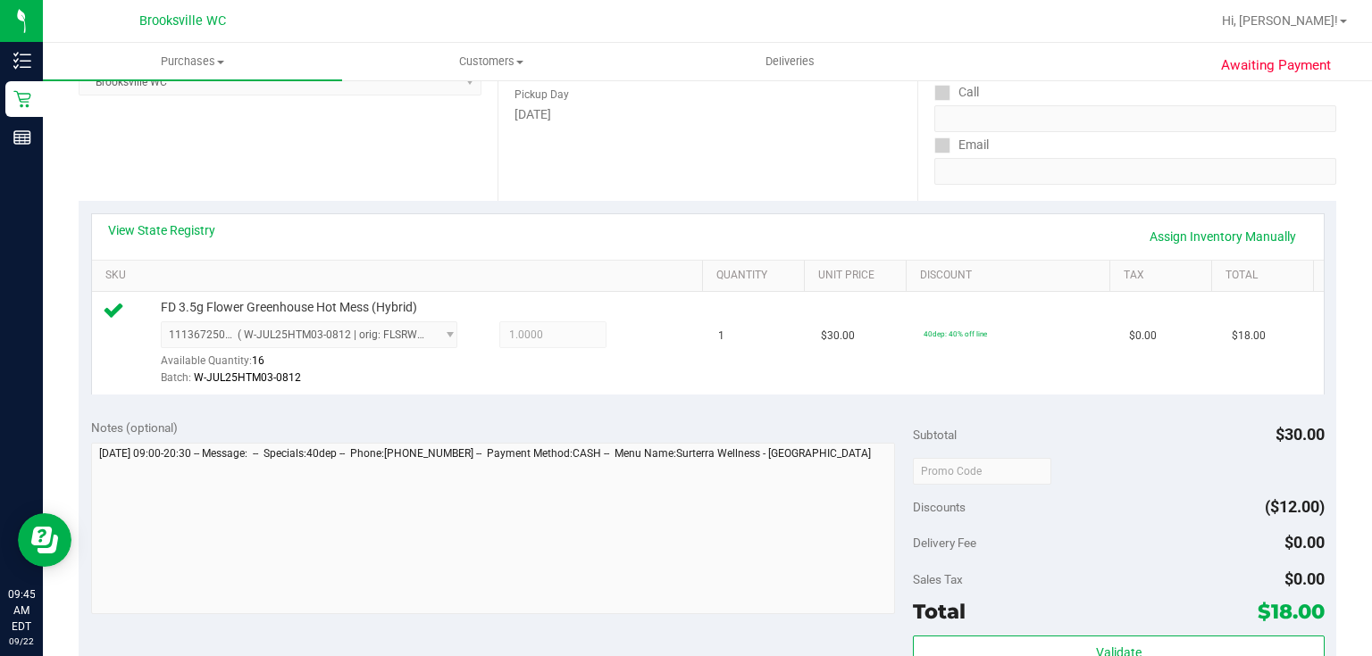
scroll to position [500, 0]
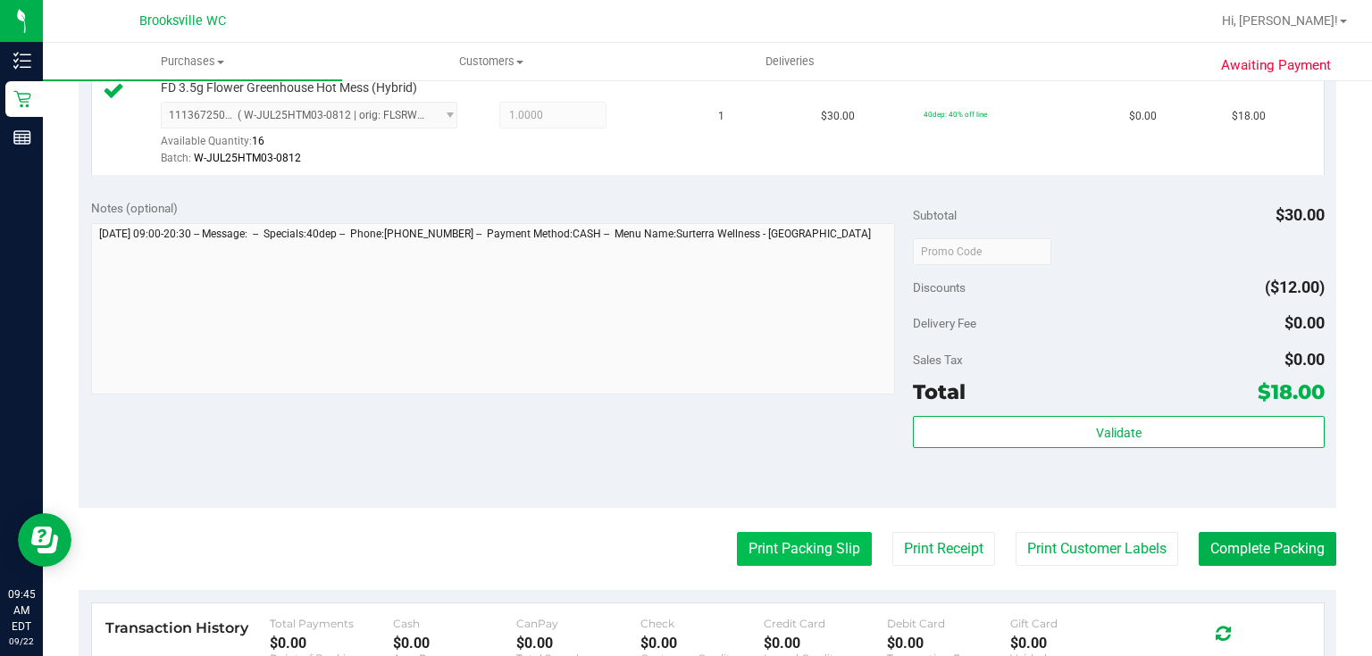
click at [787, 550] on button "Print Packing Slip" at bounding box center [804, 549] width 135 height 34
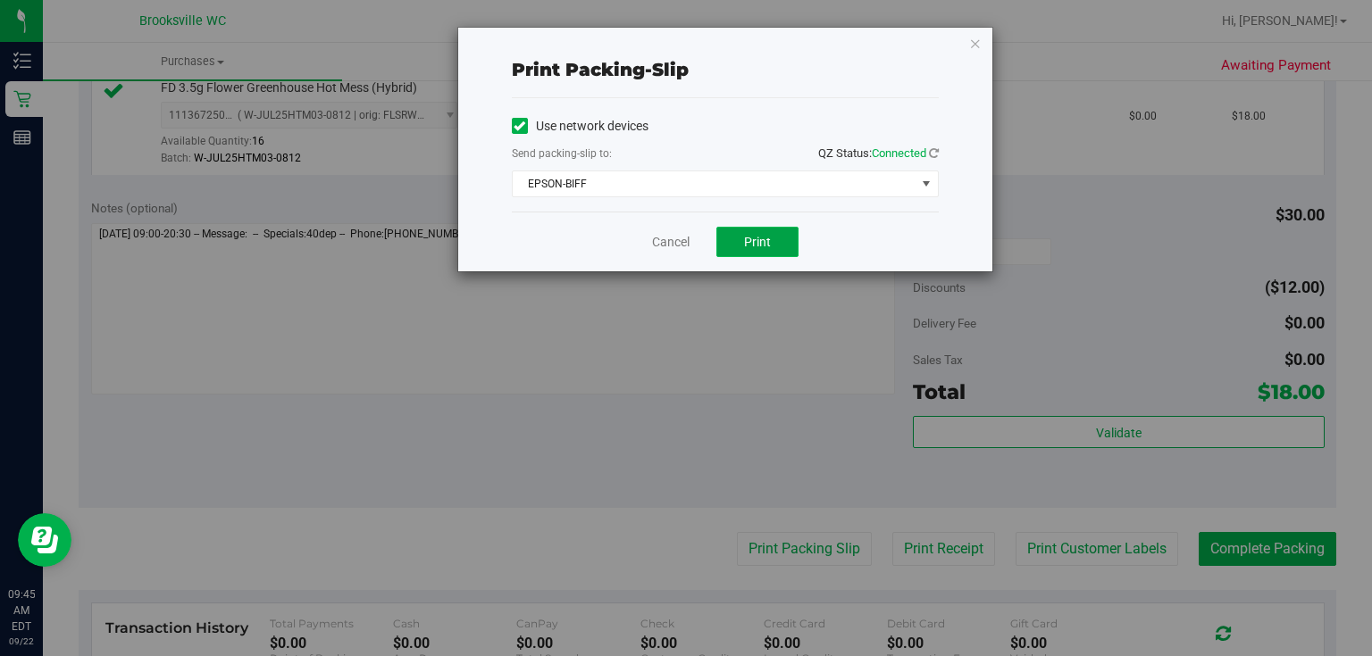
click at [750, 227] on button "Print" at bounding box center [757, 242] width 82 height 30
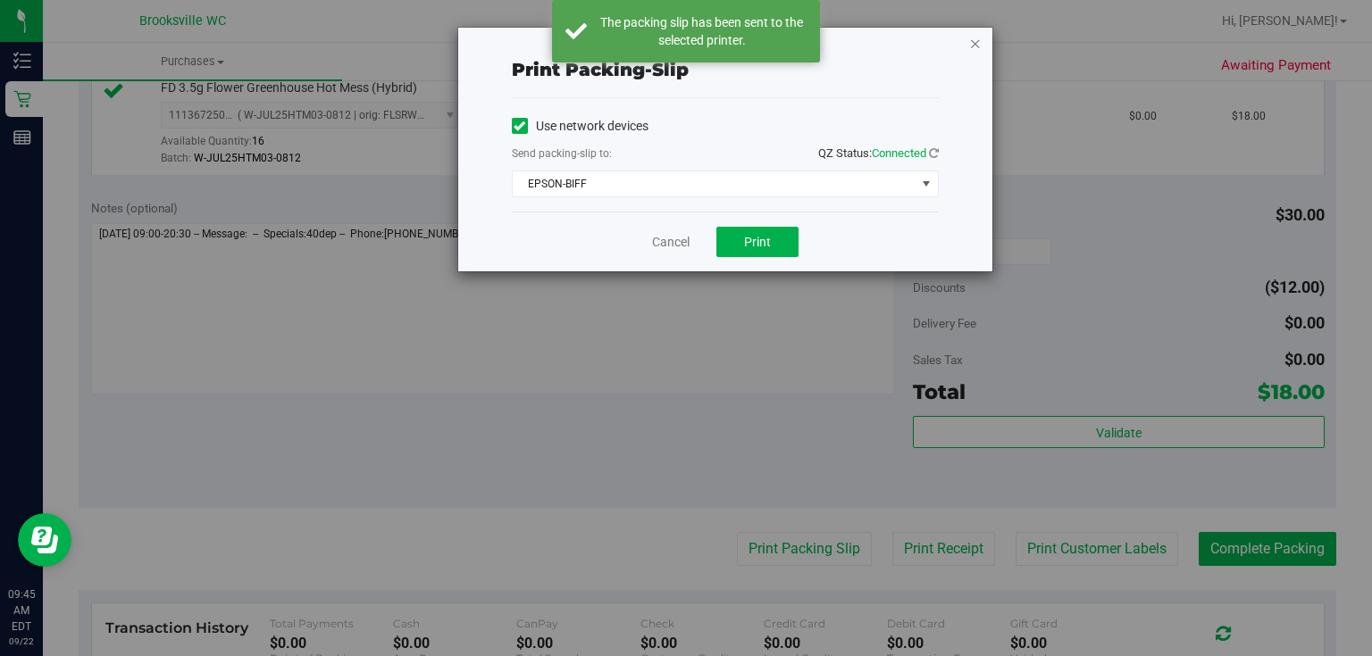
click at [975, 43] on icon "button" at bounding box center [975, 42] width 13 height 21
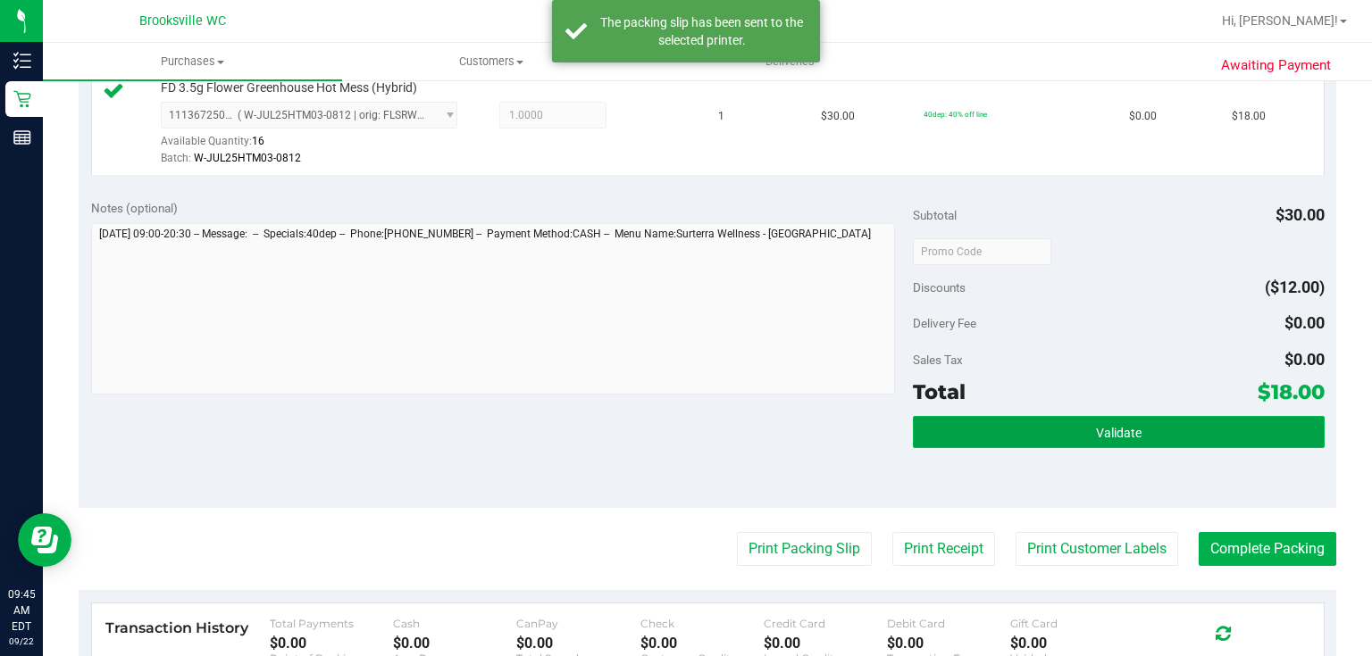
click at [1062, 437] on button "Validate" at bounding box center [1118, 432] width 411 height 32
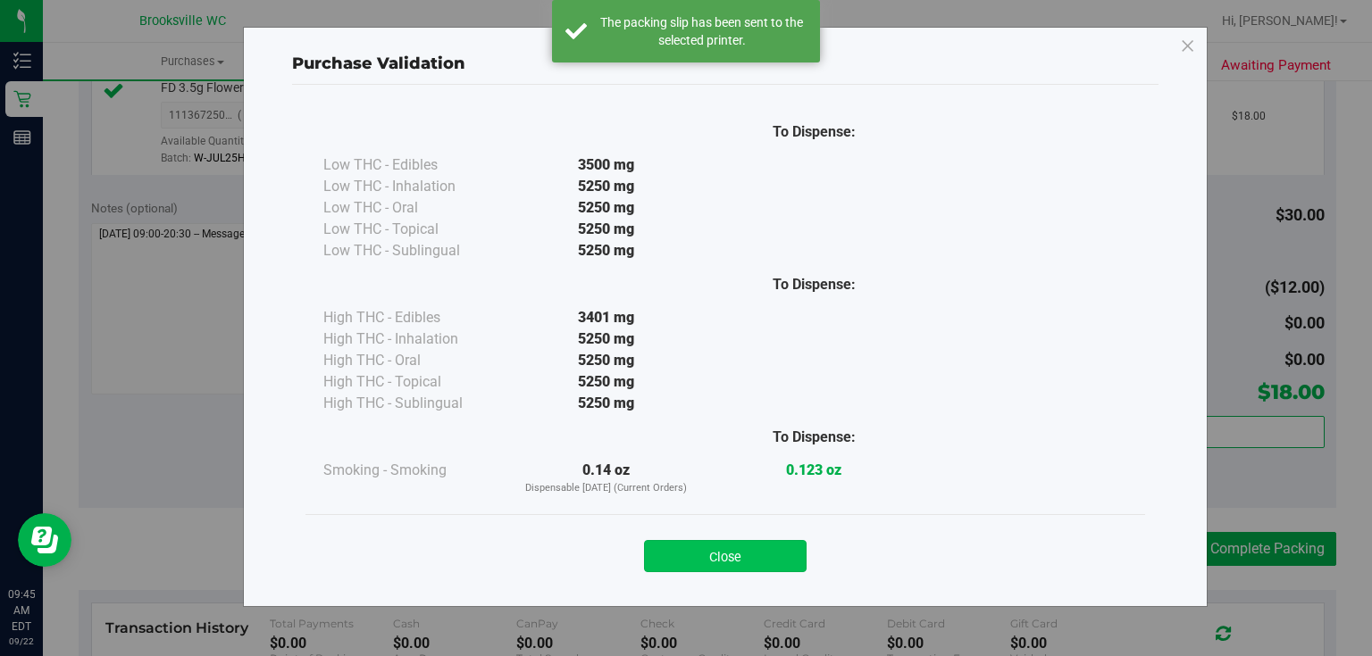
click at [743, 566] on button "Close" at bounding box center [725, 556] width 163 height 32
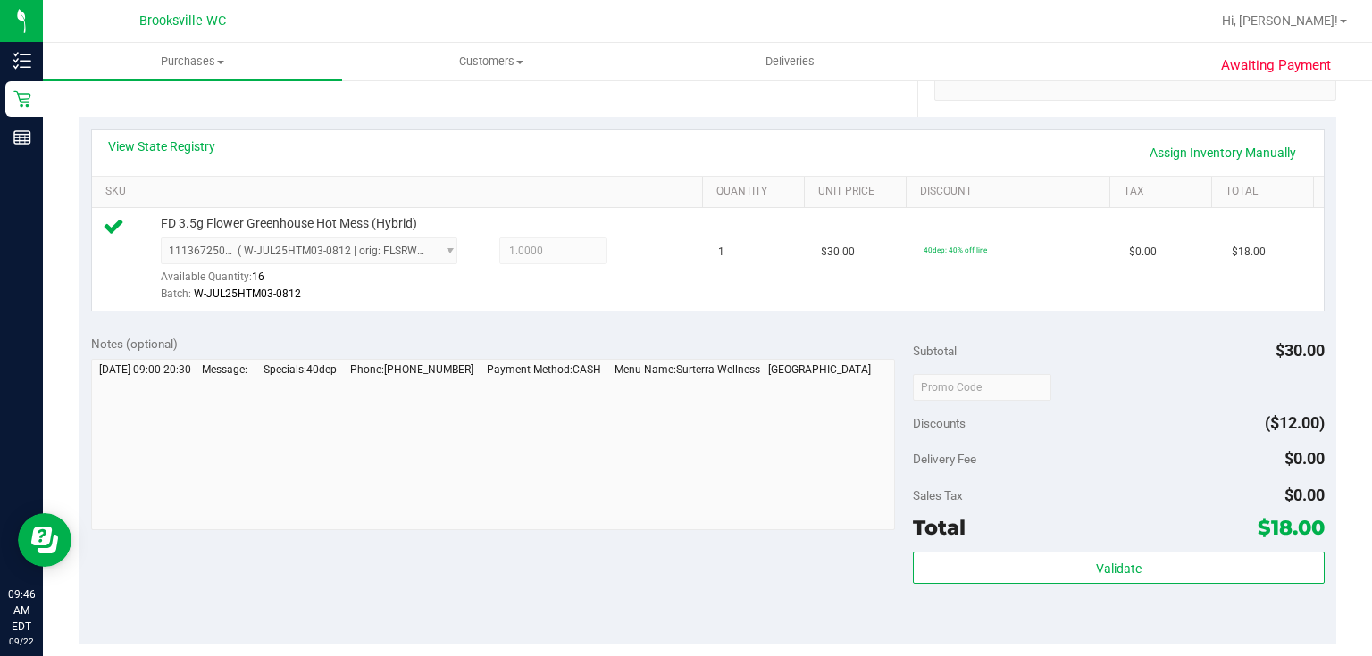
scroll to position [429, 0]
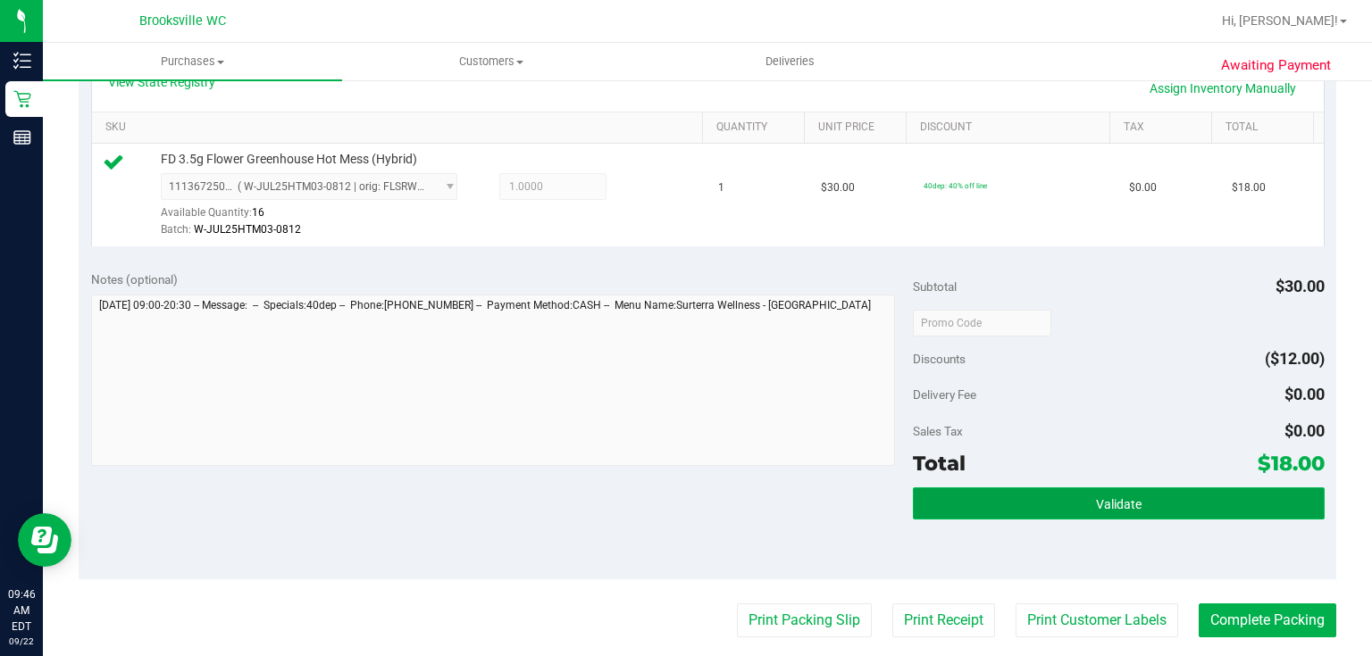
click at [1029, 517] on button "Validate" at bounding box center [1118, 504] width 411 height 32
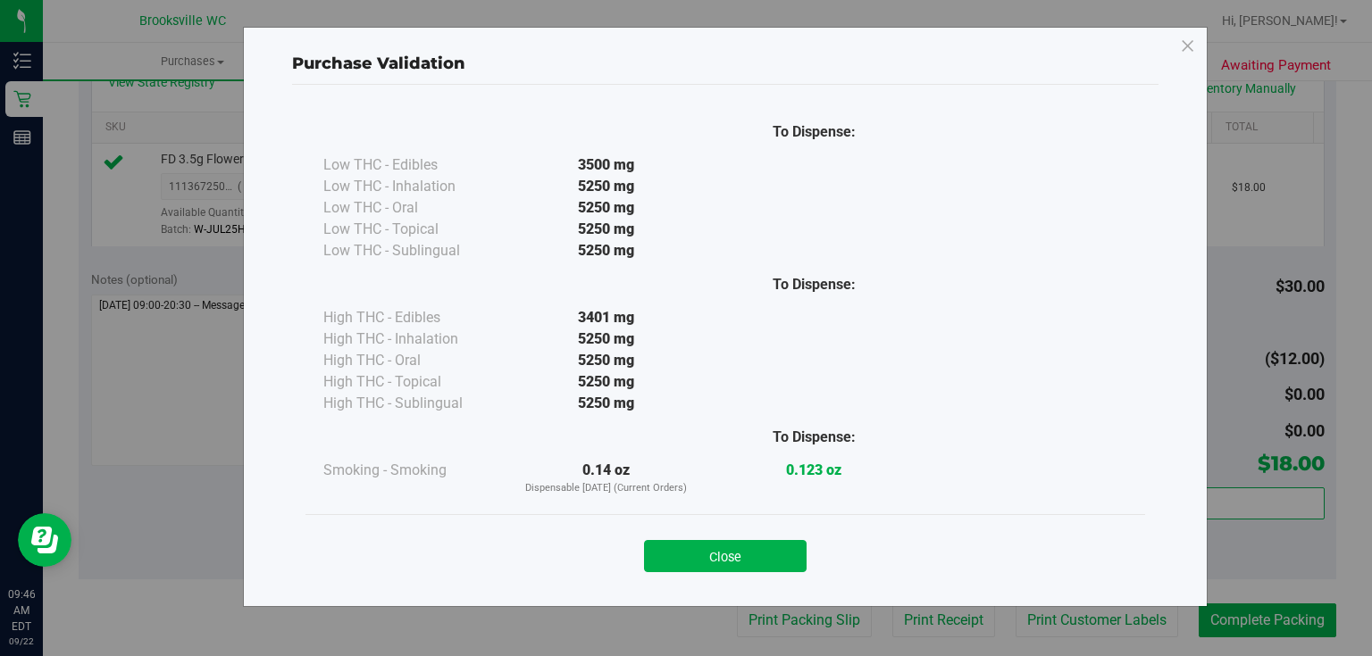
click at [760, 543] on button "Close" at bounding box center [725, 556] width 163 height 32
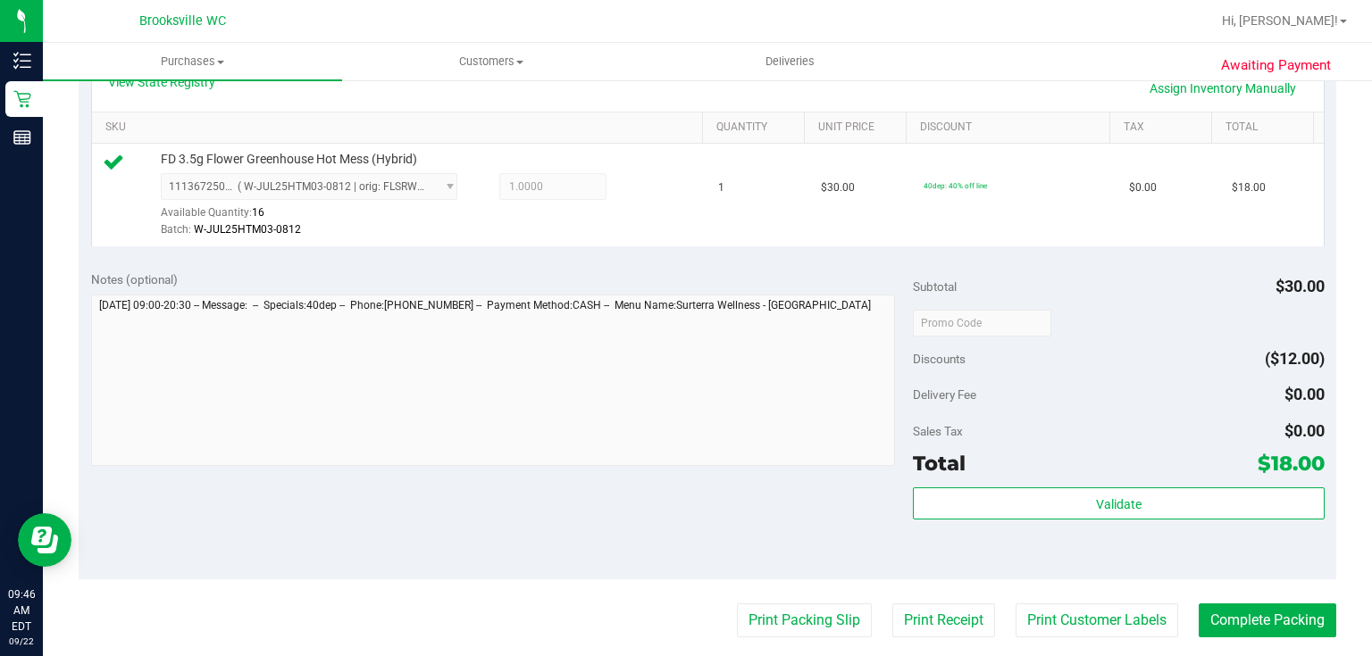
click at [758, 547] on div "Notes (optional) Subtotal $30.00 Discounts ($12.00) Delivery Fee $0.00 Sales Ta…" at bounding box center [708, 419] width 1258 height 322
click at [1308, 621] on button "Complete Packing" at bounding box center [1268, 621] width 138 height 34
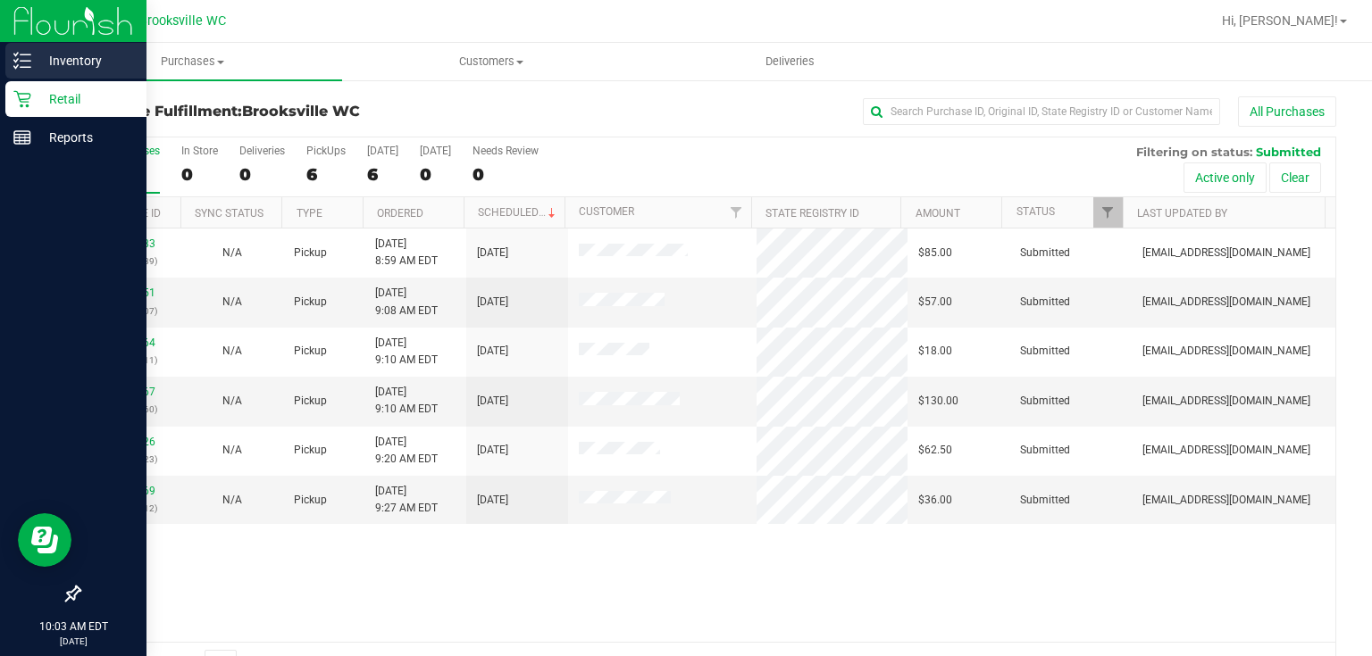
click at [35, 61] on p "Inventory" at bounding box center [84, 60] width 107 height 21
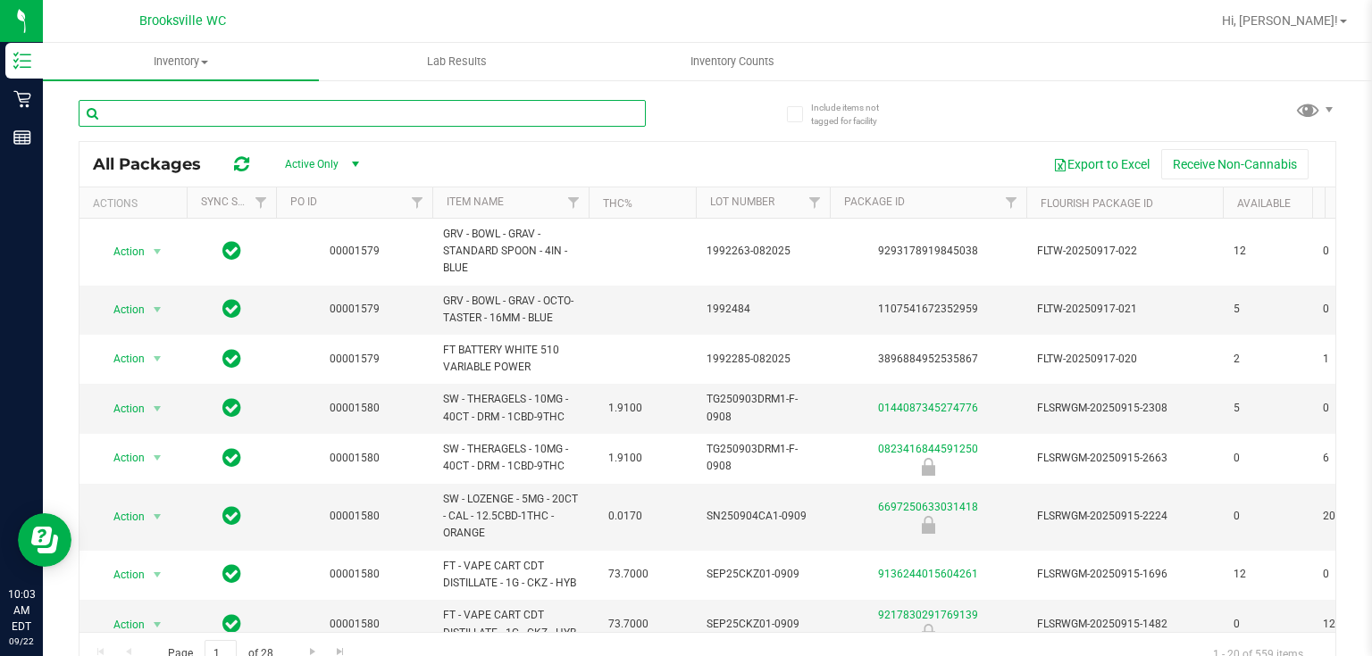
click at [231, 121] on input "text" at bounding box center [362, 113] width 567 height 27
type input "acg"
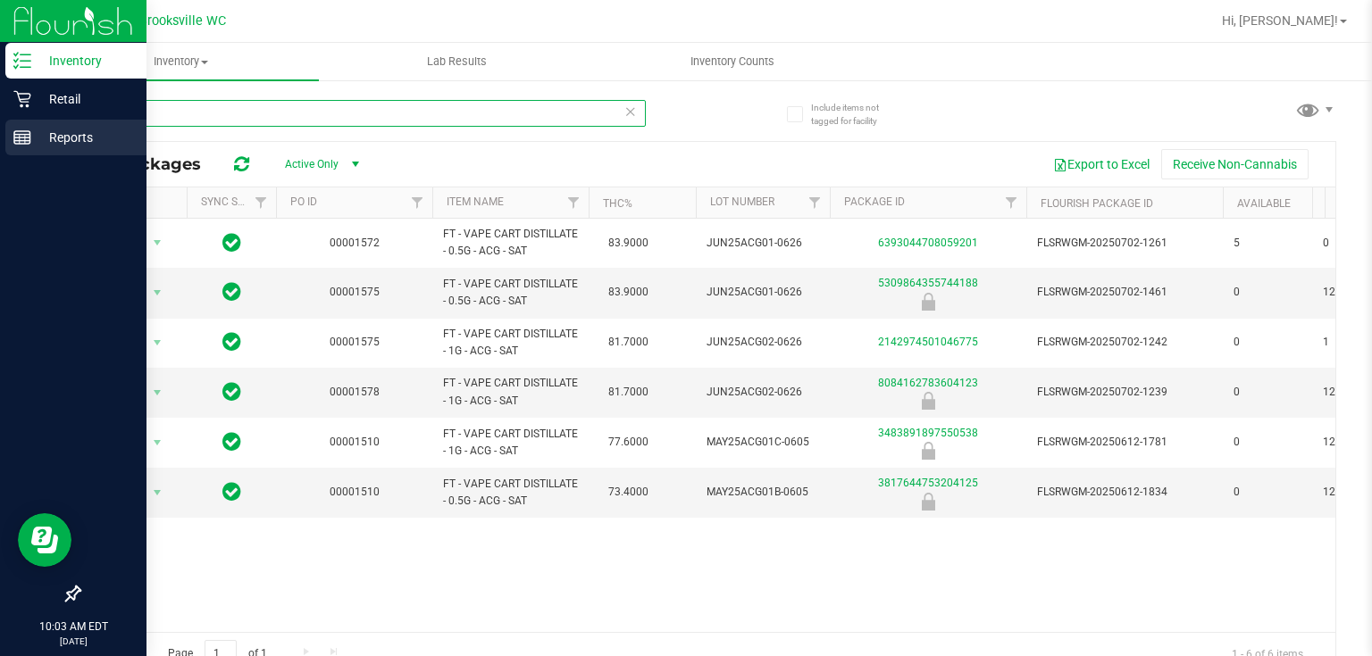
drag, startPoint x: 150, startPoint y: 110, endPoint x: 28, endPoint y: 121, distance: 122.9
click at [28, 121] on div "Inventory Retail Reports 10:03 AM EDT 09/22/2025 09/22 Brooksville WC Hi, Jenni…" at bounding box center [686, 328] width 1372 height 656
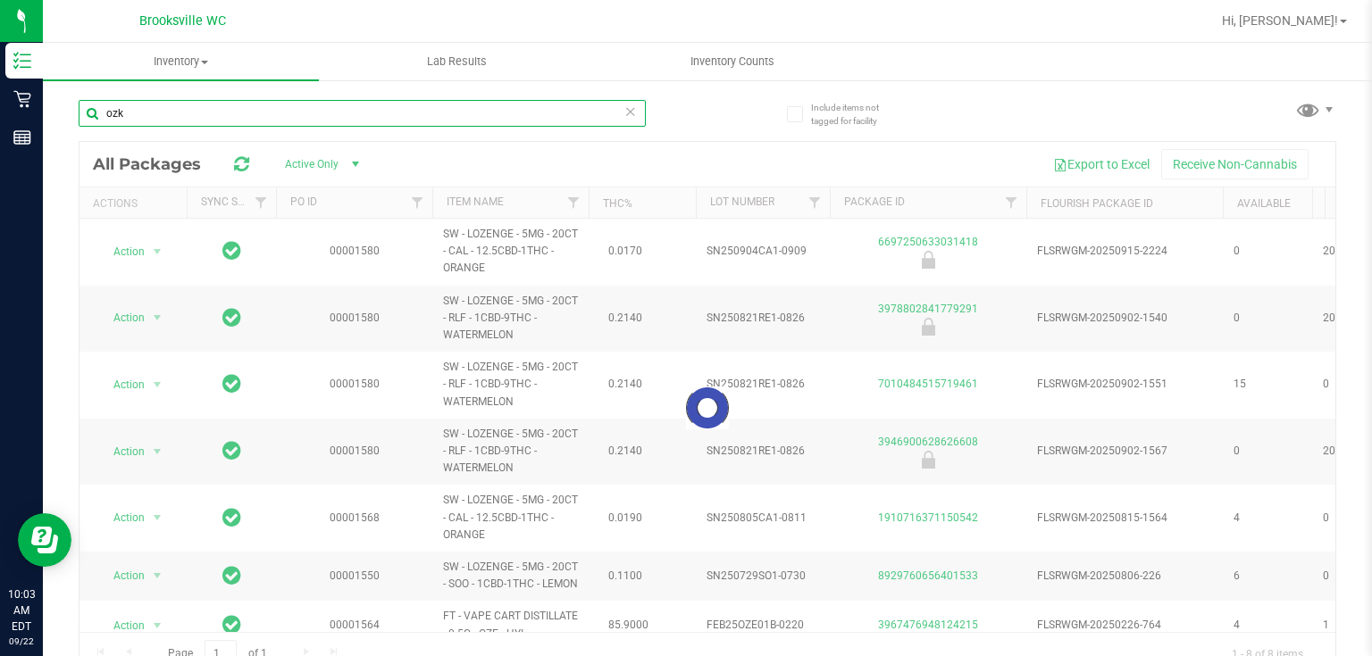
type input "ozk"
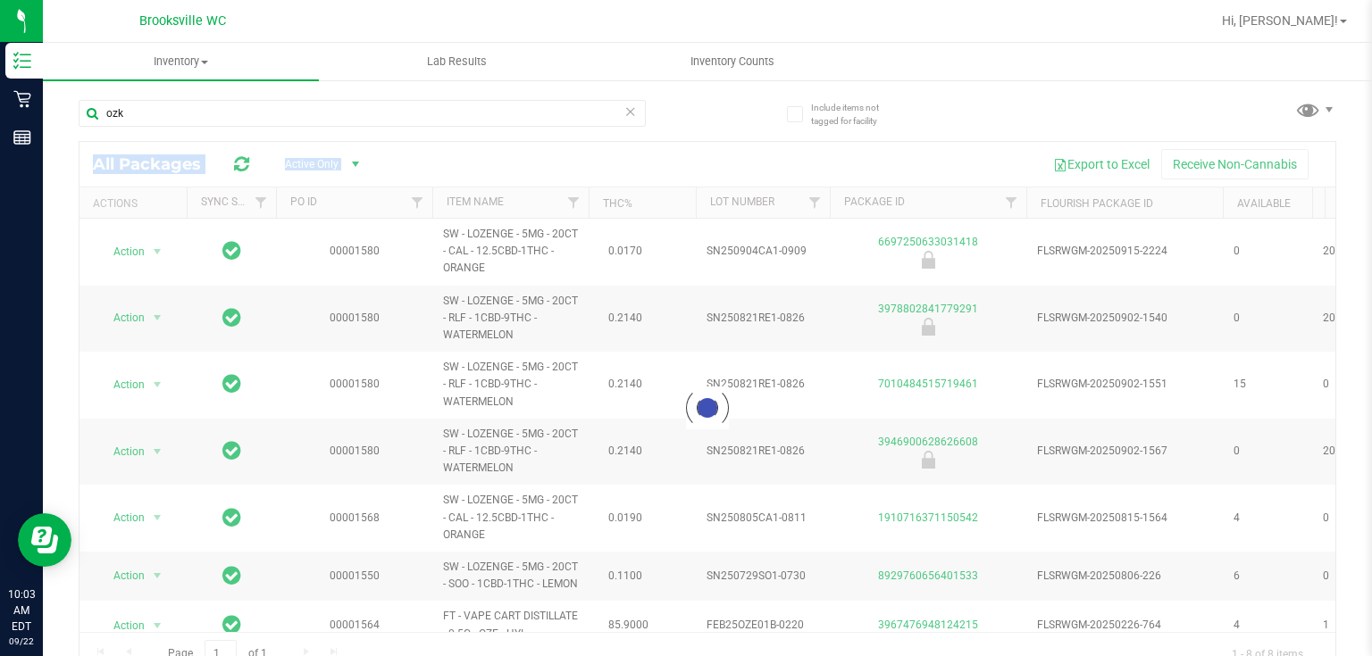
click at [518, 139] on div "ozk Loading... All Packages Active Only Active Only Lab Samples Locked All Exte…" at bounding box center [708, 379] width 1258 height 593
click at [522, 114] on input "ozk" at bounding box center [362, 113] width 567 height 27
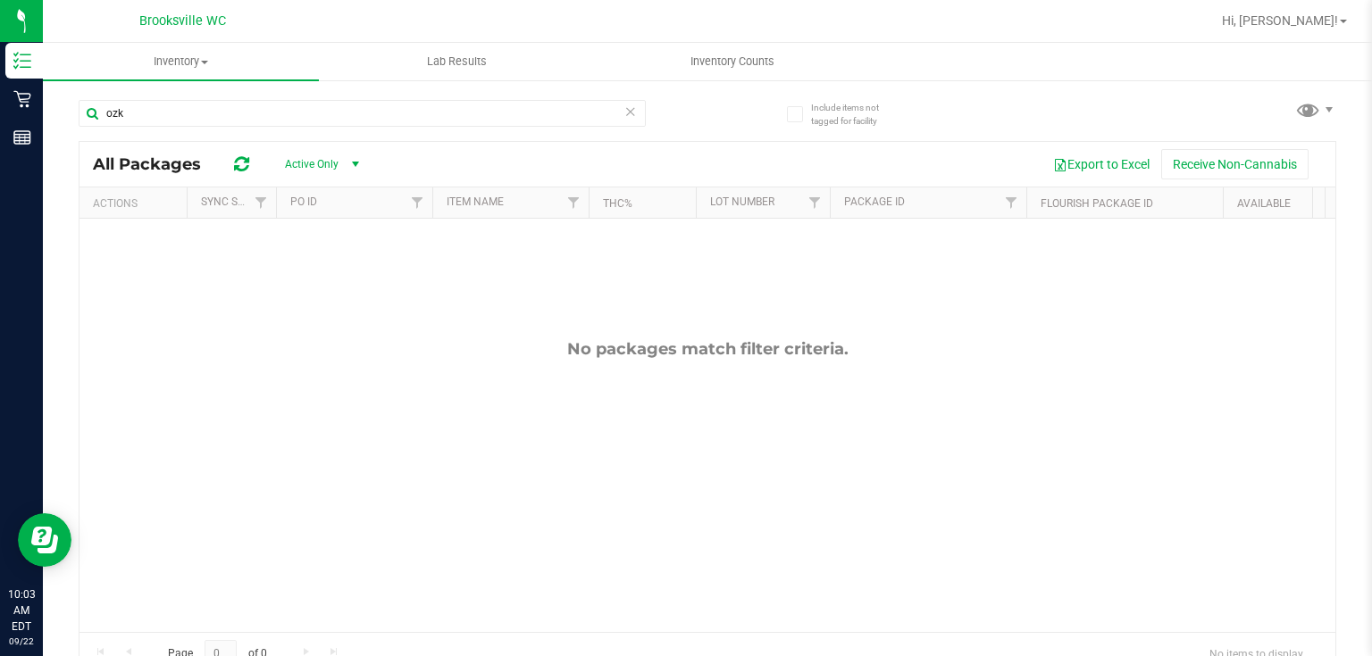
click at [628, 107] on icon at bounding box center [630, 110] width 13 height 21
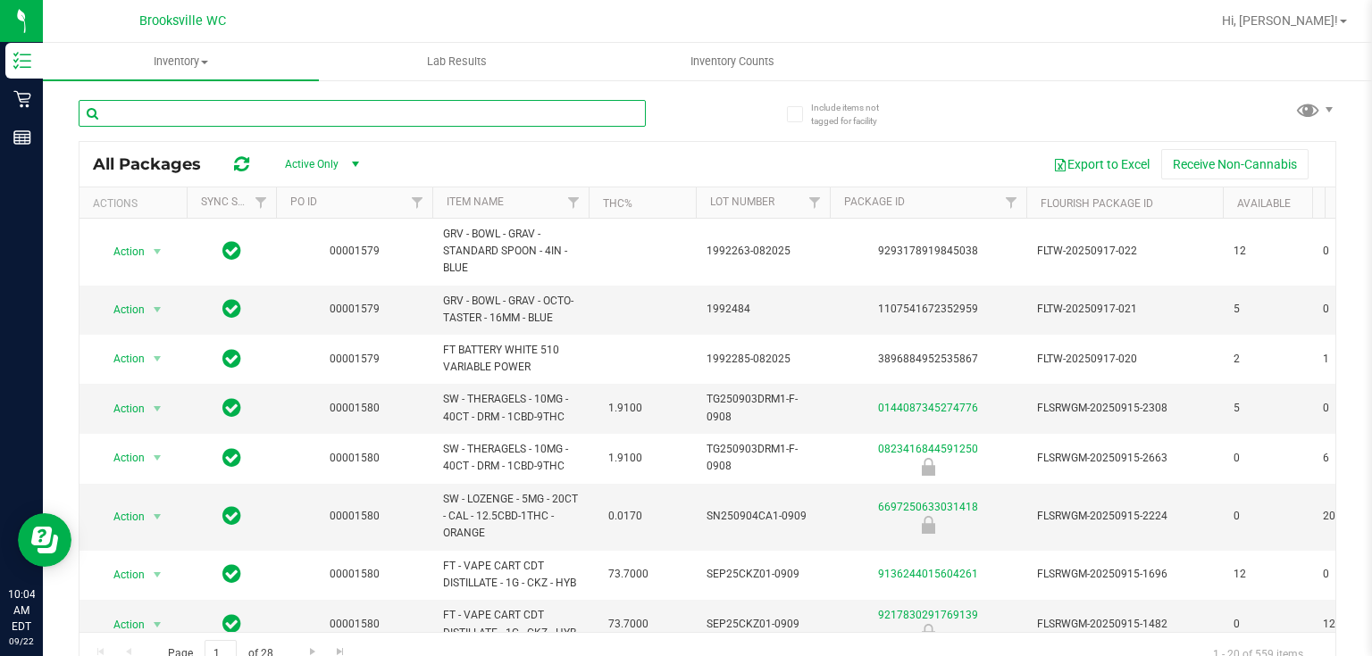
click at [418, 102] on input "text" at bounding box center [362, 113] width 567 height 27
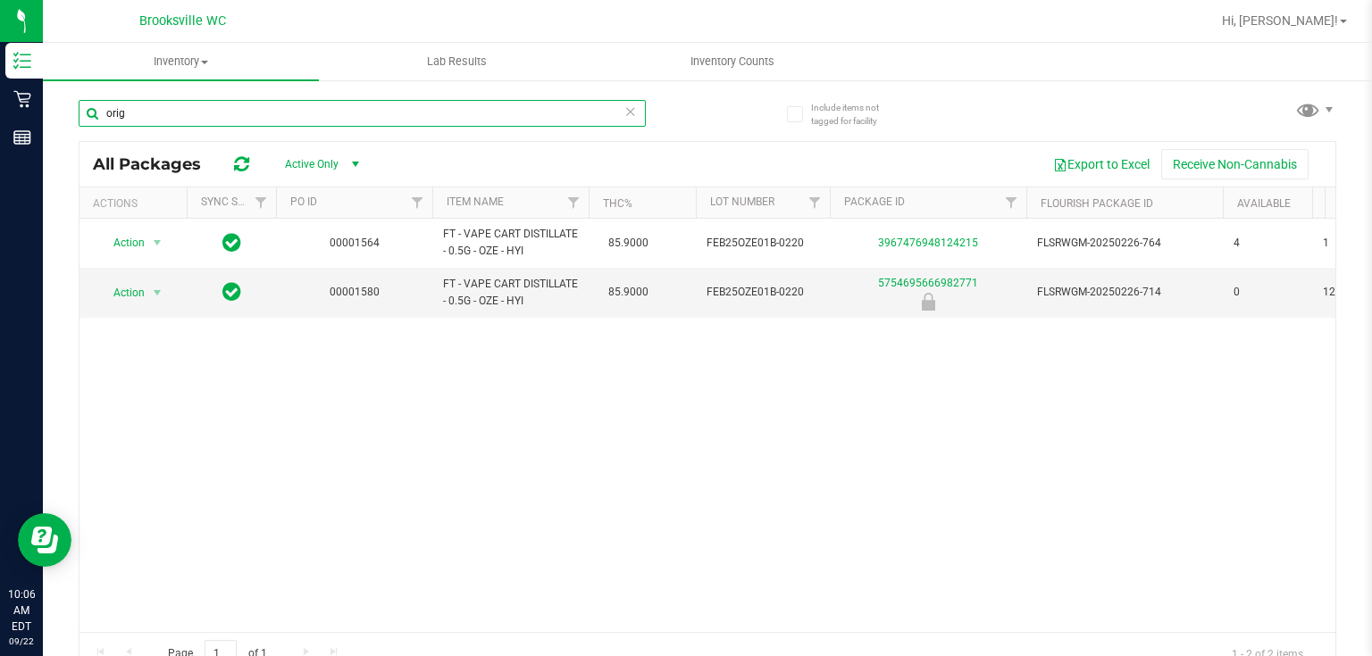
type input "orig"
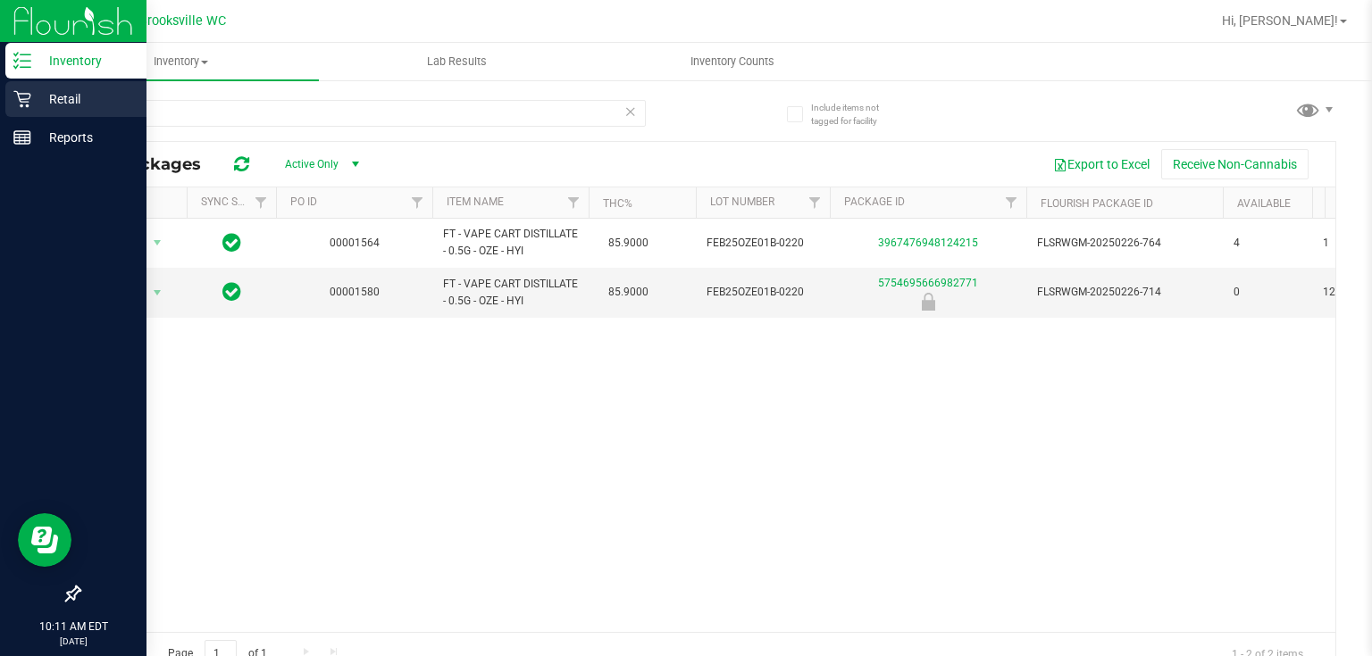
click at [33, 107] on p "Retail" at bounding box center [84, 98] width 107 height 21
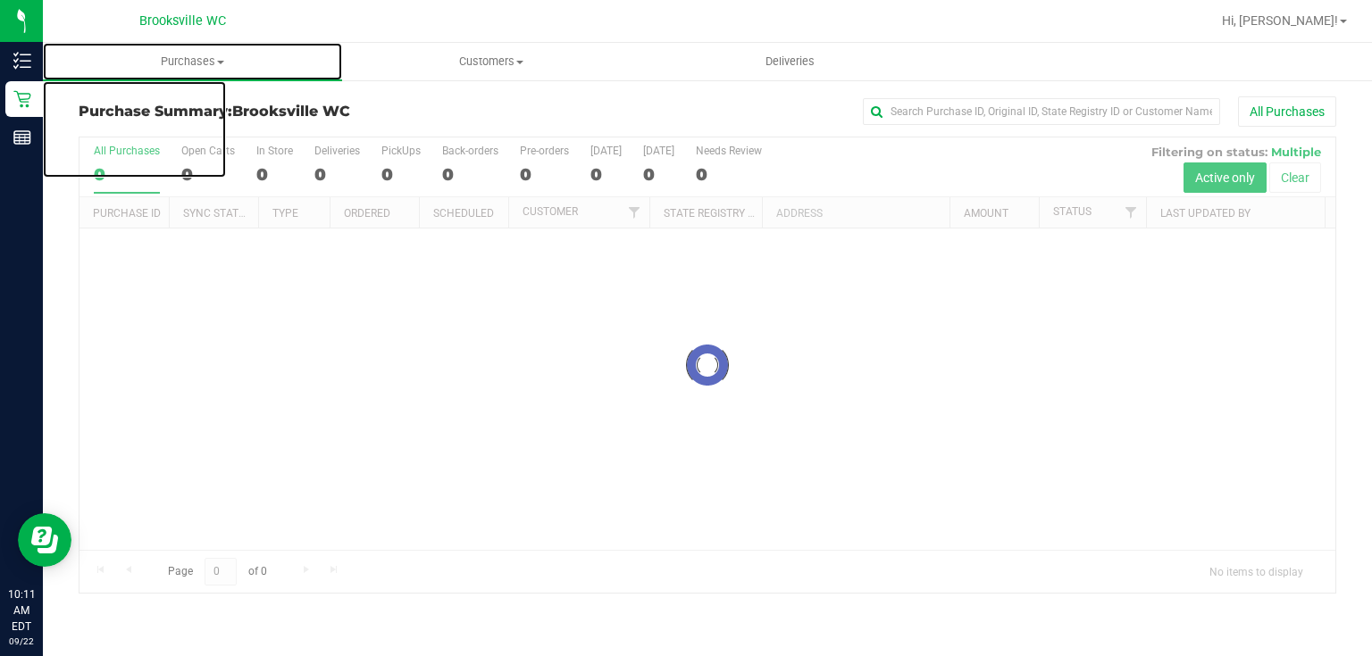
click at [179, 62] on span "Purchases" at bounding box center [192, 62] width 299 height 16
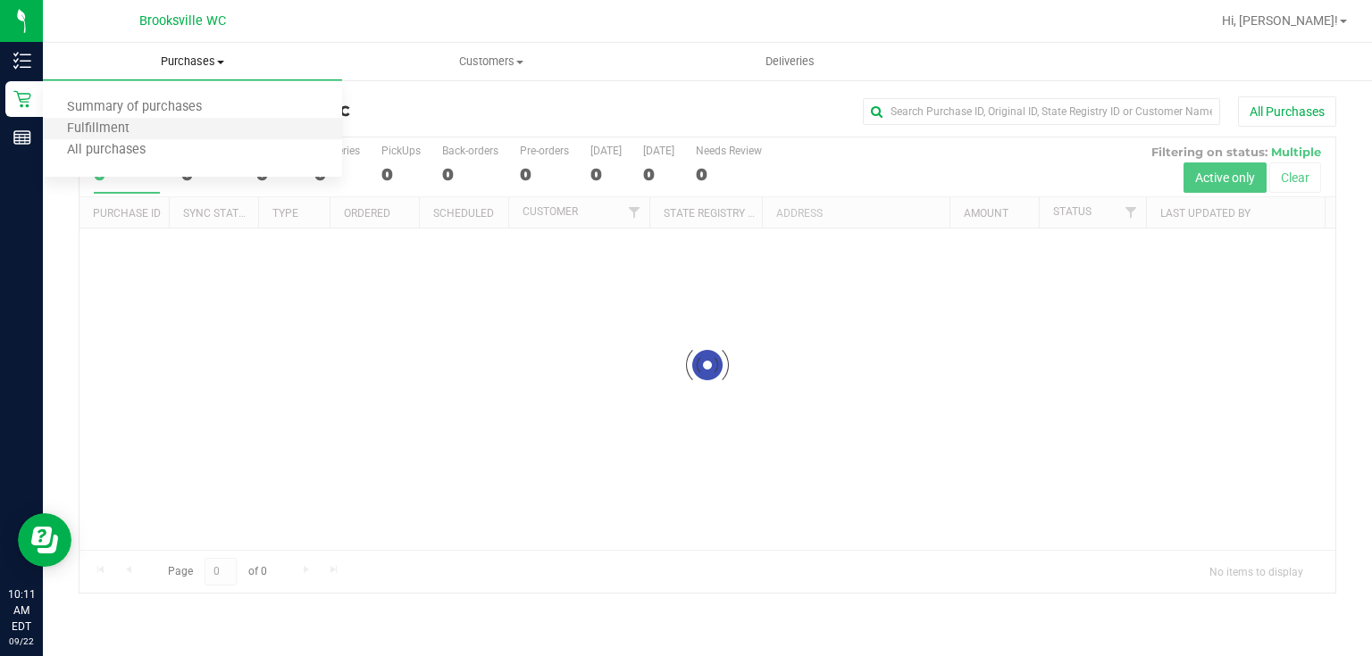
click at [163, 136] on li "Fulfillment" at bounding box center [192, 129] width 299 height 21
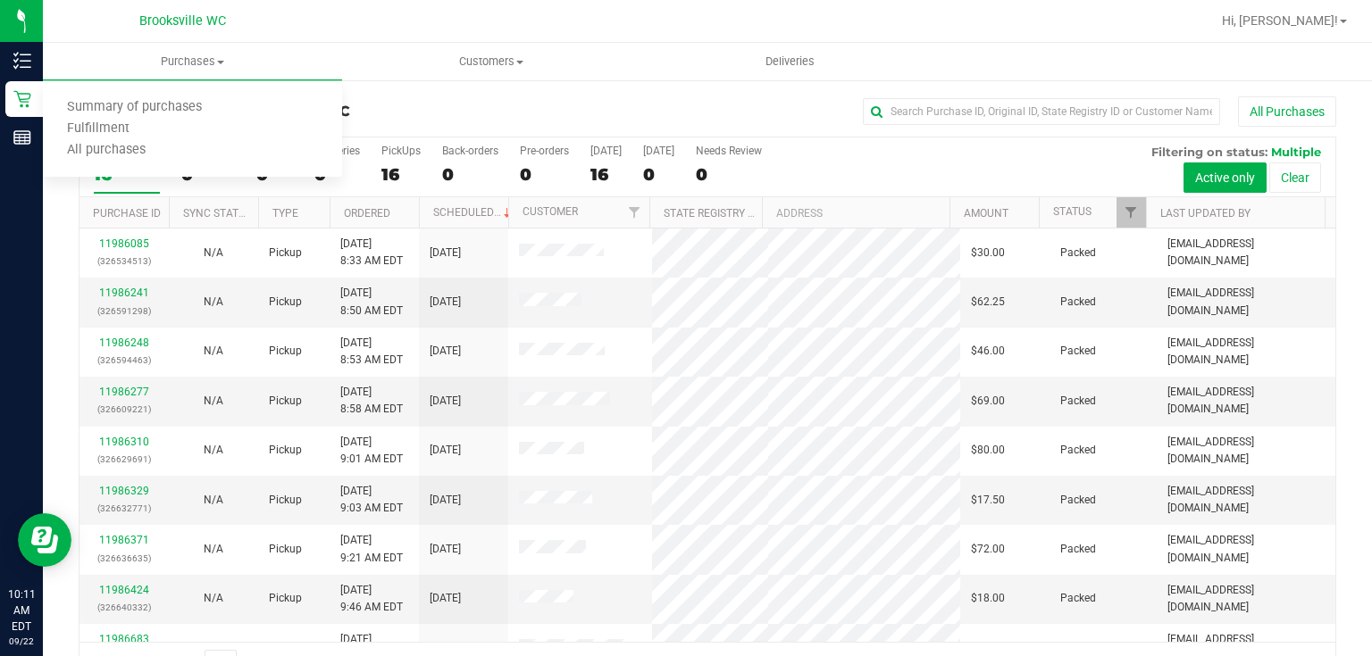
click at [499, 108] on div "All Purchases" at bounding box center [916, 111] width 839 height 30
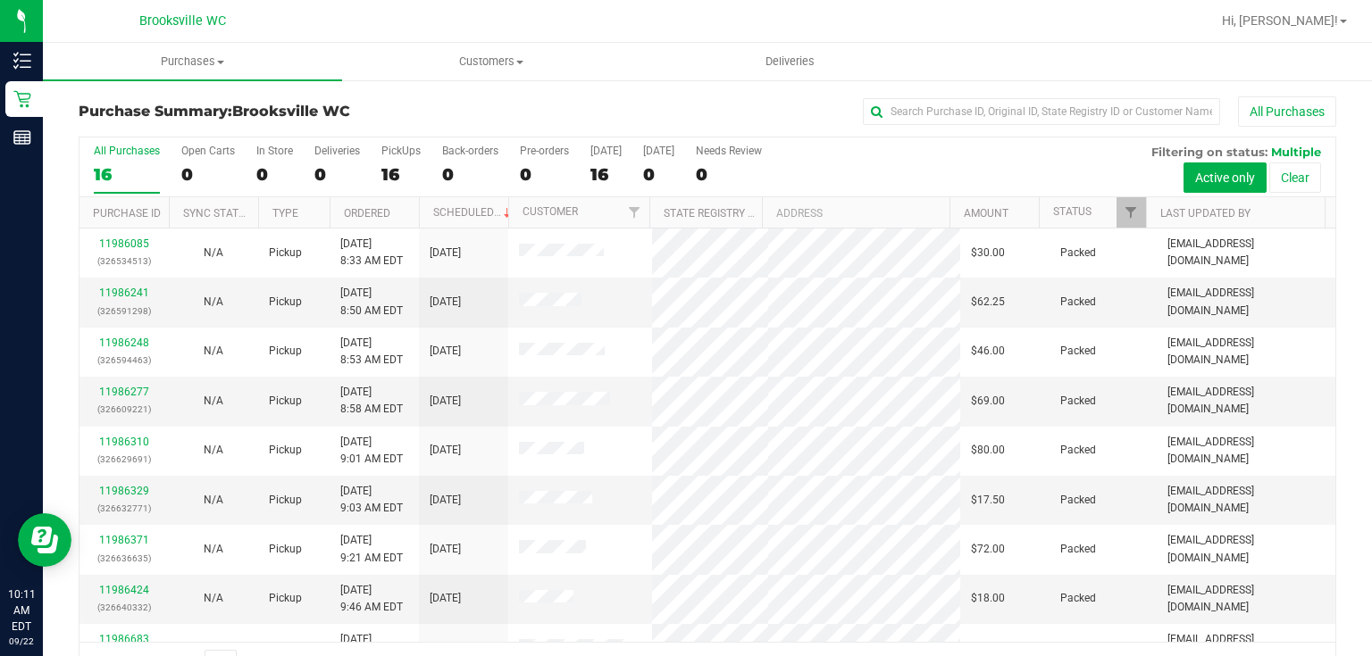
click at [405, 213] on th "Ordered" at bounding box center [374, 212] width 89 height 31
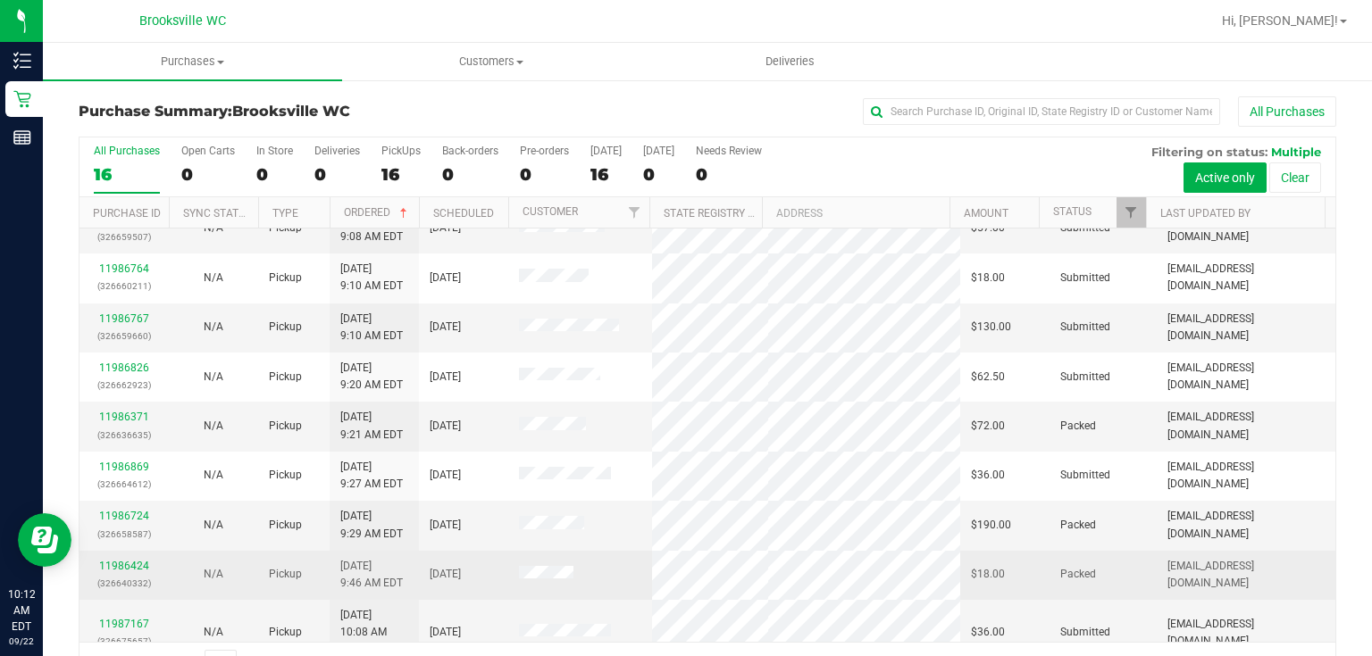
scroll to position [374, 0]
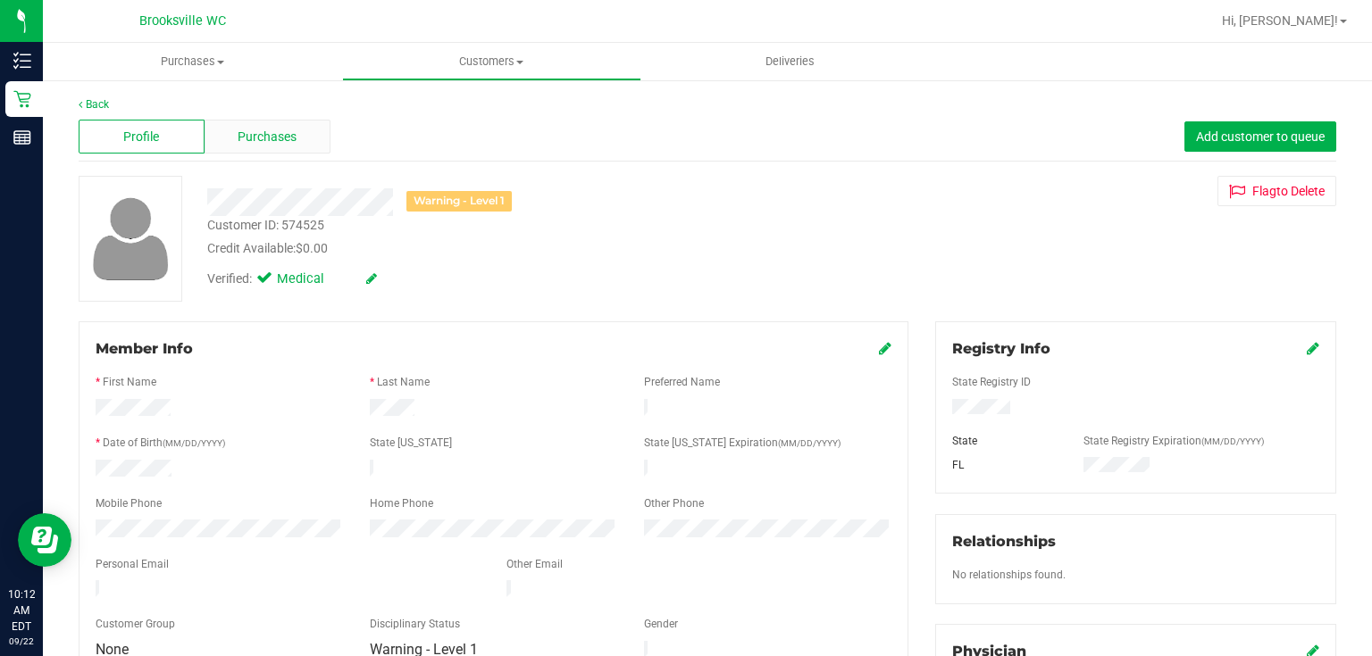
click at [289, 133] on span "Purchases" at bounding box center [267, 137] width 59 height 19
click at [100, 103] on link "Back" at bounding box center [94, 104] width 30 height 13
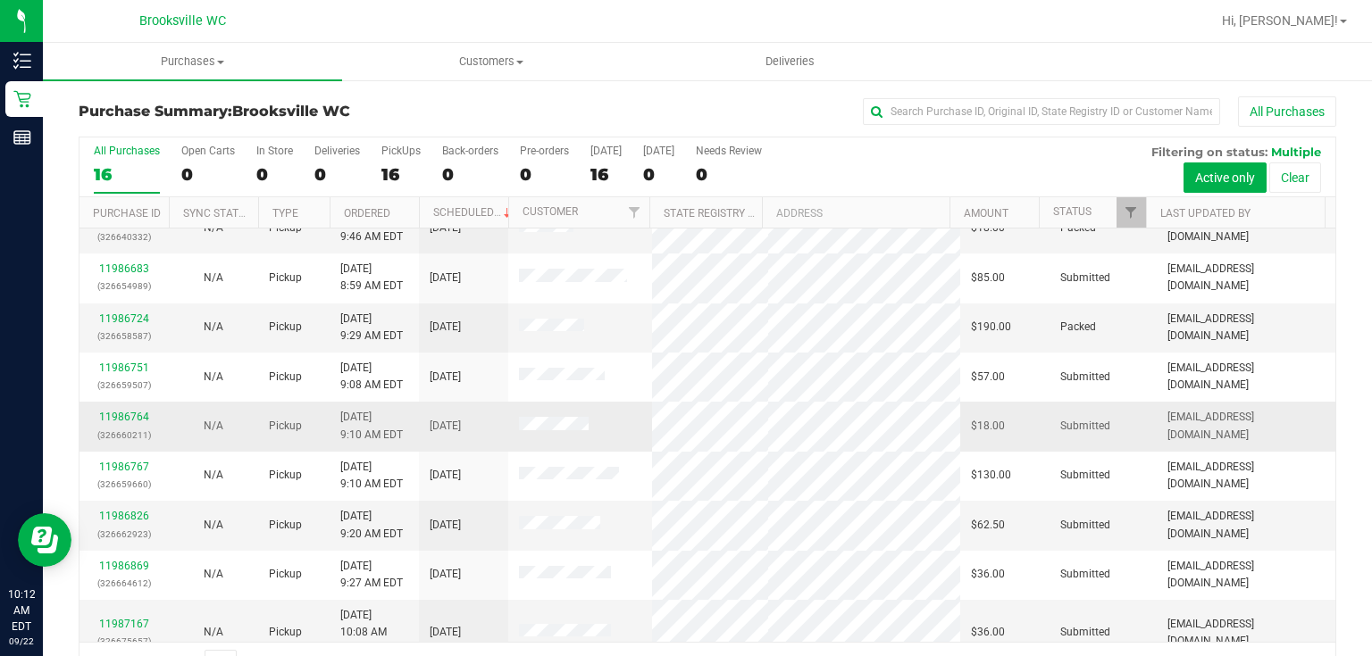
scroll to position [374, 0]
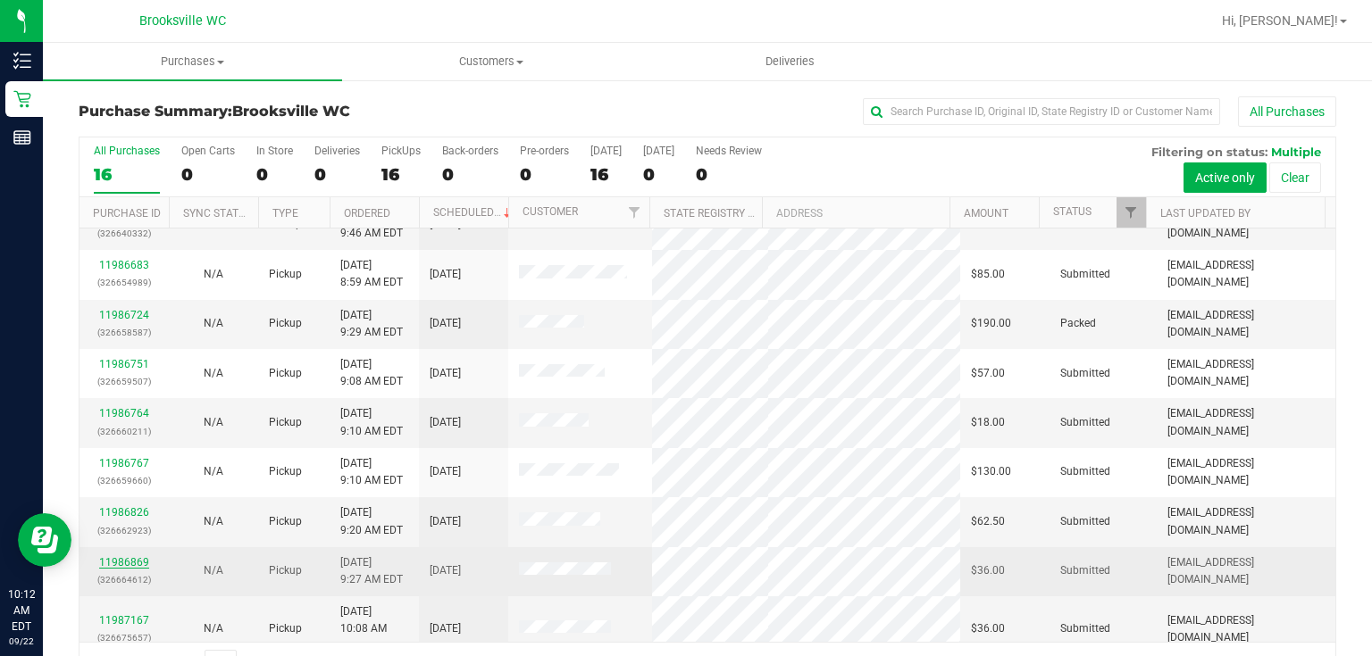
click at [136, 563] on link "11986869" at bounding box center [124, 562] width 50 height 13
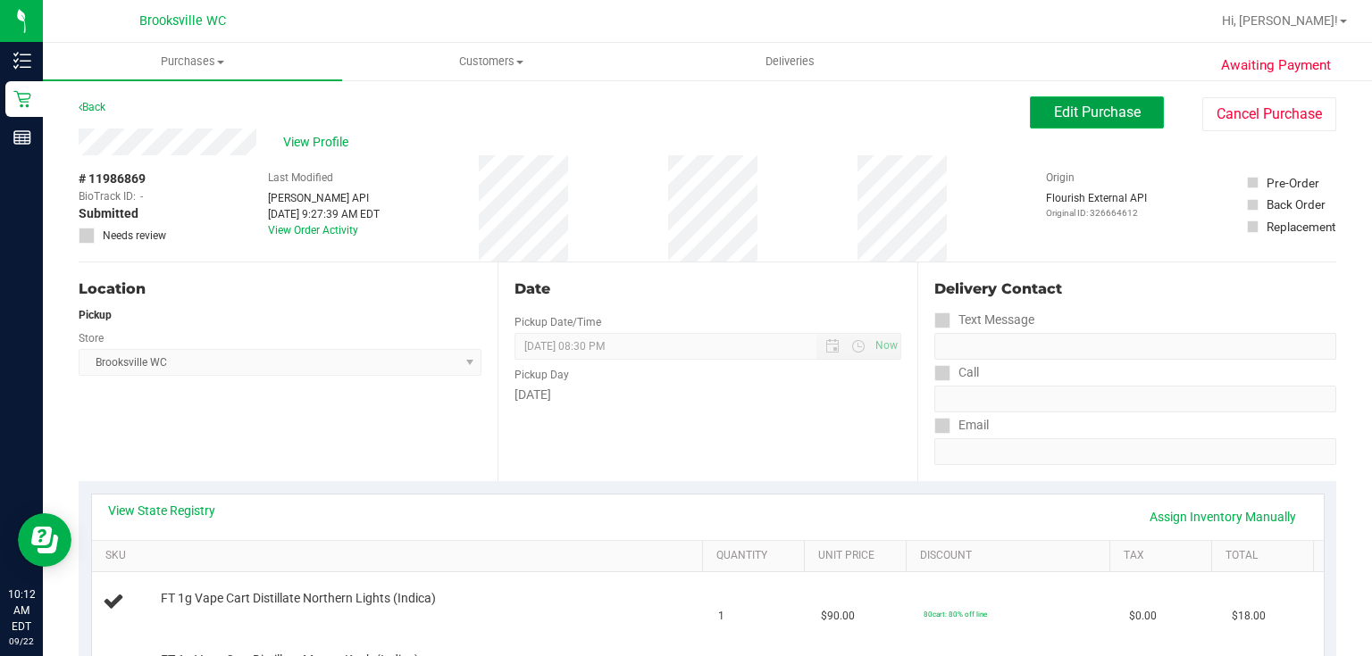
click at [1070, 120] on span "Edit Purchase" at bounding box center [1097, 112] width 87 height 17
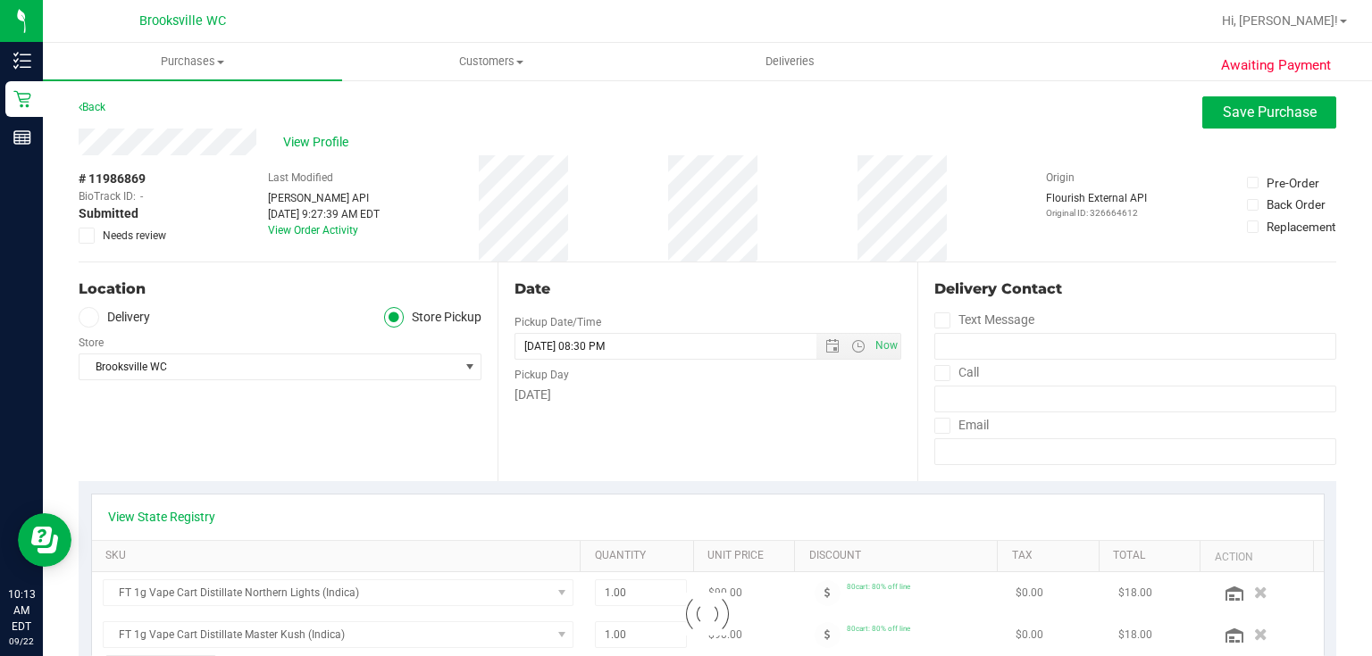
click at [83, 241] on span at bounding box center [87, 236] width 16 height 16
click at [0, 0] on input "Needs review" at bounding box center [0, 0] width 0 height 0
click at [1223, 111] on span "Save Purchase" at bounding box center [1270, 112] width 94 height 17
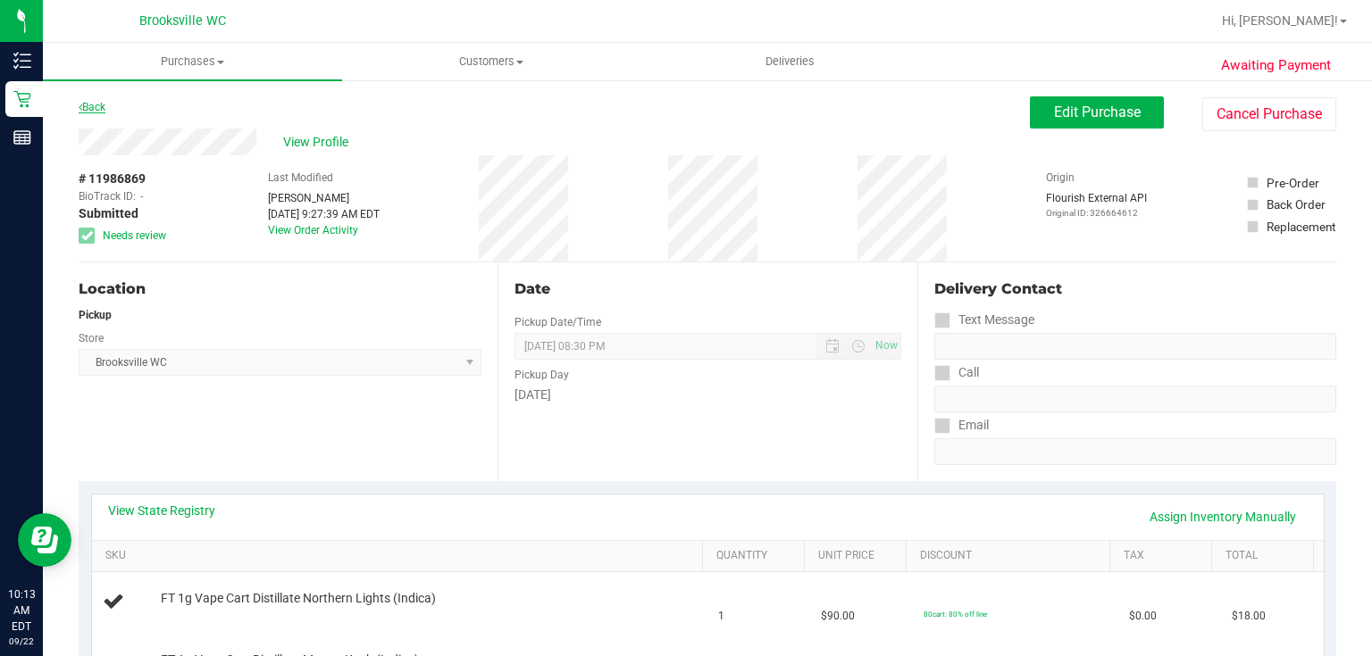
click at [91, 111] on link "Back" at bounding box center [92, 107] width 27 height 13
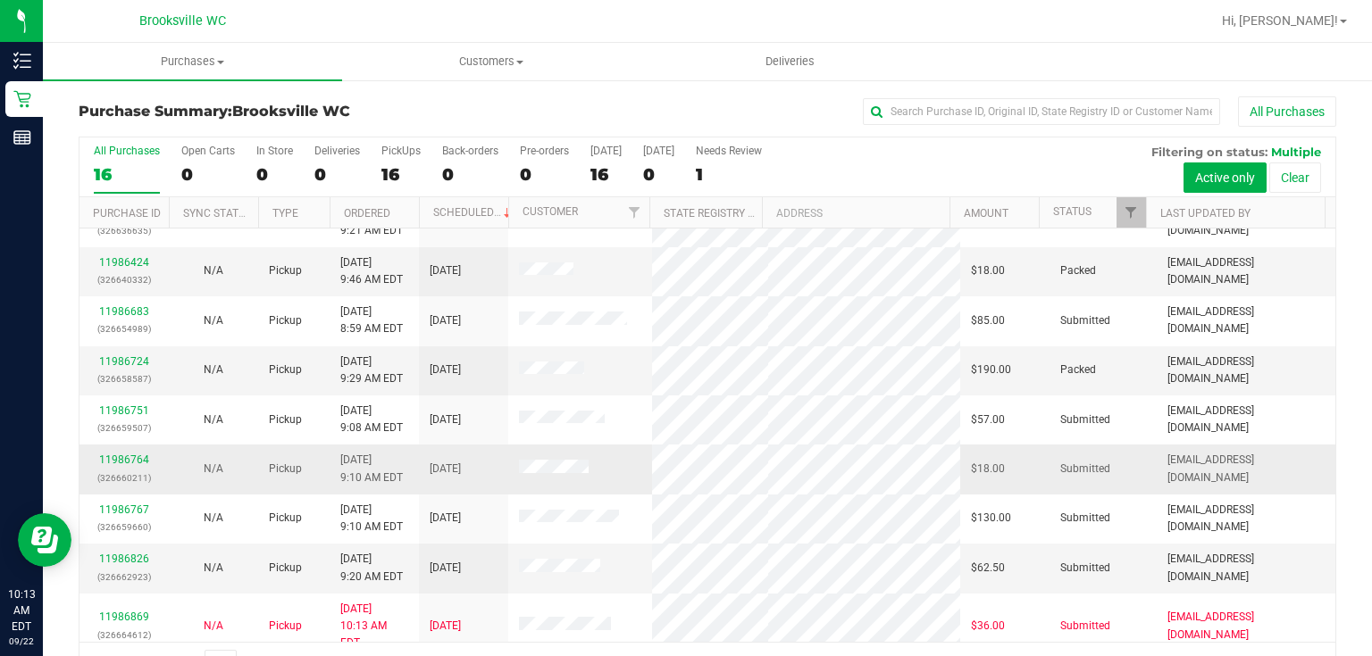
scroll to position [374, 0]
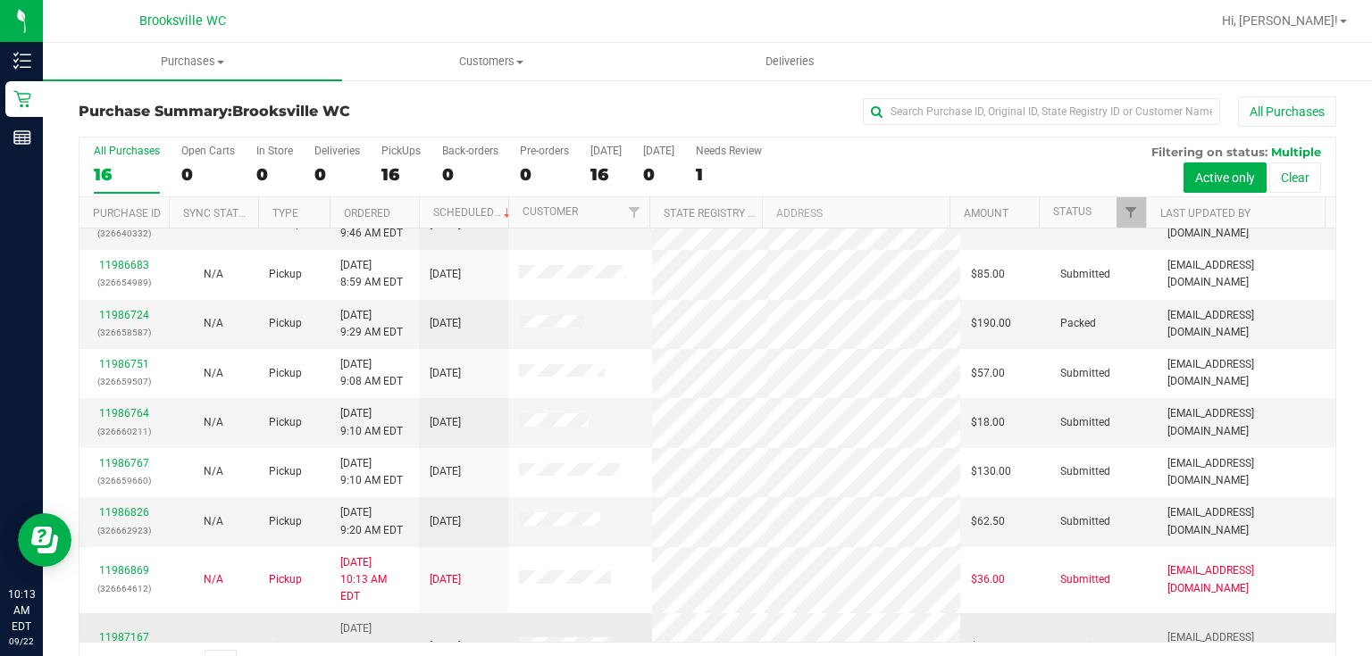
click at [110, 614] on td "11987167 (326675657)" at bounding box center [123, 647] width 89 height 66
click at [111, 630] on div "11987167 (326675657)" at bounding box center [124, 647] width 68 height 34
click at [114, 631] on link "11987167" at bounding box center [124, 637] width 50 height 13
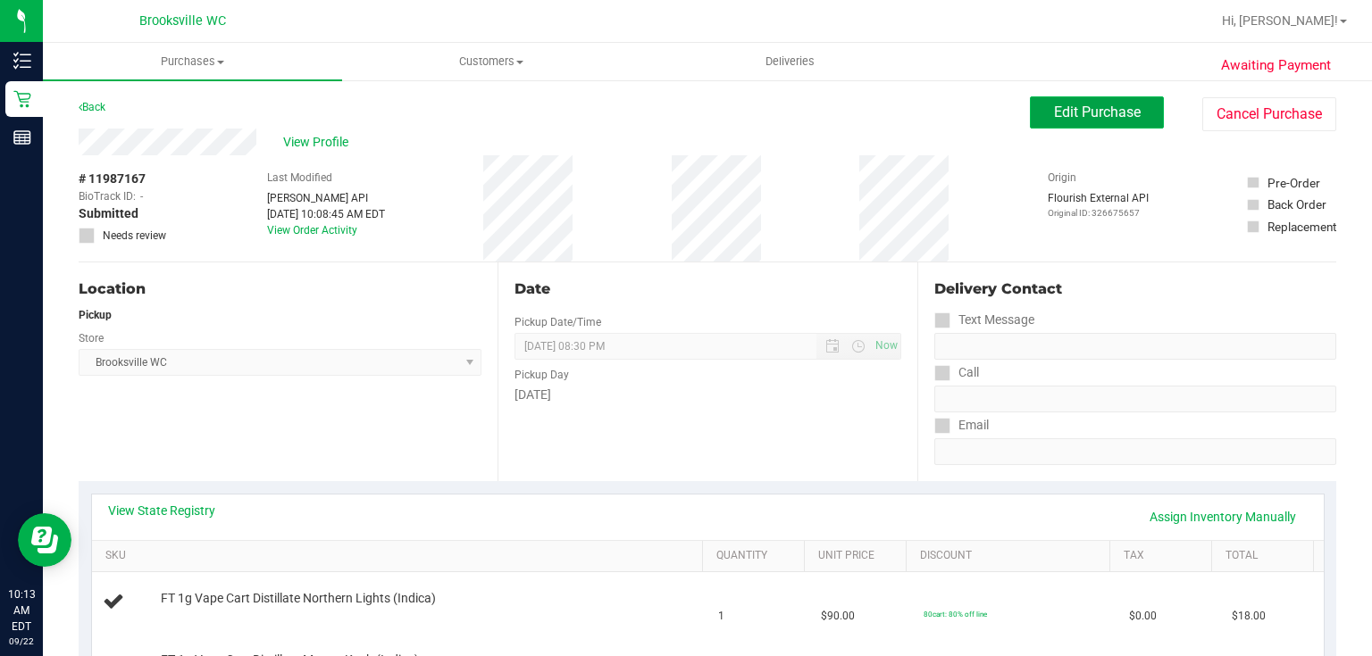
click at [1090, 112] on span "Edit Purchase" at bounding box center [1097, 112] width 87 height 17
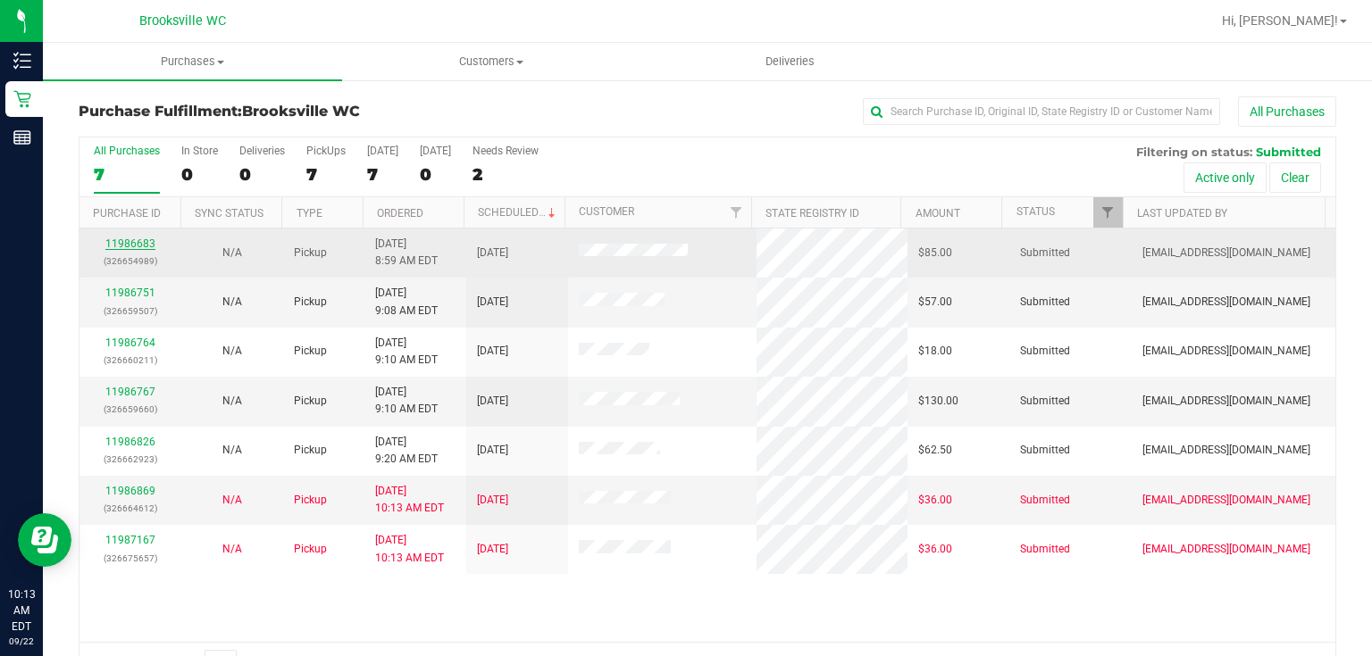
click at [124, 243] on link "11986683" at bounding box center [130, 244] width 50 height 13
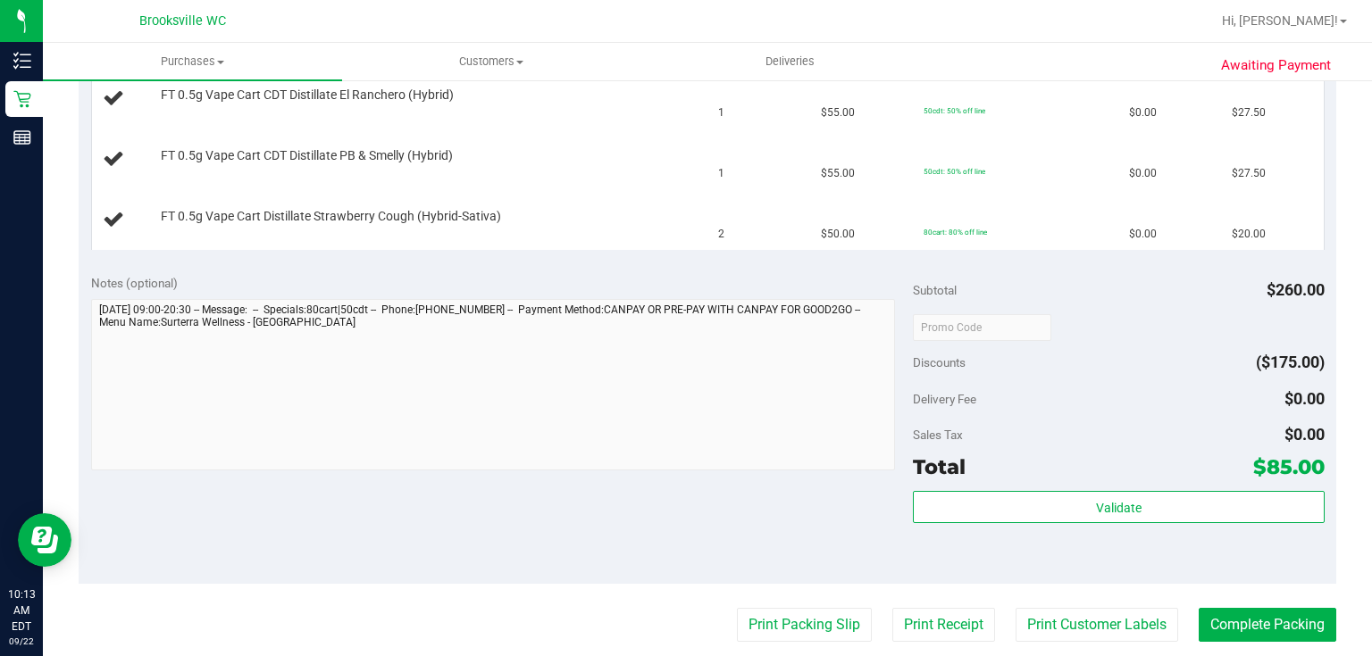
scroll to position [643, 0]
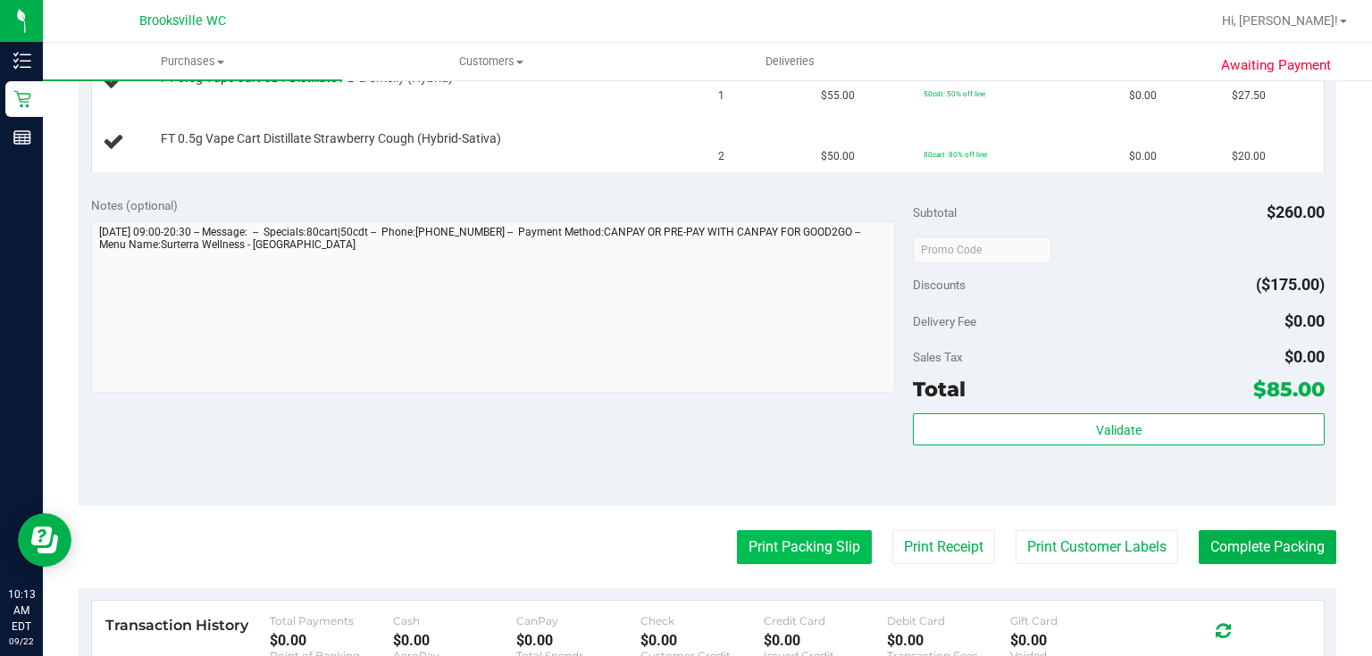
click at [806, 539] on button "Print Packing Slip" at bounding box center [804, 548] width 135 height 34
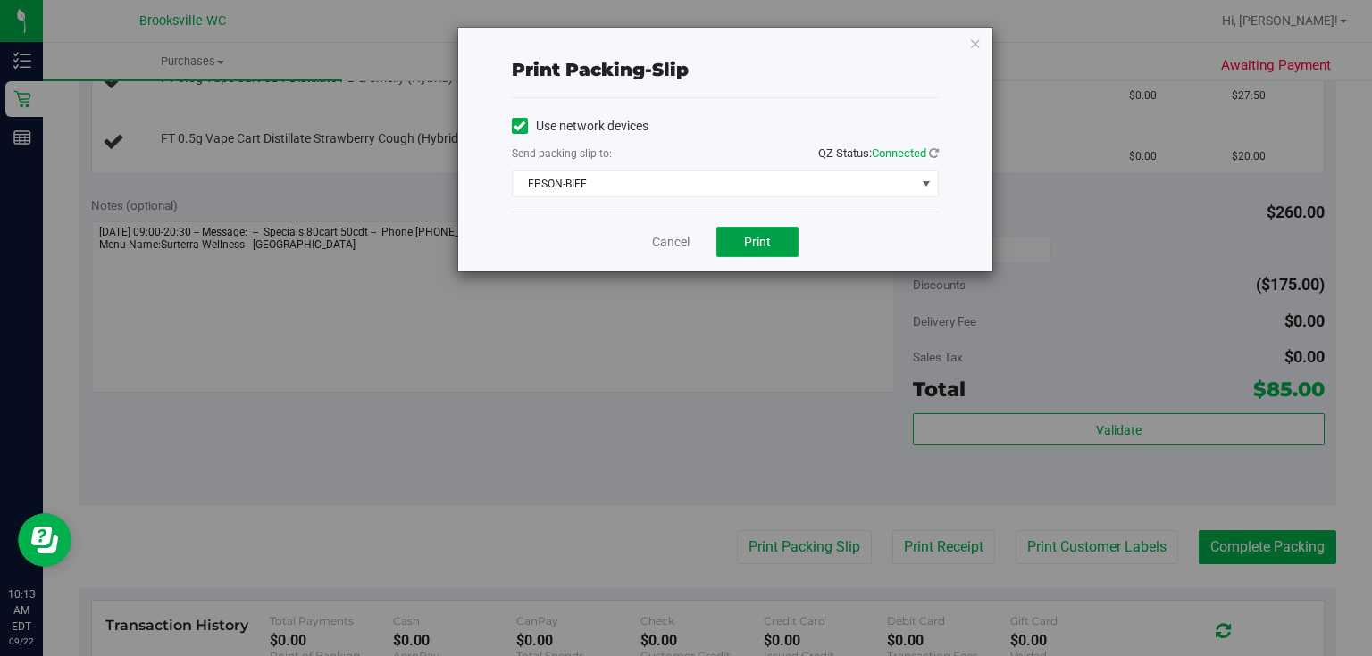
click at [757, 242] on span "Print" at bounding box center [757, 242] width 27 height 14
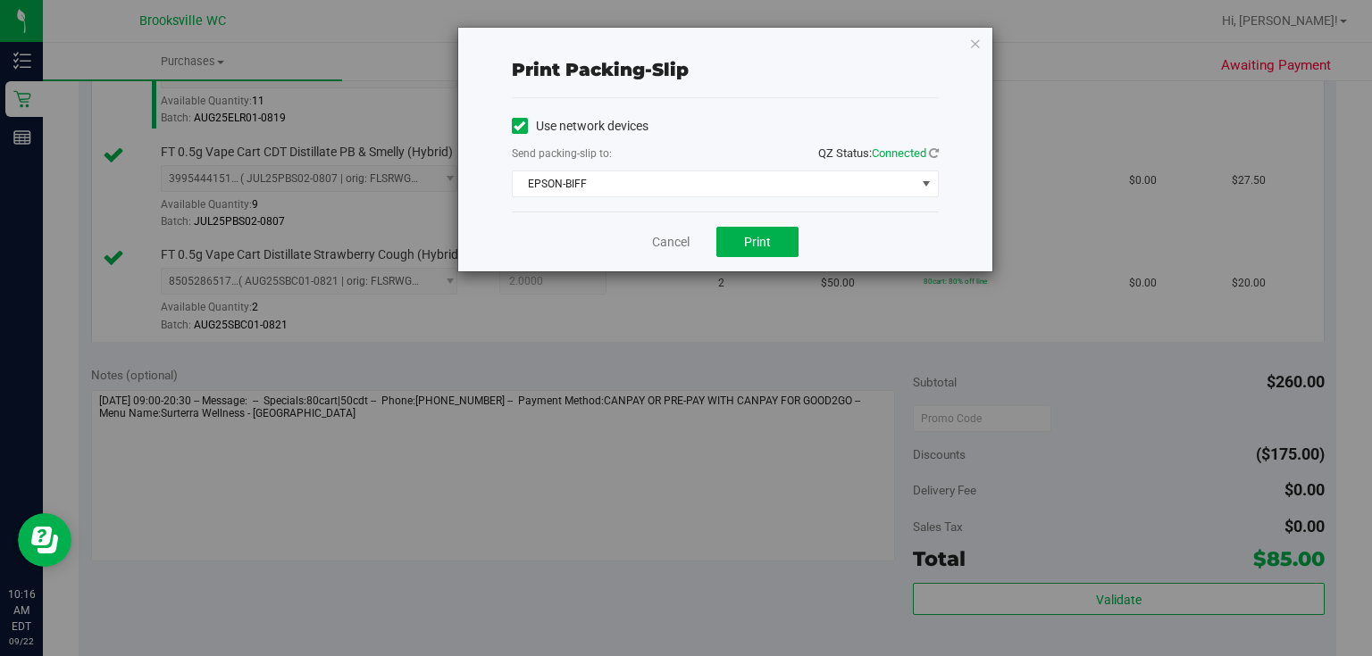
click at [965, 38] on div "Print packing-slip Use network devices Send packing-slip to: QZ Status: Connect…" at bounding box center [725, 150] width 534 height 244
click at [971, 39] on icon "button" at bounding box center [975, 42] width 13 height 21
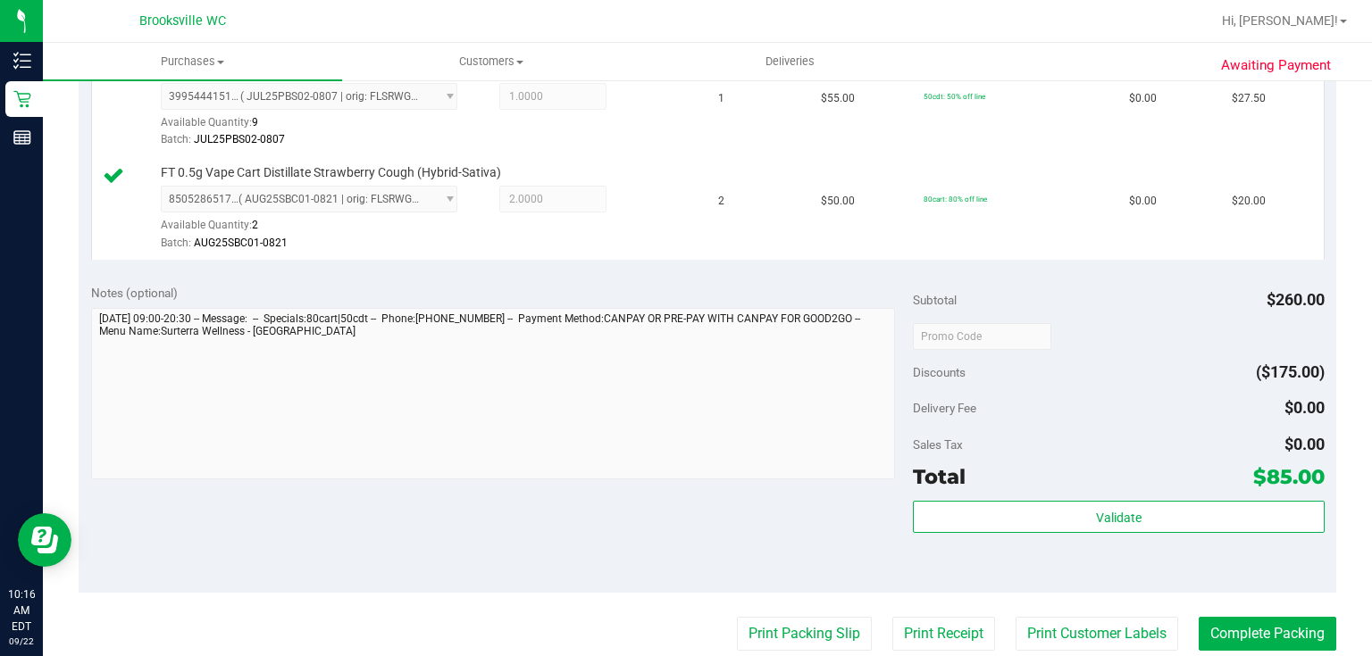
scroll to position [864, 0]
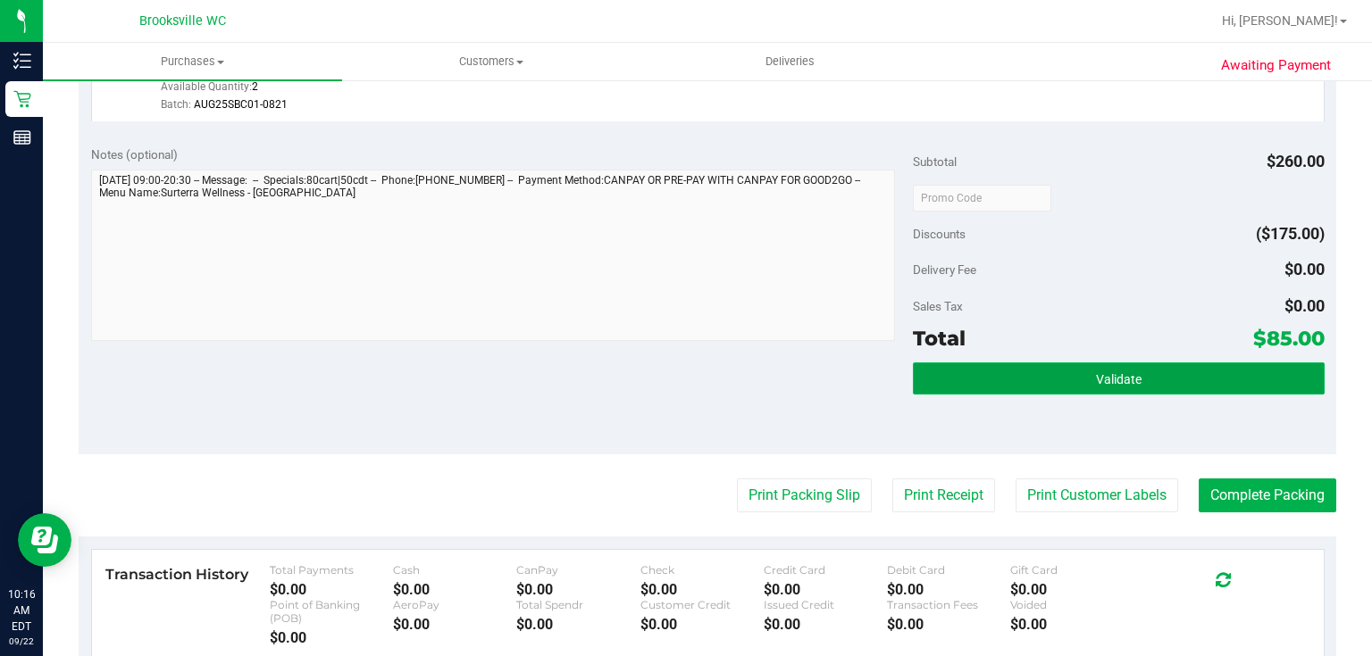
click at [1113, 363] on button "Validate" at bounding box center [1118, 379] width 411 height 32
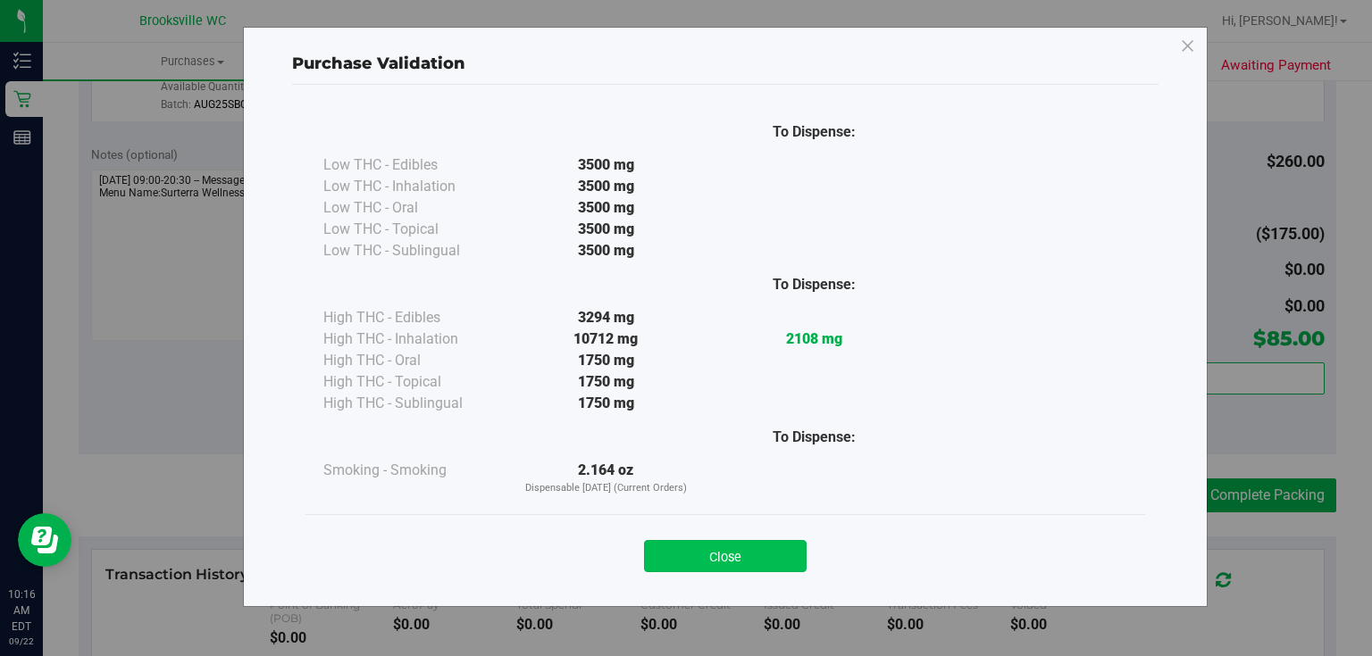
click at [698, 551] on button "Close" at bounding box center [725, 556] width 163 height 32
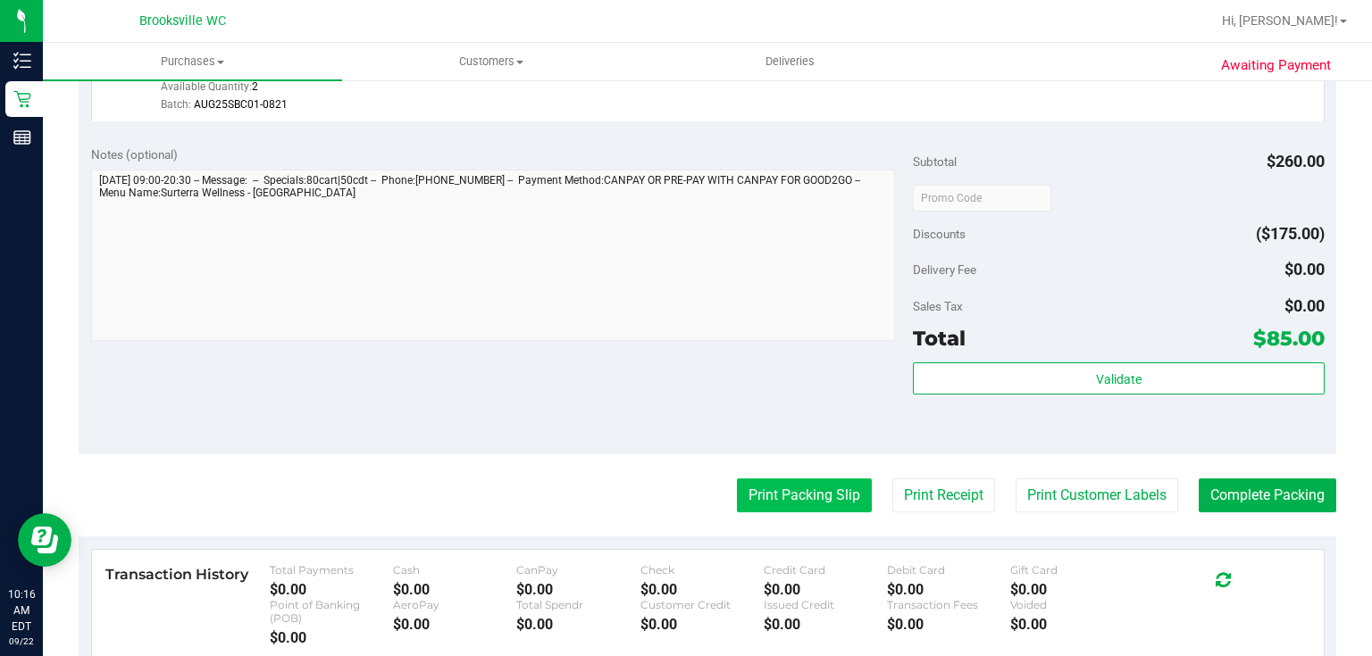
click at [832, 498] on button "Print Packing Slip" at bounding box center [804, 496] width 135 height 34
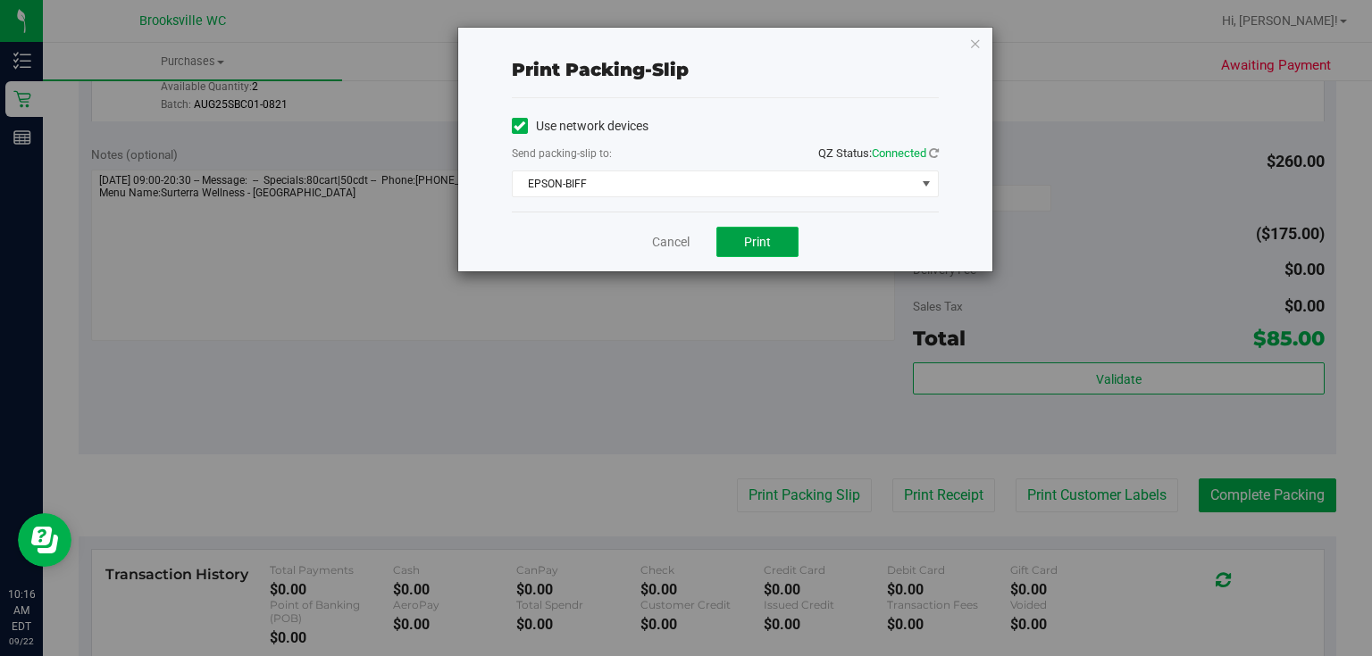
click at [775, 246] on button "Print" at bounding box center [757, 242] width 82 height 30
click at [973, 41] on icon "button" at bounding box center [975, 42] width 13 height 21
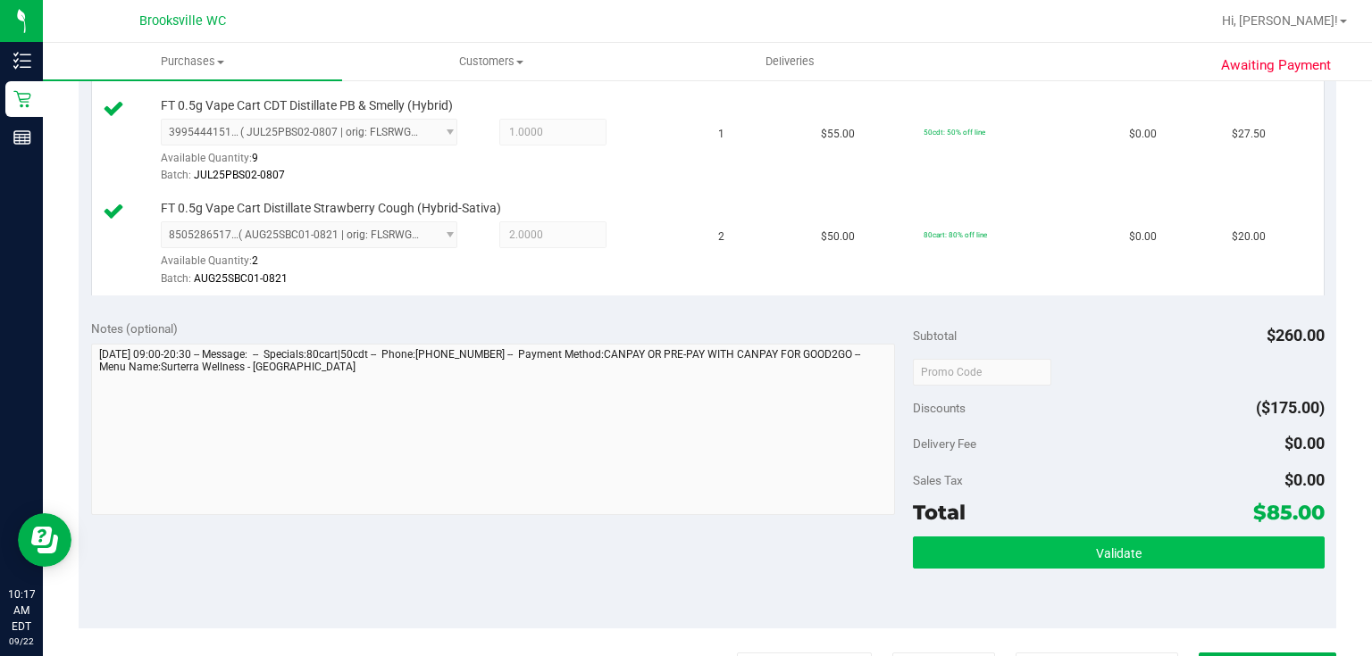
scroll to position [714, 0]
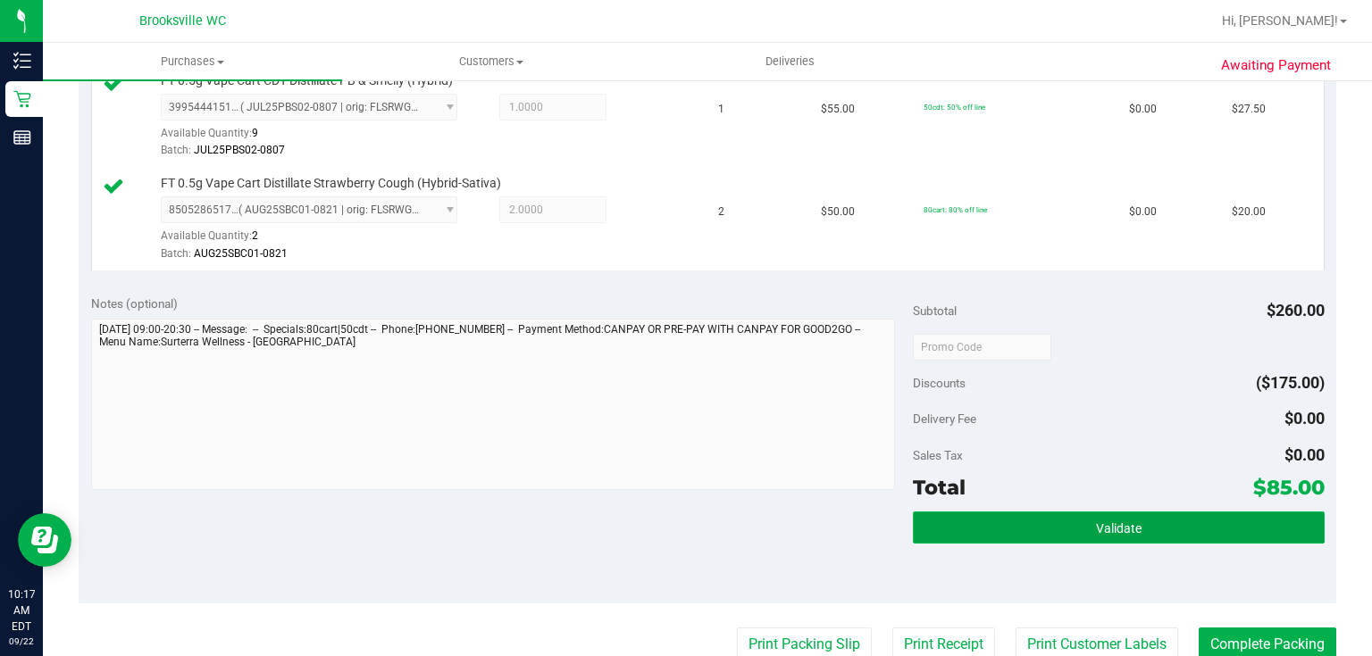
click at [1078, 539] on button "Validate" at bounding box center [1118, 528] width 411 height 32
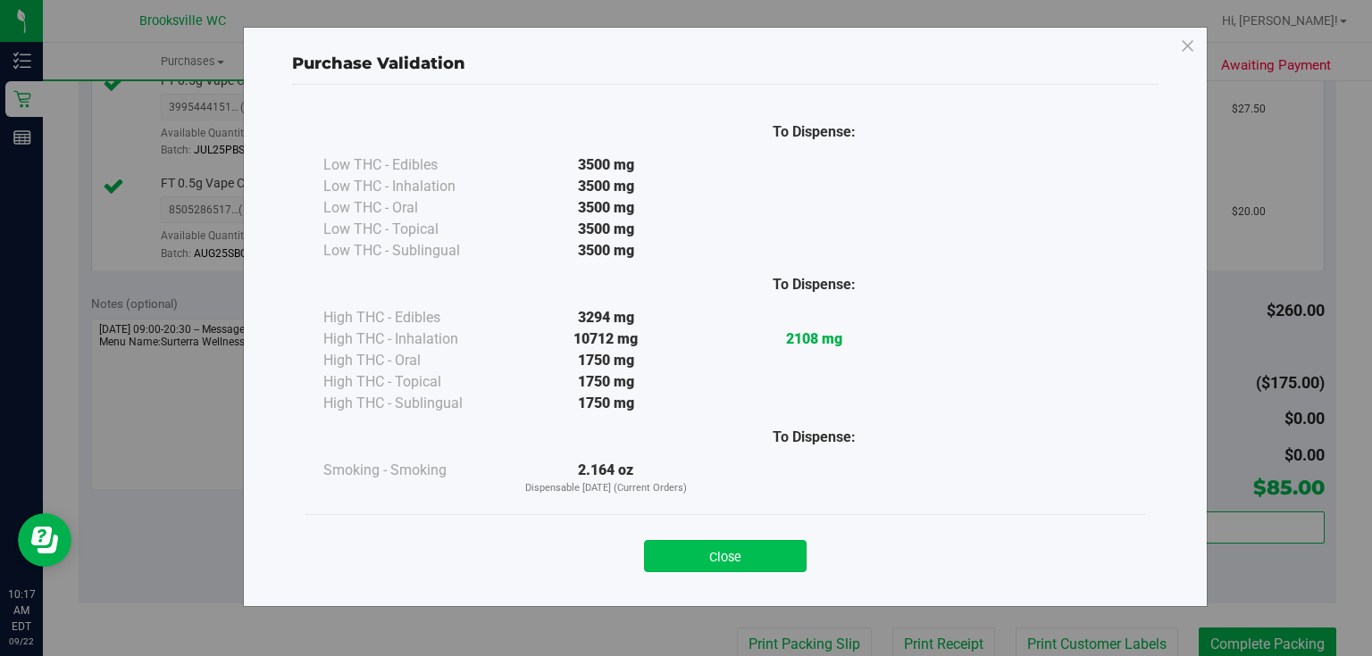
click at [760, 557] on button "Close" at bounding box center [725, 556] width 163 height 32
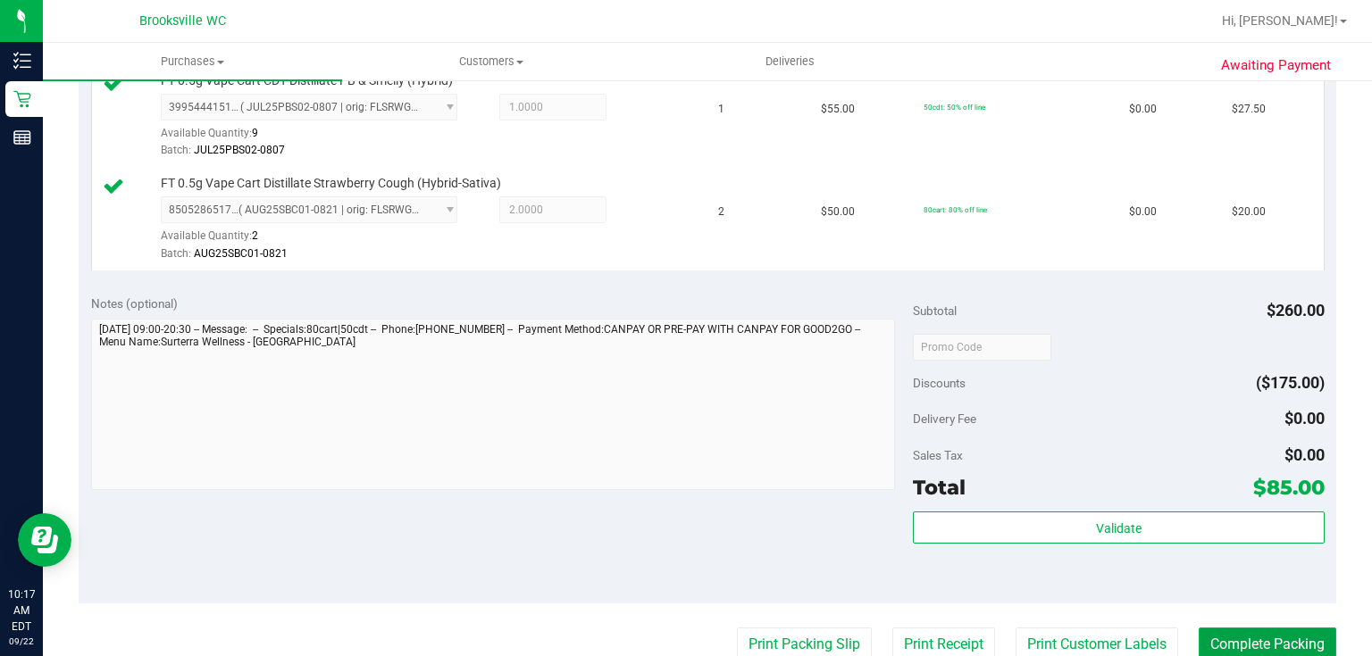
click at [1266, 638] on button "Complete Packing" at bounding box center [1268, 645] width 138 height 34
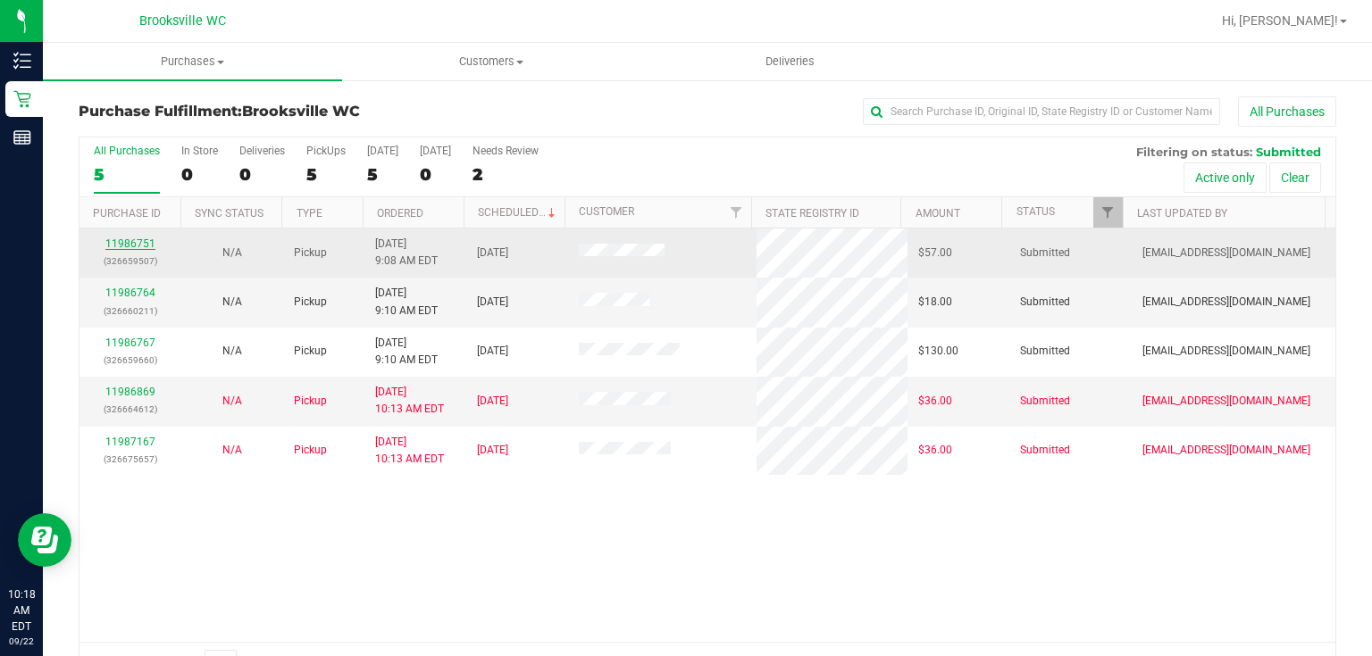
click at [144, 238] on link "11986751" at bounding box center [130, 244] width 50 height 13
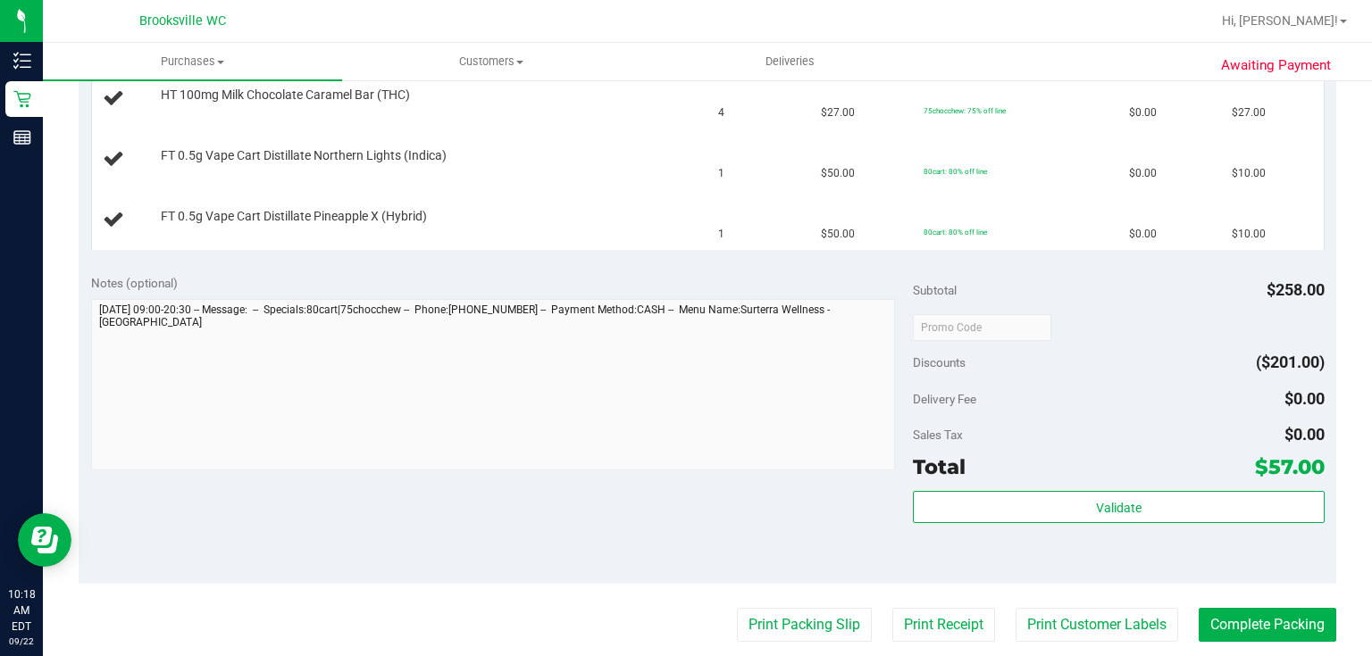
scroll to position [572, 0]
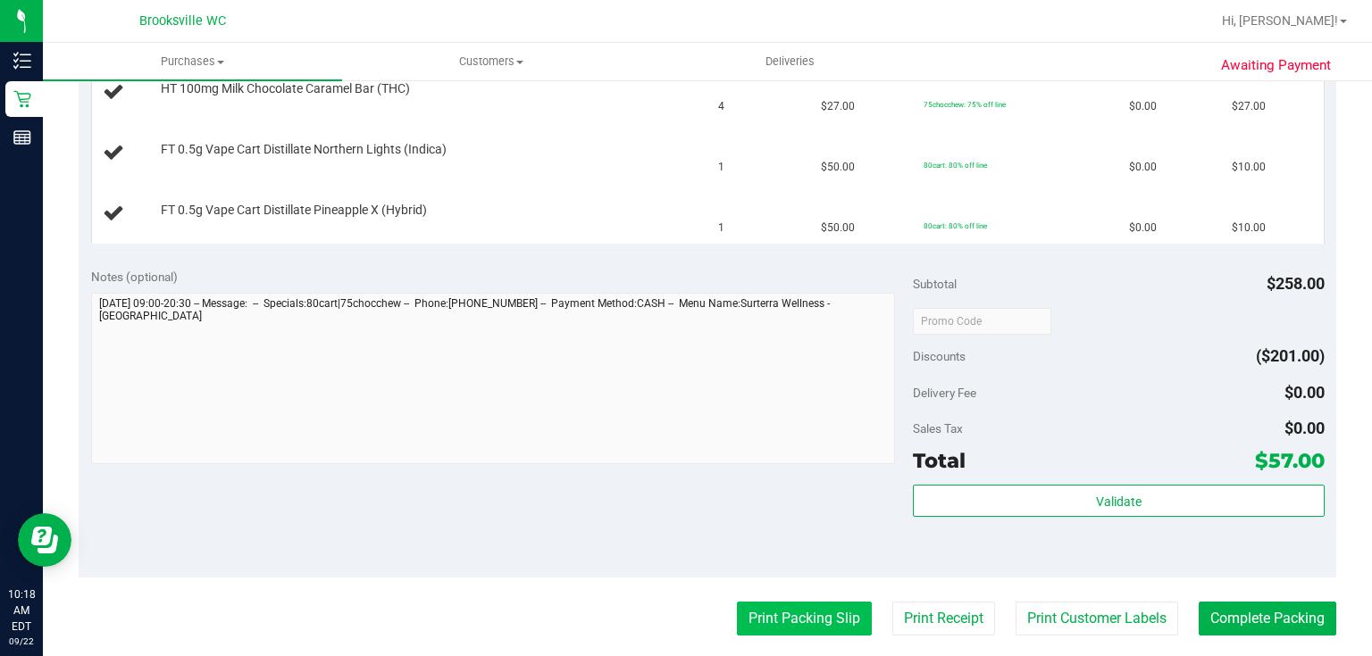
click at [804, 630] on button "Print Packing Slip" at bounding box center [804, 619] width 135 height 34
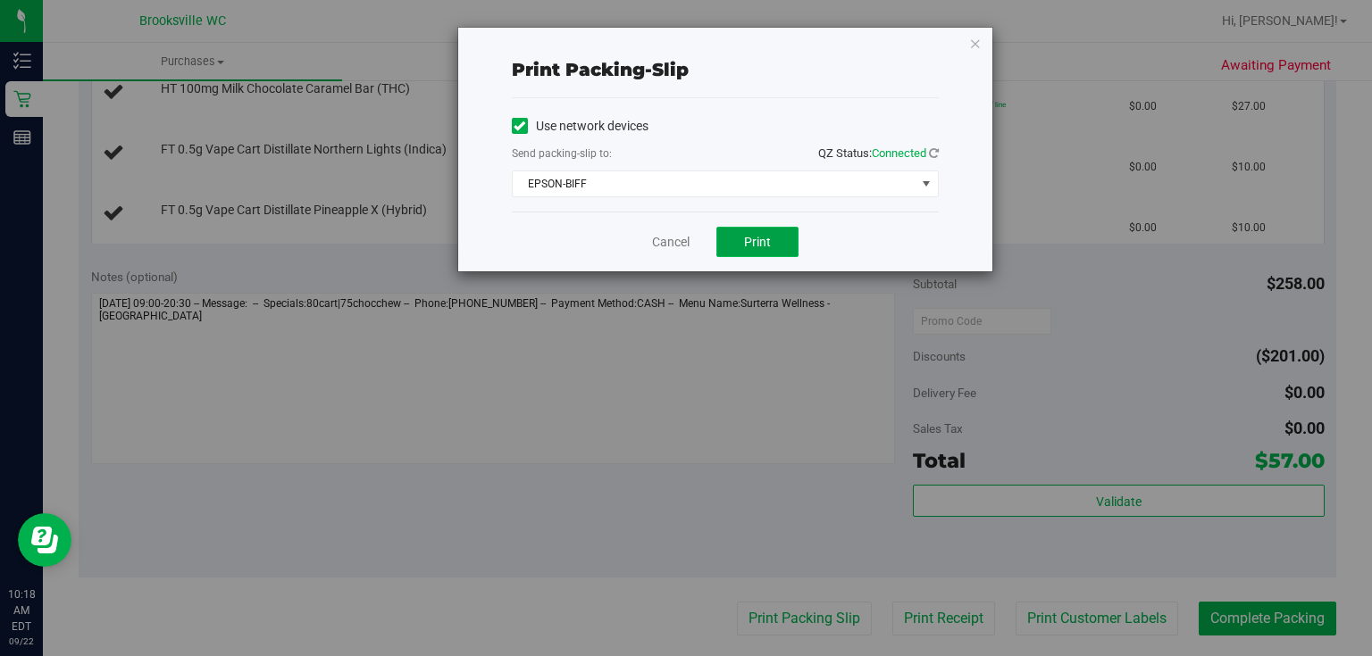
click at [788, 245] on button "Print" at bounding box center [757, 242] width 82 height 30
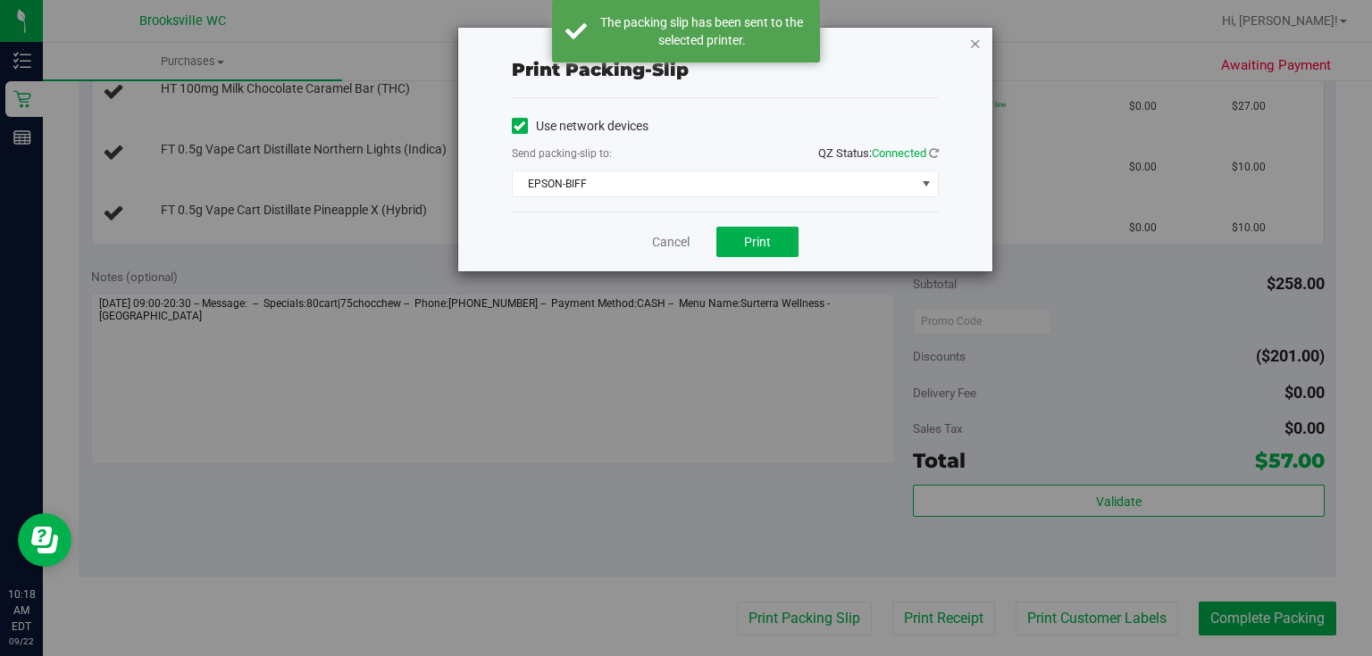
click at [972, 43] on icon "button" at bounding box center [975, 42] width 13 height 21
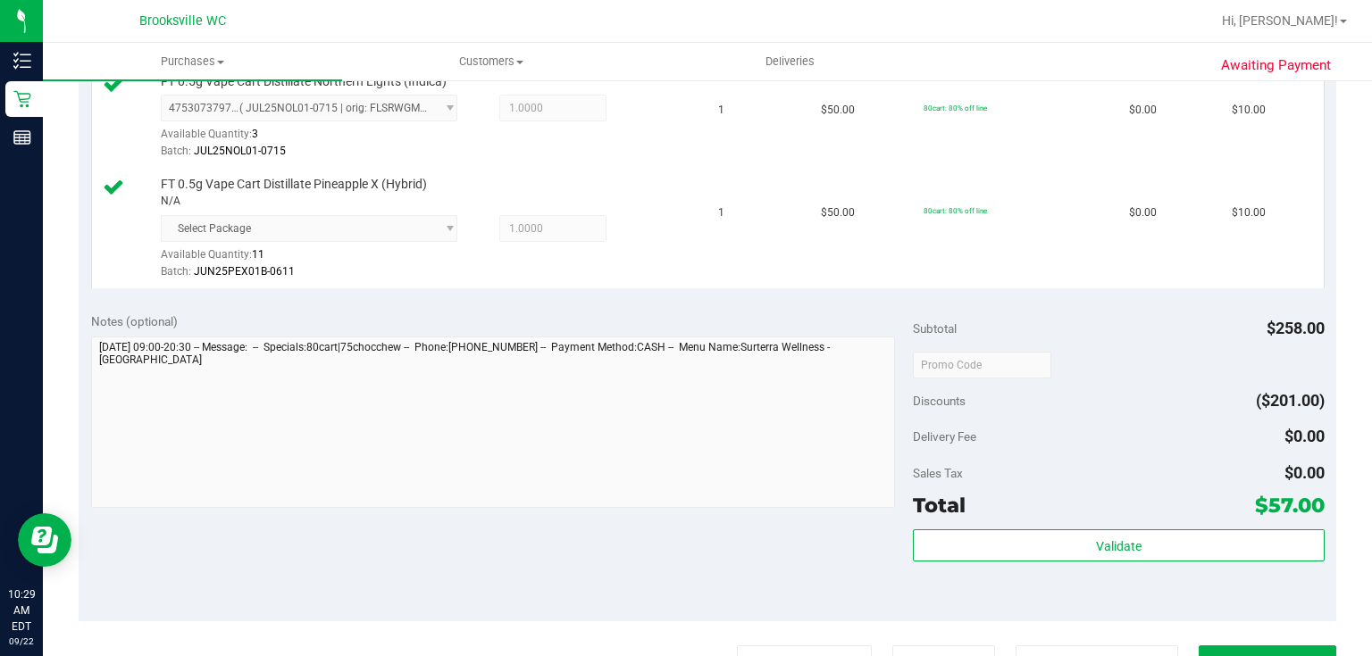
scroll to position [714, 0]
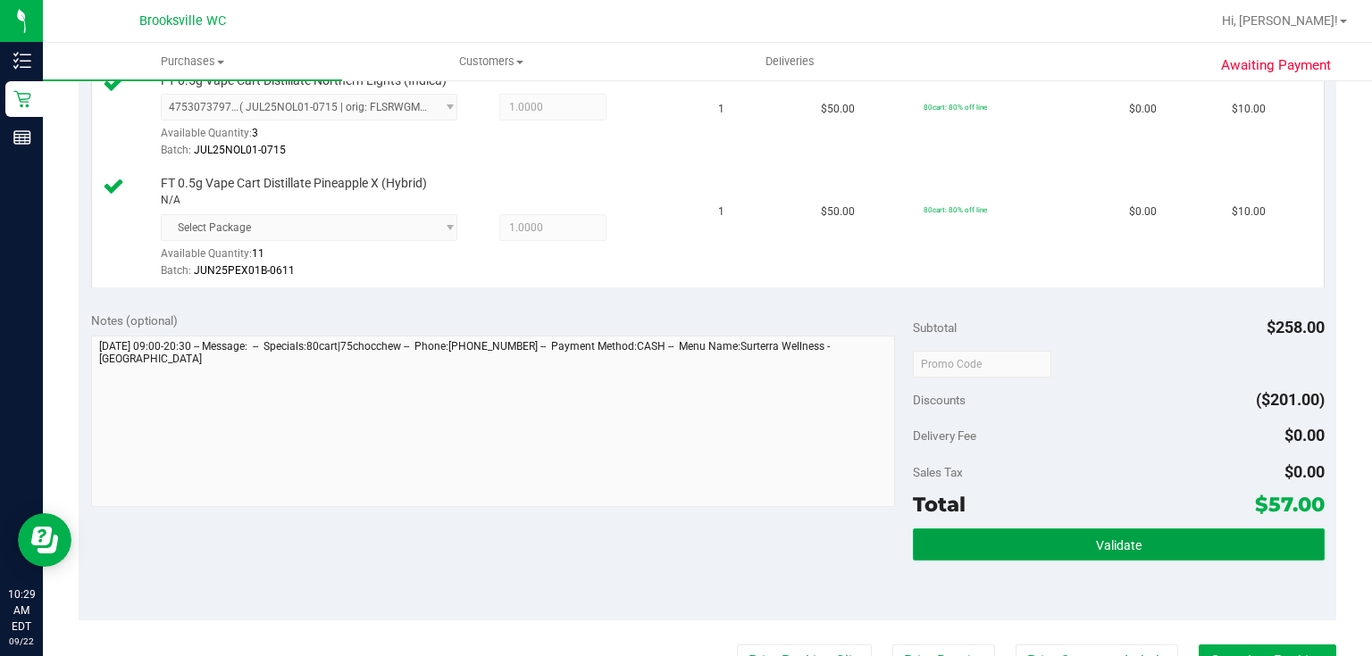
click at [994, 529] on button "Validate" at bounding box center [1118, 545] width 411 height 32
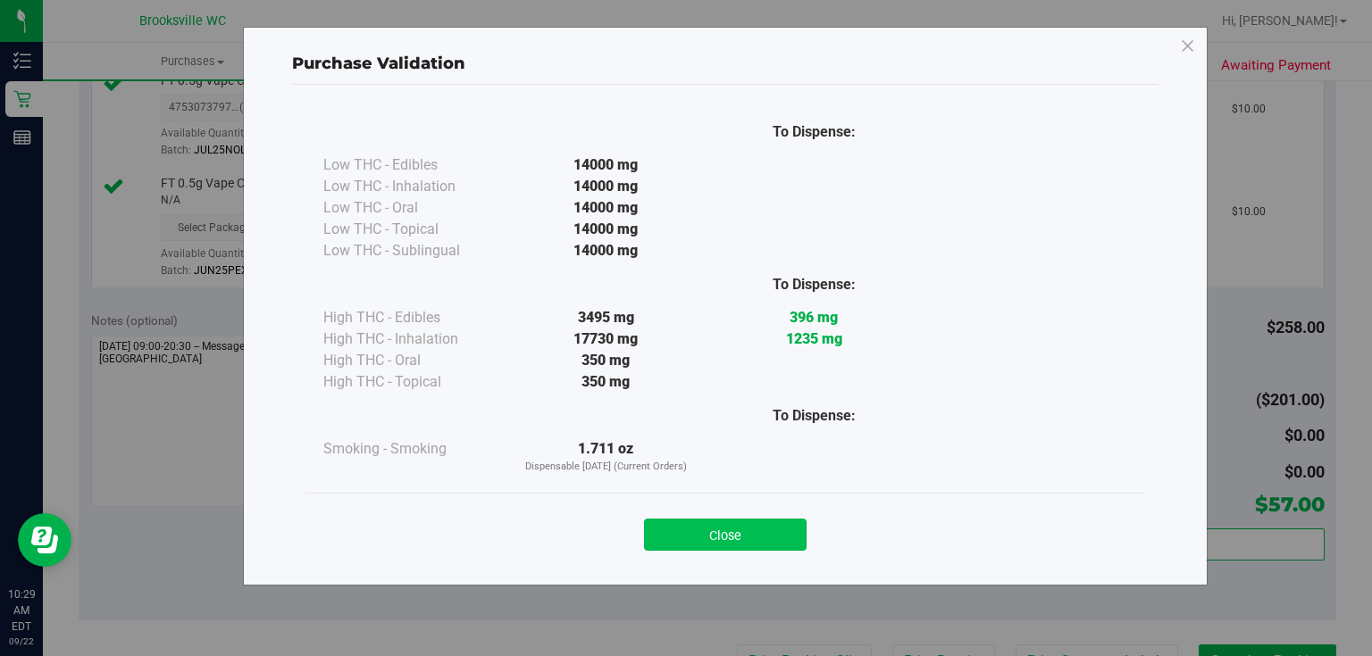
click at [700, 542] on button "Close" at bounding box center [725, 535] width 163 height 32
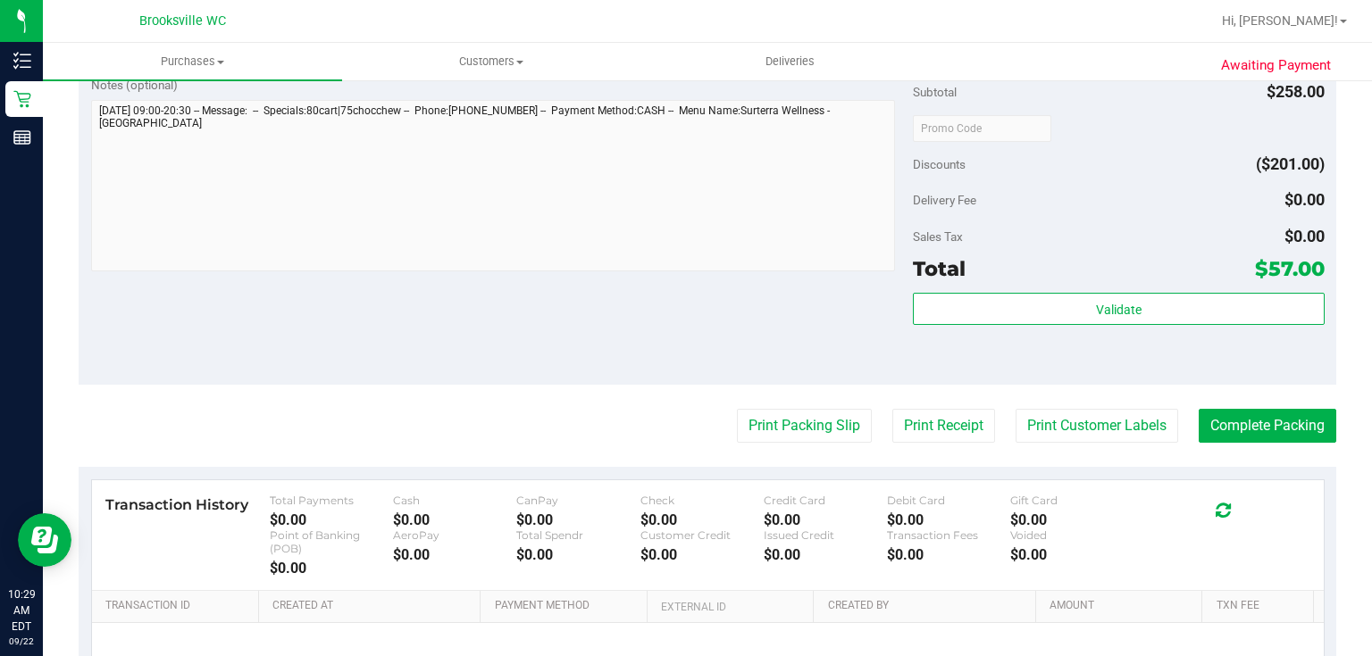
scroll to position [1000, 0]
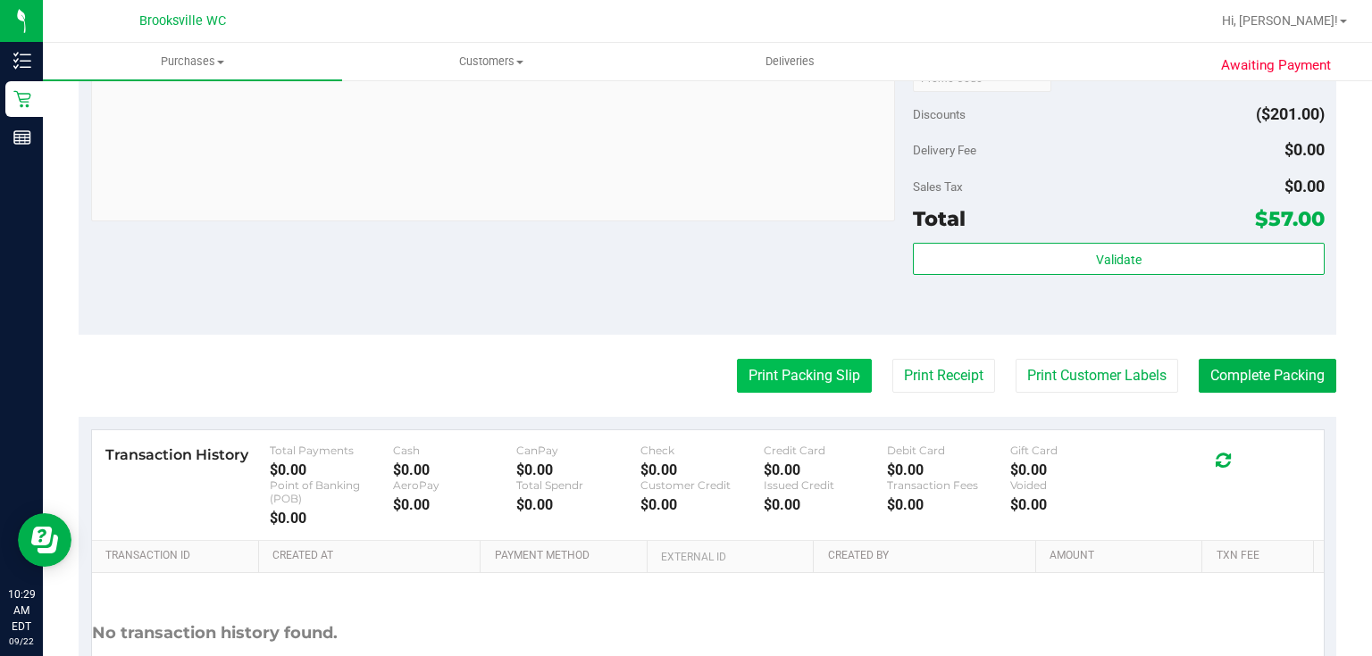
click at [800, 385] on button "Print Packing Slip" at bounding box center [804, 376] width 135 height 34
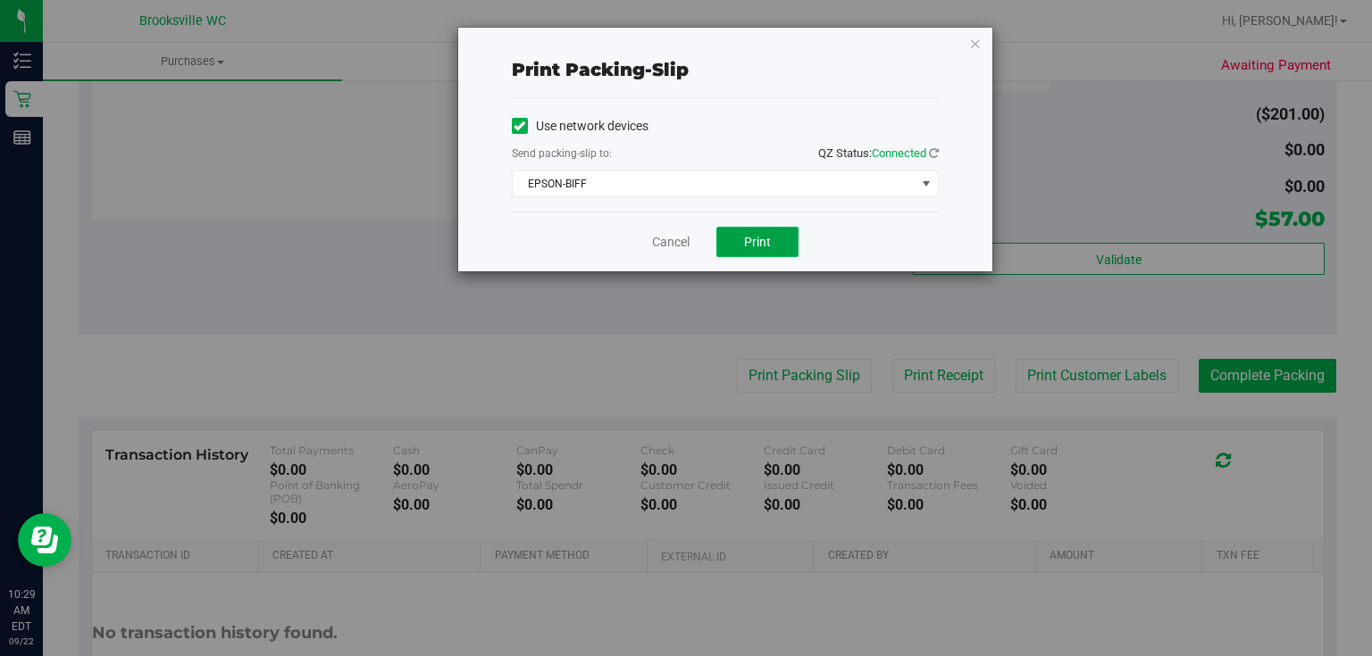
click at [748, 239] on span "Print" at bounding box center [757, 242] width 27 height 14
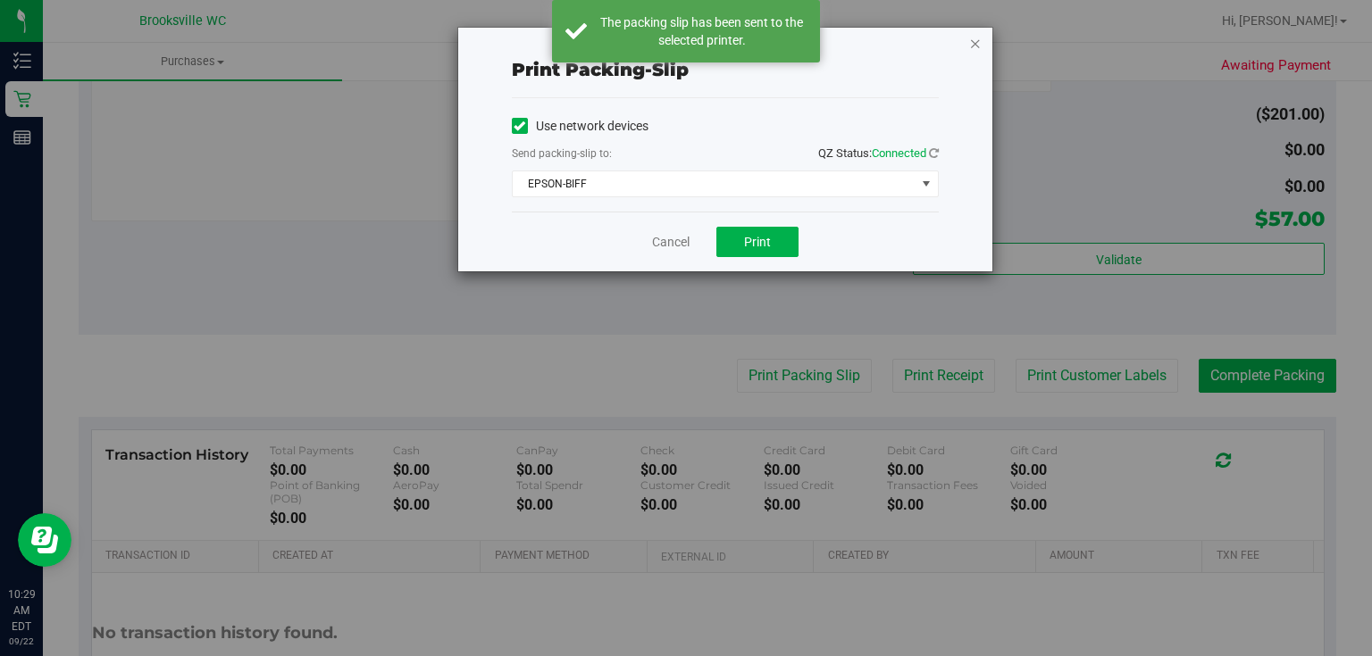
click at [973, 41] on icon "button" at bounding box center [975, 42] width 13 height 21
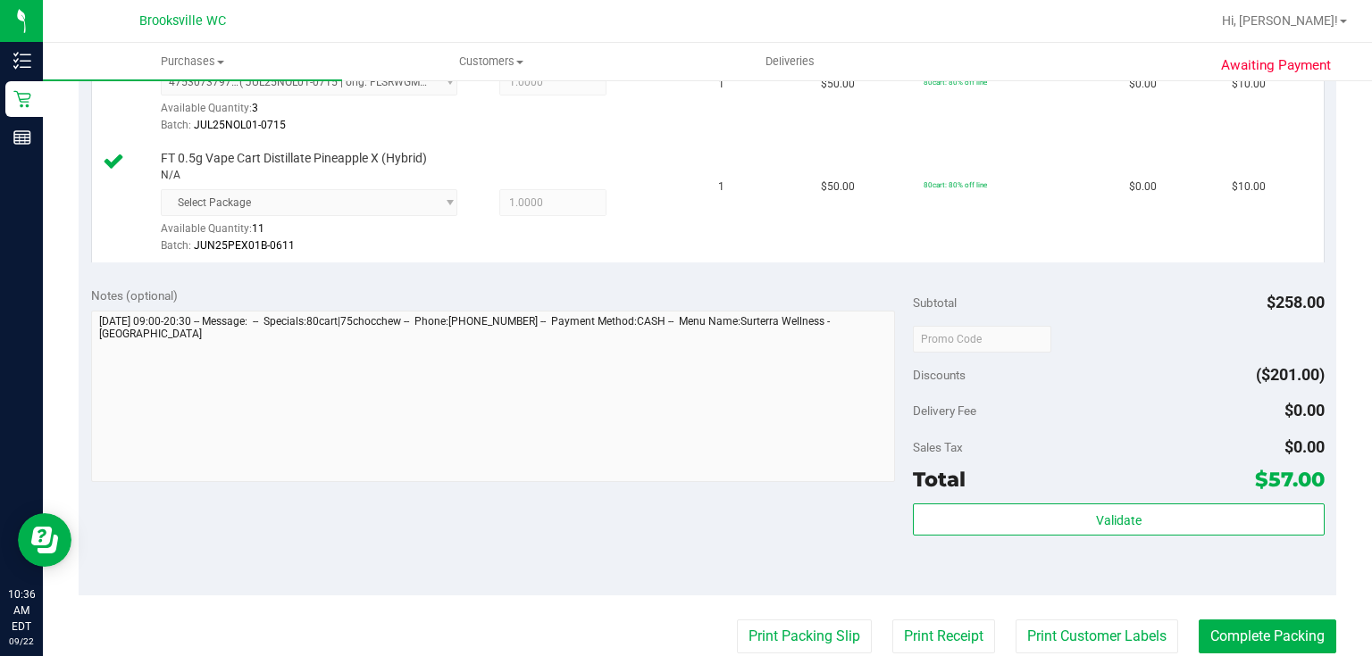
scroll to position [786, 0]
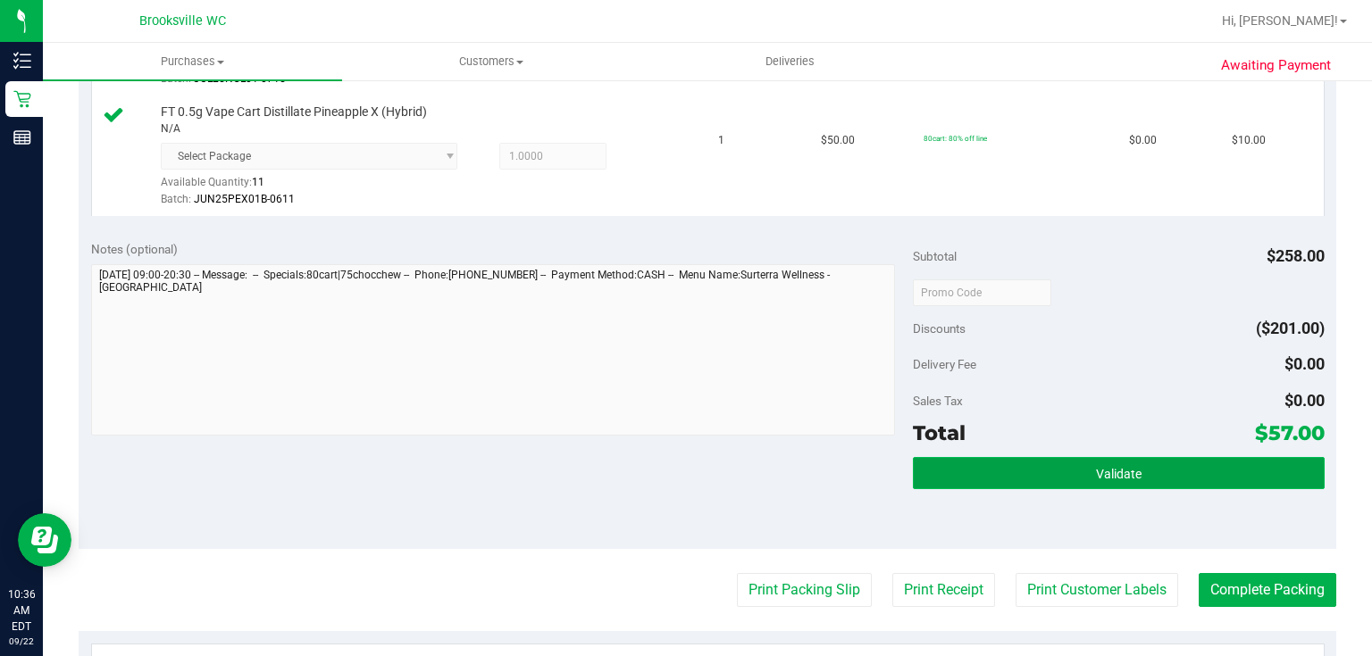
click at [1065, 477] on button "Validate" at bounding box center [1118, 473] width 411 height 32
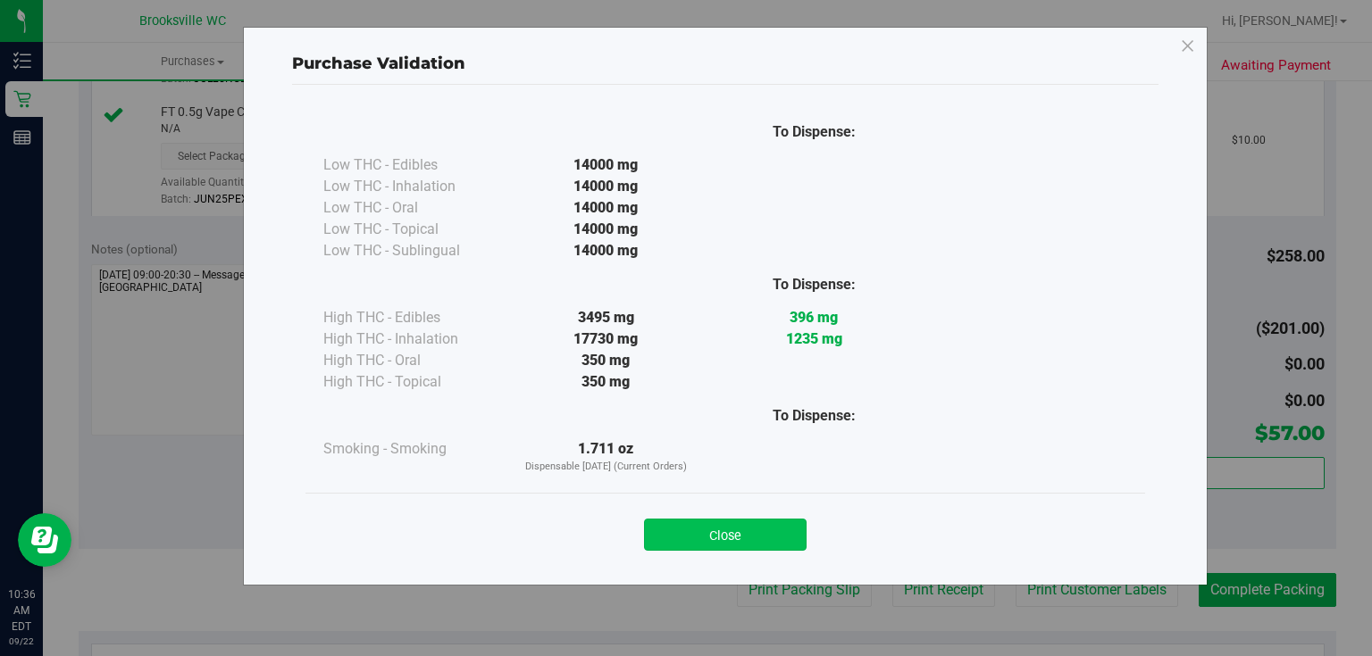
click at [743, 519] on button "Close" at bounding box center [725, 535] width 163 height 32
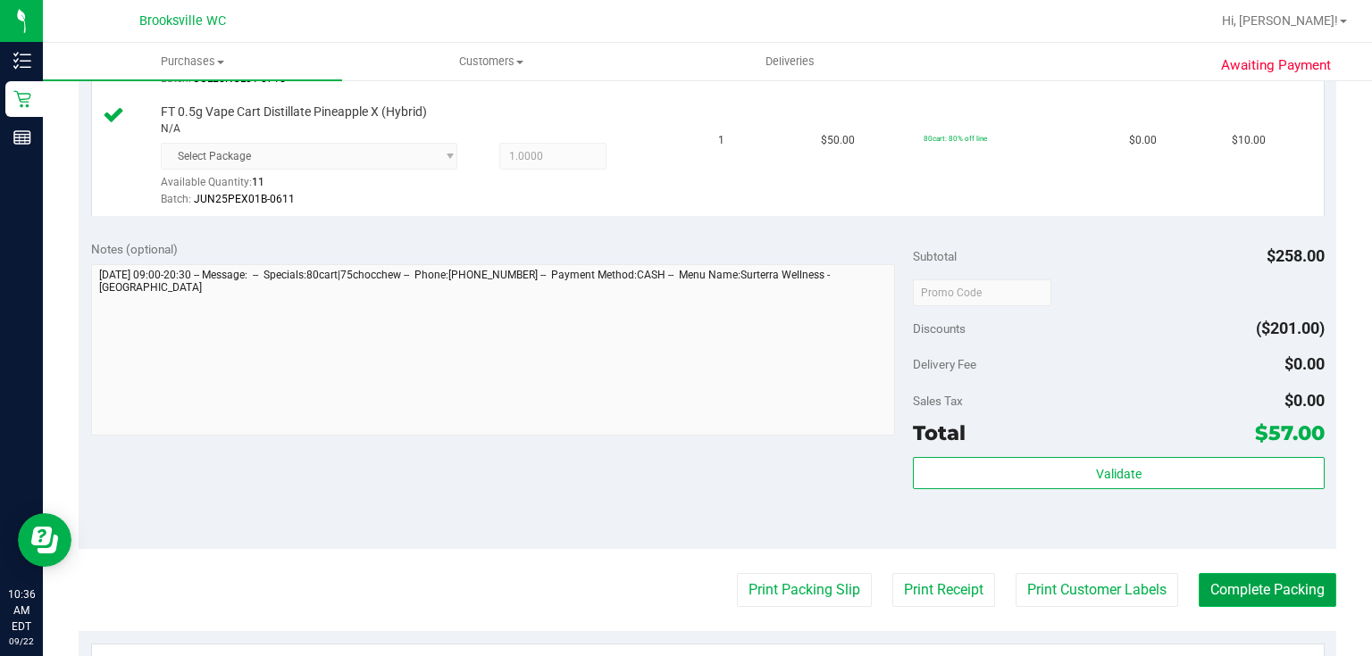
click at [1297, 597] on button "Complete Packing" at bounding box center [1268, 590] width 138 height 34
